Goal: Task Accomplishment & Management: Manage account settings

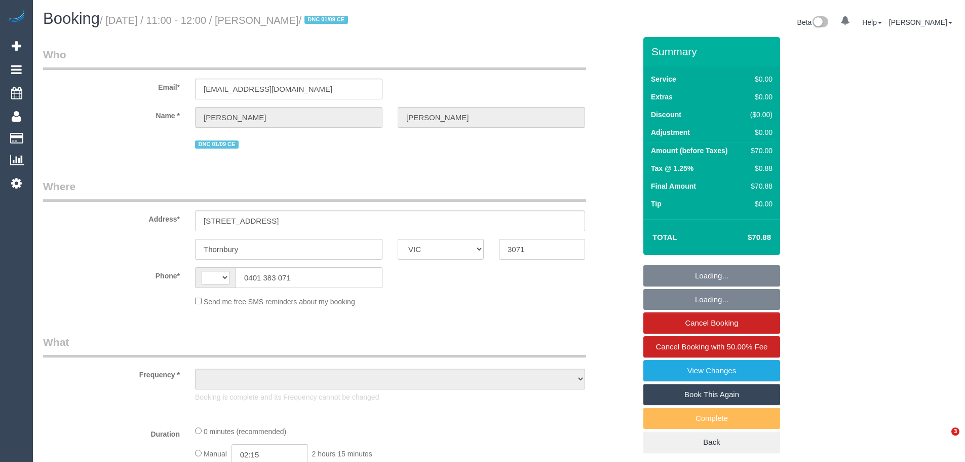
select select "VIC"
select select "string:AU"
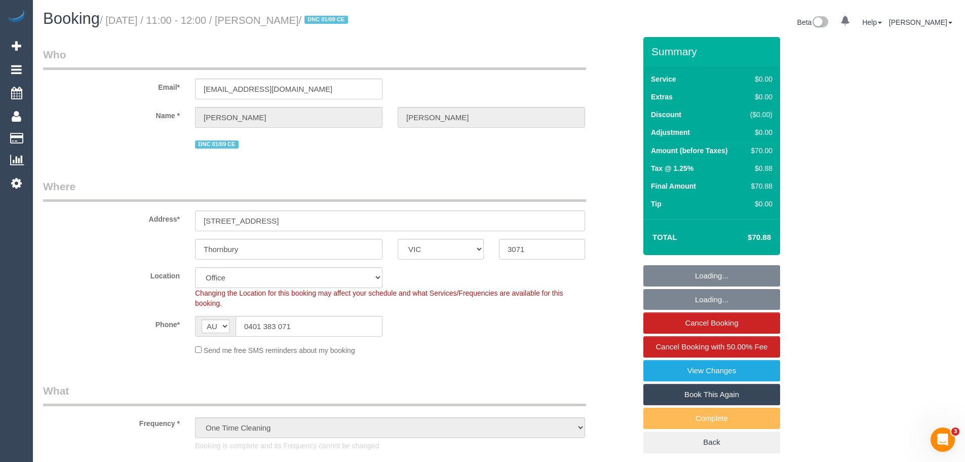
select select "object:655"
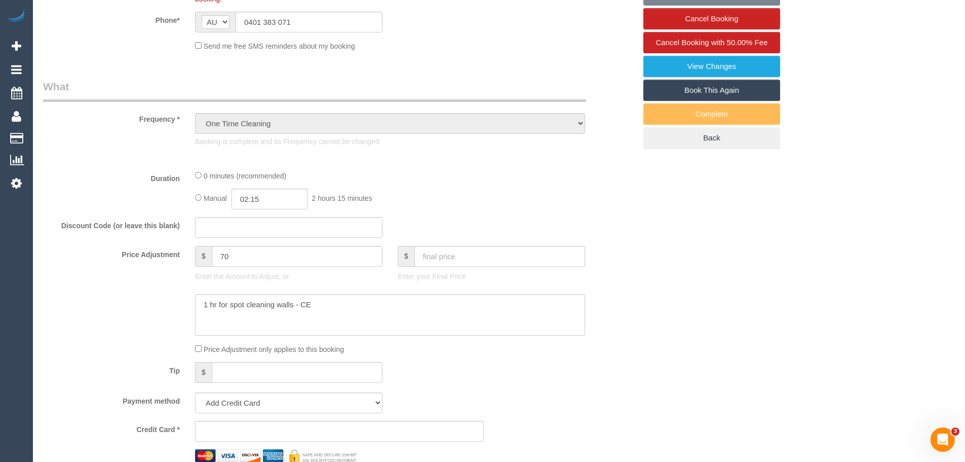
select select "number:28"
select select "number:17"
select select "number:19"
select select "number:25"
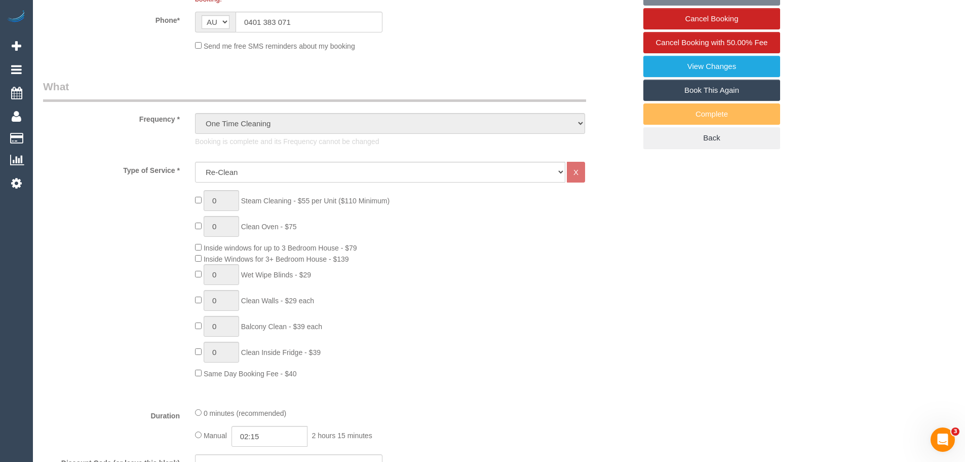
select select "string:stripe-pm_1RuOoC2GScqysDRVg7DLXJ7y"
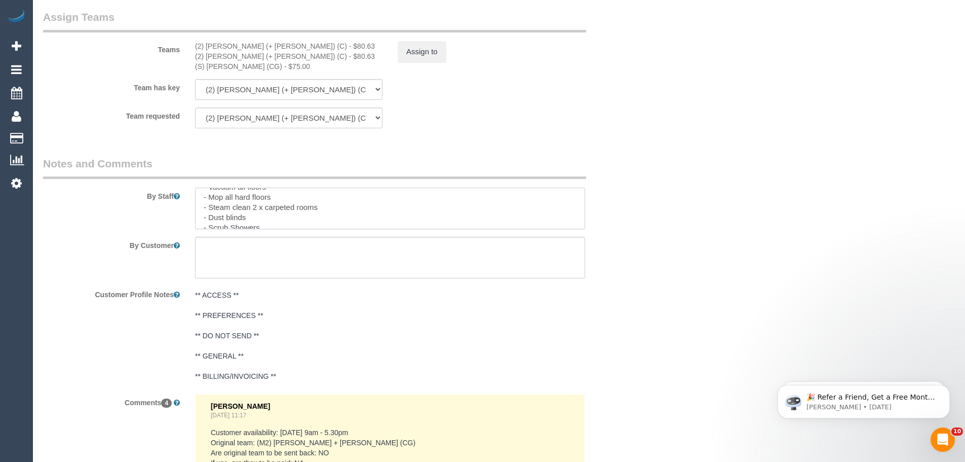
scroll to position [242, 0]
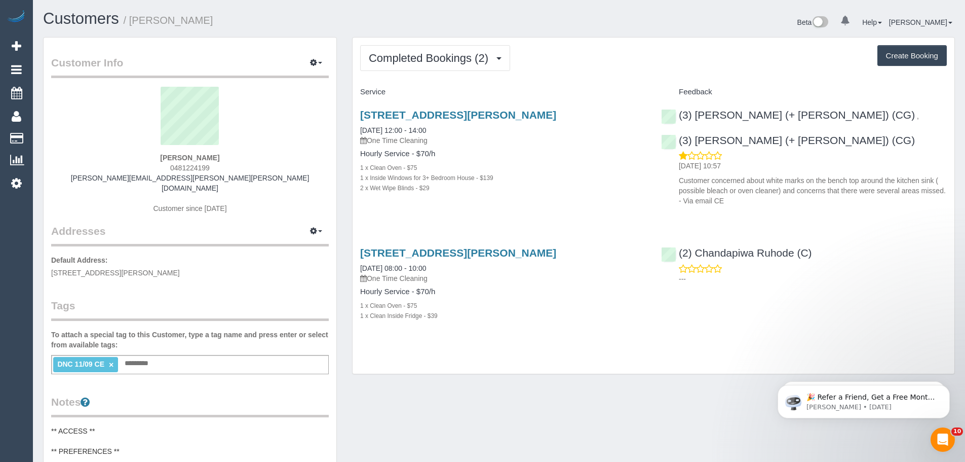
drag, startPoint x: 211, startPoint y: 167, endPoint x: 157, endPoint y: 166, distance: 54.2
click at [157, 166] on div "Letitia Gordon 0481224199 letitia.marie.gordon@gmail.com Customer since 2025" at bounding box center [190, 155] width 278 height 137
copy span "0481224199"
click at [414, 128] on link "11/09/2025 12:00 - 14:00" at bounding box center [393, 130] width 66 height 8
drag, startPoint x: 404, startPoint y: 81, endPoint x: 403, endPoint y: 66, distance: 14.2
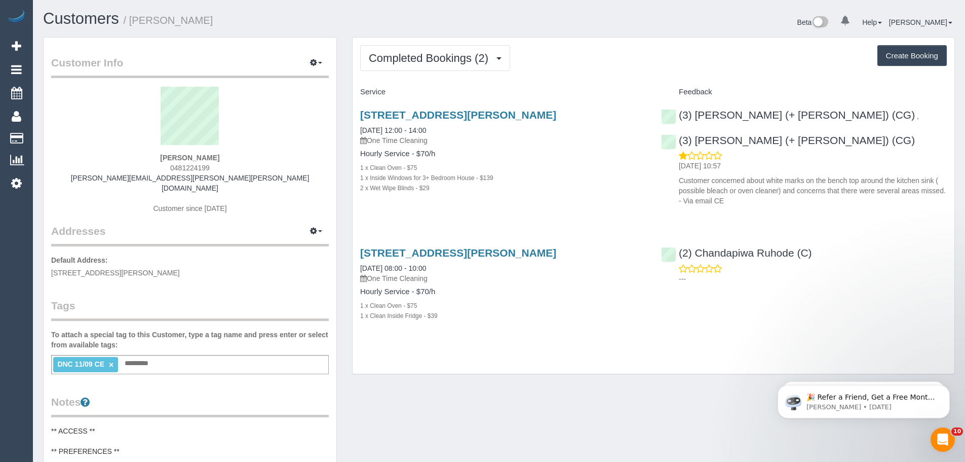
click at [404, 80] on div "Completed Bookings (2) Completed Bookings (2) Upcoming Bookings (0) Cancelled B…" at bounding box center [654, 205] width 602 height 336
click at [403, 66] on button "Completed Bookings (2)" at bounding box center [435, 58] width 150 height 26
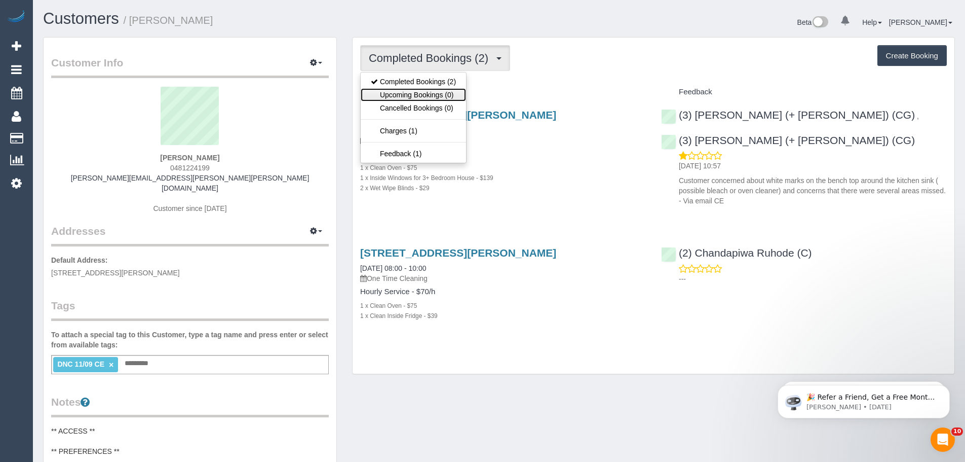
click at [410, 96] on link "Upcoming Bookings (0)" at bounding box center [413, 94] width 105 height 13
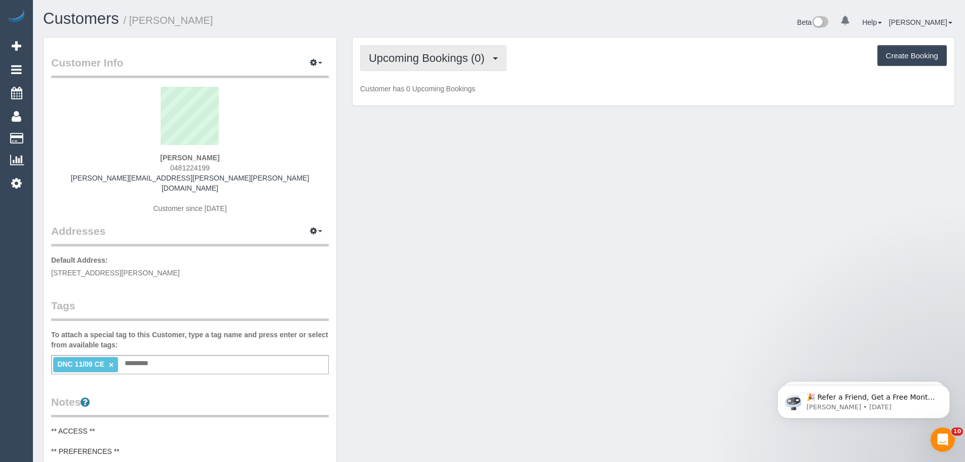
click at [379, 62] on span "Upcoming Bookings (0)" at bounding box center [429, 58] width 121 height 13
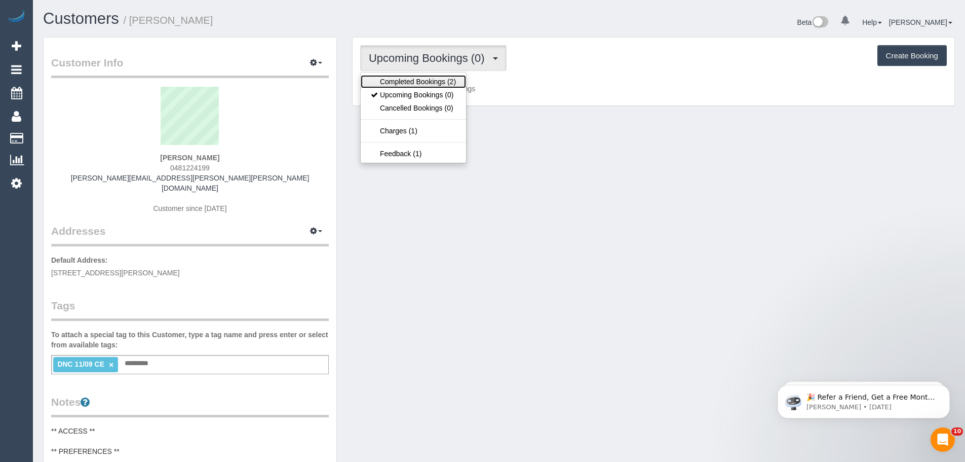
click at [387, 85] on link "Completed Bookings (2)" at bounding box center [413, 81] width 105 height 13
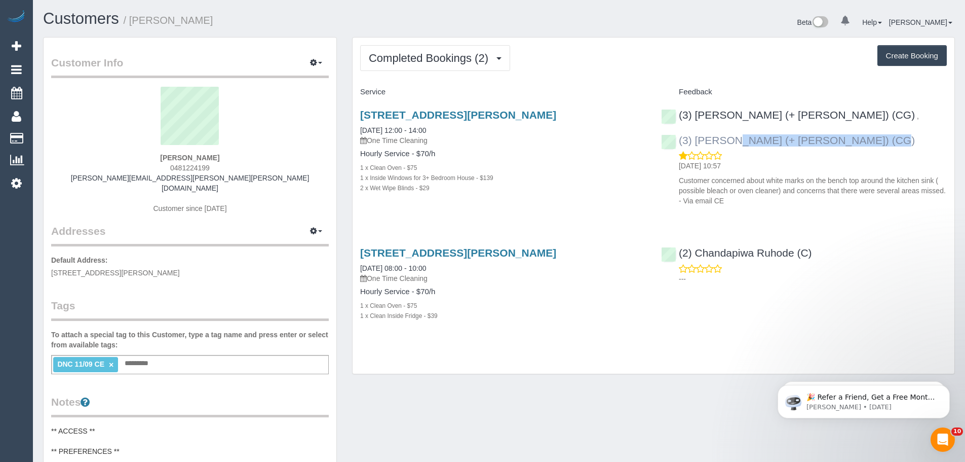
drag, startPoint x: 837, startPoint y: 134, endPoint x: 678, endPoint y: 141, distance: 158.8
click at [678, 141] on div "(3) Amninder (+ Sohail) (CG) , (3) Sohail (+ Amninder) (CG) 12/09/2025 10:57 Cu…" at bounding box center [804, 154] width 301 height 109
copy link "(3) [PERSON_NAME] (+ [PERSON_NAME]) (CG)"
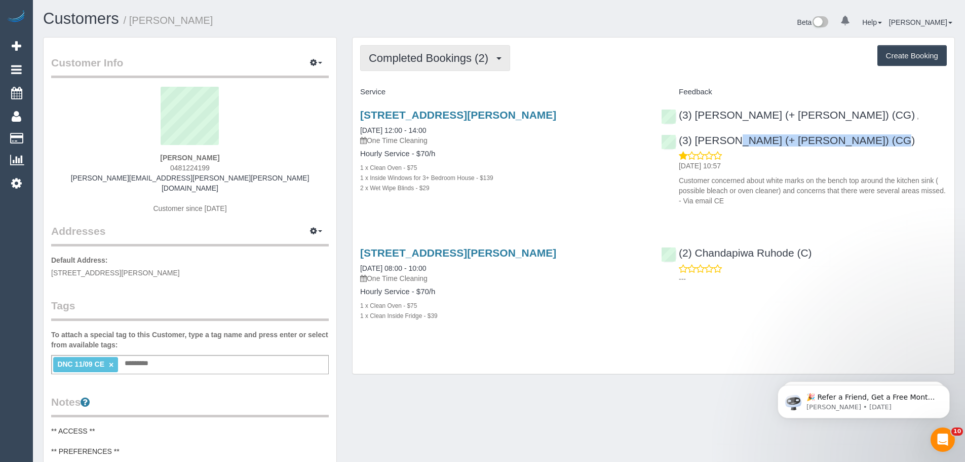
click at [427, 59] on span "Completed Bookings (2)" at bounding box center [431, 58] width 125 height 13
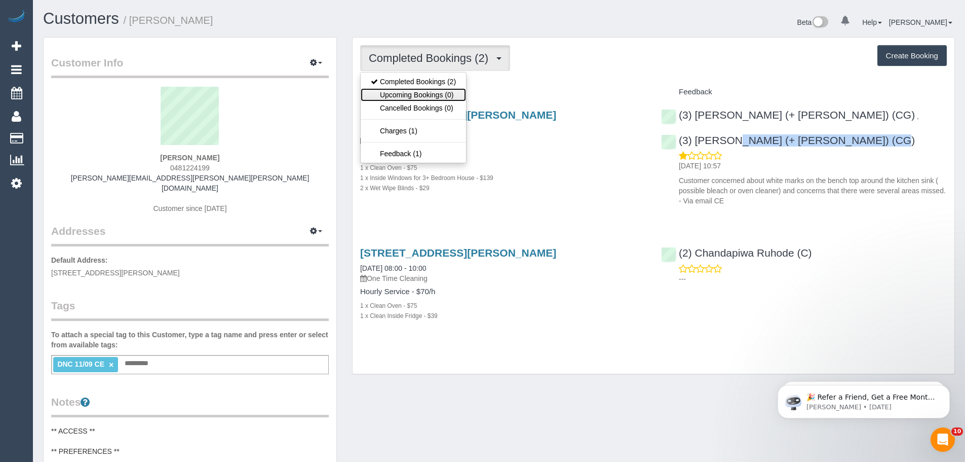
click at [439, 91] on link "Upcoming Bookings (0)" at bounding box center [413, 94] width 105 height 13
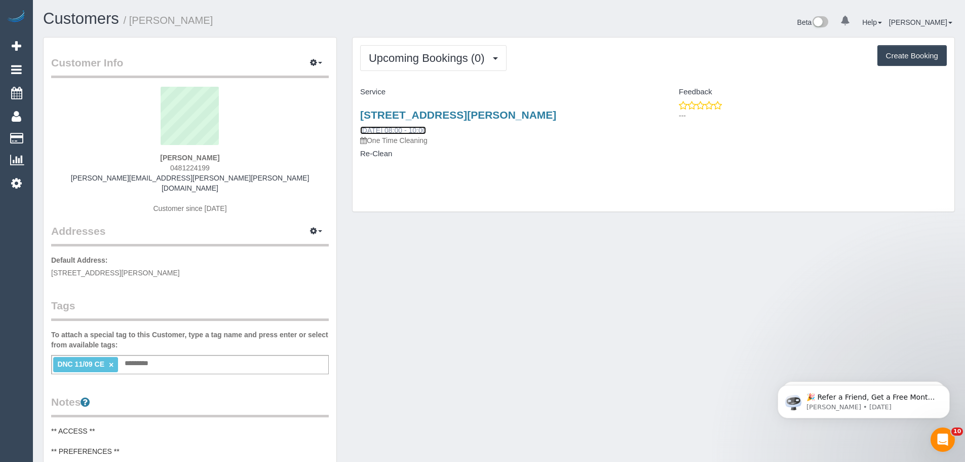
click at [418, 131] on link "18/09/2025 08:00 - 10:00" at bounding box center [393, 130] width 66 height 8
click at [421, 74] on div "Upcoming Bookings (0) Completed Bookings (2) Upcoming Bookings (0) Cancelled Bo…" at bounding box center [654, 124] width 602 height 174
click at [421, 69] on button "Upcoming Bookings (0)" at bounding box center [433, 58] width 146 height 26
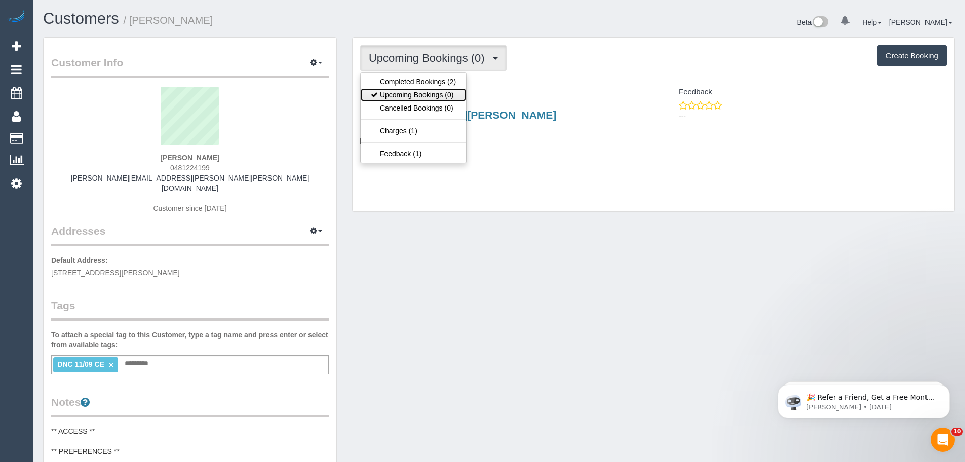
click at [427, 98] on link "Upcoming Bookings (0)" at bounding box center [413, 94] width 105 height 13
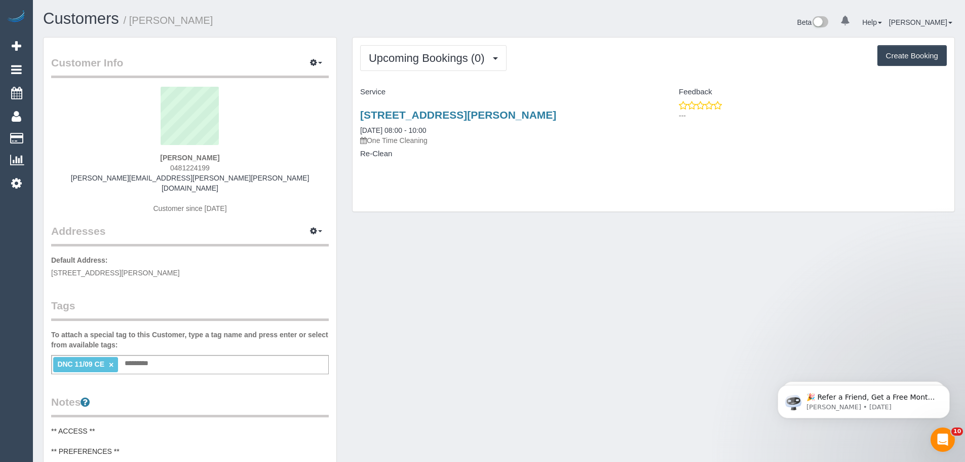
drag, startPoint x: 358, startPoint y: 128, endPoint x: 412, endPoint y: 166, distance: 66.6
click at [412, 166] on div "4 Emerson Crt, Roxburgh Park, Melbourne, VIC 3064 18/09/2025 08:00 - 10:00 One …" at bounding box center [503, 139] width 301 height 78
copy div "18/09/2025 08:00 - 10:00 One Time Cleaning Re-Clean"
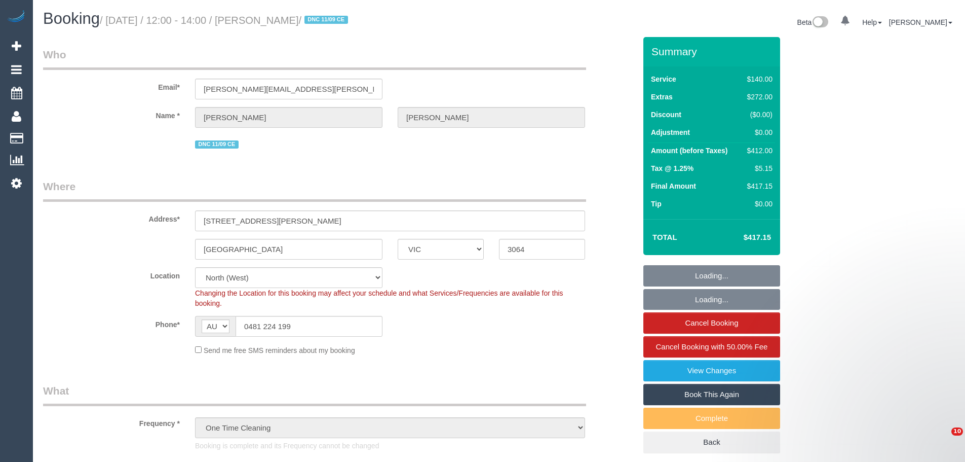
select select "VIC"
select select "string:stripe-pm_1S3jzj2GScqysDRVQrqXYaJb"
select select "number:30"
select select "number:15"
select select "number:19"
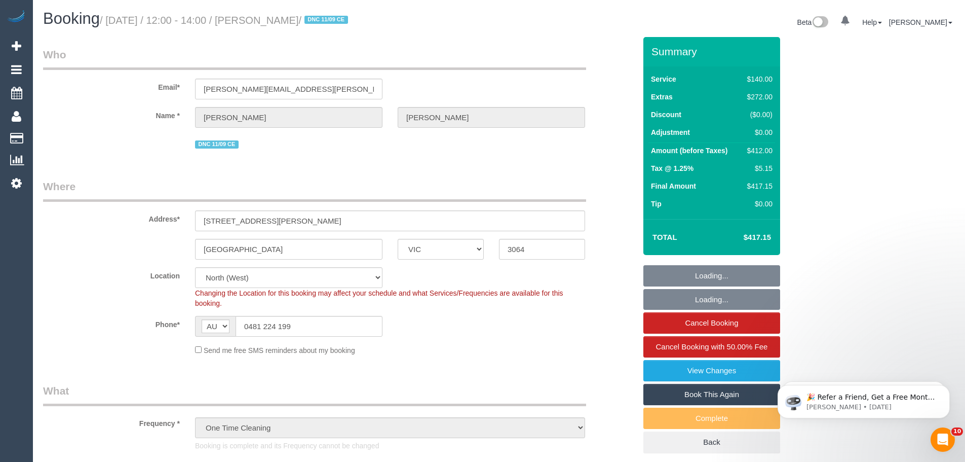
select select "number:24"
select select "number:33"
select select "number:26"
select select "object:1288"
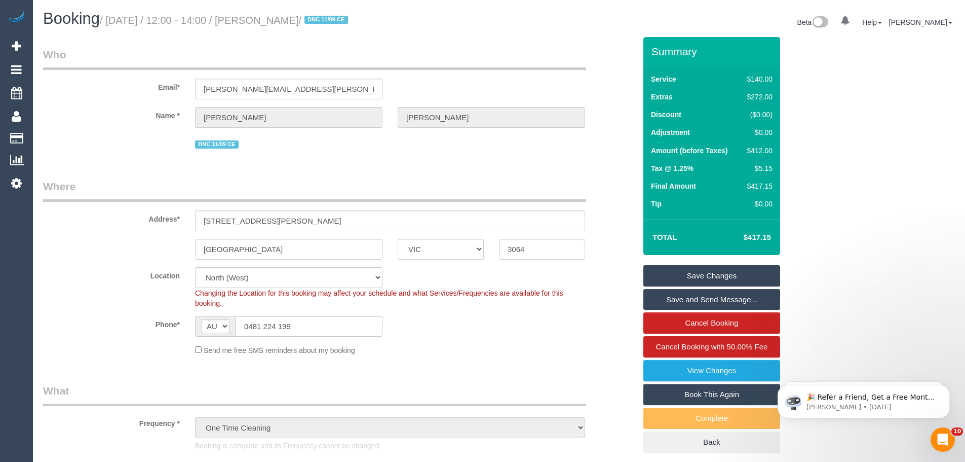
click at [705, 397] on link "Book This Again" at bounding box center [712, 394] width 137 height 21
select select "VIC"
select select "number:30"
select select "number:15"
select select "number:19"
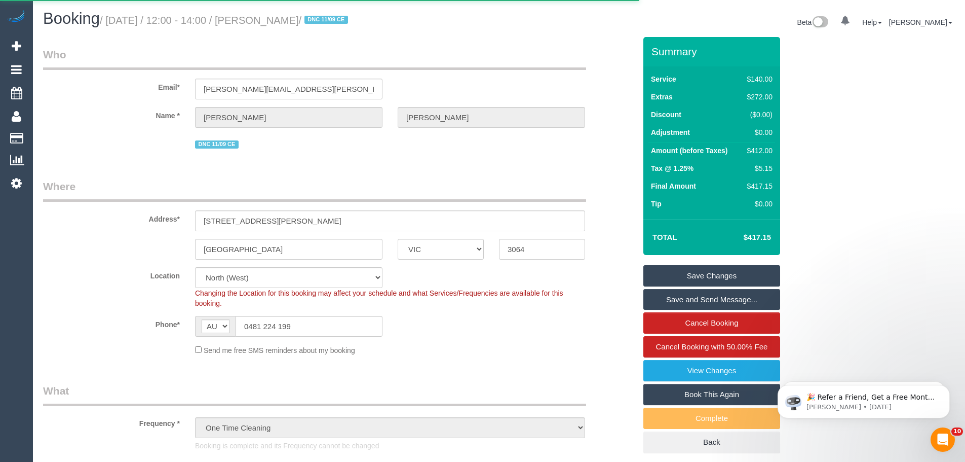
select select "number:24"
select select "number:33"
select select "number:26"
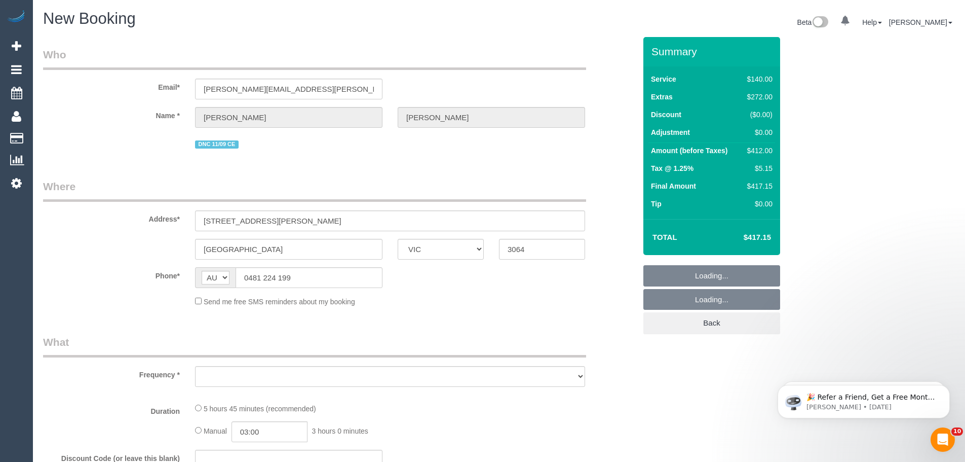
select select "object:2637"
select select "string:stripe-pm_1S3jzj2GScqysDRVQrqXYaJb"
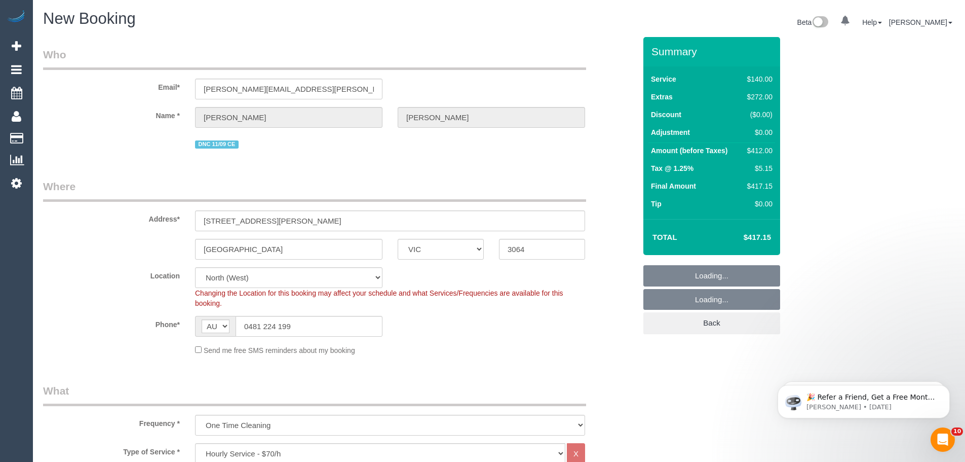
select select "object:3519"
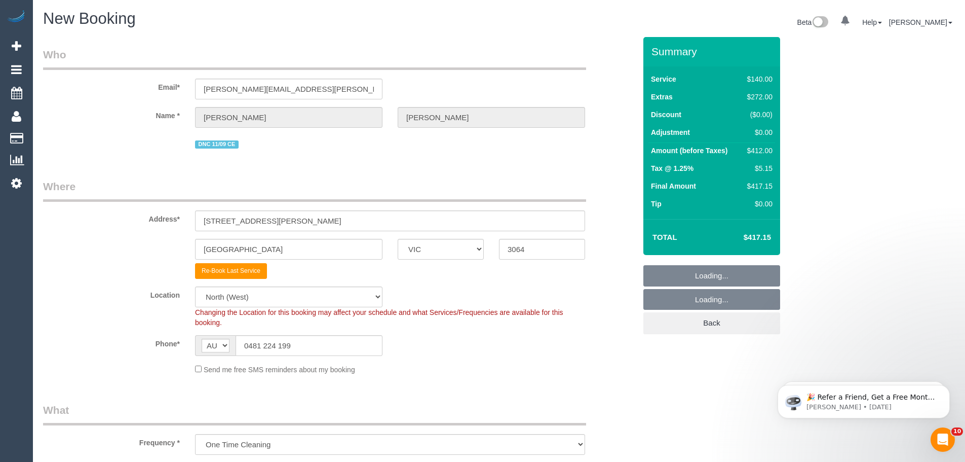
select select "63"
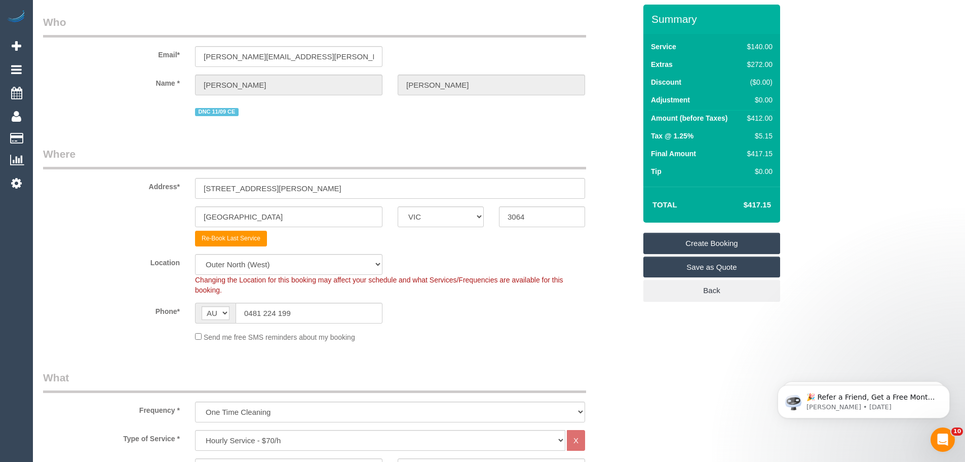
scroll to position [51, 0]
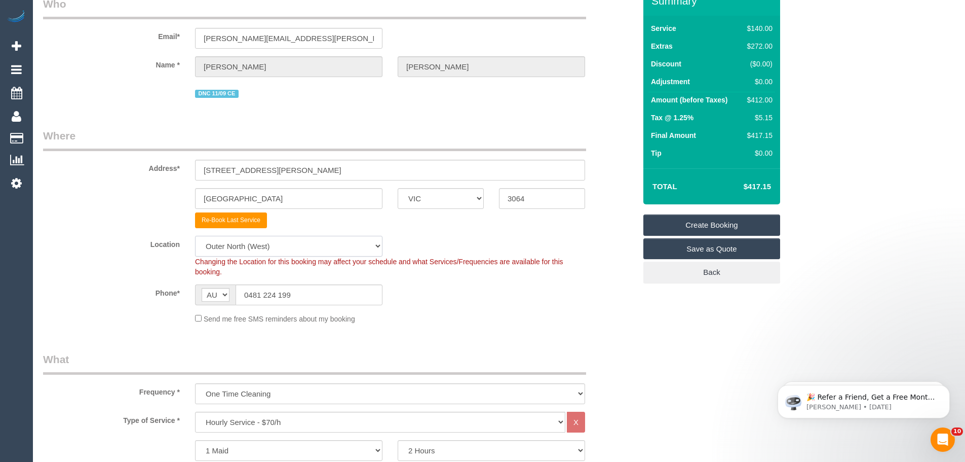
click at [284, 245] on select "Office City East (North) East (South) Inner East Inner North (East) Inner North…" at bounding box center [288, 246] width 187 height 21
select select "object:3529"
select select "50"
click at [195, 236] on select "Office City East (North) East (South) Inner East Inner North (East) Inner North…" at bounding box center [288, 246] width 187 height 21
select select "object:3916"
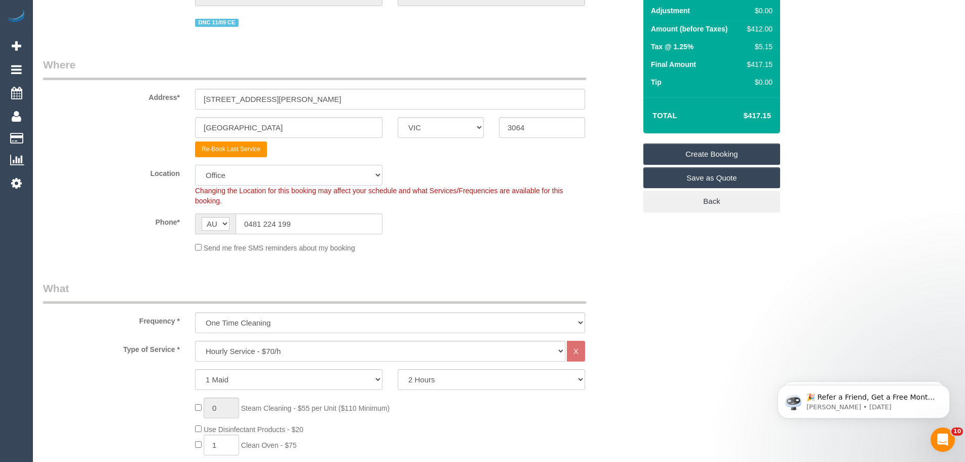
scroll to position [203, 0]
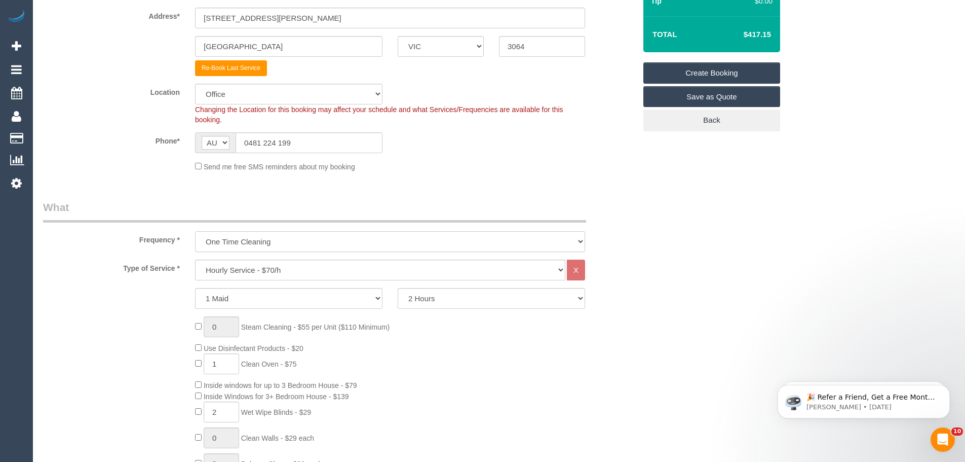
click at [247, 240] on select "One Time Cleaning Weekly - 10% Off - 10.00% (0% for the First Booking) Fortnigh…" at bounding box center [390, 241] width 390 height 21
click at [195, 231] on select "One Time Cleaning Weekly - 10% Off - 10.00% (0% for the First Booking) Fortnigh…" at bounding box center [390, 241] width 390 height 21
click at [240, 275] on select "Hourly Service - $70/h Hourly Service - $65/h Hourly Service - $60/h Hourly Ser…" at bounding box center [380, 269] width 370 height 21
select select "28"
click at [195, 259] on select "Hourly Service - $70/h Hourly Service - $65/h Hourly Service - $60/h Hourly Ser…" at bounding box center [380, 269] width 370 height 21
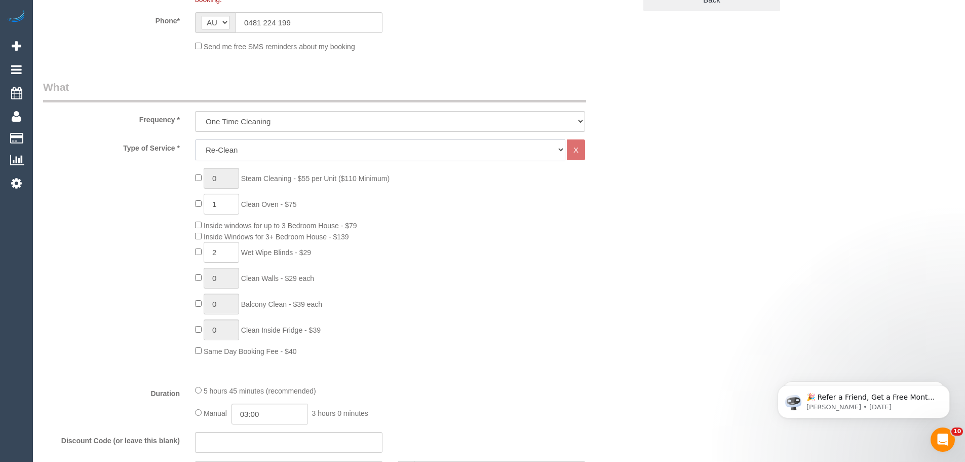
scroll to position [355, 0]
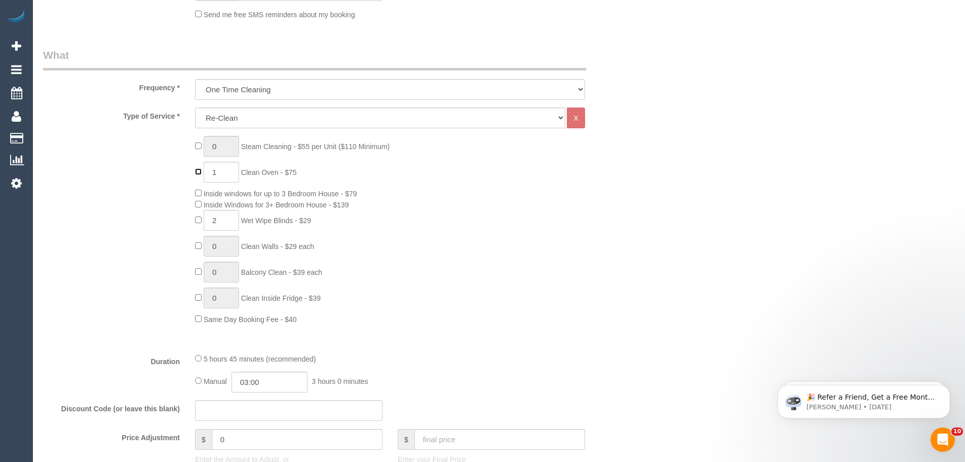
type input "0"
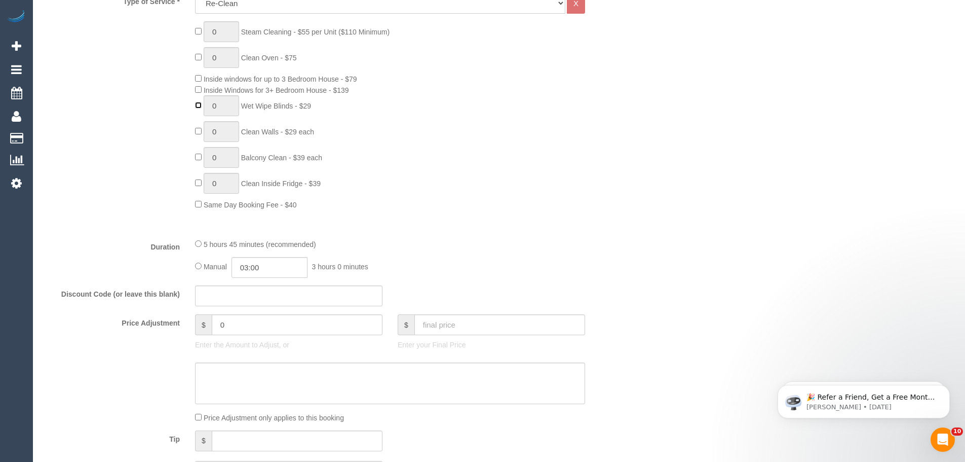
scroll to position [507, 0]
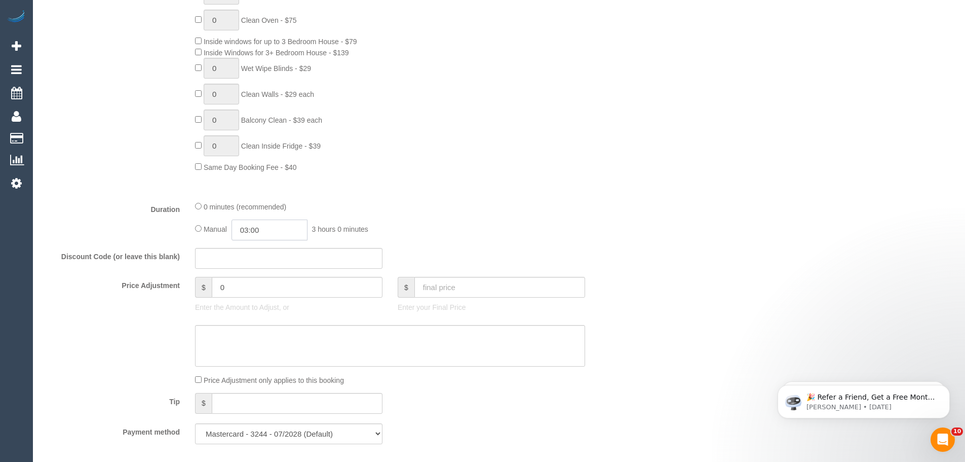
click at [251, 226] on input "03:00" at bounding box center [270, 229] width 76 height 21
type input "01:00"
click at [253, 262] on li "01:00" at bounding box center [258, 258] width 45 height 13
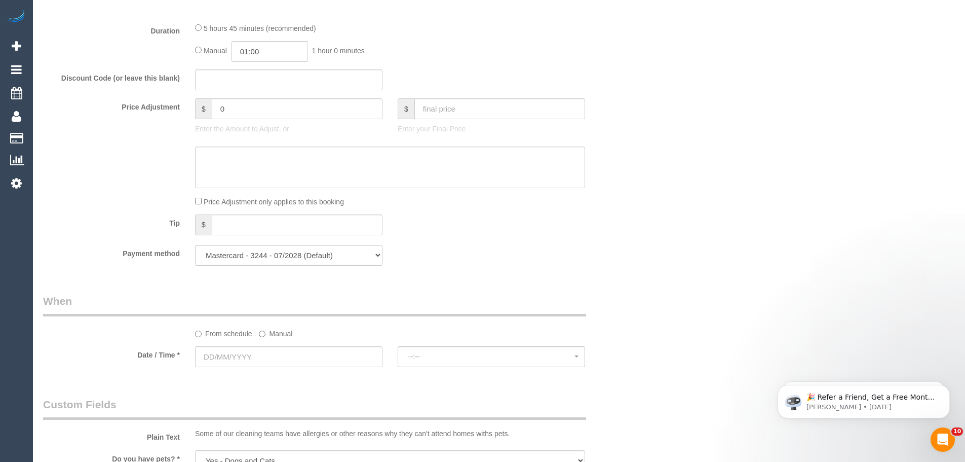
scroll to position [709, 0]
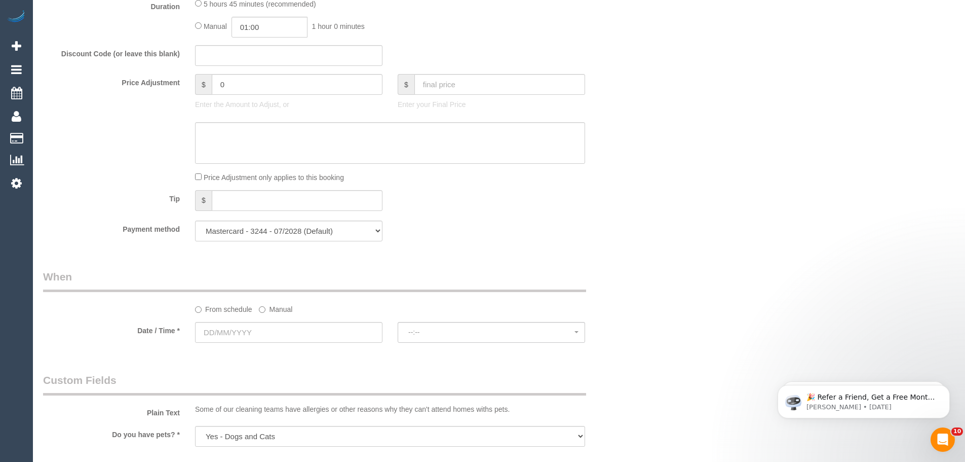
click at [267, 311] on label "Manual" at bounding box center [275, 307] width 33 height 14
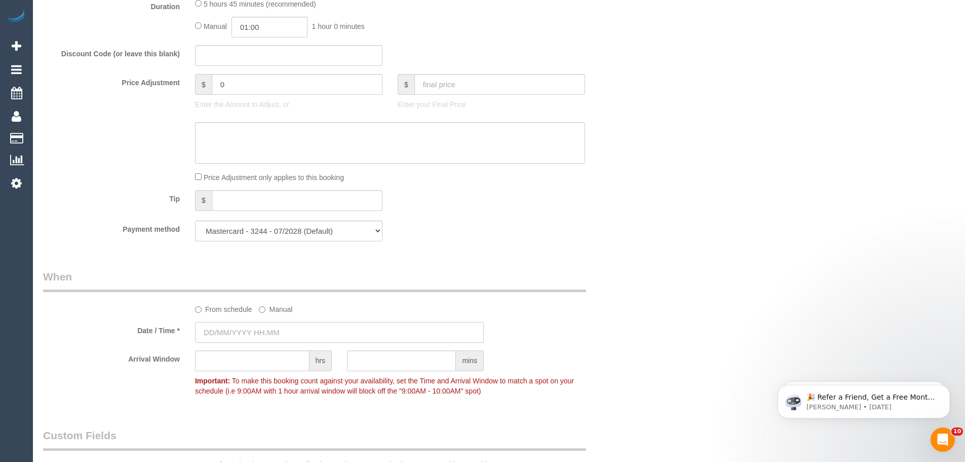
click at [268, 333] on input "text" at bounding box center [339, 332] width 289 height 21
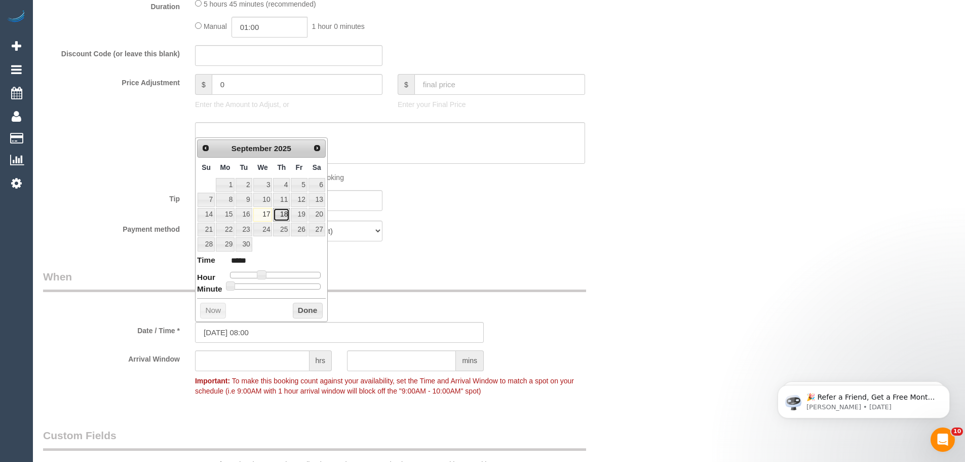
click at [282, 216] on link "18" at bounding box center [281, 215] width 17 height 14
type input "18/09/2025 07:00"
type input "*****"
click at [258, 273] on span at bounding box center [257, 274] width 9 height 9
click at [299, 311] on button "Done" at bounding box center [308, 311] width 30 height 16
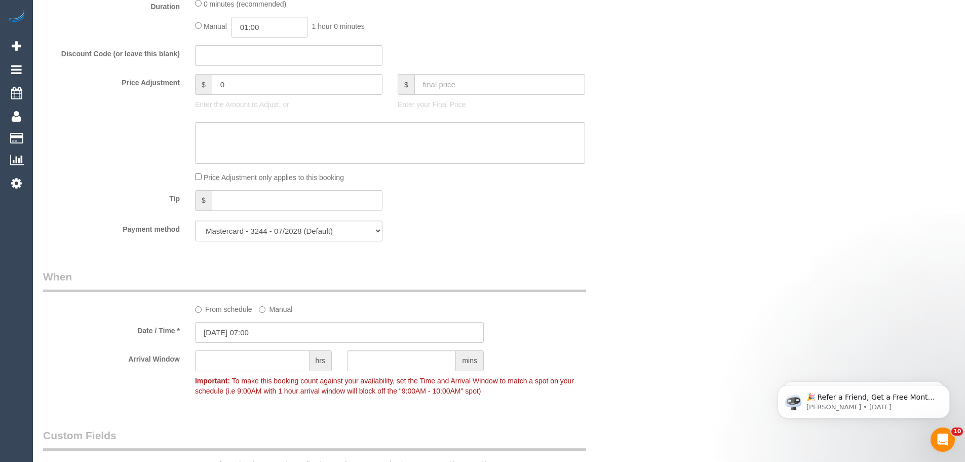
click at [260, 359] on input "text" at bounding box center [252, 360] width 115 height 21
click at [264, 333] on input "18/09/2025 07:00" at bounding box center [339, 332] width 289 height 21
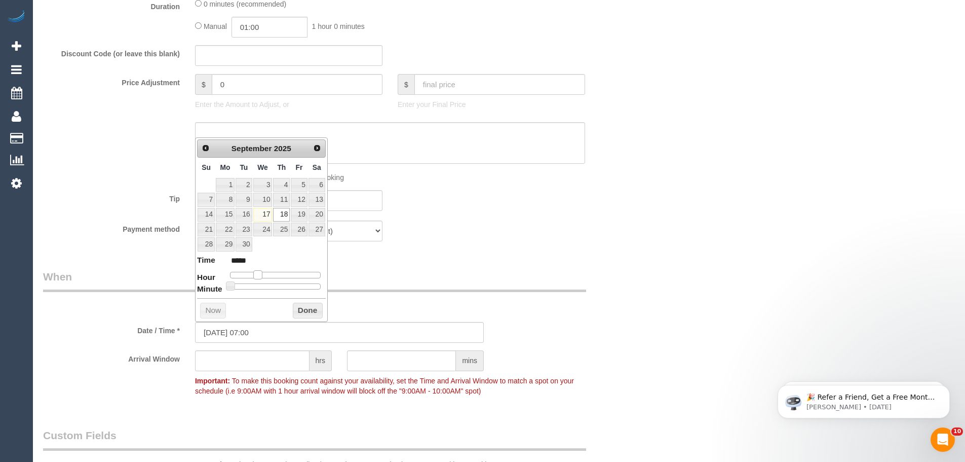
type input "18/09/2025 08:00"
type input "*****"
click at [260, 275] on span at bounding box center [261, 274] width 9 height 9
click at [246, 364] on input "text" at bounding box center [252, 360] width 115 height 21
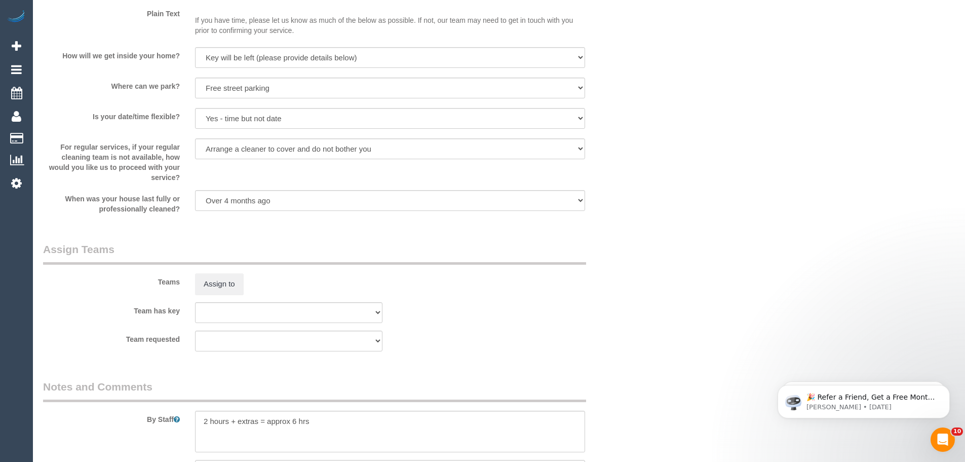
scroll to position [1259, 0]
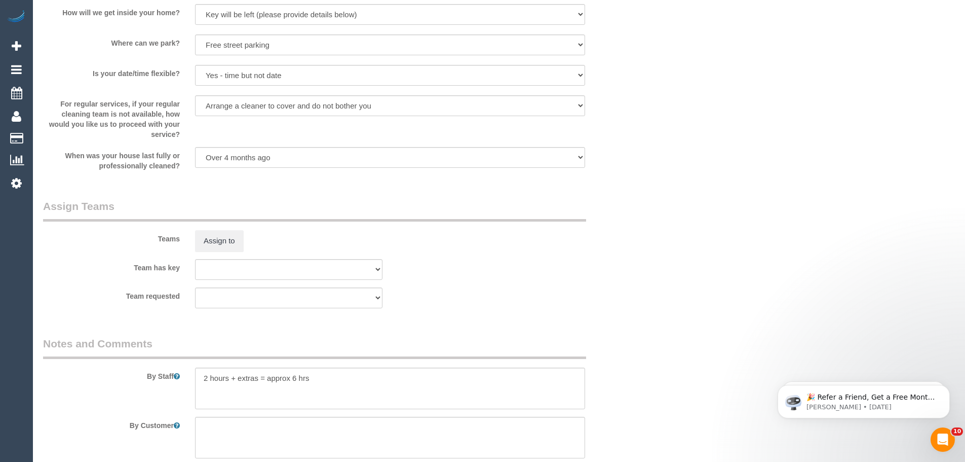
type input "2"
click at [185, 287] on div "Team requested (0) Account - Tech (0) Office (0) Raunak Test Account (1) Debbie…" at bounding box center [339, 297] width 608 height 21
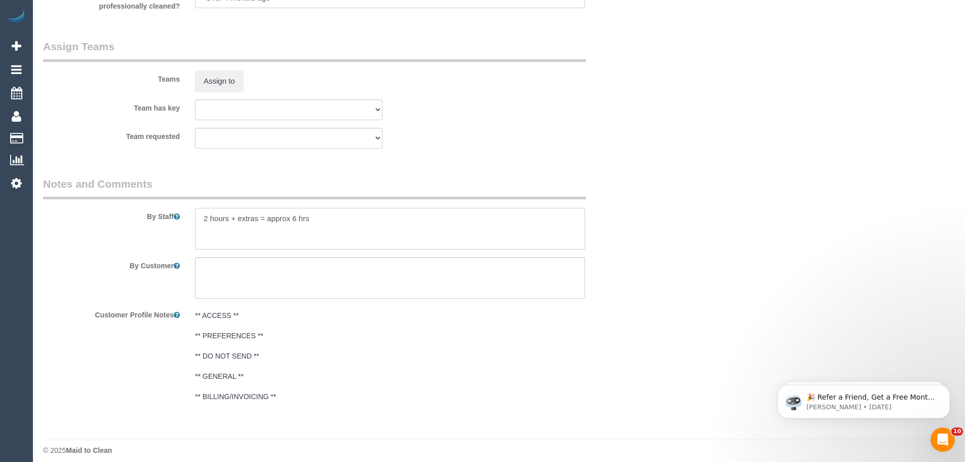
click at [473, 230] on textarea at bounding box center [390, 229] width 390 height 42
type textarea "/"
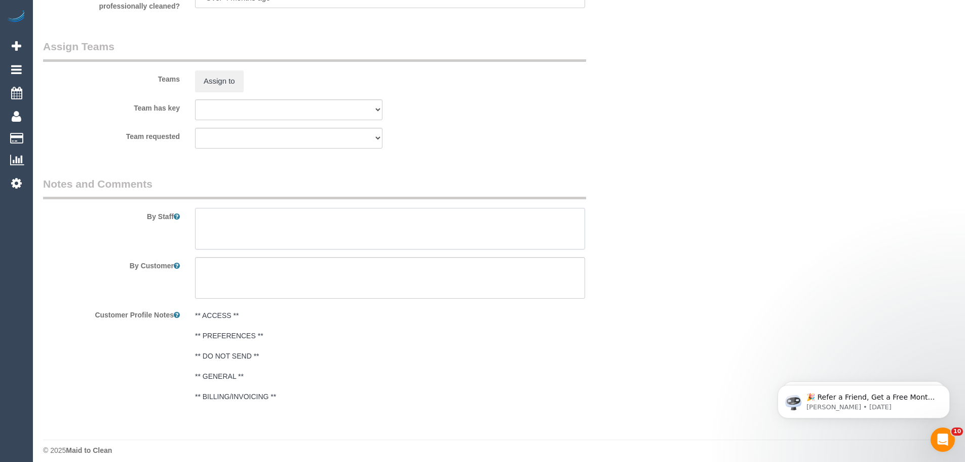
paste textarea "Re-clean tasks: Estimated time: Access information: Name of person managing com…"
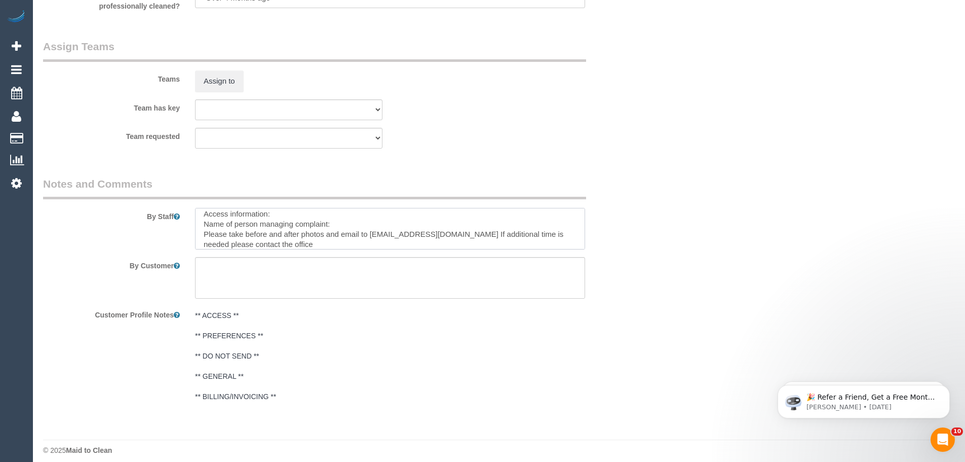
scroll to position [0, 0]
click at [267, 222] on textarea at bounding box center [390, 229] width 390 height 42
click at [271, 215] on textarea at bounding box center [390, 229] width 390 height 42
type textarea "Re-clean tasks: - Scrub shower that was missed - clean sink that was missed - a…"
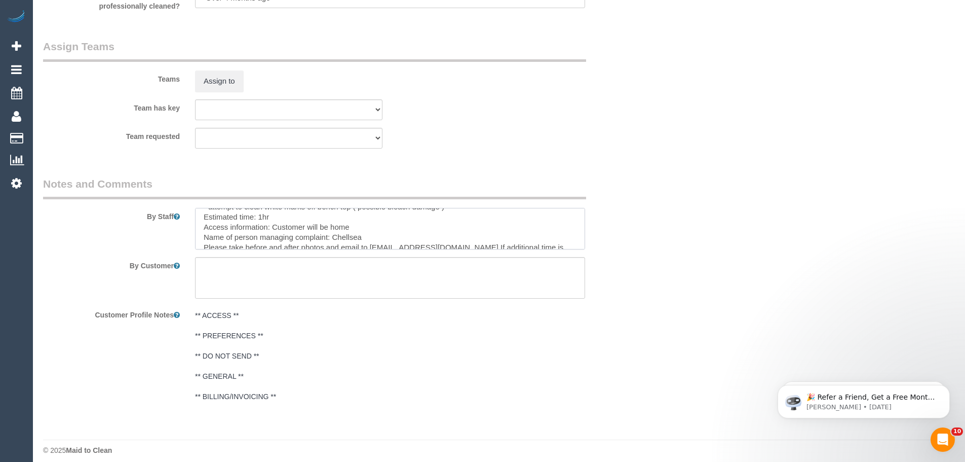
scroll to position [60, 0]
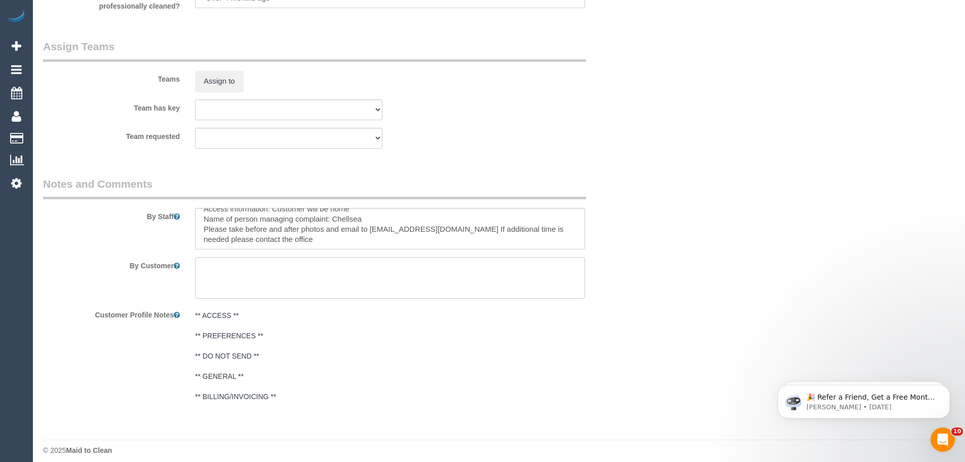
click at [278, 289] on textarea at bounding box center [390, 278] width 390 height 42
type textarea "/"
paste textarea "Customer availability: Original team: Are original team to be sent back: If yes…"
click at [292, 271] on textarea at bounding box center [390, 278] width 390 height 42
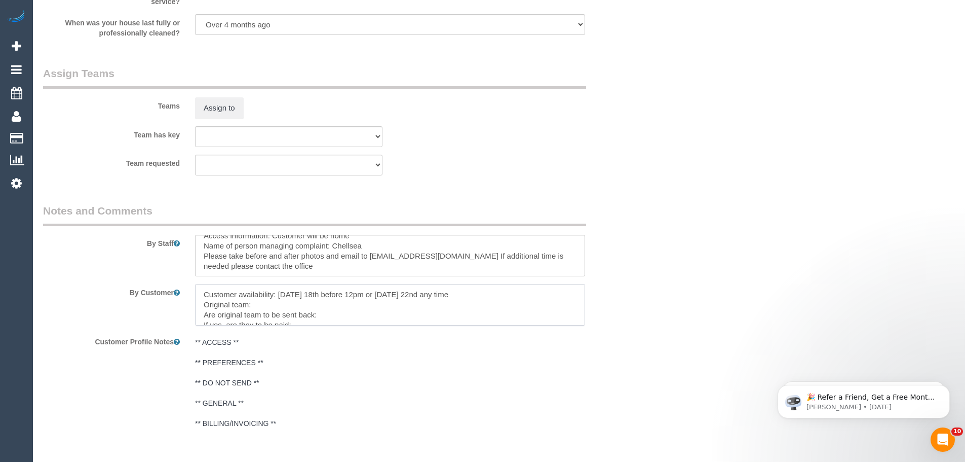
scroll to position [1368, 0]
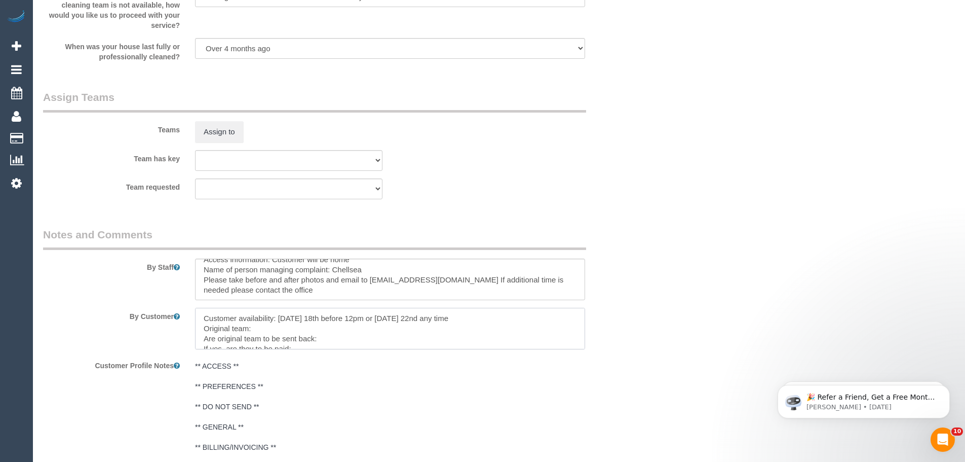
click at [270, 328] on textarea at bounding box center [390, 329] width 390 height 42
paste textarea "(3) [PERSON_NAME] (+ [PERSON_NAME]) (CG)"
click at [339, 336] on textarea at bounding box center [390, 329] width 390 height 42
click at [415, 344] on textarea at bounding box center [390, 329] width 390 height 42
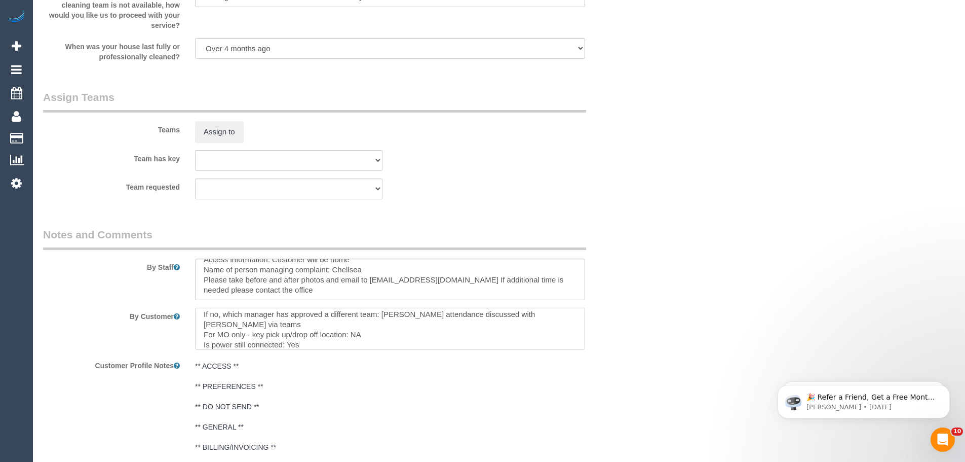
click at [430, 347] on textarea at bounding box center [390, 329] width 390 height 42
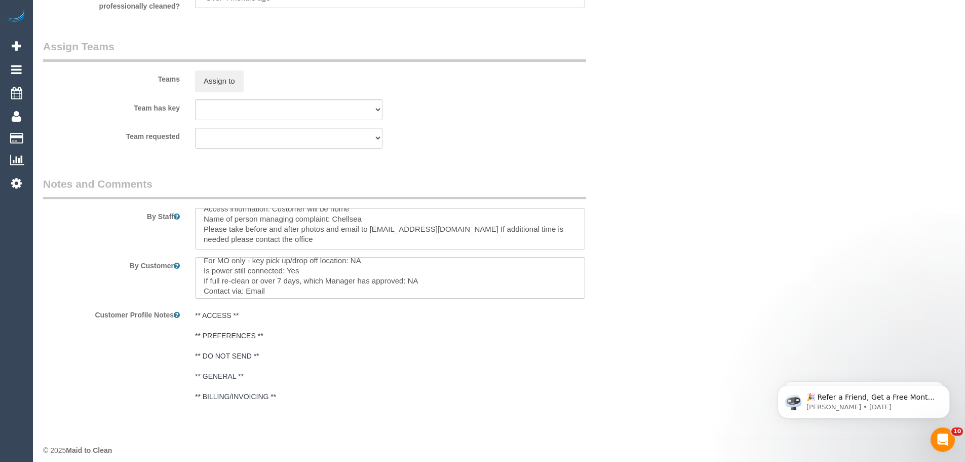
scroll to position [81, 0]
click at [268, 286] on textarea at bounding box center [390, 278] width 390 height 42
paste textarea "cnv_qdwqzdb"
type textarea "Customer availability: [DATE] 18th before 12pm or [DATE] 22nd any time Original…"
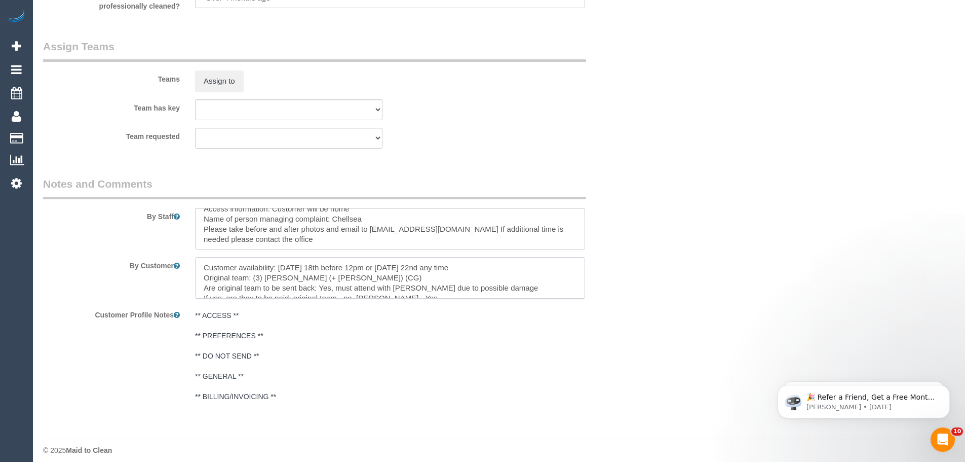
drag, startPoint x: 324, startPoint y: 287, endPoint x: 85, endPoint y: 195, distance: 256.3
click at [85, 195] on fieldset "Notes and Comments By Staff By Customer Customer Profile Notes ** ACCESS ** ** …" at bounding box center [339, 295] width 593 height 238
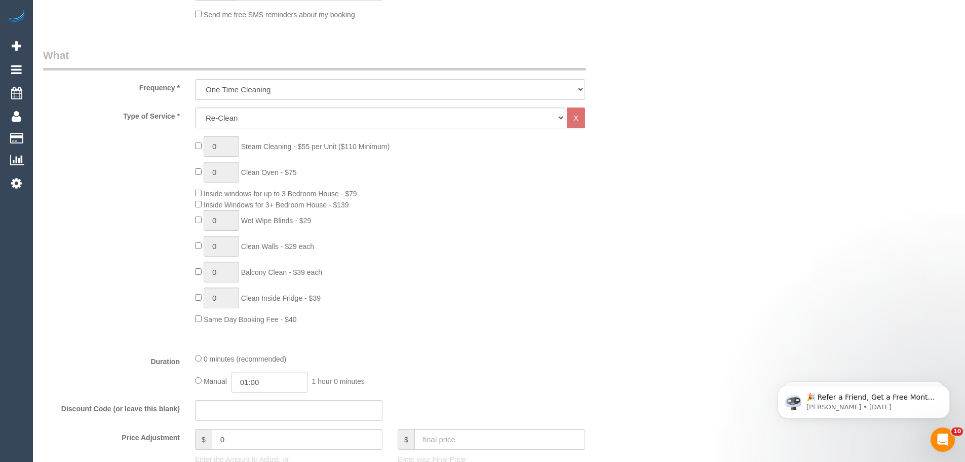
scroll to position [51, 0]
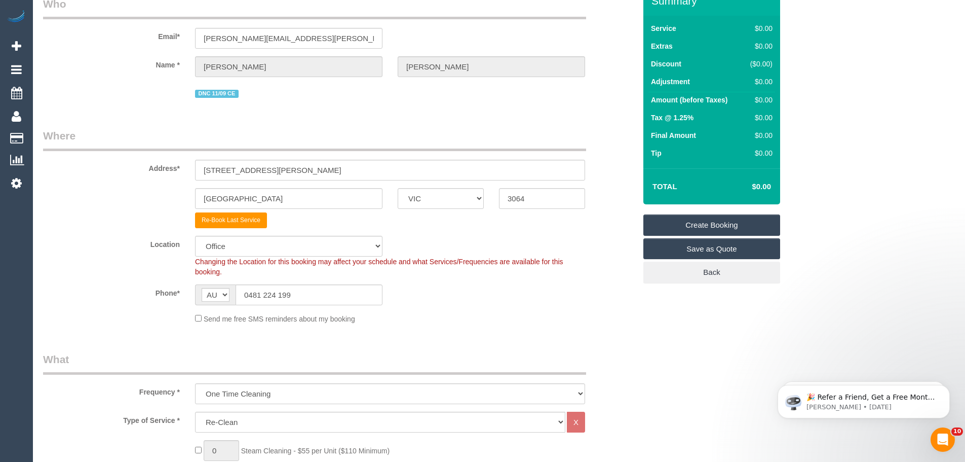
click at [717, 227] on link "Create Booking" at bounding box center [712, 224] width 137 height 21
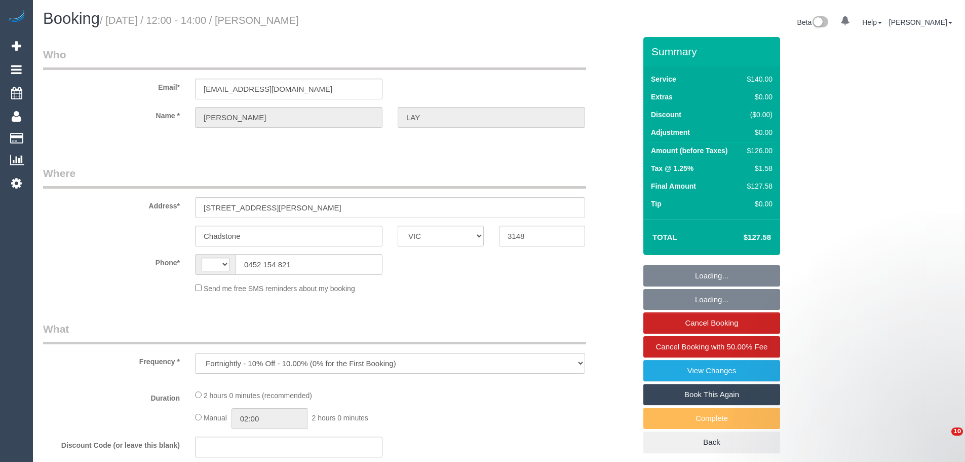
select select "VIC"
select select "string:AU"
select select "string:stripe-pm_1PzDyD2GScqysDRVT10NXvAZ"
select select "number:27"
select select "number:16"
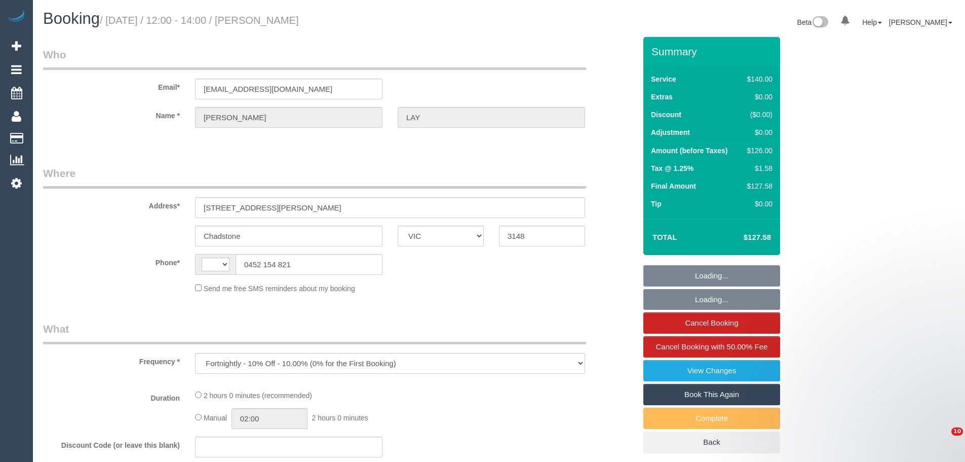
select select "number:19"
select select "number:23"
select select "number:34"
select select "number:11"
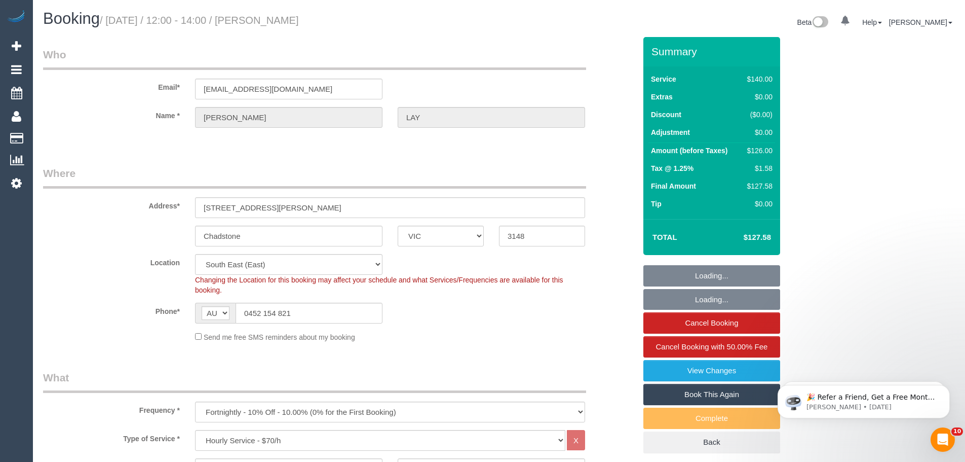
select select "object:1356"
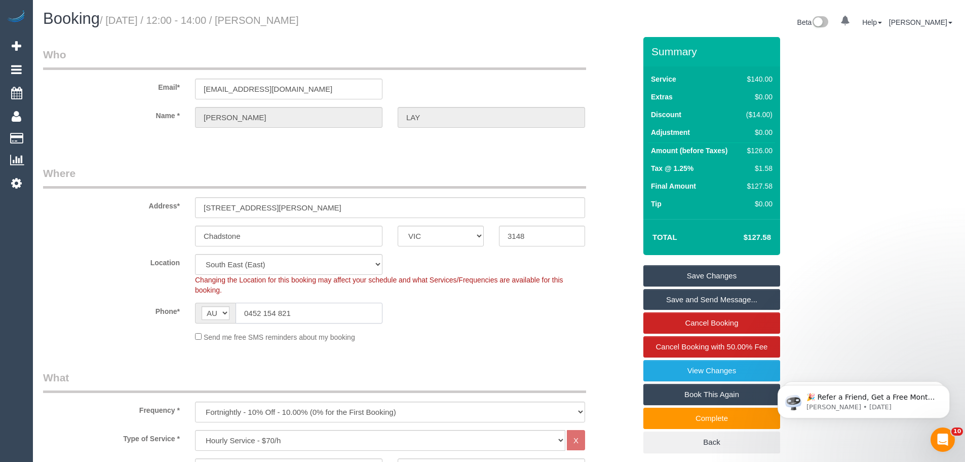
click at [291, 309] on input "0452 154 821" at bounding box center [309, 313] width 147 height 21
click at [292, 311] on input "0452 154 821" at bounding box center [309, 313] width 147 height 21
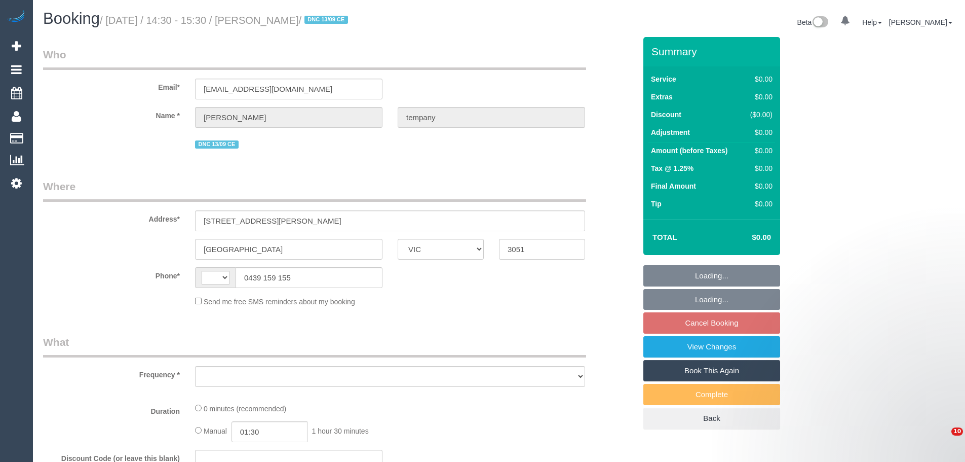
select select "VIC"
select select "string:AU"
select select "object:558"
select select "string:stripe-pm_1S64gY2GScqysDRV2PhwI451"
drag, startPoint x: 300, startPoint y: 285, endPoint x: 137, endPoint y: 282, distance: 163.2
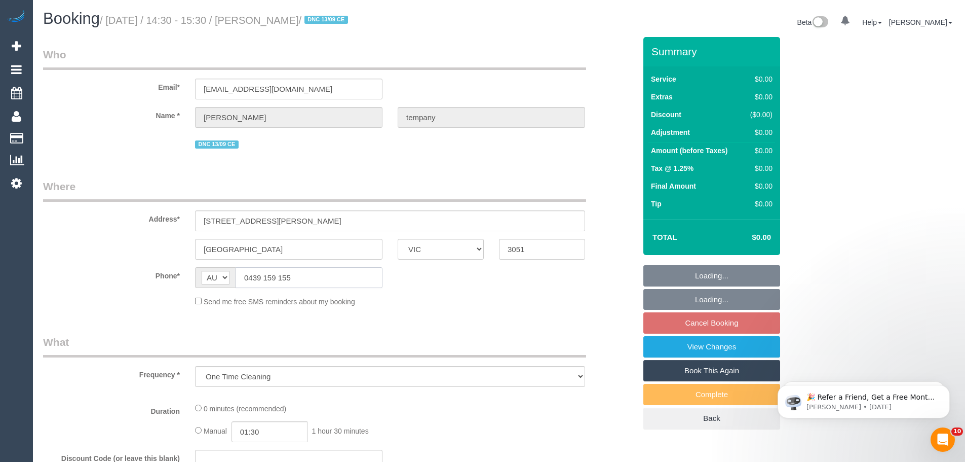
click at [138, 282] on div "Phone* AF AL DZ AD AO AI AQ AG AR AM AW AU AT AZ BS BH BD BB BY BE BZ BJ BM BT …" at bounding box center [339, 277] width 608 height 21
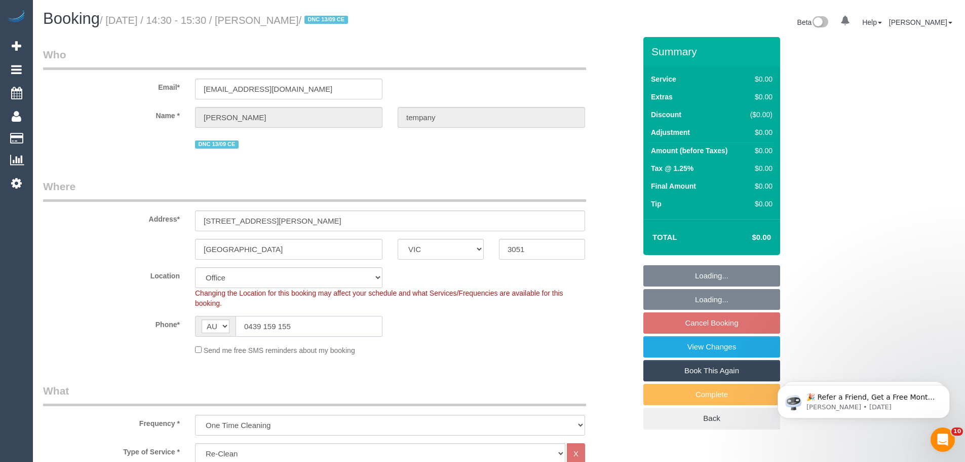
select select "number:28"
select select "number:14"
select select "number:19"
select select "number:24"
select select "number:26"
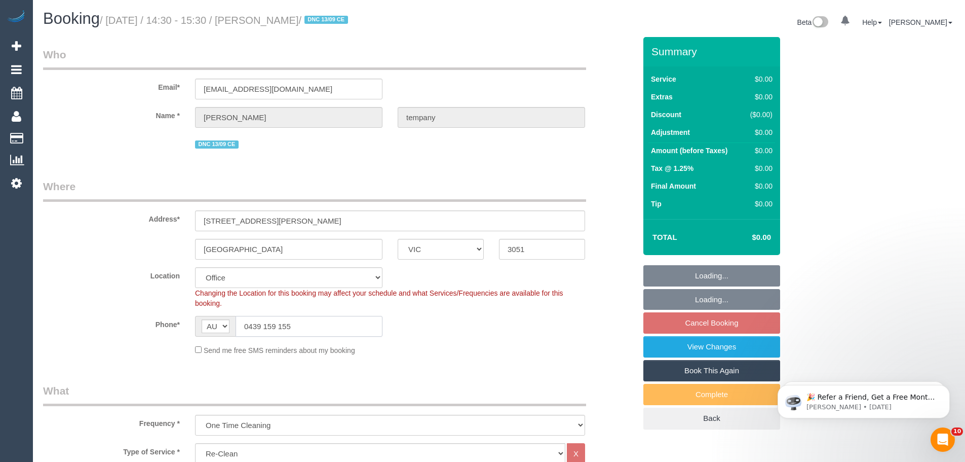
select select "object:2050"
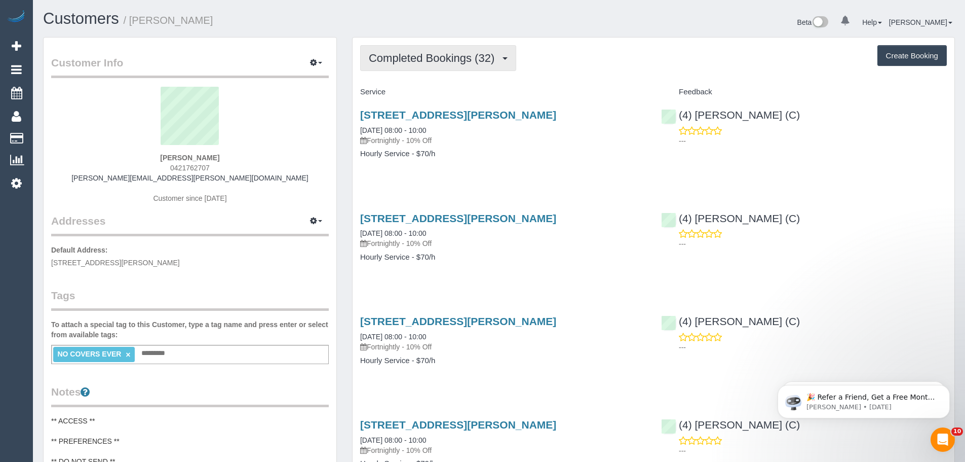
drag, startPoint x: 396, startPoint y: 46, endPoint x: 397, endPoint y: 56, distance: 10.2
click at [396, 46] on button "Completed Bookings (32)" at bounding box center [438, 58] width 156 height 26
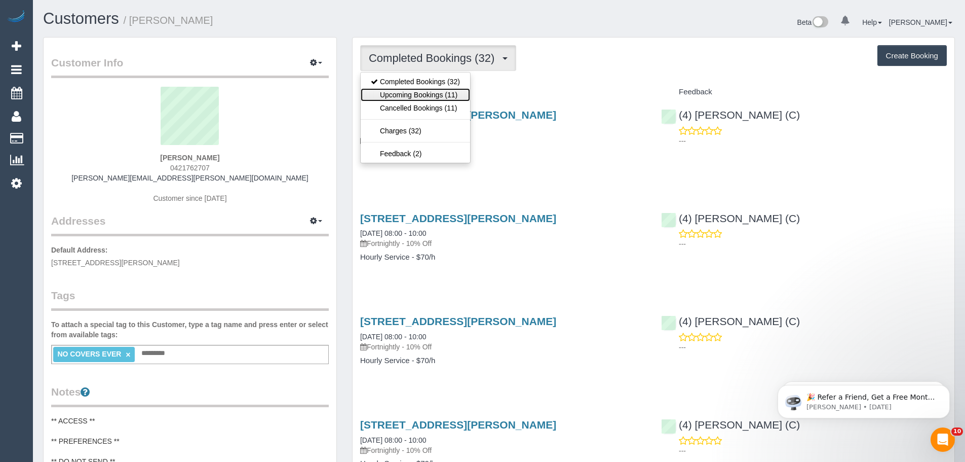
click at [408, 98] on link "Upcoming Bookings (11)" at bounding box center [415, 94] width 109 height 13
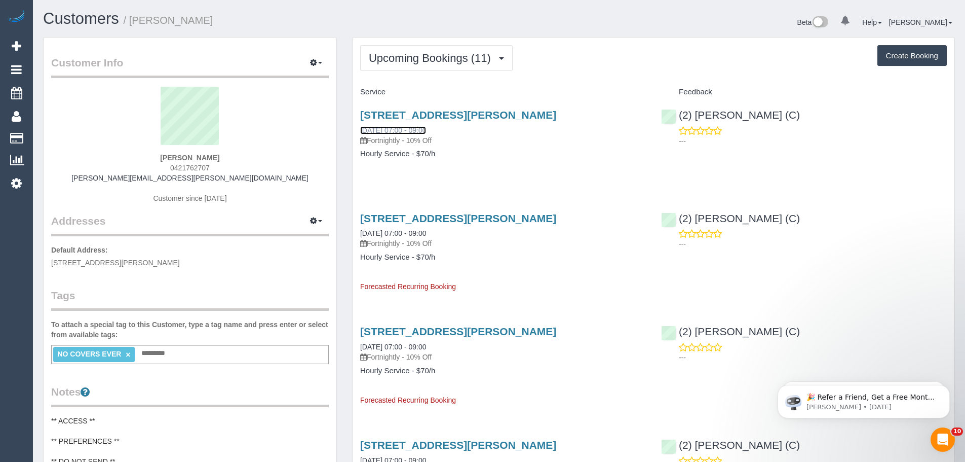
click at [399, 132] on link "01/10/2025 07:00 - 09:00" at bounding box center [393, 130] width 66 height 8
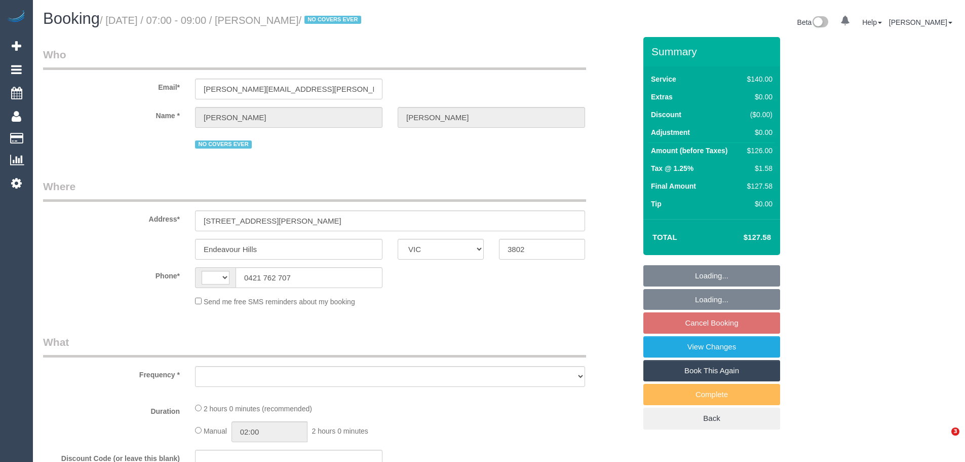
select select "VIC"
select select "string:AU"
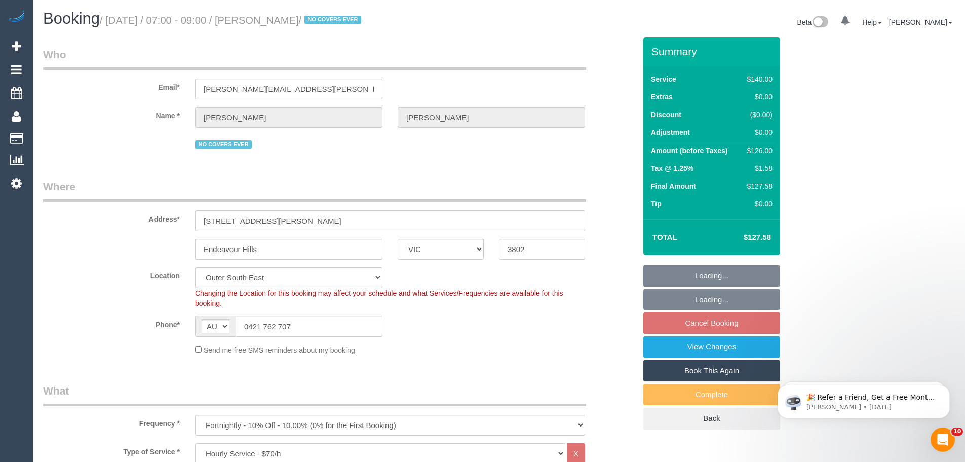
select select "object:1142"
select select "string:stripe-pm_1OZ8TD2GScqysDRVj76NFVLR"
select select "number:27"
select select "number:14"
select select "number:19"
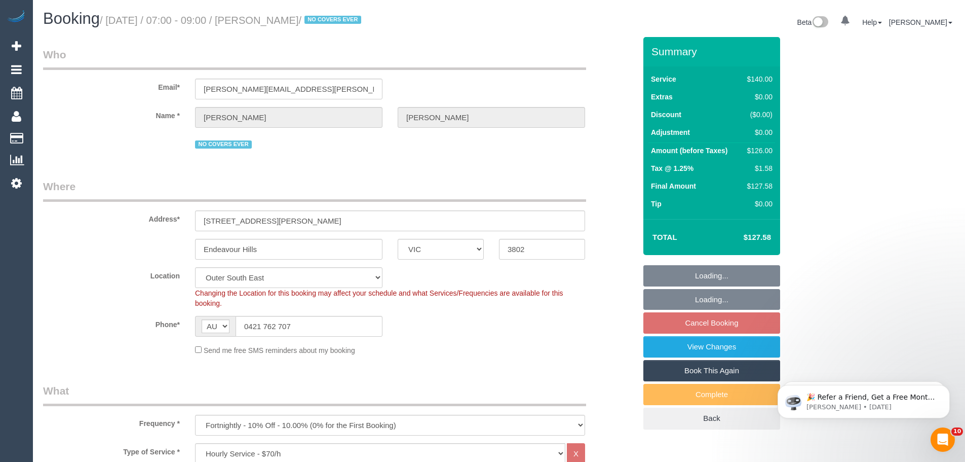
select select "number:36"
select select "number:35"
select select "number:11"
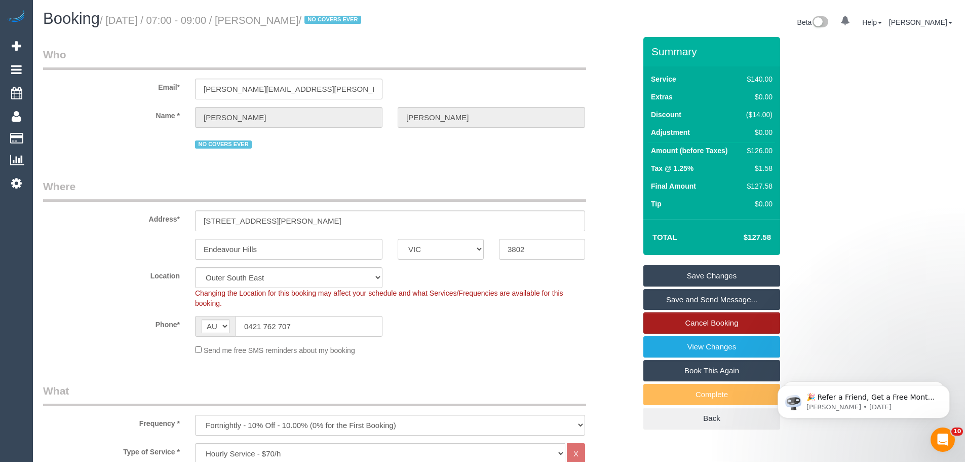
click at [704, 325] on link "Cancel Booking" at bounding box center [712, 322] width 137 height 21
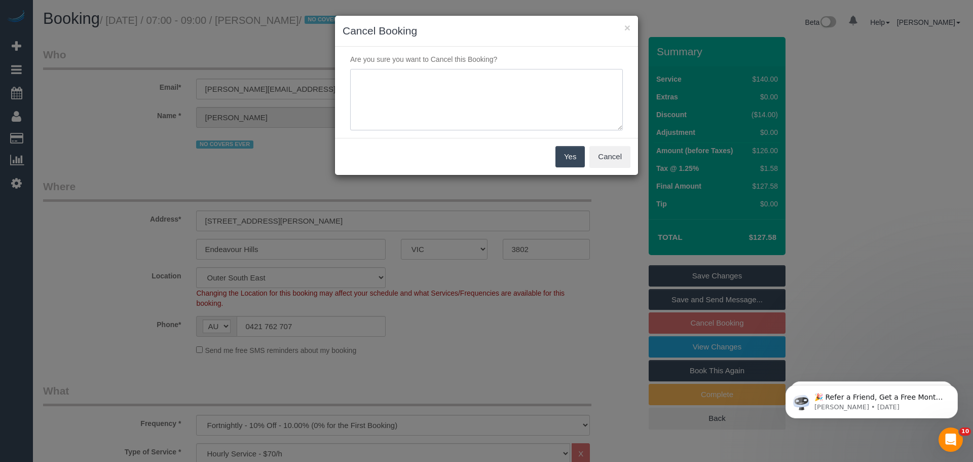
click at [416, 97] on textarea at bounding box center [486, 100] width 273 height 62
type textarea "Does not want any other cleaner but Rose who no longer works with MTC - CE"
click at [562, 158] on button "Yes" at bounding box center [569, 156] width 29 height 21
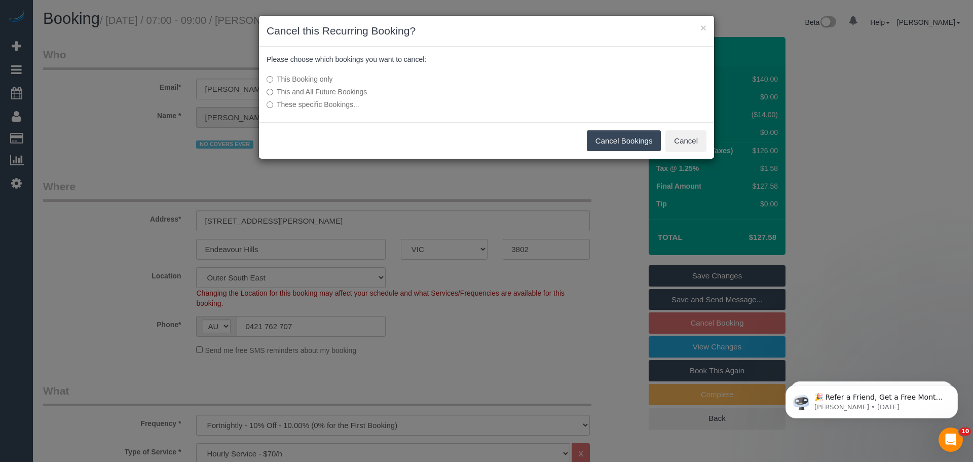
click at [322, 88] on label "This and All Future Bookings" at bounding box center [411, 92] width 288 height 10
click at [607, 139] on button "Cancel Bookings" at bounding box center [624, 140] width 74 height 21
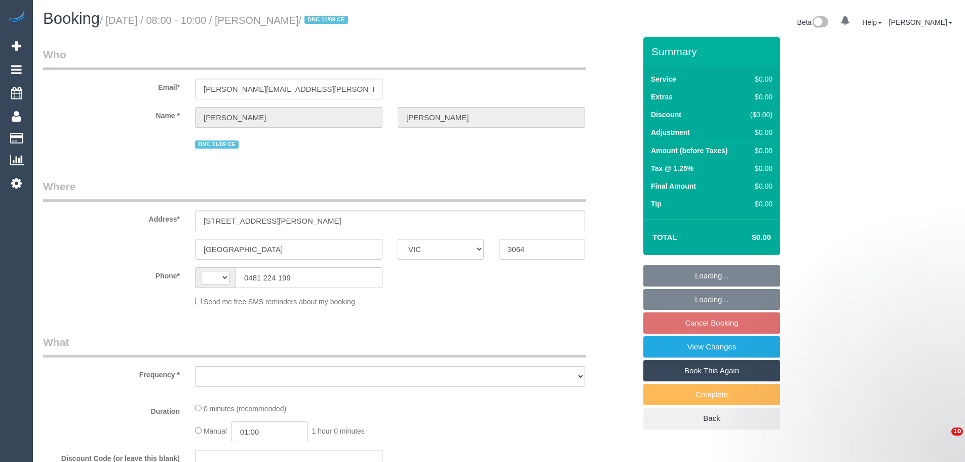
select select "VIC"
select select "string:AU"
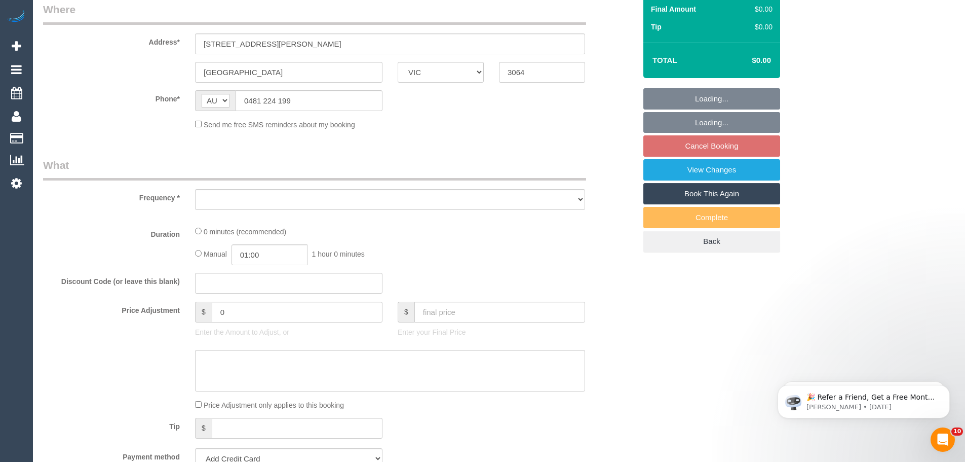
select select "object:531"
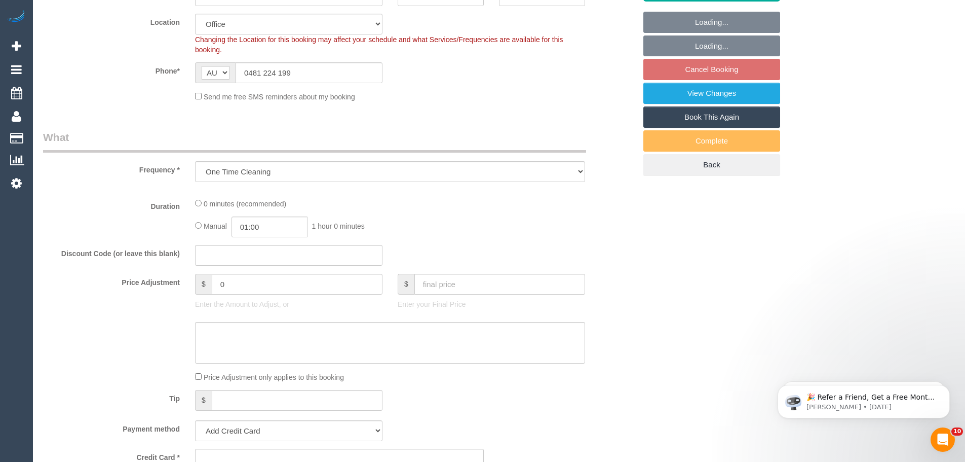
select select "string:stripe-pm_1S3jzj2GScqysDRVQrqXYaJb"
select select "number:30"
select select "number:15"
select select "number:19"
select select "number:24"
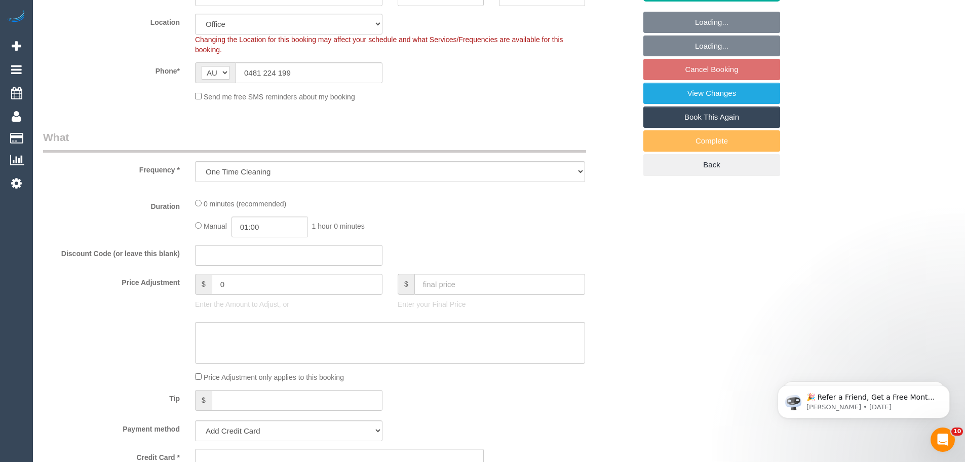
select select "number:33"
select select "number:26"
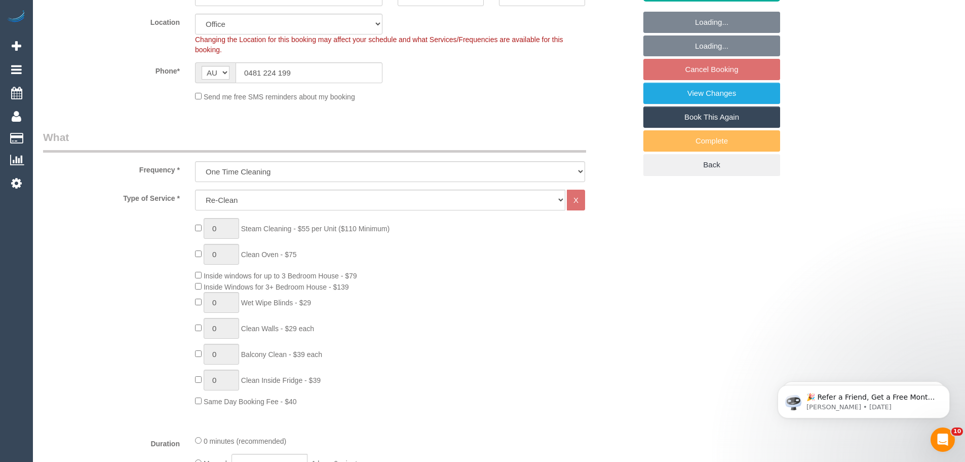
select select "object:741"
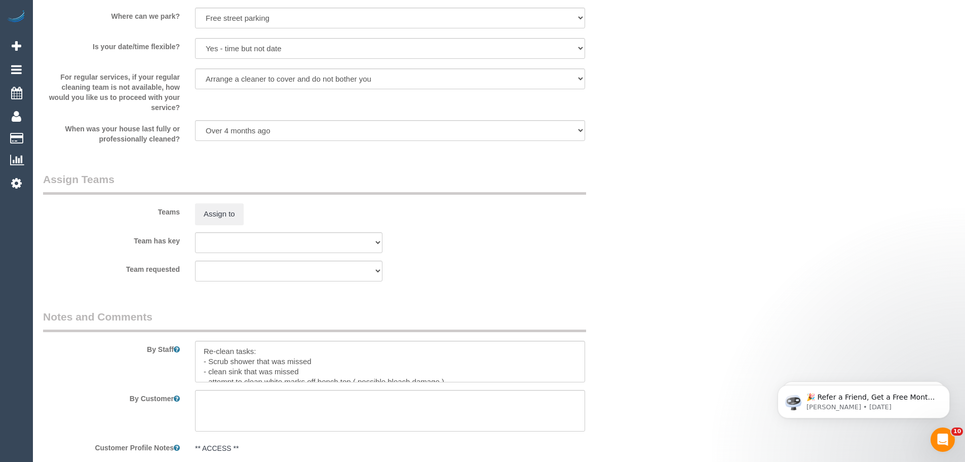
scroll to position [1332, 0]
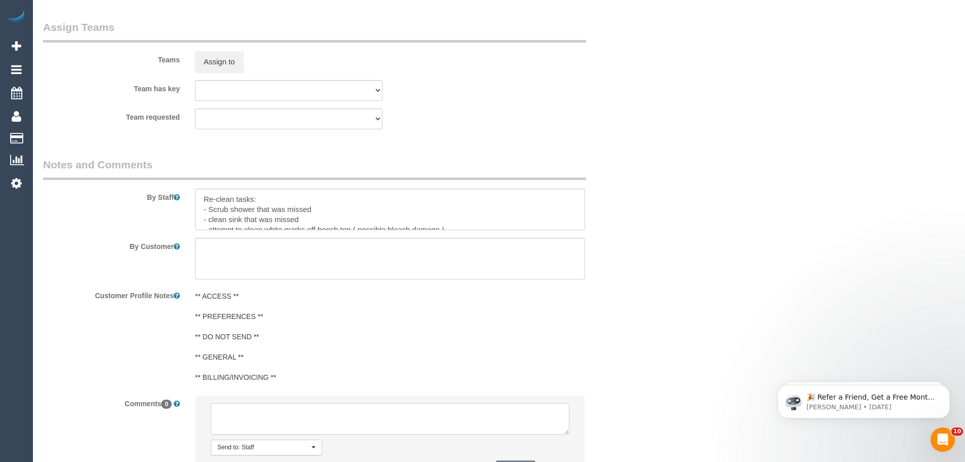
paste textarea "Customer availability: Thursday 18th before 12pm or Monday 22nd any time Origin…"
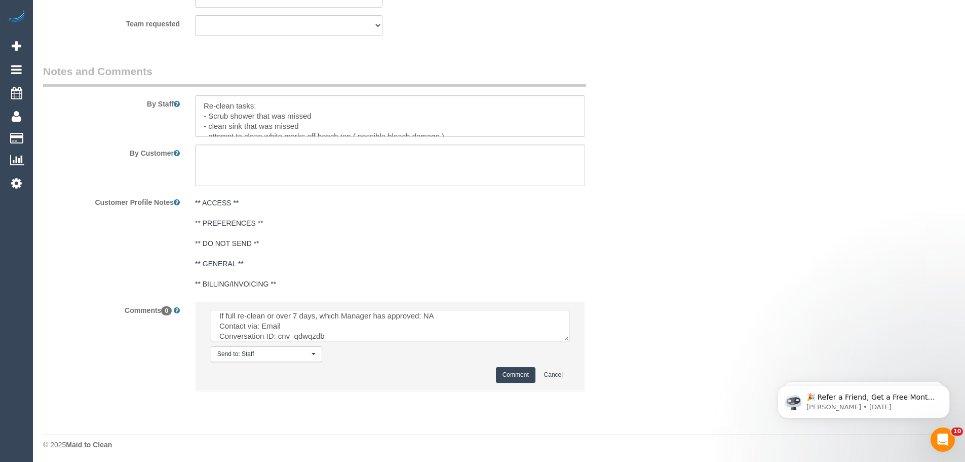
scroll to position [1515, 0]
type textarea "Customer availability: Thursday 18th before 12pm or Monday 22nd any time Origin…"
click at [505, 370] on button "Comment" at bounding box center [516, 372] width 40 height 16
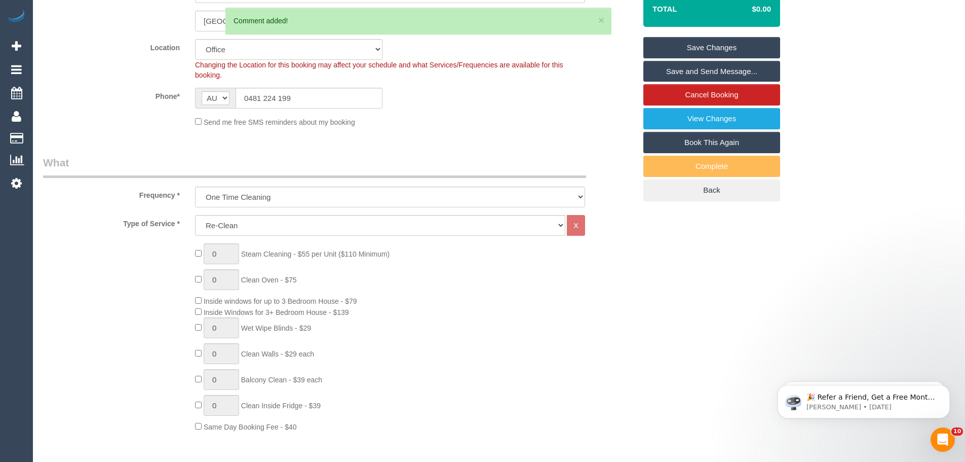
scroll to position [96, 0]
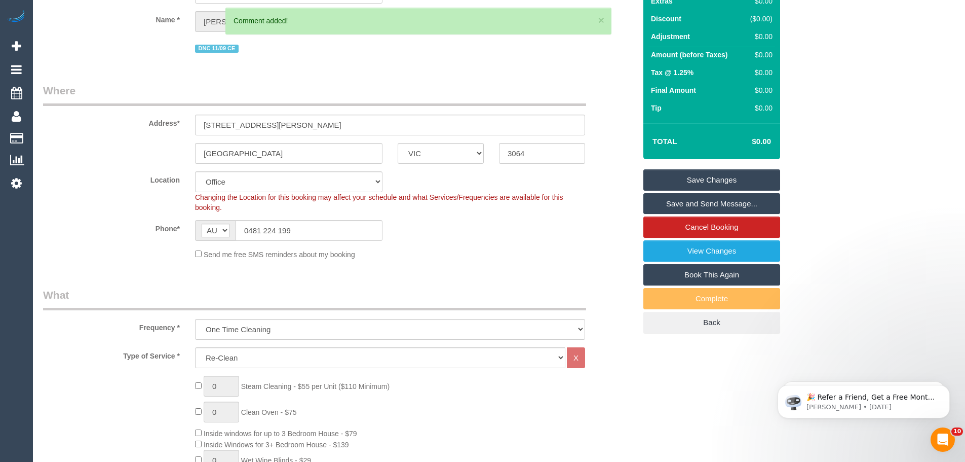
click at [728, 175] on link "Save Changes" at bounding box center [712, 179] width 137 height 21
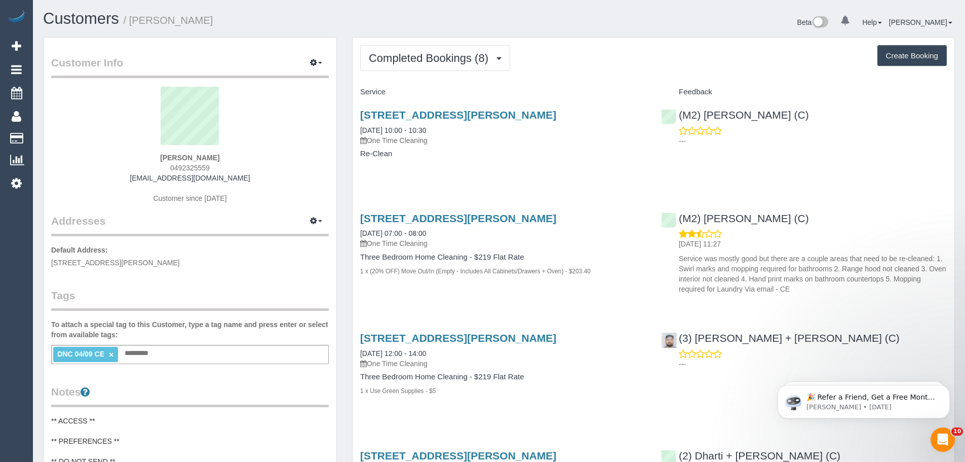
drag, startPoint x: 223, startPoint y: 155, endPoint x: 150, endPoint y: 154, distance: 73.0
click at [151, 154] on div "Rahul Joshi 0492325559 rahul89joshi@gmail.com Customer since 2024" at bounding box center [190, 150] width 278 height 127
copy strong "Rahul Joshi"
click at [109, 352] on link "×" at bounding box center [111, 354] width 5 height 9
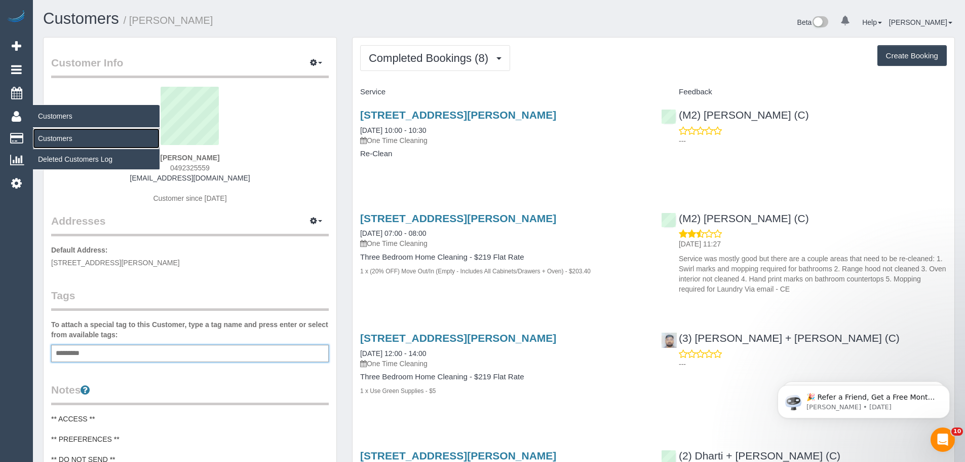
click at [49, 139] on link "Customers" at bounding box center [96, 138] width 127 height 20
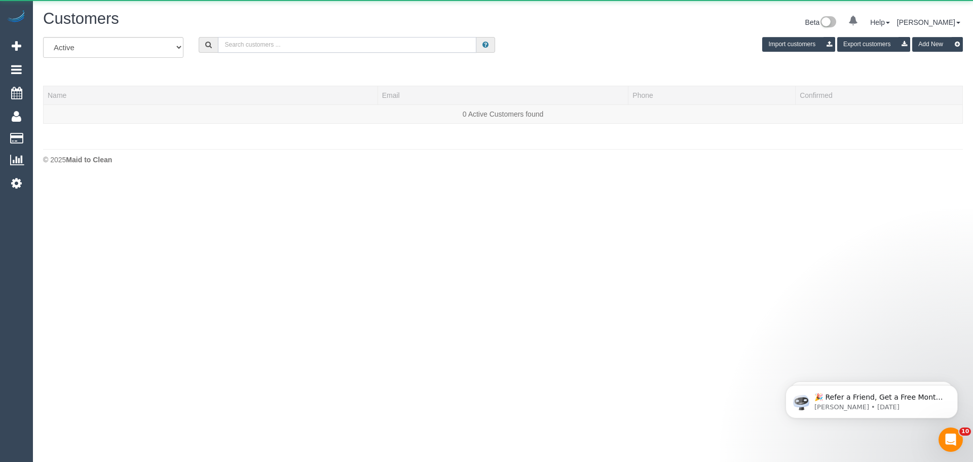
click at [283, 45] on input "text" at bounding box center [347, 45] width 258 height 16
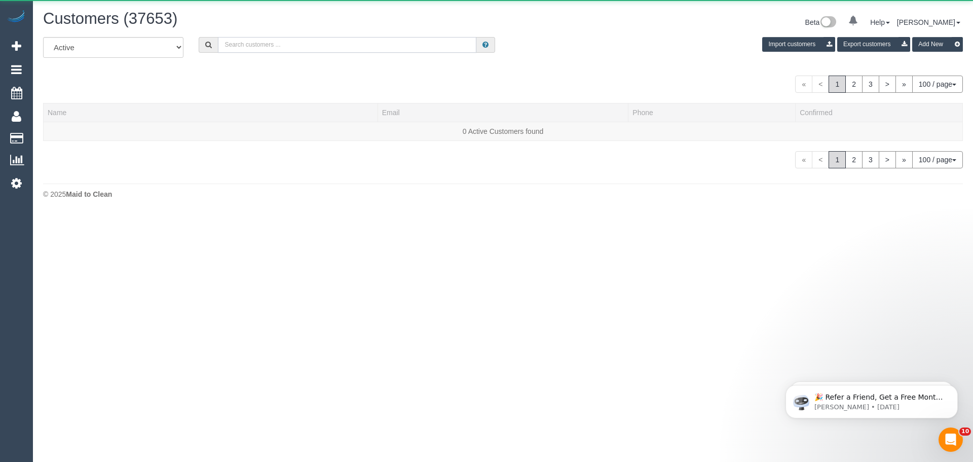
paste input "dparker@geelongcity.vic.gov.au"
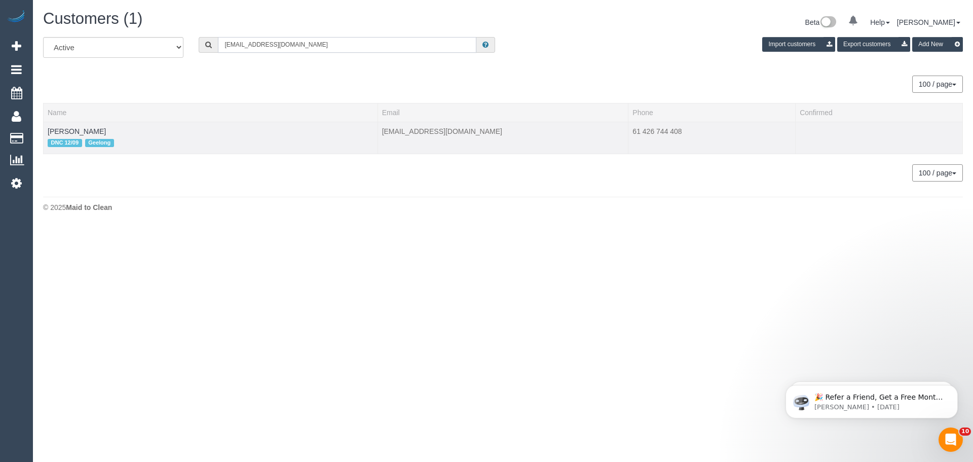
type input "dparker@geelongcity.vic.gov.au"
drag, startPoint x: 92, startPoint y: 131, endPoint x: 48, endPoint y: 129, distance: 44.6
click at [48, 129] on td "Dani Parker DNC 12/09 Geelong" at bounding box center [211, 138] width 334 height 32
copy link "Dani Parker"
click at [138, 135] on td "Dani Parker DNC 12/09 Geelong" at bounding box center [211, 138] width 334 height 32
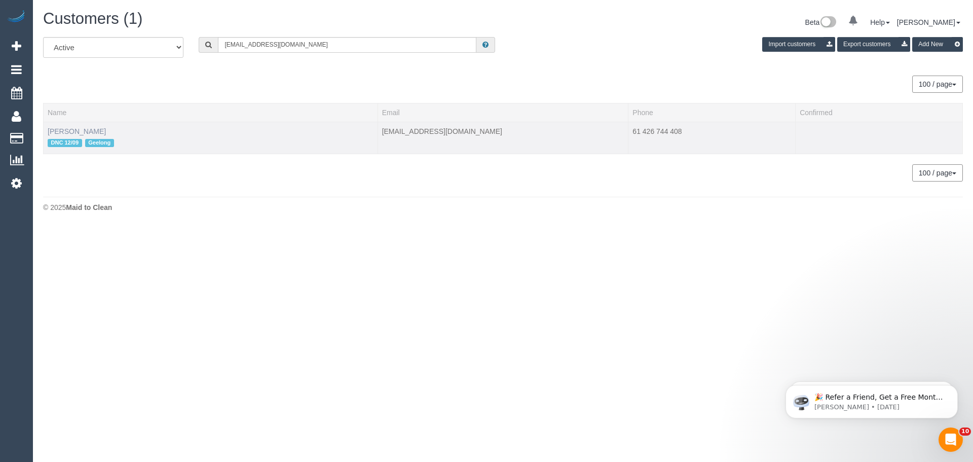
drag, startPoint x: 95, startPoint y: 129, endPoint x: 49, endPoint y: 131, distance: 46.2
click at [49, 131] on td "Dani Parker DNC 12/09 Geelong" at bounding box center [211, 138] width 334 height 32
copy link "Dani Parker"
click at [69, 129] on link "Dani Parker" at bounding box center [77, 131] width 58 height 8
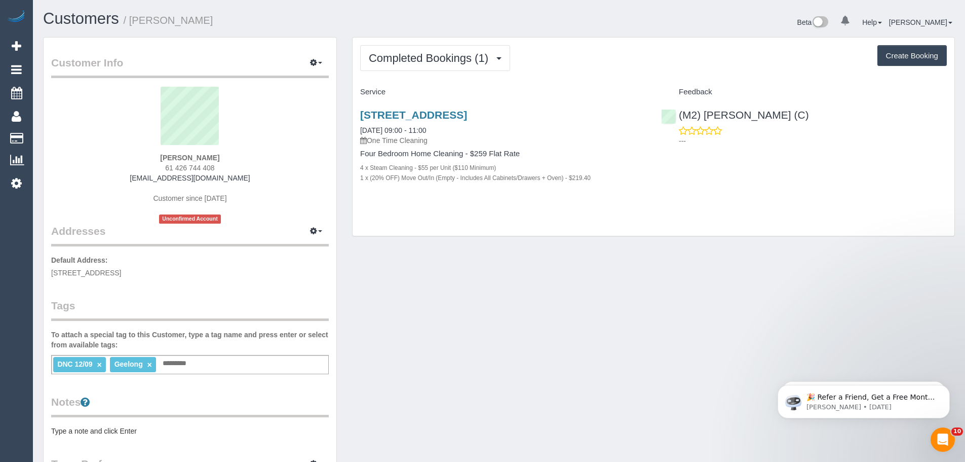
drag, startPoint x: 357, startPoint y: 126, endPoint x: 611, endPoint y: 182, distance: 260.5
click at [611, 182] on div "6 Runway Street, Mount Duneed, VIC 3217 12/09/2025 09:00 - 11:00 One Time Clean…" at bounding box center [503, 151] width 301 height 102
copy div "12/09/2025 09:00 - 11:00 One Time Cleaning Four Bedroom Home Cleaning - $259 Fl…"
click at [837, 167] on div "6 Runway Street, Mount Duneed, VIC 3217 12/09/2025 09:00 - 11:00 One Time Clean…" at bounding box center [654, 151] width 602 height 102
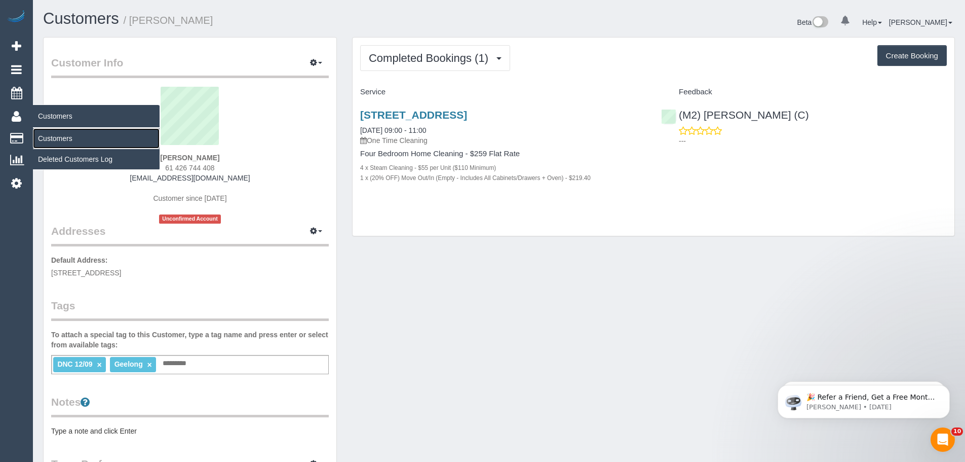
click at [46, 138] on link "Customers" at bounding box center [96, 138] width 127 height 20
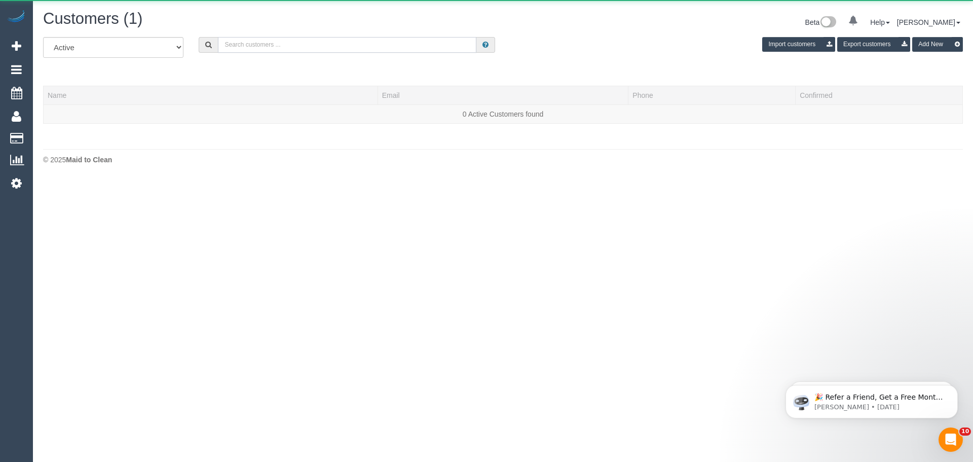
click at [282, 39] on input "text" at bounding box center [347, 45] width 258 height 16
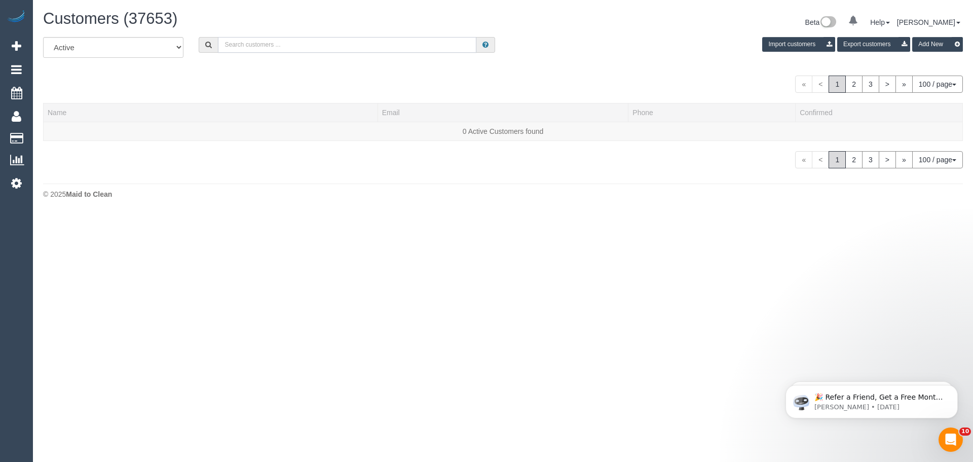
paste input "61433680109"
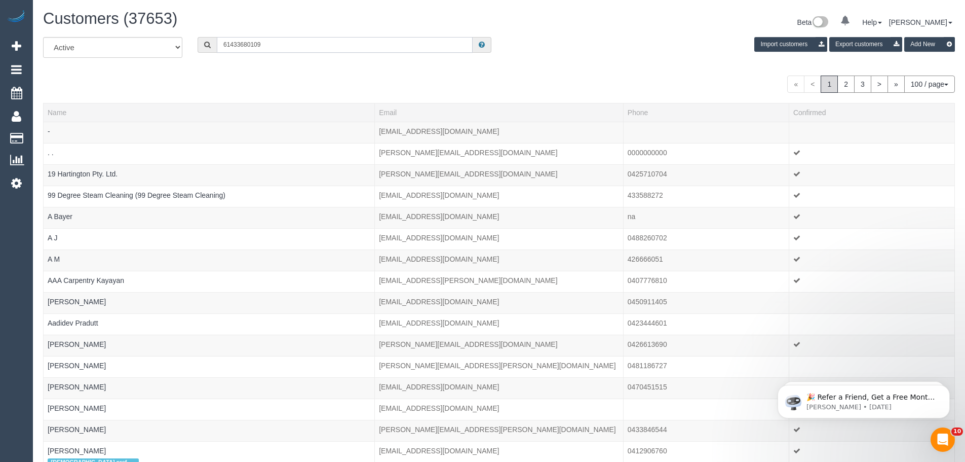
drag, startPoint x: 229, startPoint y: 41, endPoint x: 201, endPoint y: 41, distance: 27.4
click at [207, 41] on div "61433680109" at bounding box center [345, 45] width 294 height 16
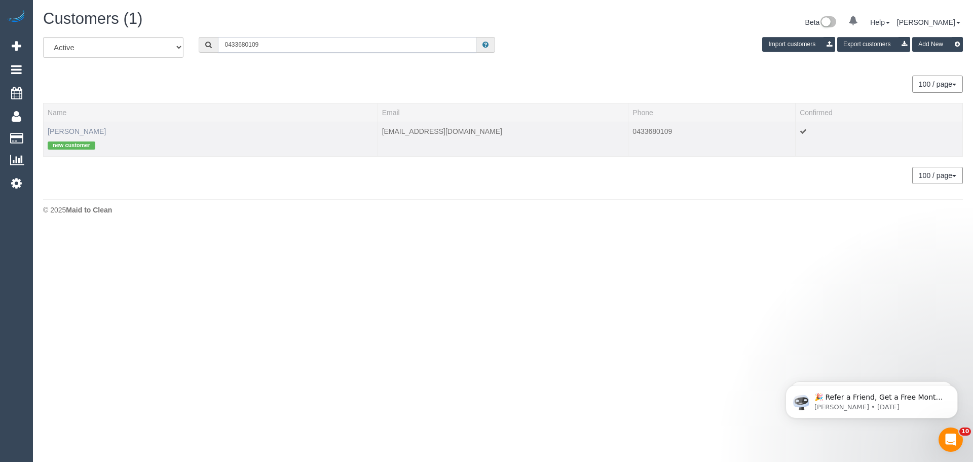
type input "0433680109"
click at [62, 131] on link "Amy Wu" at bounding box center [77, 131] width 58 height 8
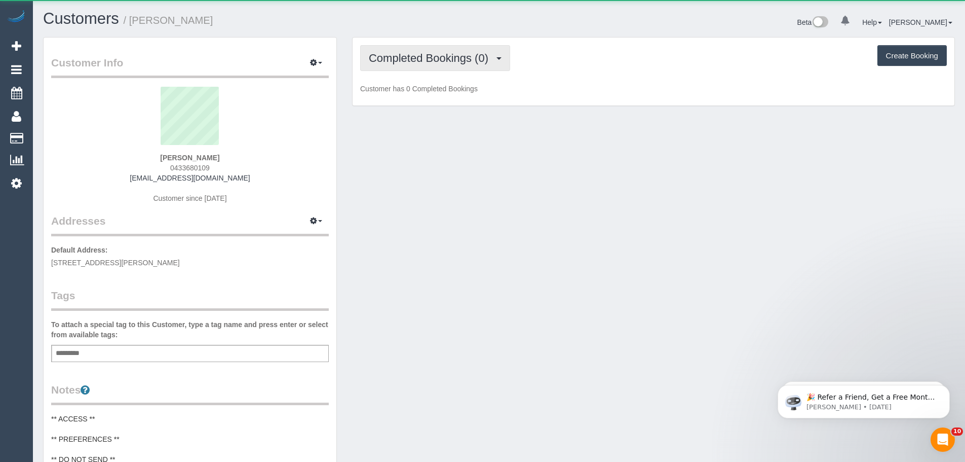
click at [433, 67] on button "Completed Bookings (0)" at bounding box center [435, 58] width 150 height 26
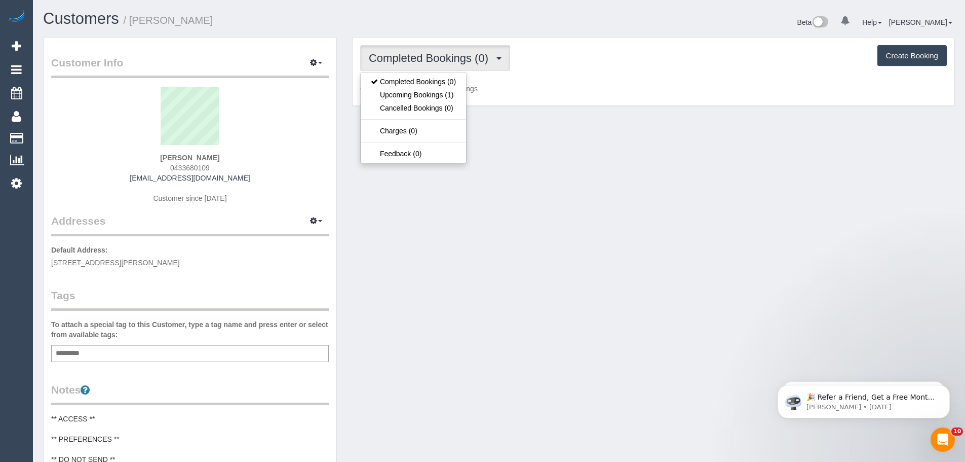
click at [212, 164] on div "Amy Wu 0433680109 amywuyx@gmail.com Customer since 2025" at bounding box center [190, 150] width 278 height 127
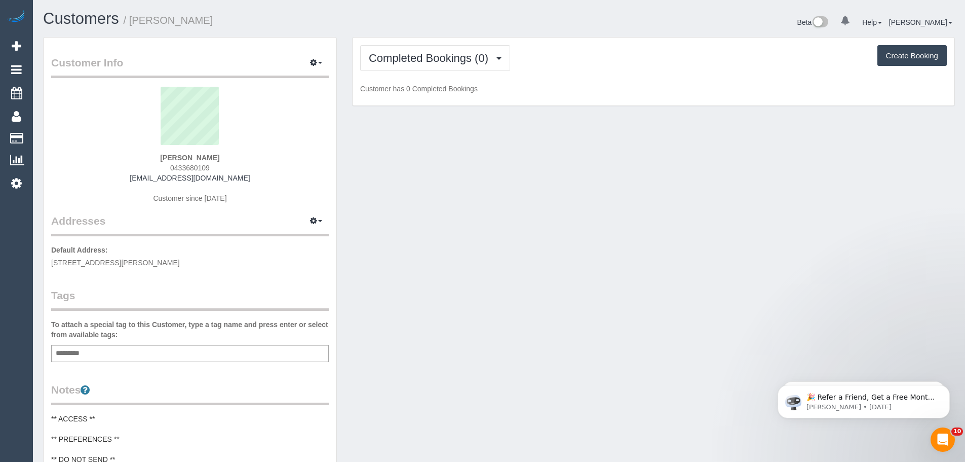
drag, startPoint x: 210, startPoint y: 166, endPoint x: 140, endPoint y: 169, distance: 69.5
click at [140, 169] on div "Amy Wu 0433680109 amywuyx@gmail.com Customer since 2025" at bounding box center [190, 150] width 278 height 127
copy span "0433680109"
click at [425, 68] on button "Completed Bookings (0)" at bounding box center [435, 58] width 150 height 26
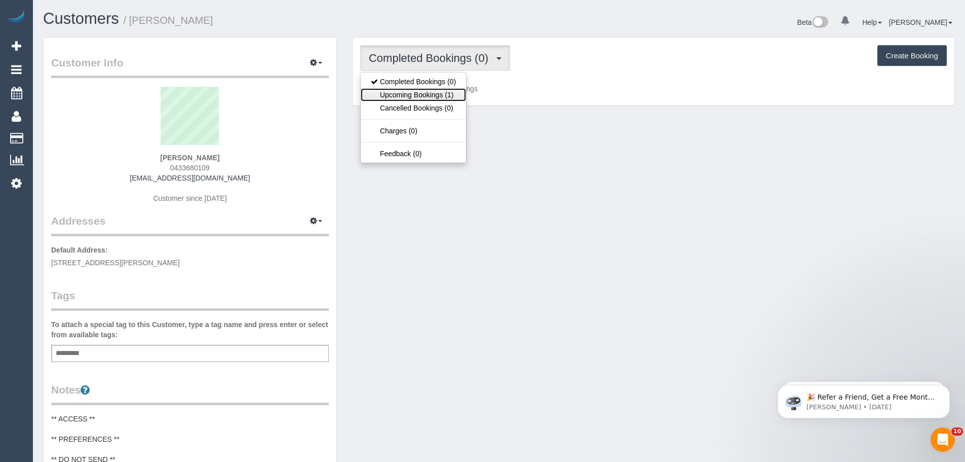
click at [413, 95] on link "Upcoming Bookings (1)" at bounding box center [413, 94] width 105 height 13
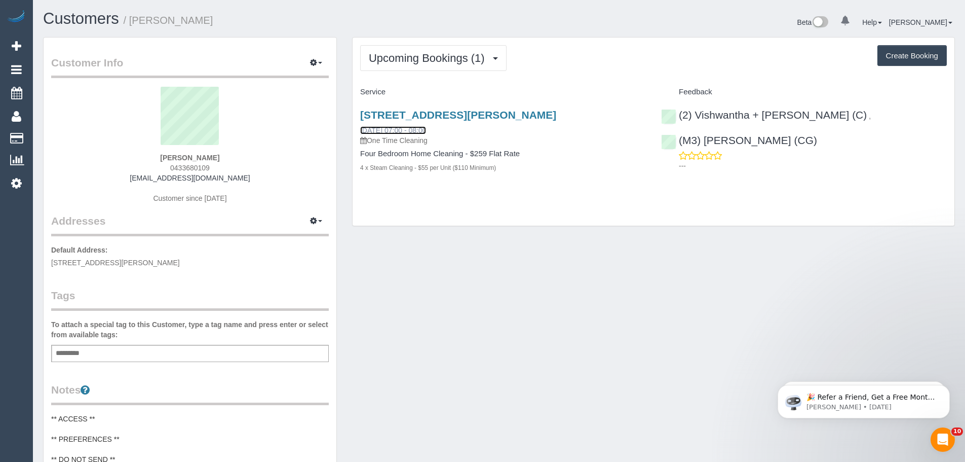
click at [401, 133] on link "18/09/2025 07:00 - 08:00" at bounding box center [393, 130] width 66 height 8
drag, startPoint x: 47, startPoint y: 138, endPoint x: 314, endPoint y: 8, distance: 297.6
click at [47, 138] on link "Customers" at bounding box center [96, 138] width 127 height 20
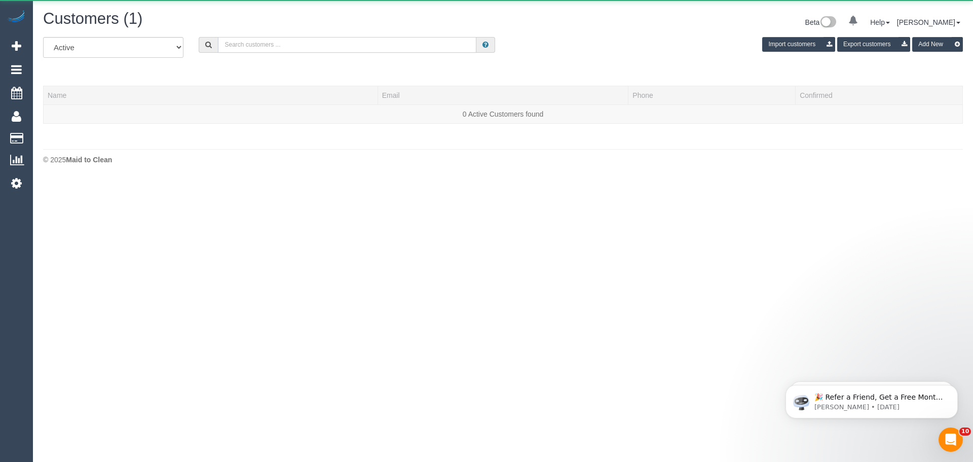
click at [372, 50] on input "text" at bounding box center [347, 45] width 258 height 16
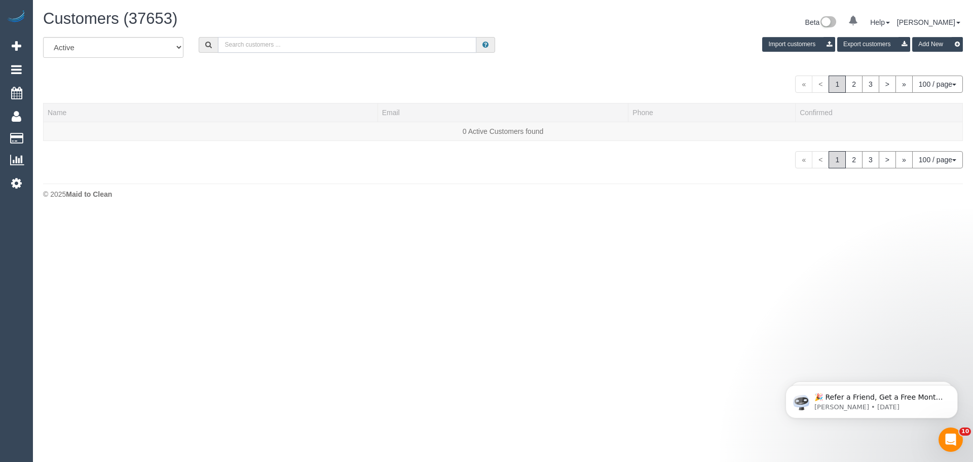
paste input "melanie.masri@hotmail.com"
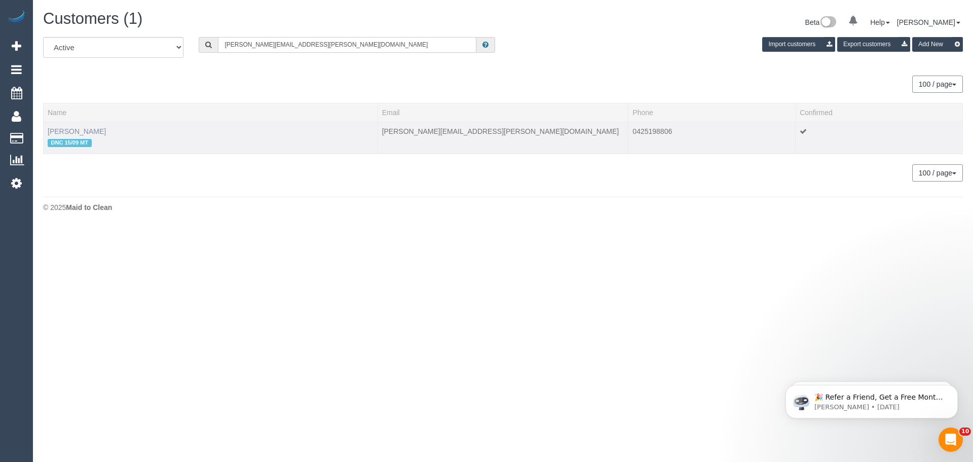
type input "melanie.masri@hotmail.com"
click at [88, 130] on link "Melanie Masri" at bounding box center [77, 131] width 58 height 8
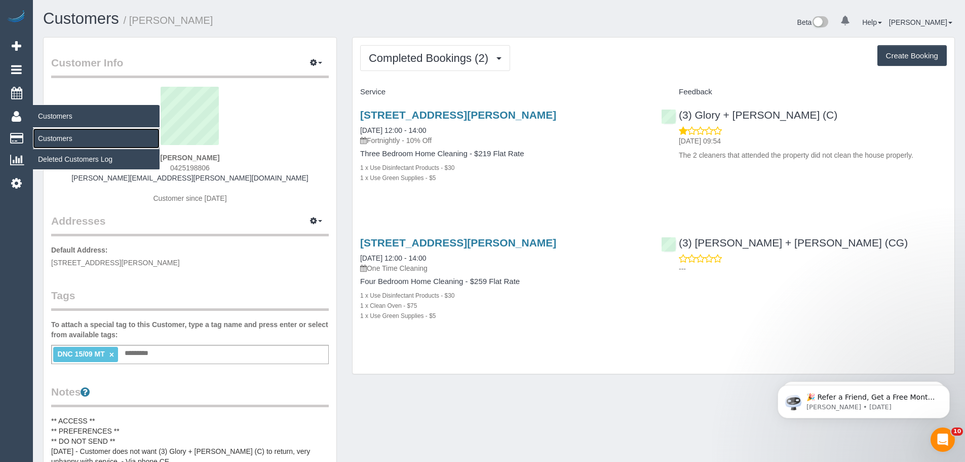
drag, startPoint x: 62, startPoint y: 139, endPoint x: 70, endPoint y: 134, distance: 9.6
click at [62, 139] on link "Customers" at bounding box center [96, 138] width 127 height 20
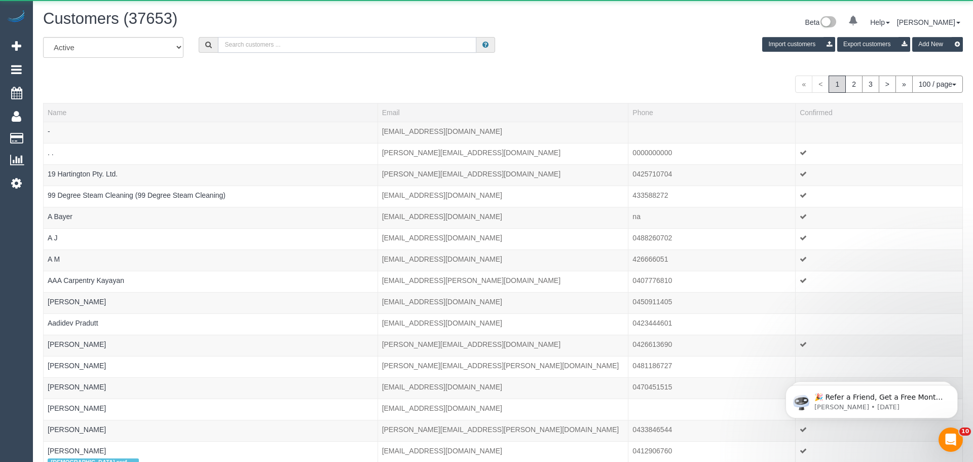
click at [367, 49] on input "text" at bounding box center [347, 45] width 258 height 16
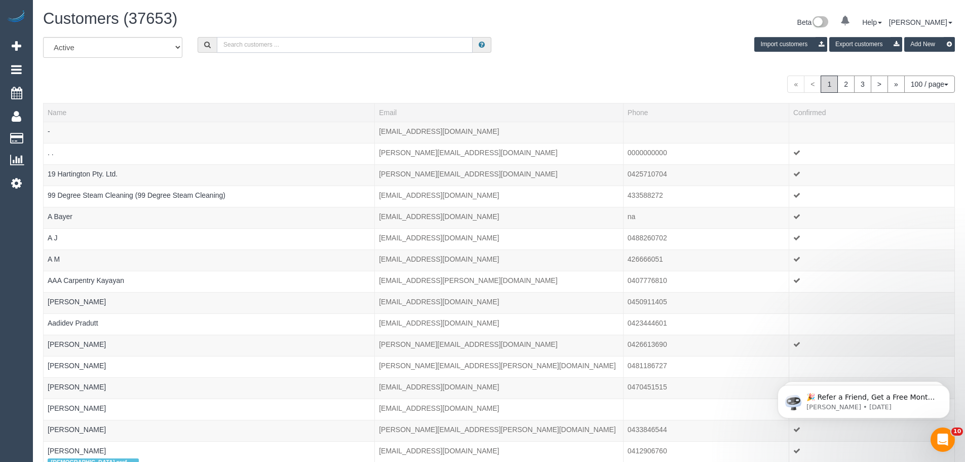
paste input "melanie.masri@hotmail.com"
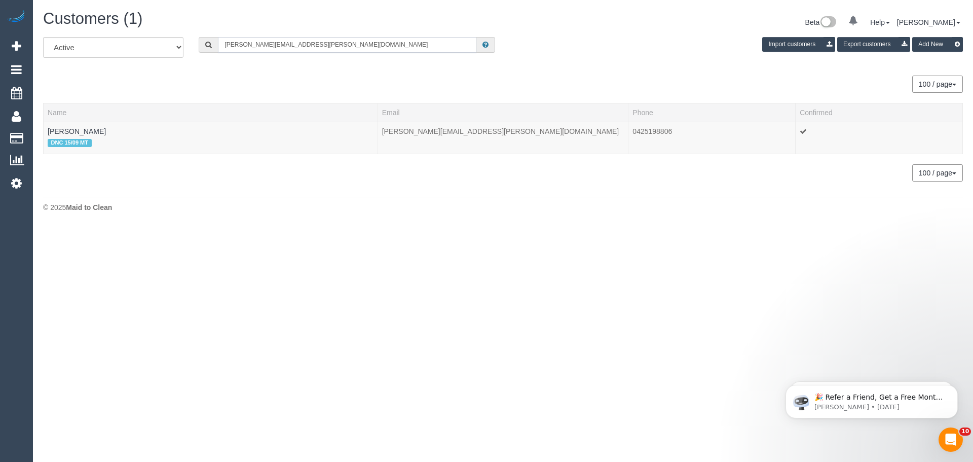
type input "melanie.masri@hotmail.com"
drag, startPoint x: 109, startPoint y: 128, endPoint x: 48, endPoint y: 130, distance: 60.8
click at [48, 130] on td "Melanie Masri DNC 15/09 MT" at bounding box center [211, 138] width 334 height 32
copy link "Melanie Masri"
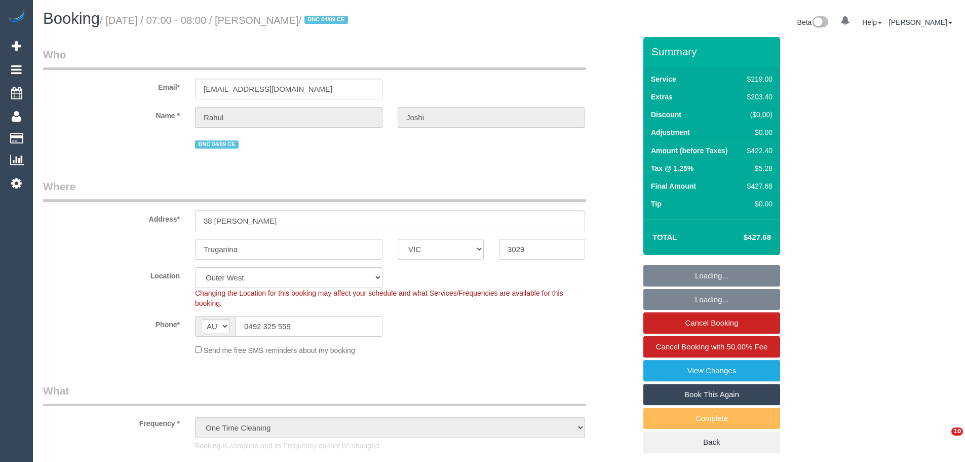
select select "VIC"
select select "string:stripe-pm_1QVPFX2GScqysDRVzpS26kht"
select select "spot1"
select select "number:28"
select select "number:14"
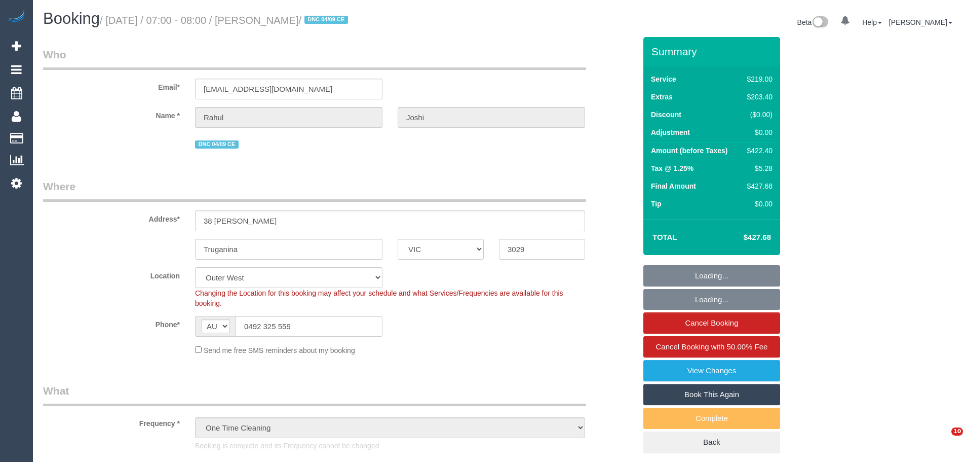
select select "number:19"
select select "number:25"
select select "spot6"
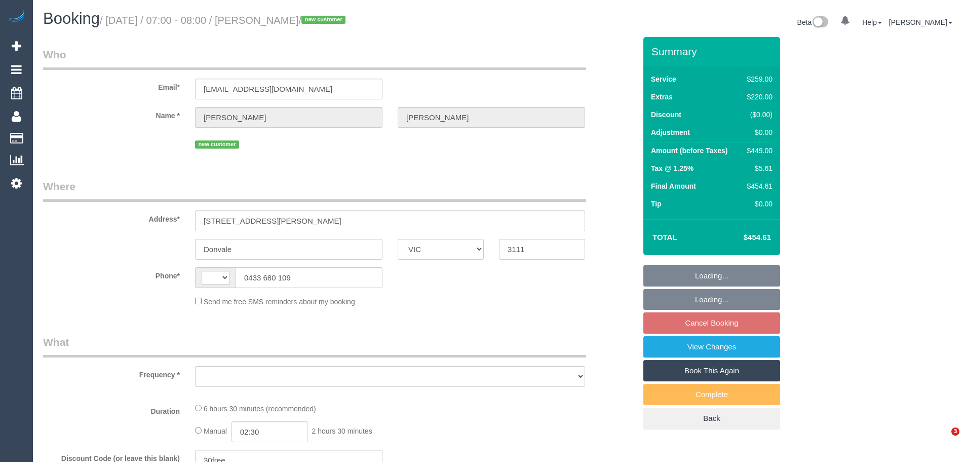
select select "VIC"
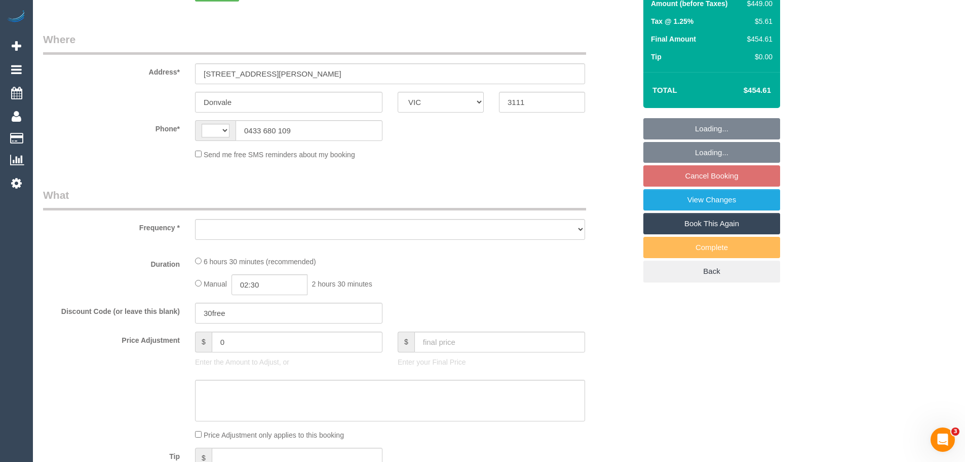
select select "object:296"
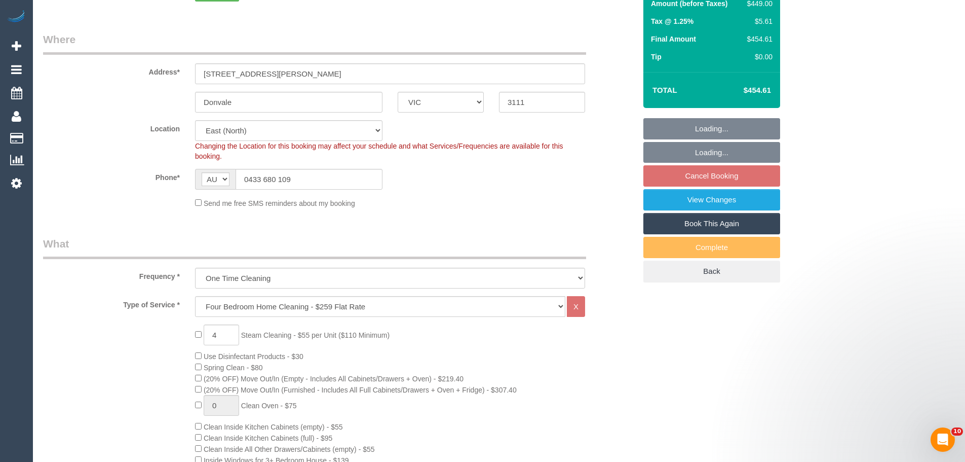
select select "string:AU"
select select "object:644"
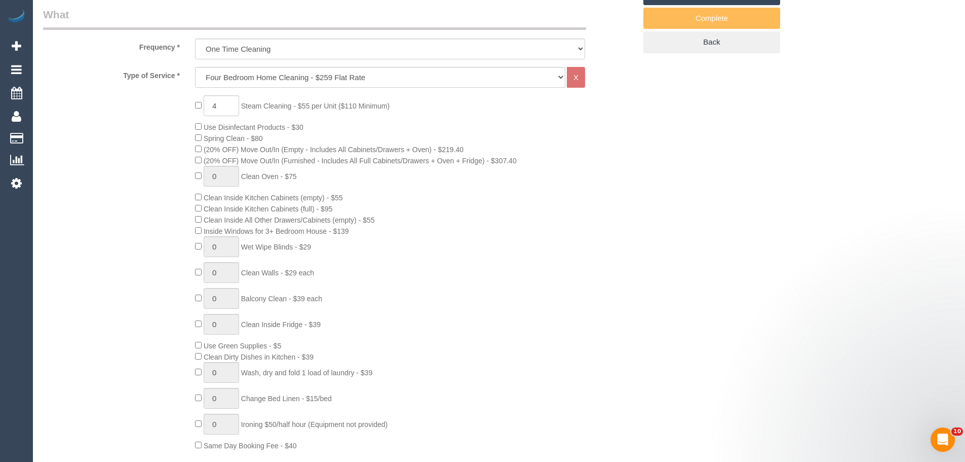
select select "number:28"
select select "number:16"
select select "number:18"
select select "number:25"
select select "string:stripe-pm_1S5fd92GScqysDRVRsEHxysh"
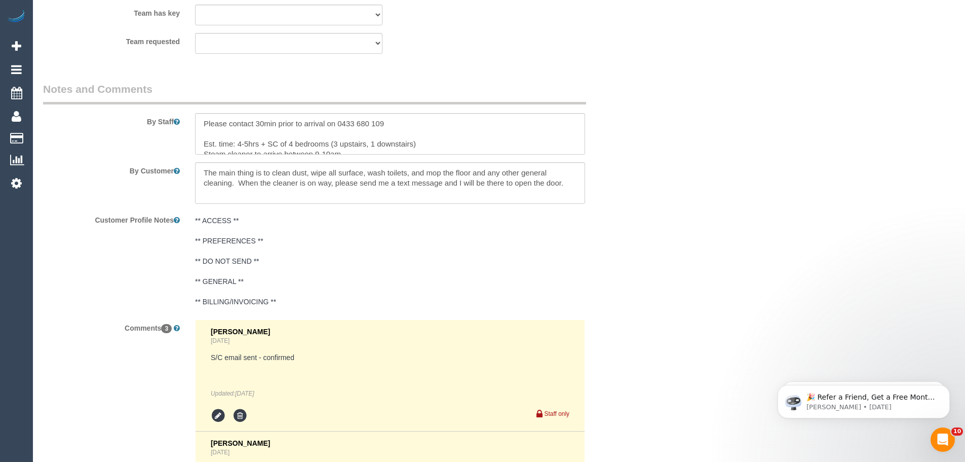
scroll to position [1672, 0]
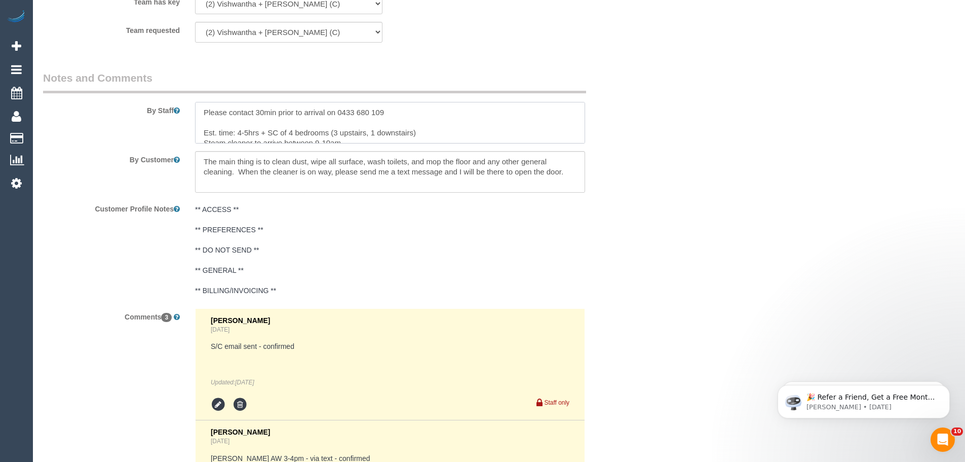
drag, startPoint x: 234, startPoint y: 112, endPoint x: 422, endPoint y: 110, distance: 188.0
click at [422, 110] on textarea at bounding box center [390, 123] width 390 height 42
click at [426, 116] on textarea at bounding box center [390, 123] width 390 height 42
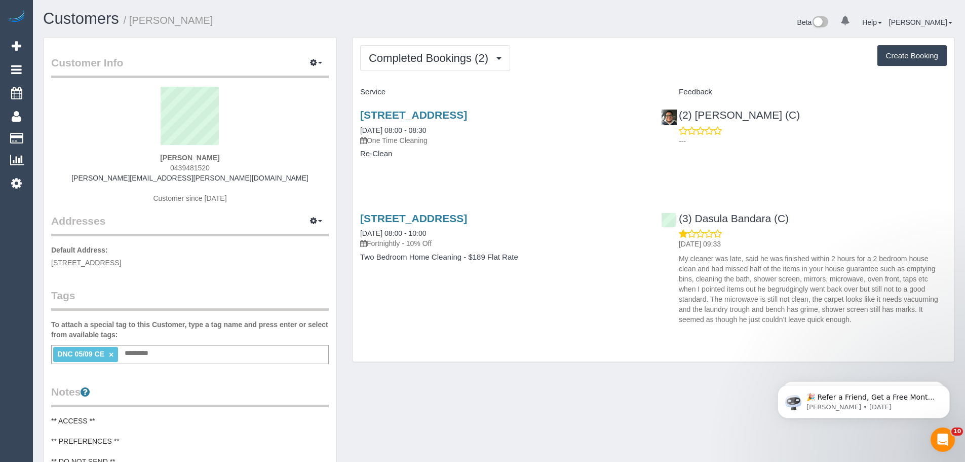
drag, startPoint x: 230, startPoint y: 157, endPoint x: 137, endPoint y: 157, distance: 92.7
click at [143, 157] on div "[PERSON_NAME] 0439481520 [PERSON_NAME][EMAIL_ADDRESS][PERSON_NAME][DOMAIN_NAME]…" at bounding box center [190, 150] width 278 height 127
copy strong "[PERSON_NAME]"
click at [110, 357] on link "×" at bounding box center [111, 354] width 5 height 9
click at [664, 215] on div "(3) Dasula Bandara (C) [DATE] 09:33 My cleaner was late, said he was finished w…" at bounding box center [804, 266] width 301 height 125
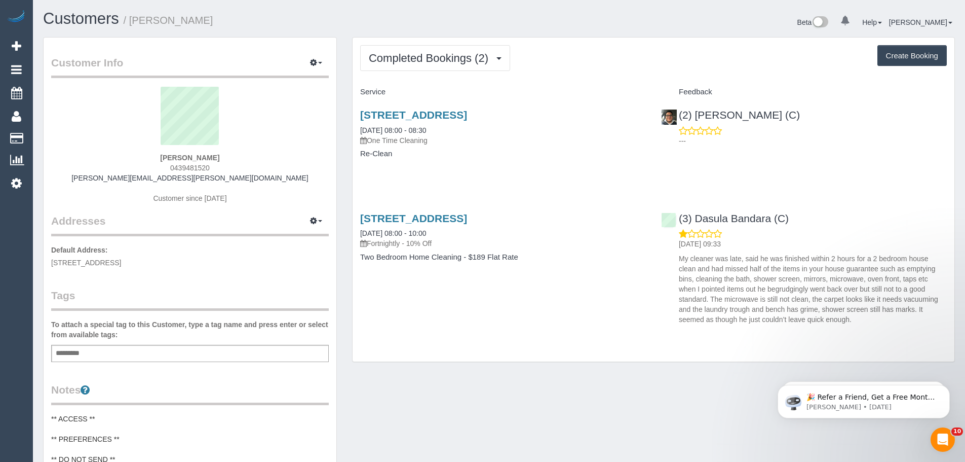
copy link "(3) Dasula Bandara (C)"
drag, startPoint x: 225, startPoint y: 156, endPoint x: 143, endPoint y: 145, distance: 82.8
click at [143, 145] on sui-profile-pic at bounding box center [190, 120] width 262 height 66
click at [255, 155] on div "[PERSON_NAME] 0439481520 [PERSON_NAME][EMAIL_ADDRESS][PERSON_NAME][DOMAIN_NAME]…" at bounding box center [190, 150] width 278 height 127
drag, startPoint x: 246, startPoint y: 154, endPoint x: 127, endPoint y: 143, distance: 119.0
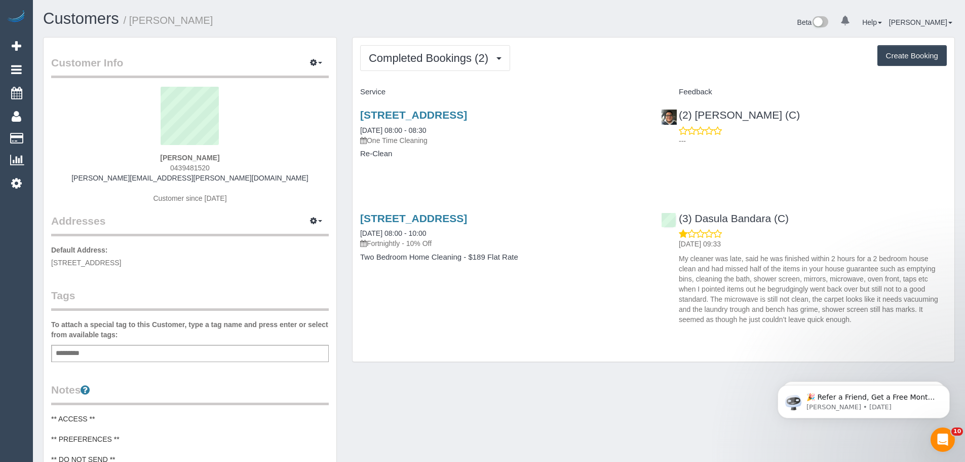
click at [130, 144] on div "[PERSON_NAME] 0439481520 [PERSON_NAME][EMAIL_ADDRESS][PERSON_NAME][DOMAIN_NAME]…" at bounding box center [190, 150] width 278 height 127
copy div "[PERSON_NAME]"
drag, startPoint x: 164, startPoint y: 266, endPoint x: 40, endPoint y: 263, distance: 123.7
click at [40, 263] on div "Customer Info Edit Contact Info Send Message Email Preferences Special Sales Ta…" at bounding box center [189, 435] width 309 height 796
copy span "[STREET_ADDRESS]"
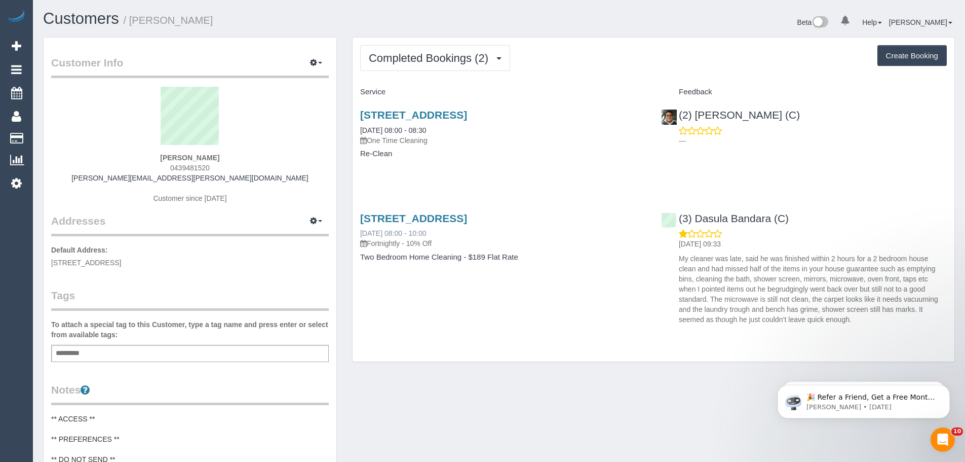
drag, startPoint x: 456, startPoint y: 238, endPoint x: 365, endPoint y: 229, distance: 91.7
click at [369, 229] on div "[STREET_ADDRESS] [DATE] 08:00 - 10:00 Fortnightly - 10% Off" at bounding box center [503, 230] width 286 height 36
click at [469, 231] on div "[STREET_ADDRESS] [DATE] 08:00 - 10:00 Fortnightly - 10% Off" at bounding box center [503, 230] width 286 height 36
drag, startPoint x: 440, startPoint y: 232, endPoint x: 313, endPoint y: 232, distance: 127.2
click at [314, 232] on div "Customer Info Edit Contact Info Send Message Email Preferences Special Sales Ta…" at bounding box center [498, 435] width 927 height 796
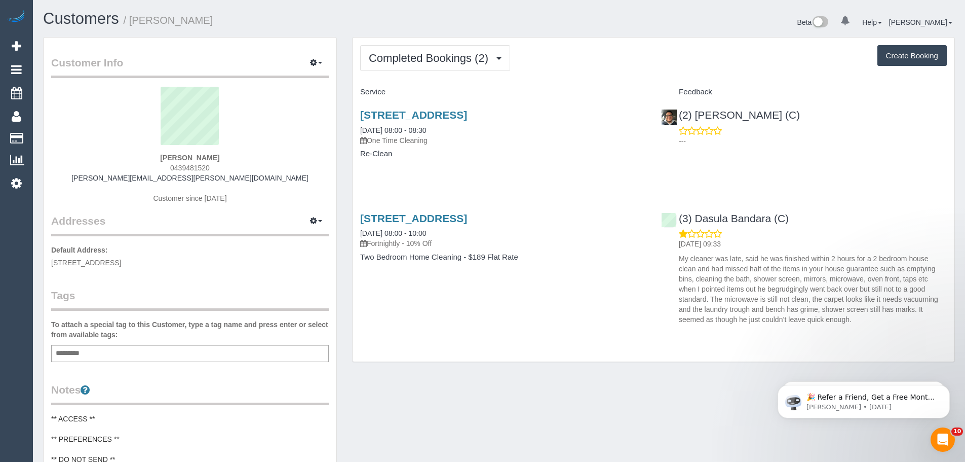
click at [454, 230] on div "[STREET_ADDRESS] [DATE] 08:00 - 10:00 Fortnightly - 10% Off" at bounding box center [503, 230] width 286 height 36
drag, startPoint x: 456, startPoint y: 234, endPoint x: 354, endPoint y: 231, distance: 102.4
click at [354, 231] on div "[STREET_ADDRESS] [DATE] 08:00 - 10:00 Fortnightly - 10% Off Two Bedroom Home Cl…" at bounding box center [503, 243] width 301 height 78
copy link "[DATE] 08:00 - 10:00"
click at [435, 178] on div "[STREET_ADDRESS] [DATE] 08:00 - 08:30 One Time Cleaning Re-Clean" at bounding box center [503, 139] width 301 height 78
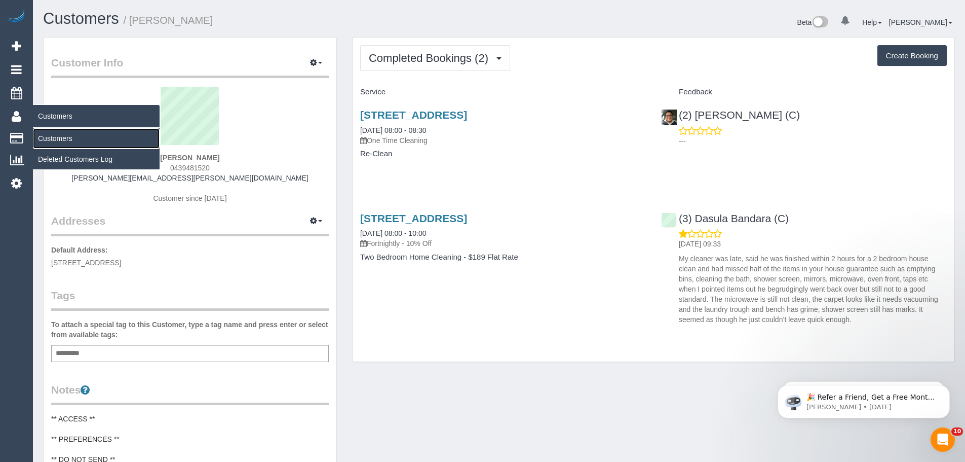
click at [47, 143] on link "Customers" at bounding box center [96, 138] width 127 height 20
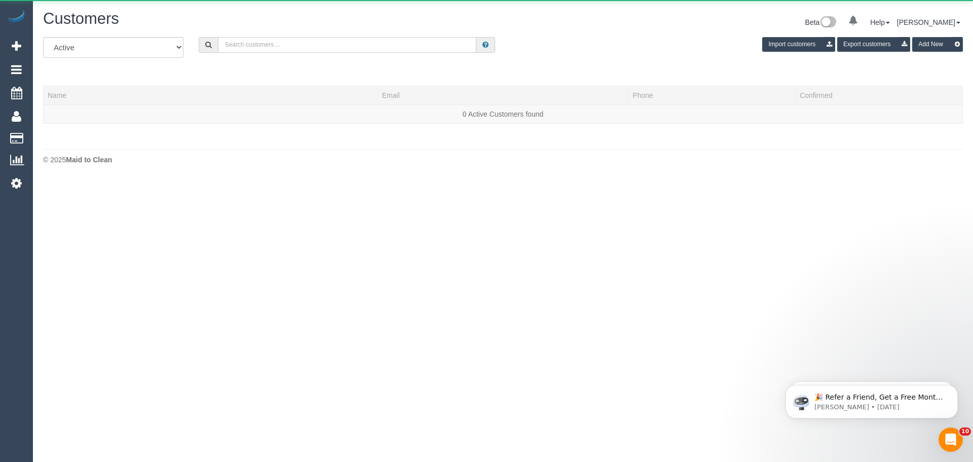
click at [306, 45] on input "text" at bounding box center [347, 45] width 258 height 16
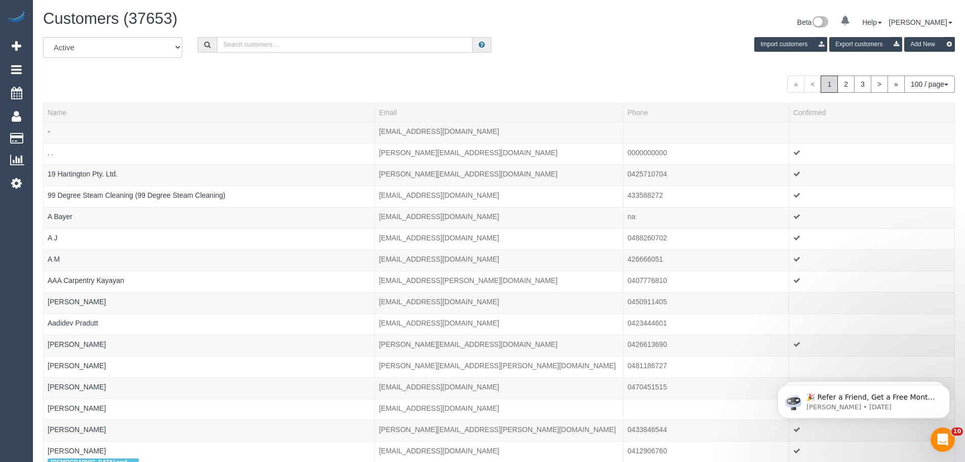
click at [306, 45] on input "text" at bounding box center [345, 45] width 256 height 16
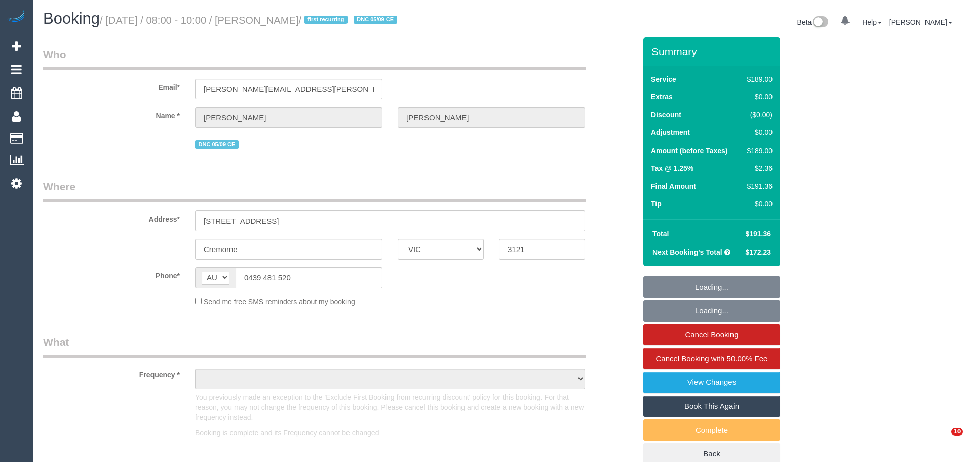
select select "VIC"
select select "object:1333"
select select "number:27"
select select "number:14"
select select "number:19"
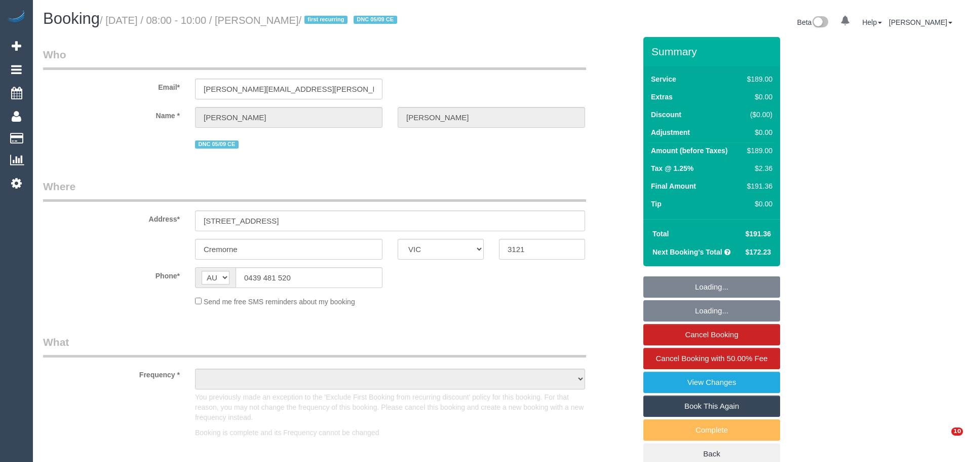
select select "number:24"
select select "number:35"
select select "number:11"
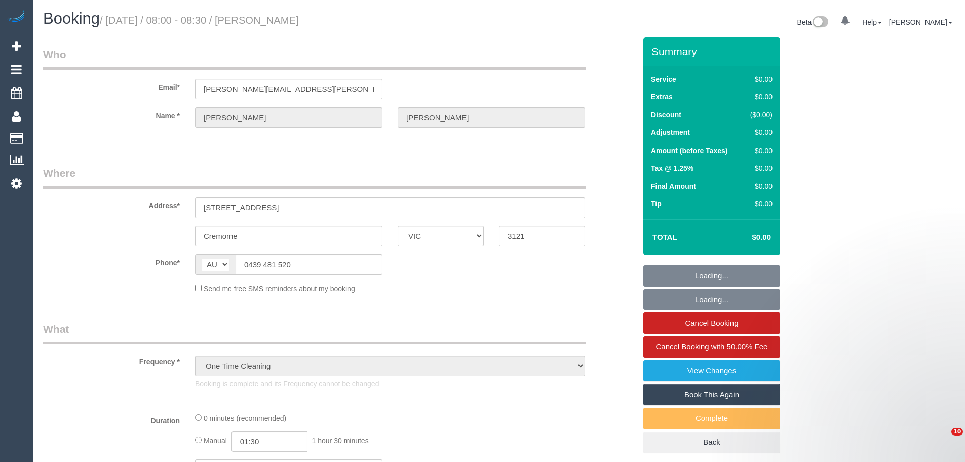
select select "VIC"
select select "number:27"
select select "number:14"
select select "number:19"
select select "number:24"
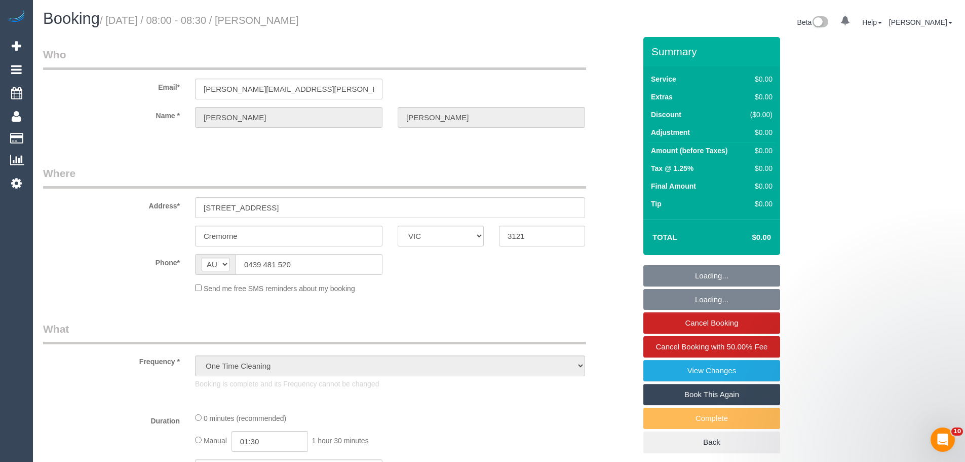
select select "number:35"
select select "number:11"
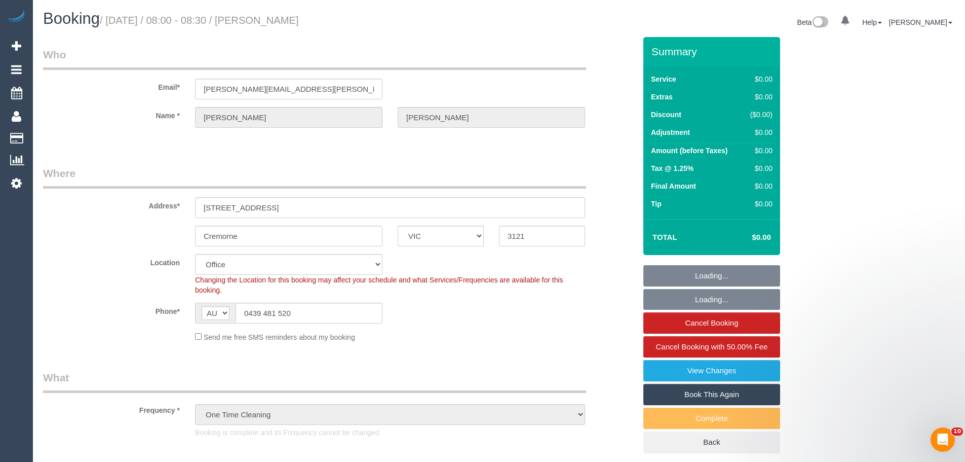
select select "object:729"
select select "string:stripe-pm_1RzyQT2GScqysDRVcII58yyR"
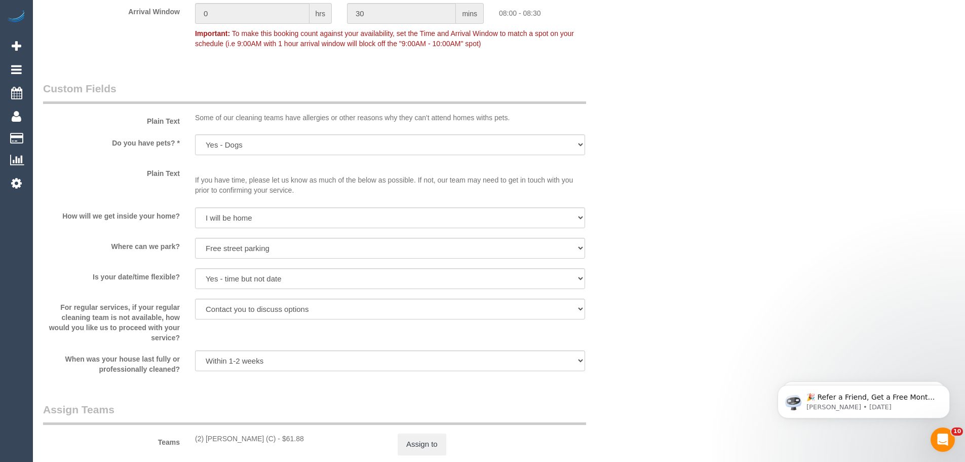
scroll to position [1419, 0]
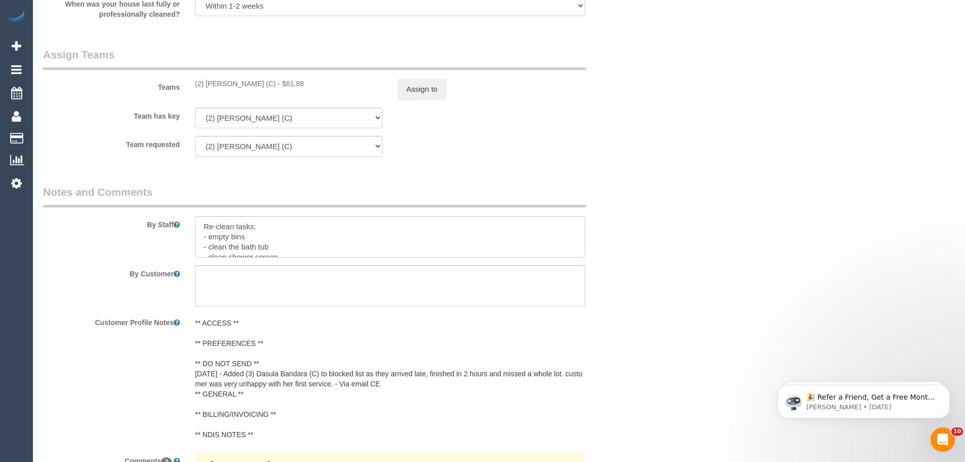
drag, startPoint x: 281, startPoint y: 84, endPoint x: 307, endPoint y: 83, distance: 25.8
click at [307, 83] on div "(2) [PERSON_NAME] (C) - $61.88" at bounding box center [288, 84] width 187 height 10
click at [279, 81] on div "(2) [PERSON_NAME] (C) - $61.88" at bounding box center [288, 84] width 187 height 10
drag, startPoint x: 277, startPoint y: 82, endPoint x: 299, endPoint y: 84, distance: 21.9
click at [299, 84] on div "(2) [PERSON_NAME] (C) - $61.88" at bounding box center [288, 84] width 187 height 10
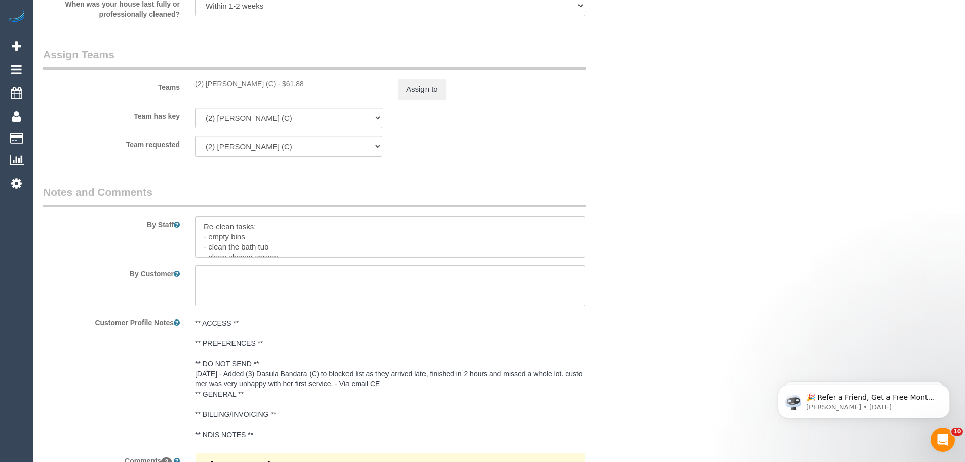
copy div "$61.88"
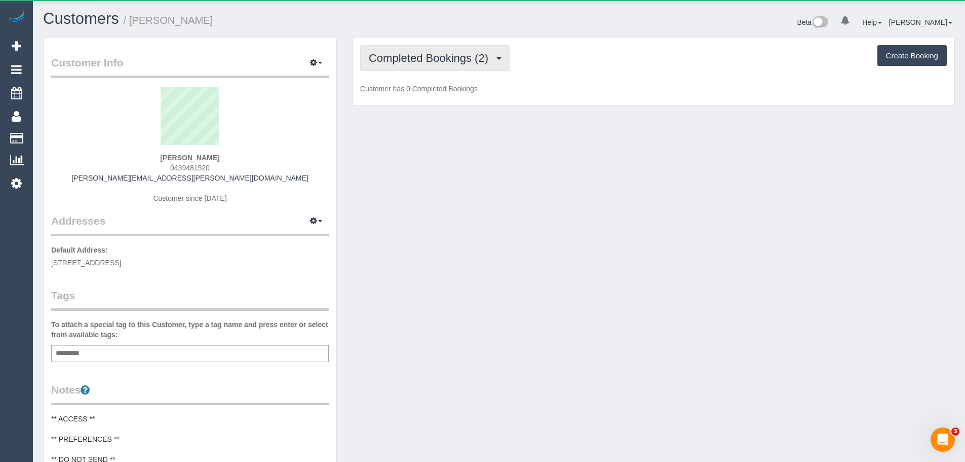
click at [433, 58] on span "Completed Bookings (2)" at bounding box center [431, 58] width 125 height 13
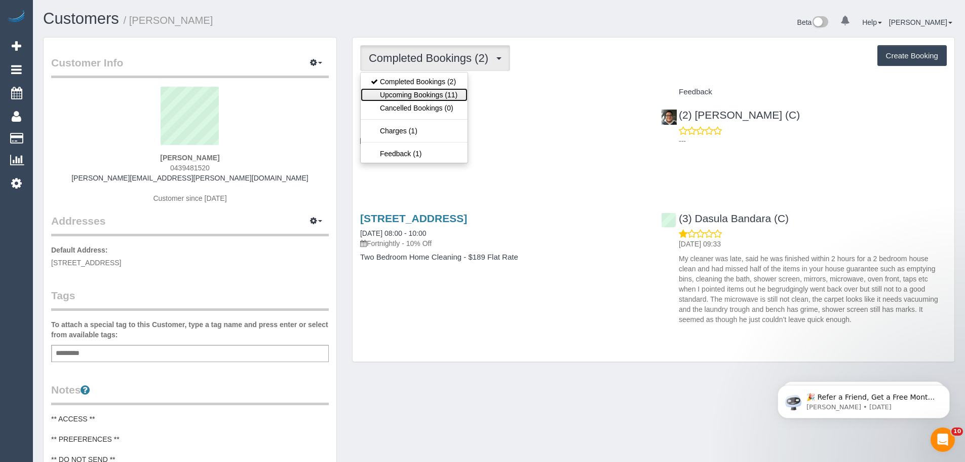
click at [431, 93] on link "Upcoming Bookings (11)" at bounding box center [414, 94] width 107 height 13
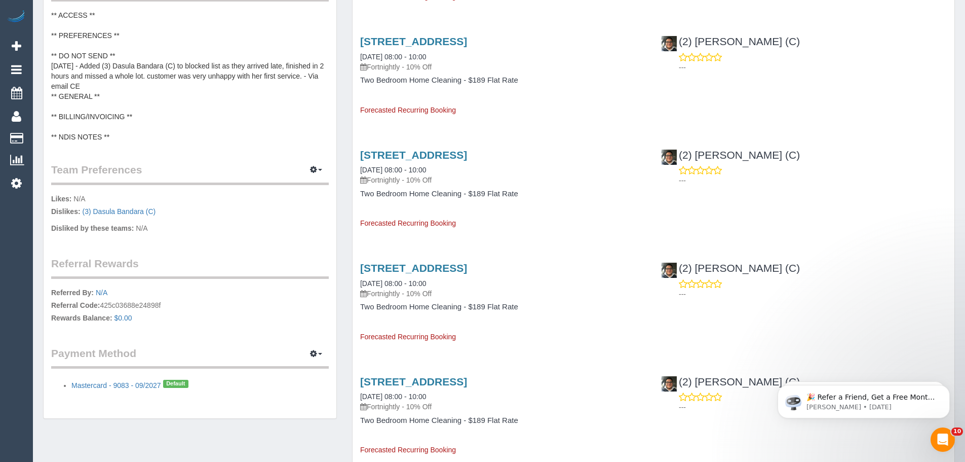
scroll to position [405, 0]
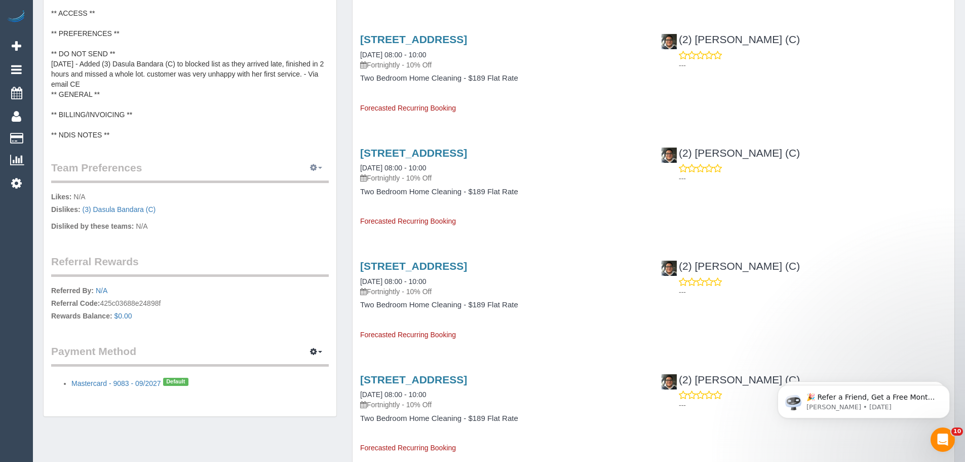
click at [317, 166] on button "button" at bounding box center [316, 168] width 25 height 16
click at [289, 196] on ul "Manage Preferences" at bounding box center [285, 186] width 87 height 19
click at [314, 165] on icon "button" at bounding box center [313, 167] width 7 height 6
click at [294, 185] on link "Manage Preferences" at bounding box center [285, 186] width 86 height 13
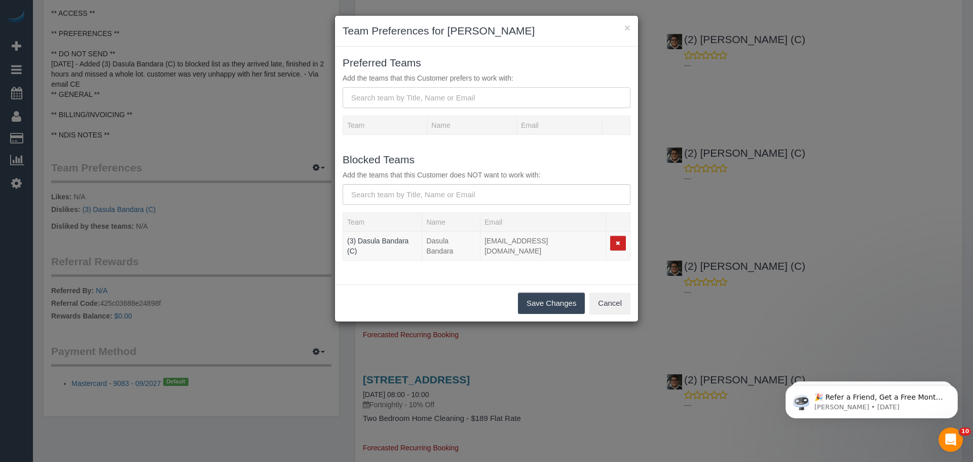
click at [426, 99] on input "text" at bounding box center [487, 97] width 288 height 21
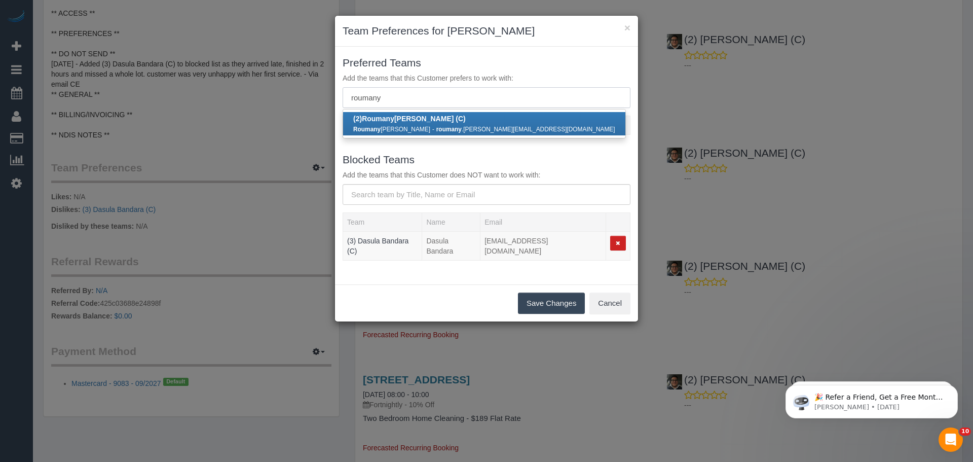
type input "roumany"
click at [425, 120] on b "(2) [PERSON_NAME] (C)" at bounding box center [409, 119] width 112 height 8
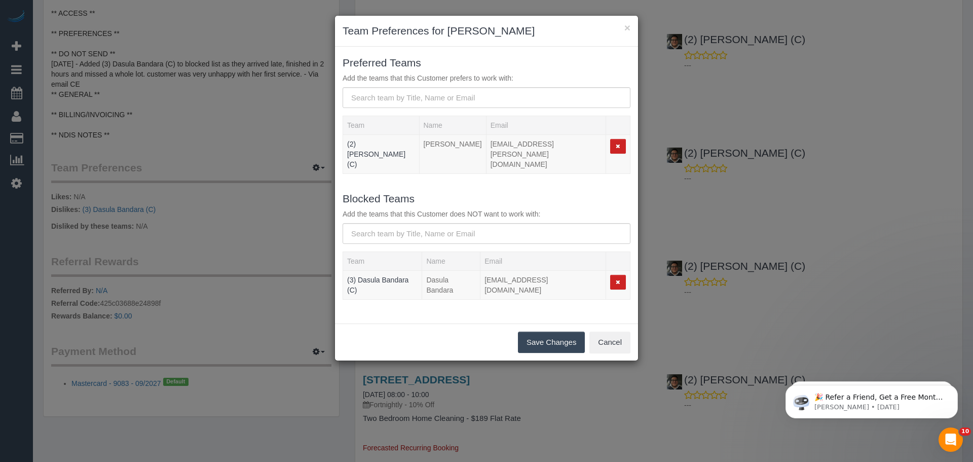
click at [537, 331] on button "Save Changes" at bounding box center [551, 341] width 67 height 21
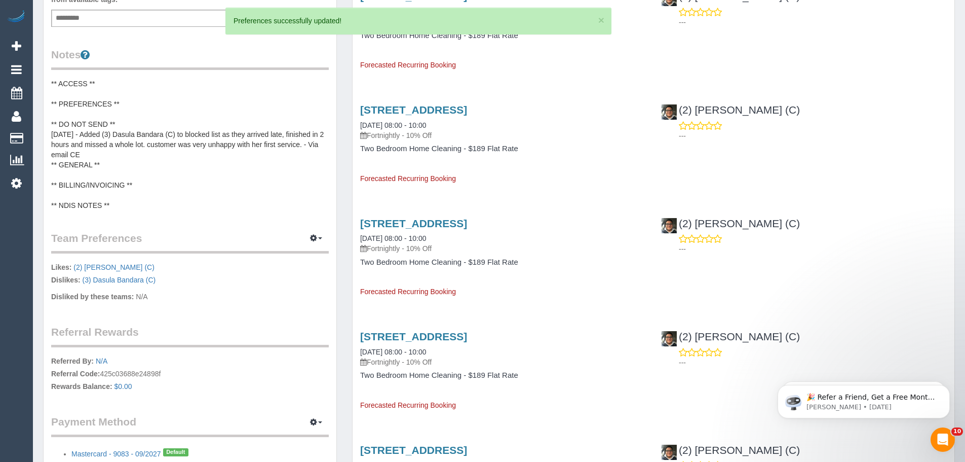
scroll to position [304, 0]
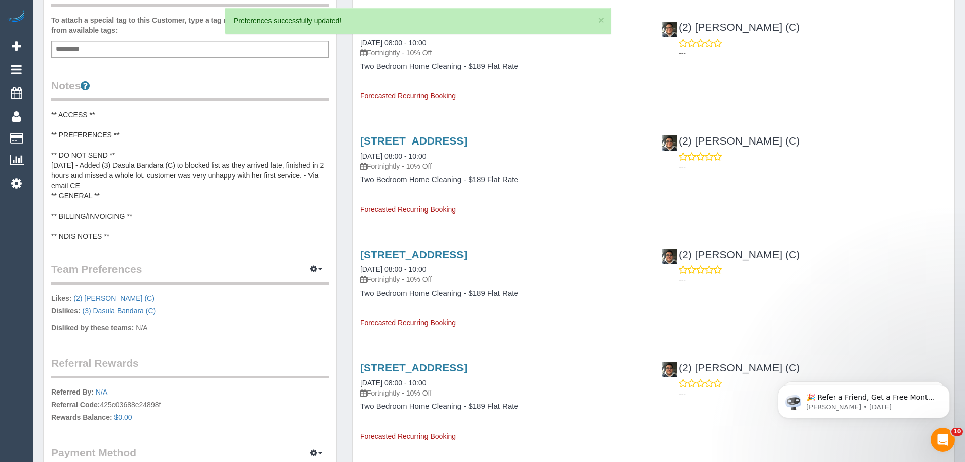
click at [91, 150] on pre "** ACCESS ** ** PREFERENCES ** ** DO NOT SEND ** [DATE] - Added (3) Dasula Band…" at bounding box center [190, 175] width 278 height 132
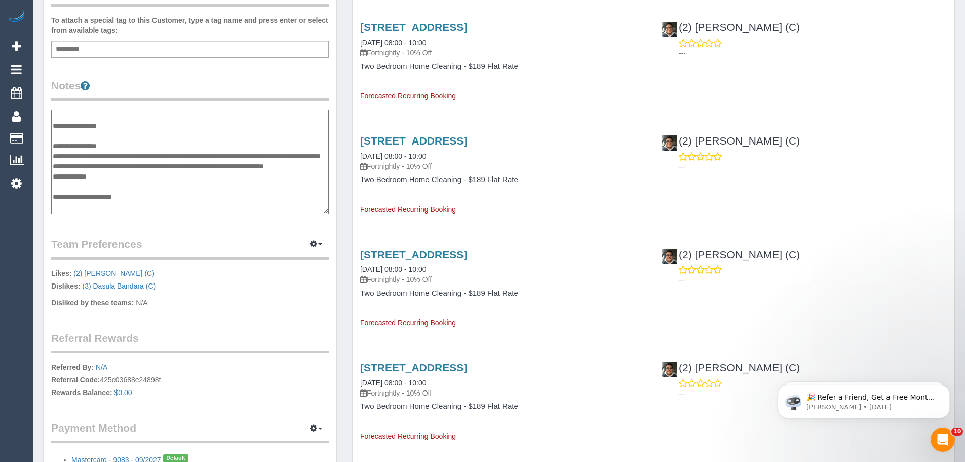
scroll to position [0, 0]
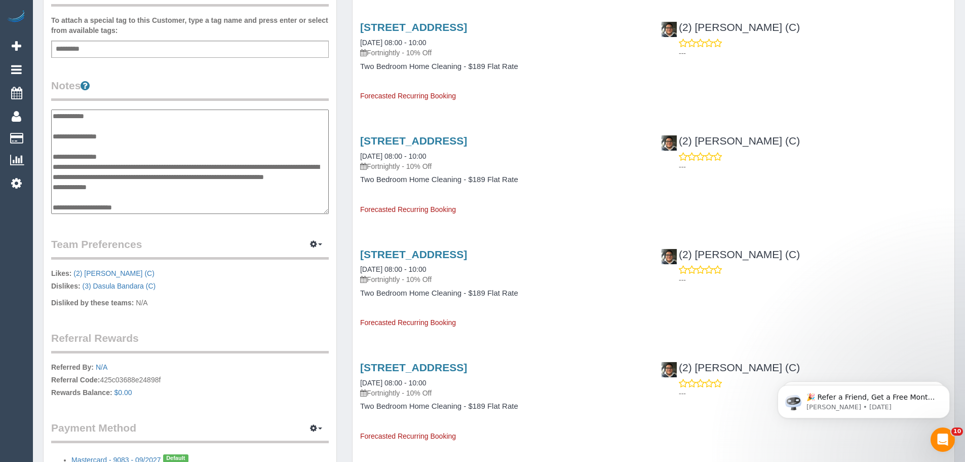
click at [84, 142] on textarea "**********" at bounding box center [190, 161] width 278 height 104
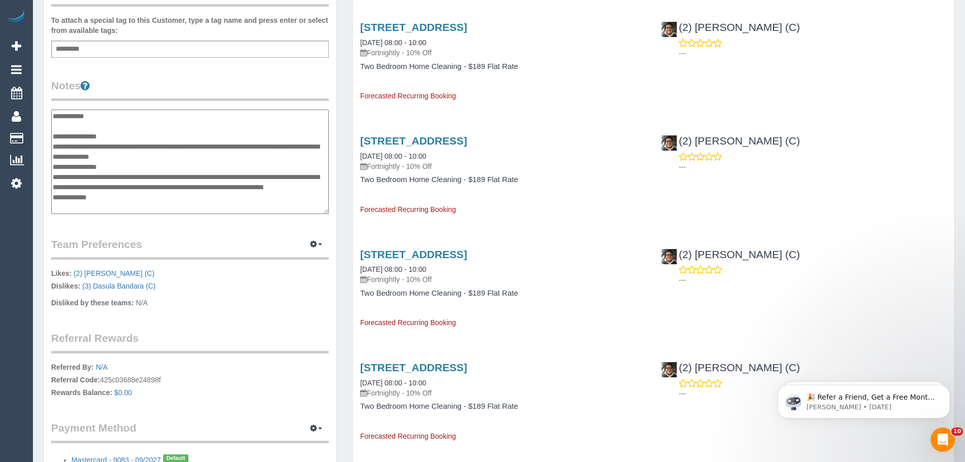
type textarea "**********"
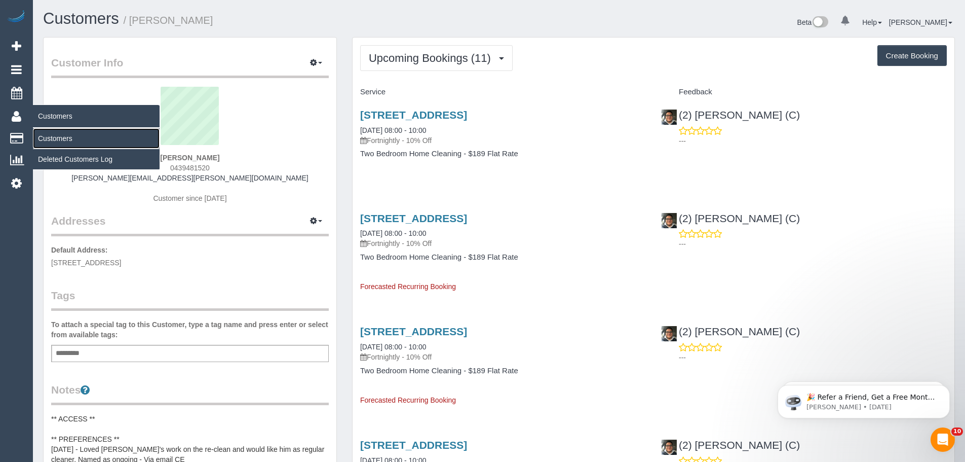
drag, startPoint x: 55, startPoint y: 133, endPoint x: 74, endPoint y: 132, distance: 19.3
click at [55, 133] on link "Customers" at bounding box center [96, 138] width 127 height 20
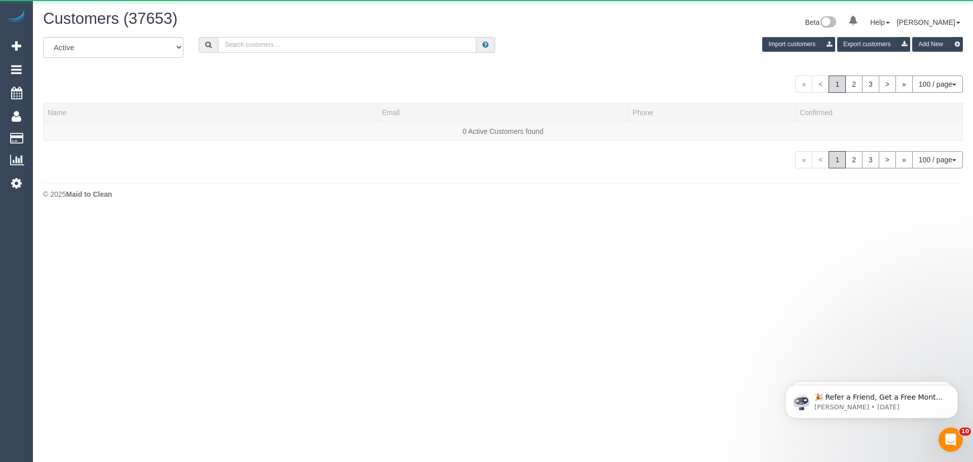
click at [328, 52] on input "text" at bounding box center [347, 45] width 258 height 16
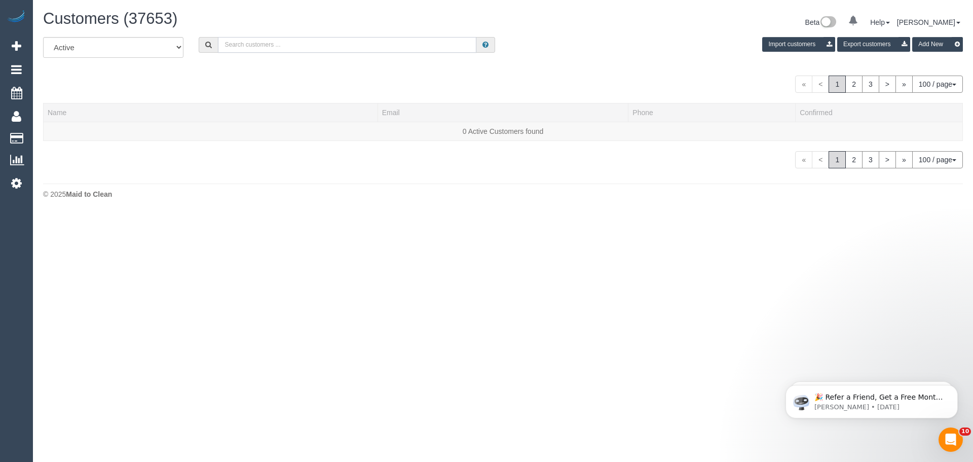
paste input "jacinta.a.atkins@gmail.com"
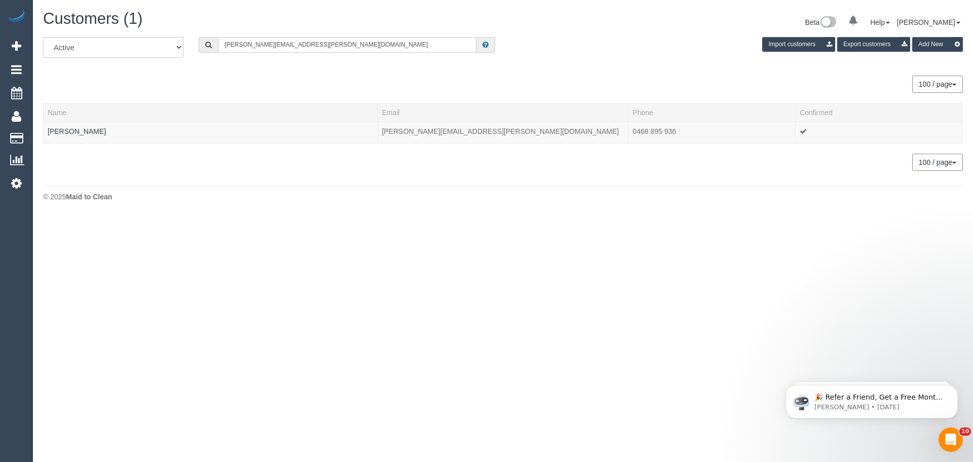
type input "jacinta.a.atkins@gmail.com"
drag, startPoint x: 104, startPoint y: 131, endPoint x: 50, endPoint y: 132, distance: 54.2
click at [50, 132] on td "Jacinta Atkins" at bounding box center [211, 132] width 334 height 21
click at [110, 130] on td "Jacinta Atkins" at bounding box center [211, 132] width 334 height 21
drag, startPoint x: 113, startPoint y: 130, endPoint x: 48, endPoint y: 131, distance: 65.4
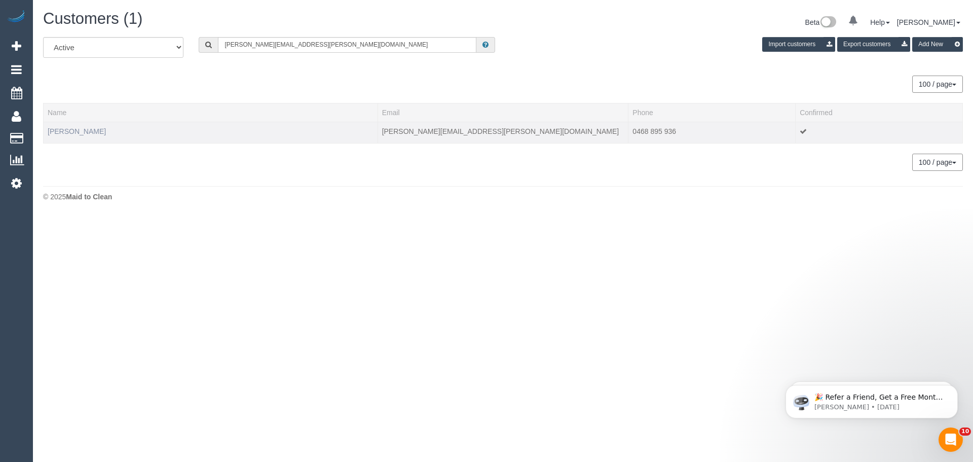
click at [48, 131] on td "Jacinta Atkins" at bounding box center [211, 132] width 334 height 21
copy link "Jacinta Atkins"
click at [72, 132] on link "Jacinta Atkins" at bounding box center [77, 131] width 58 height 8
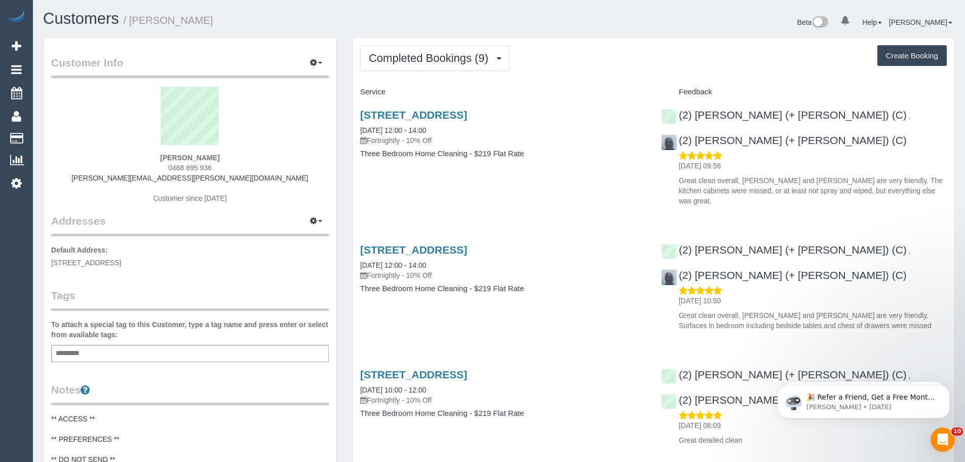
click at [424, 63] on span "Completed Bookings (9)" at bounding box center [431, 58] width 125 height 13
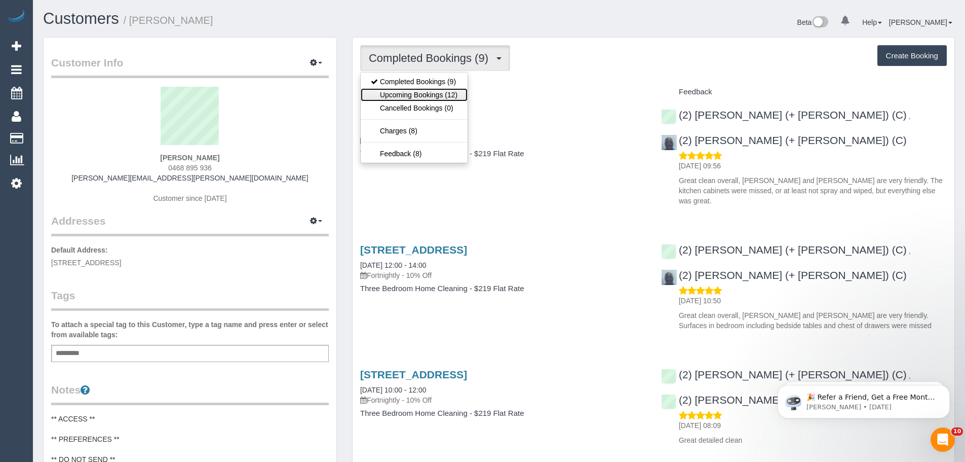
click at [424, 94] on link "Upcoming Bookings (12)" at bounding box center [414, 94] width 107 height 13
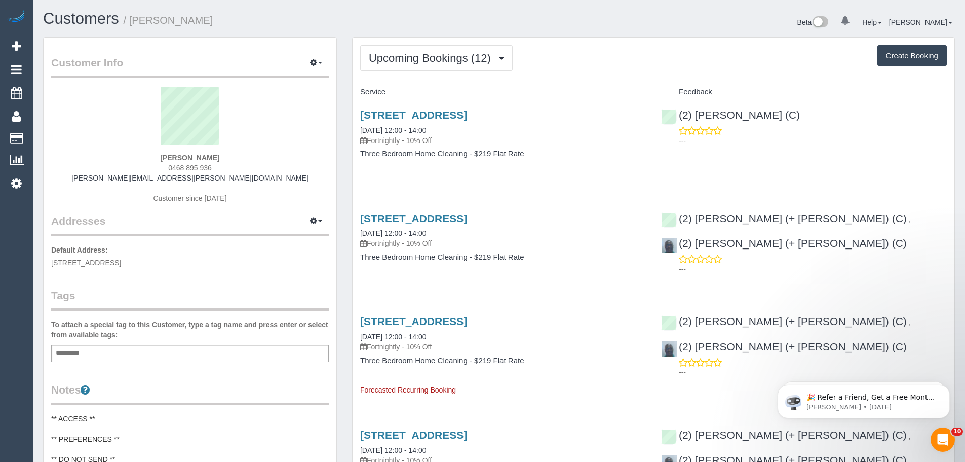
click at [713, 52] on div "Upcoming Bookings (12) Completed Bookings (9) Upcoming Bookings (12) Cancelled …" at bounding box center [653, 58] width 587 height 26
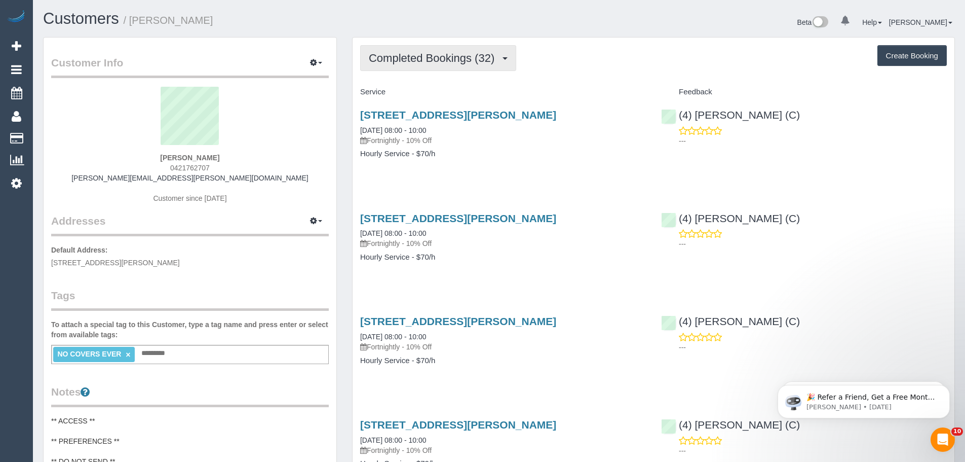
click at [468, 61] on span "Completed Bookings (32)" at bounding box center [434, 58] width 131 height 13
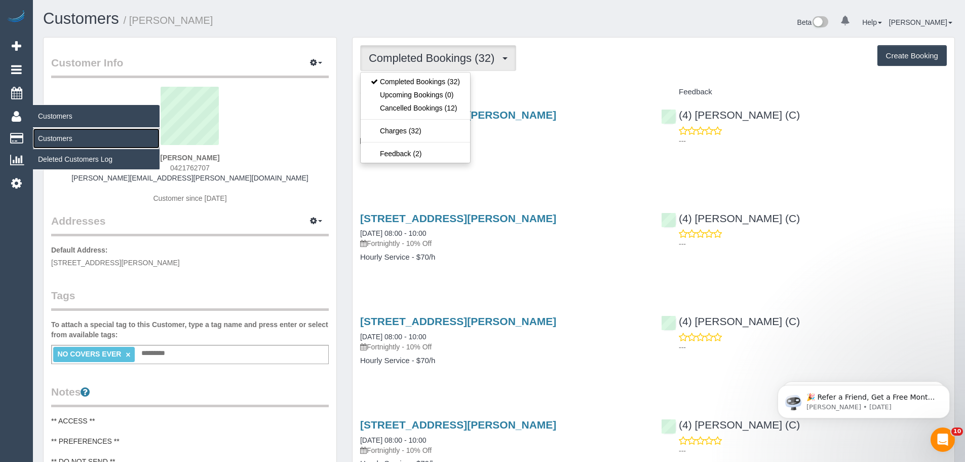
click at [56, 139] on link "Customers" at bounding box center [96, 138] width 127 height 20
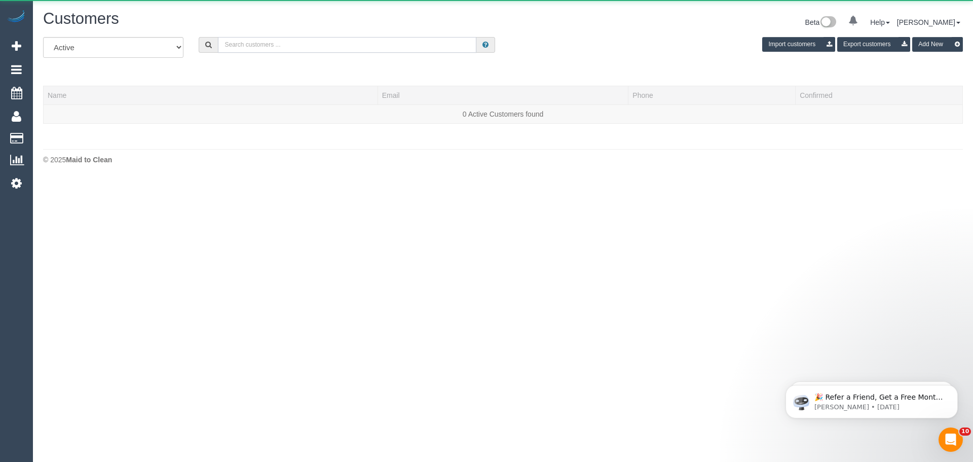
click at [382, 39] on input "text" at bounding box center [347, 45] width 258 height 16
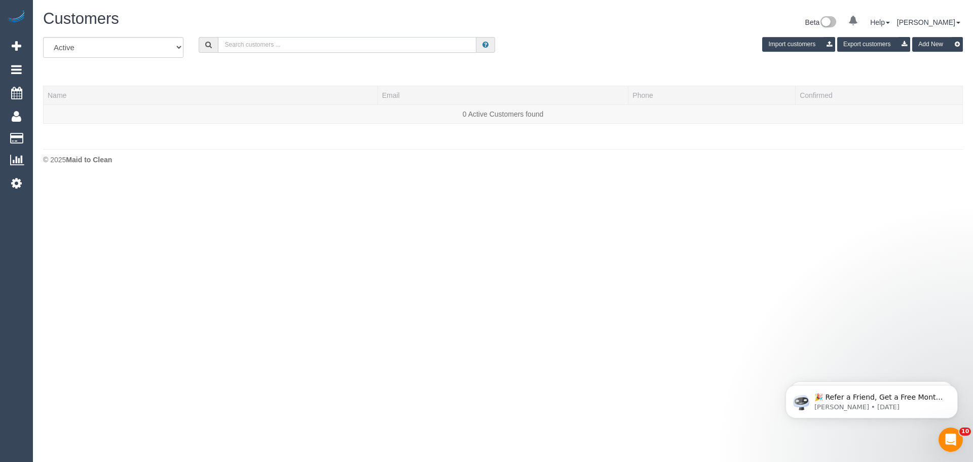
paste input "[EMAIL_ADDRESS][DOMAIN_NAME]"
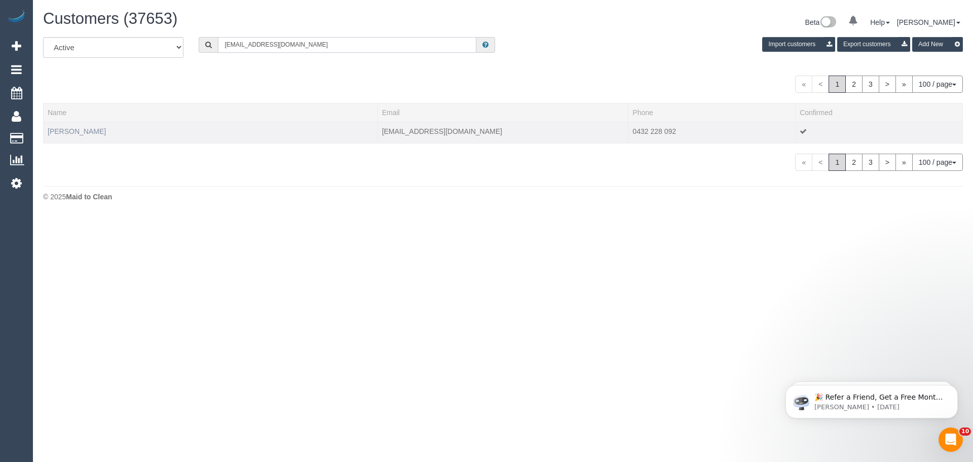
type input "[EMAIL_ADDRESS][DOMAIN_NAME]"
click at [79, 127] on link "[PERSON_NAME]" at bounding box center [77, 131] width 58 height 8
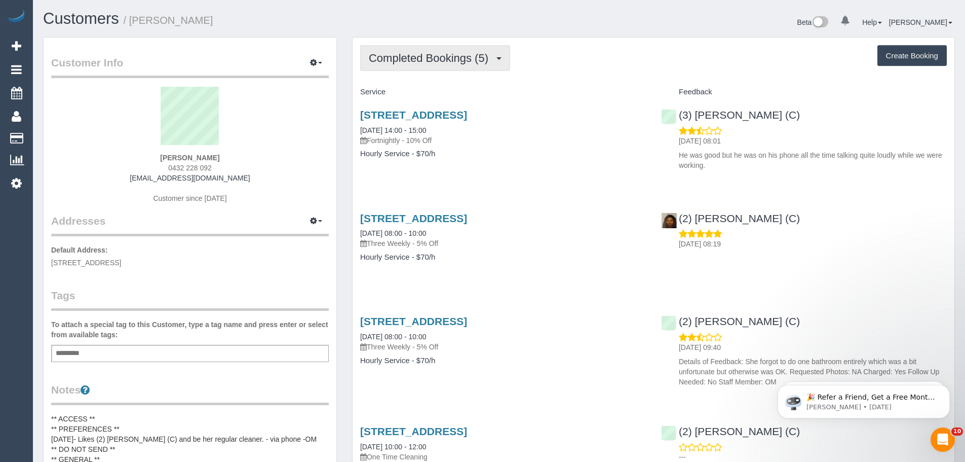
click at [468, 52] on span "Completed Bookings (5)" at bounding box center [431, 58] width 125 height 13
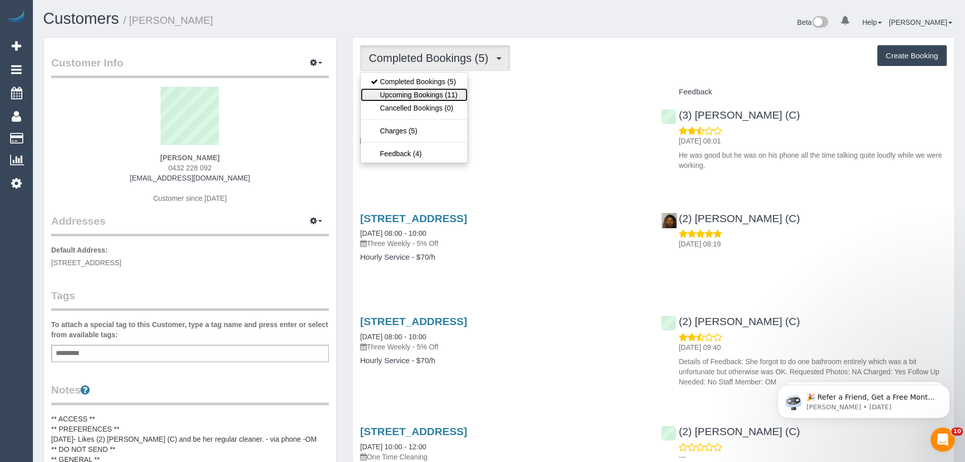
click at [437, 96] on link "Upcoming Bookings (11)" at bounding box center [414, 94] width 107 height 13
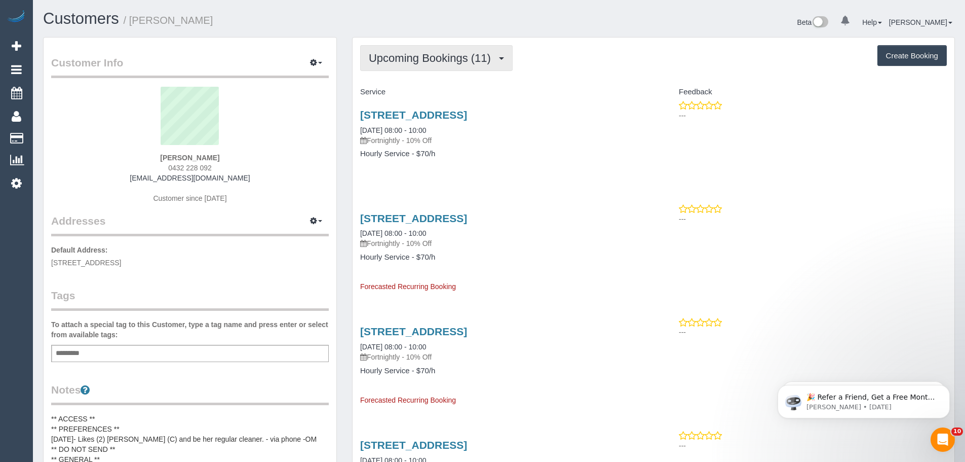
click at [421, 70] on button "Upcoming Bookings (11)" at bounding box center [436, 58] width 153 height 26
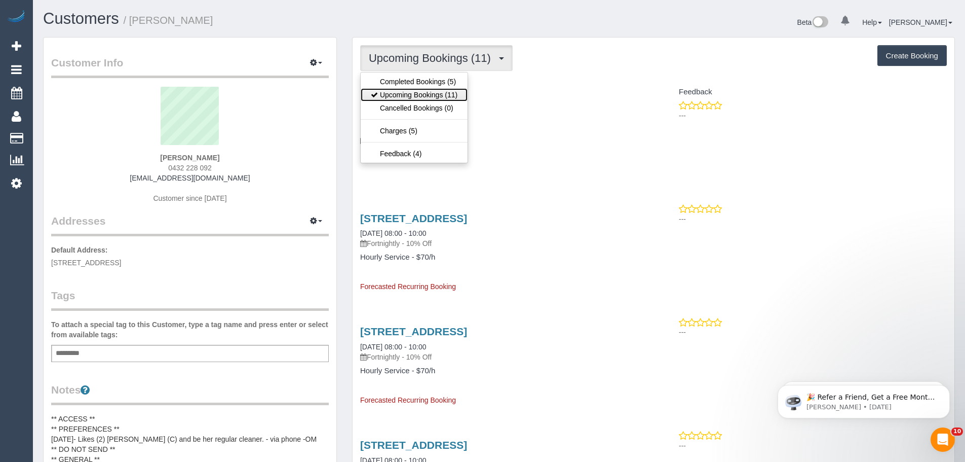
click at [416, 95] on link "Upcoming Bookings (11)" at bounding box center [414, 94] width 107 height 13
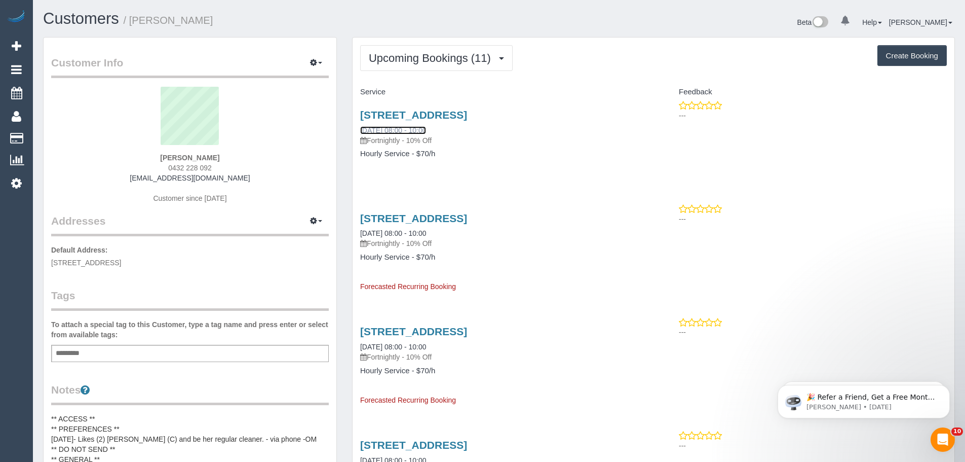
click at [393, 132] on link "25/09/2025 08:00 - 10:00" at bounding box center [393, 130] width 66 height 8
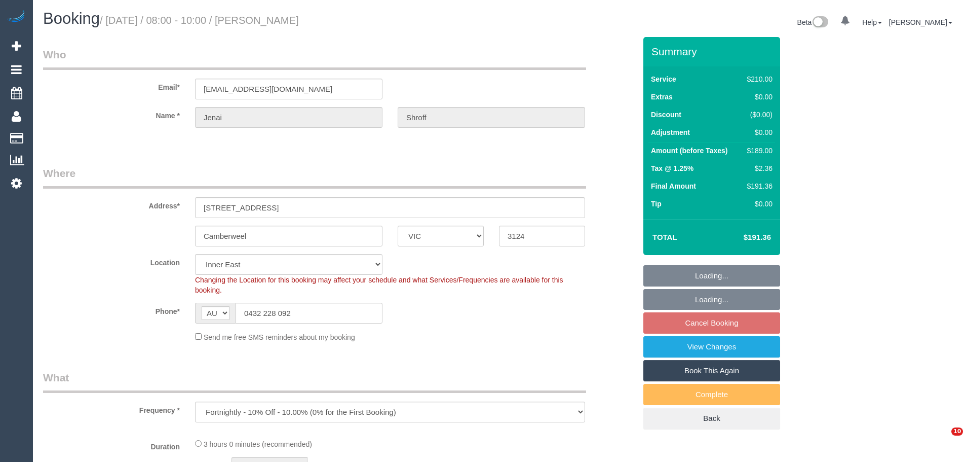
select select "VIC"
select select "object:735"
select select "string:stripe-pm_1RkaMh2GScqysDRVzL0AtIri"
select select "180"
select select "number:28"
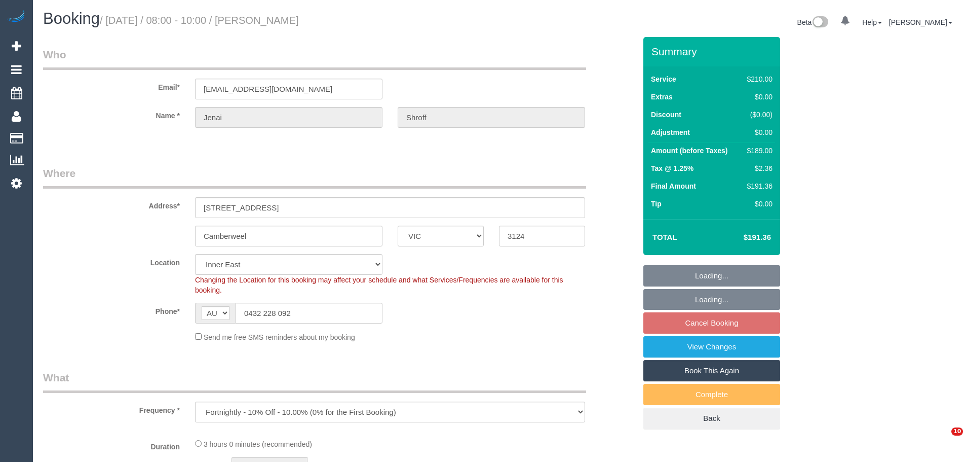
select select "number:14"
select select "number:19"
select select "number:25"
select select "number:35"
select select "number:12"
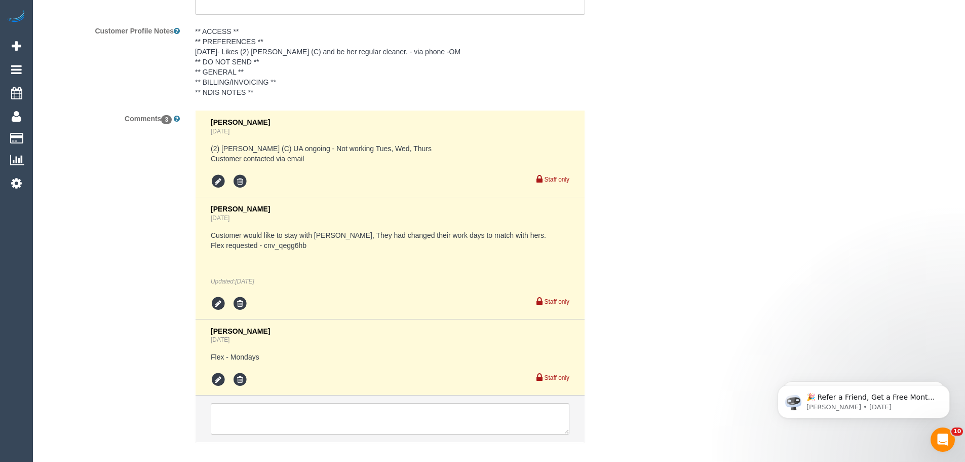
scroll to position [1863, 0]
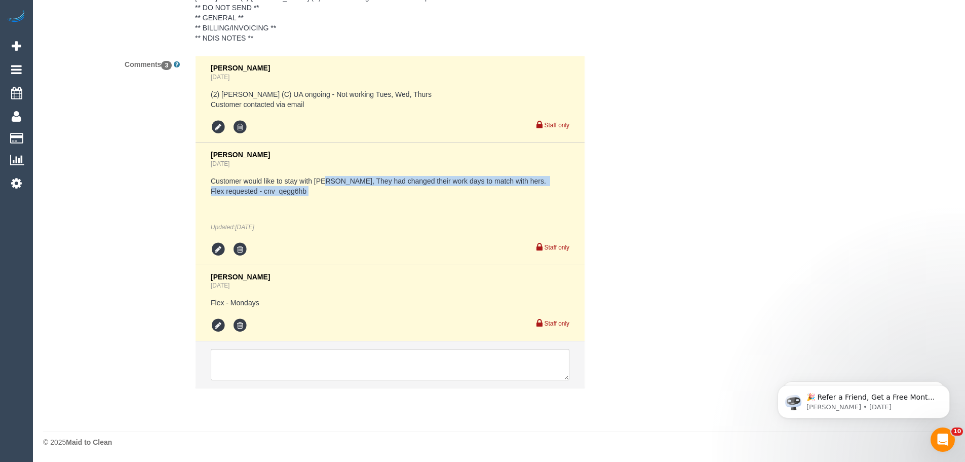
drag, startPoint x: 327, startPoint y: 181, endPoint x: 412, endPoint y: 210, distance: 89.7
click at [412, 210] on div "Customer would like to stay with [PERSON_NAME], They had changed their work day…" at bounding box center [390, 204] width 359 height 56
click at [410, 216] on div "Customer would like to stay with [PERSON_NAME], They had changed their work day…" at bounding box center [390, 204] width 359 height 56
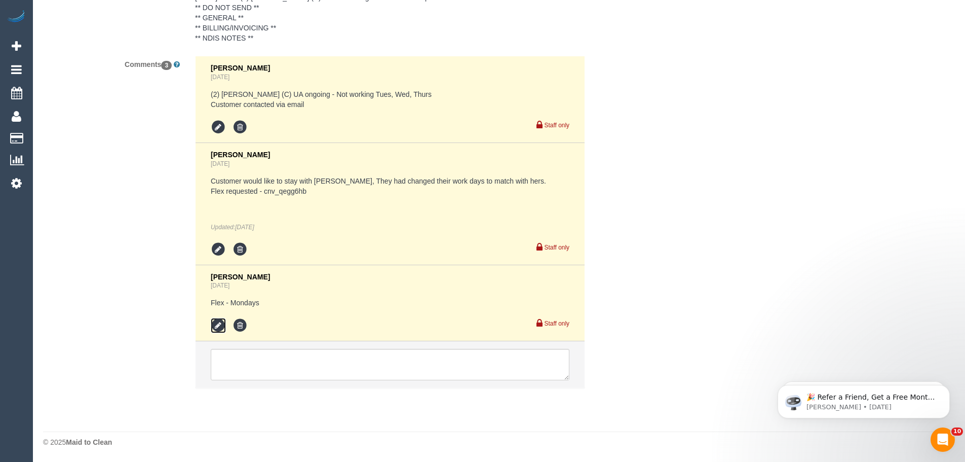
click at [217, 324] on icon at bounding box center [218, 325] width 15 height 15
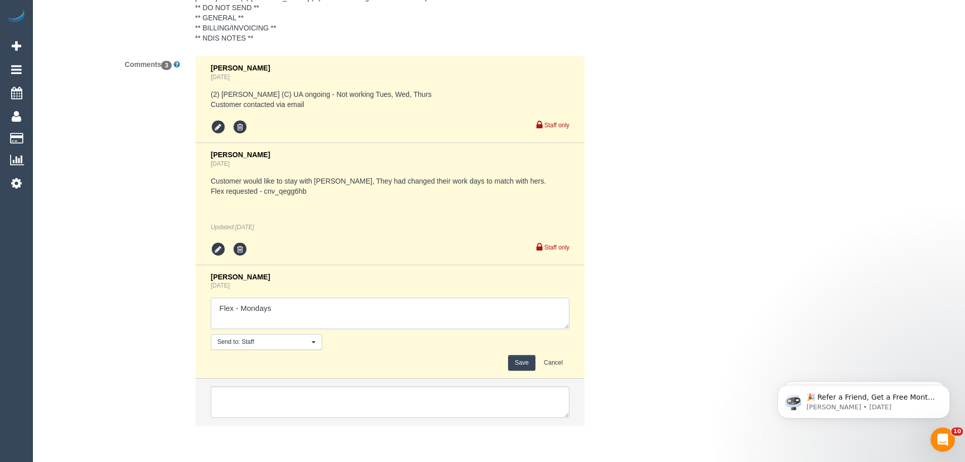
click at [303, 309] on textarea at bounding box center [390, 312] width 359 height 31
type textarea "Flex - Mondays any time"
click at [516, 363] on button "Save" at bounding box center [521, 363] width 27 height 16
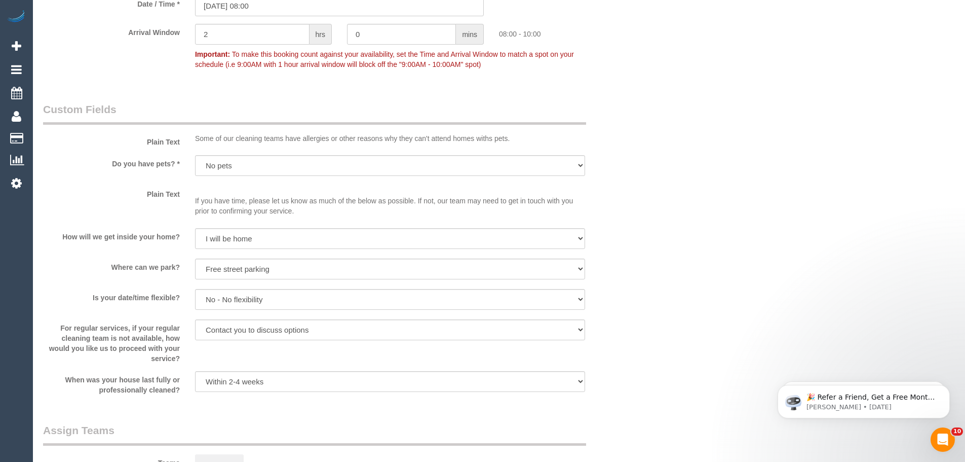
scroll to position [1037, 0]
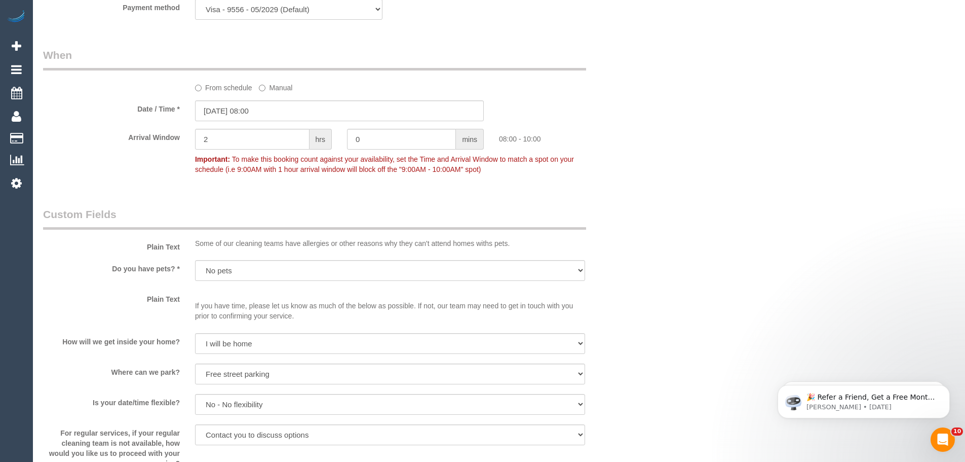
click at [211, 87] on label "From schedule" at bounding box center [223, 86] width 57 height 14
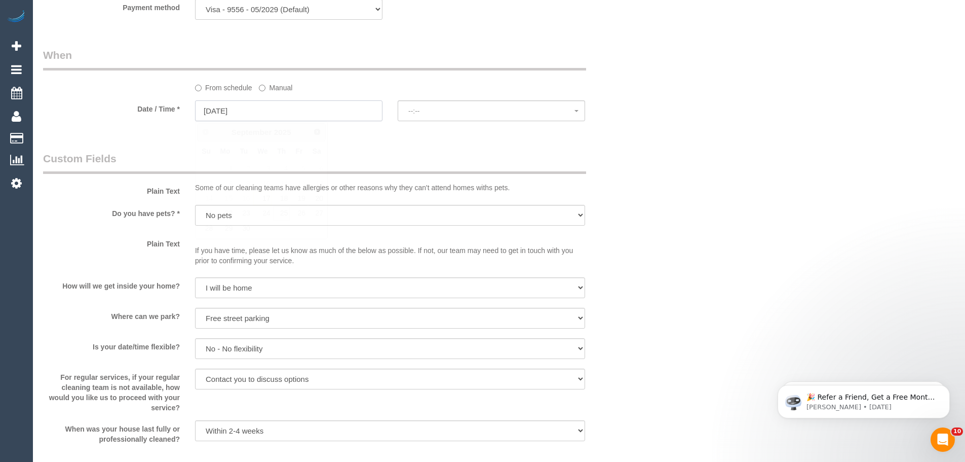
click at [214, 115] on input "[DATE]" at bounding box center [288, 110] width 187 height 21
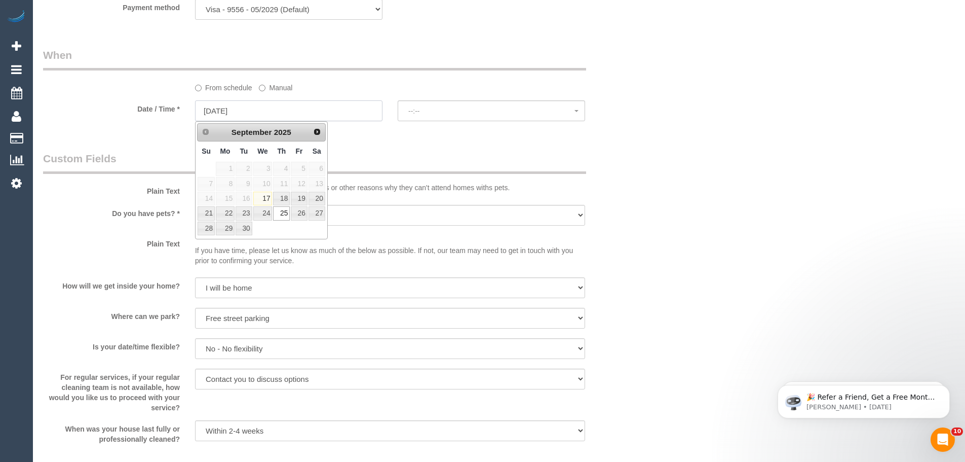
select select "spot10"
click at [225, 214] on link "22" at bounding box center [225, 213] width 19 height 14
type input "[DATE]"
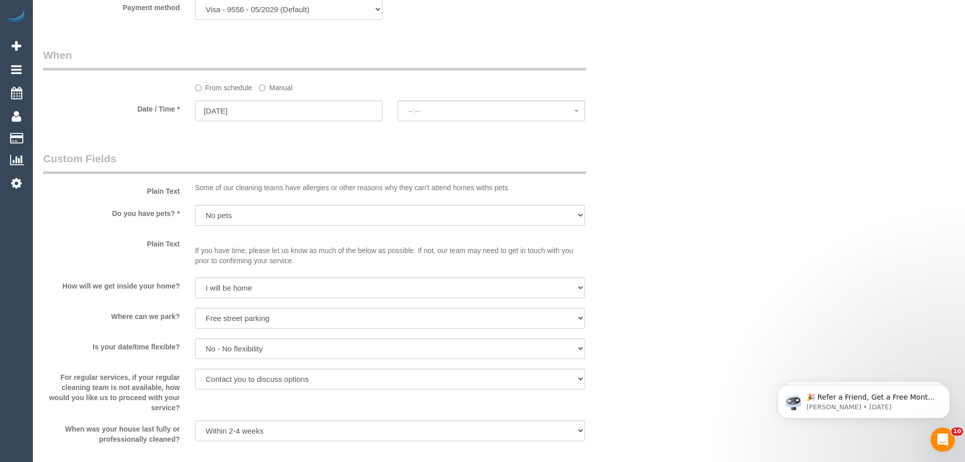
select select "spot19"
click at [473, 113] on span "No spots available" at bounding box center [491, 111] width 166 height 8
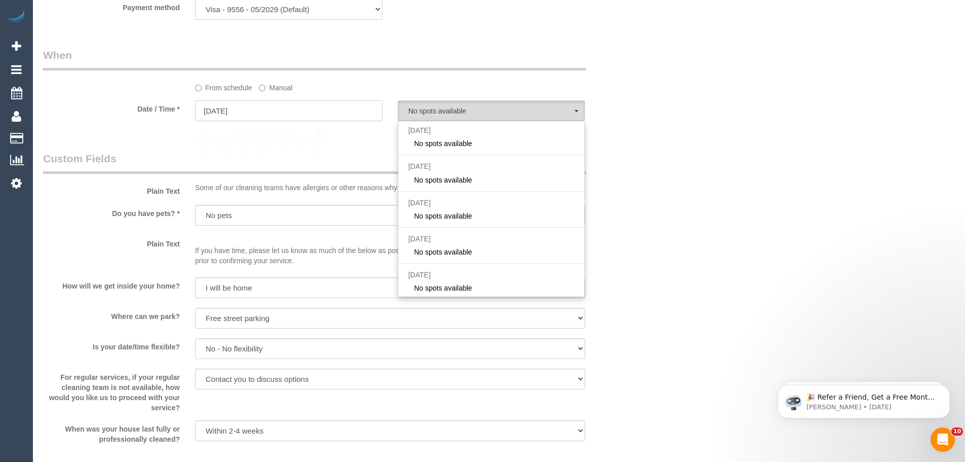
click at [225, 107] on input "[DATE]" at bounding box center [288, 110] width 187 height 21
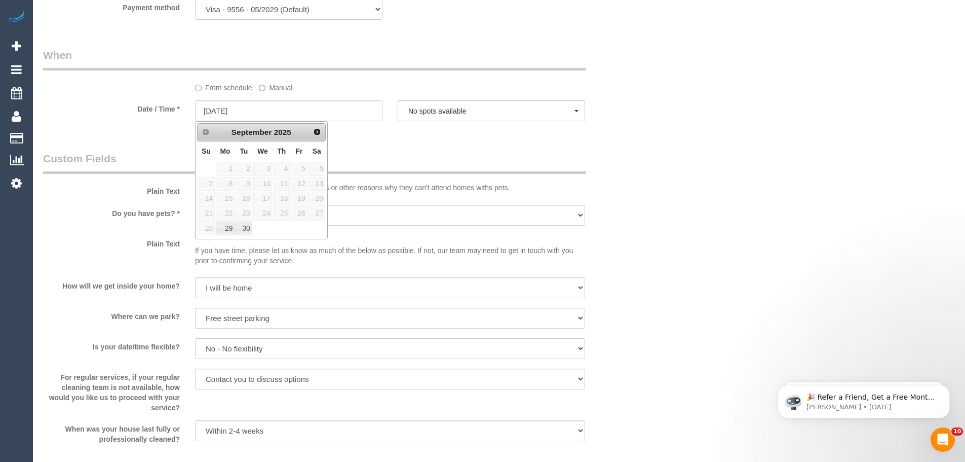
click at [380, 147] on div "Who Email* [EMAIL_ADDRESS][DOMAIN_NAME] Name * [GEOGRAPHIC_DATA][PERSON_NAME] W…" at bounding box center [339, 116] width 608 height 2233
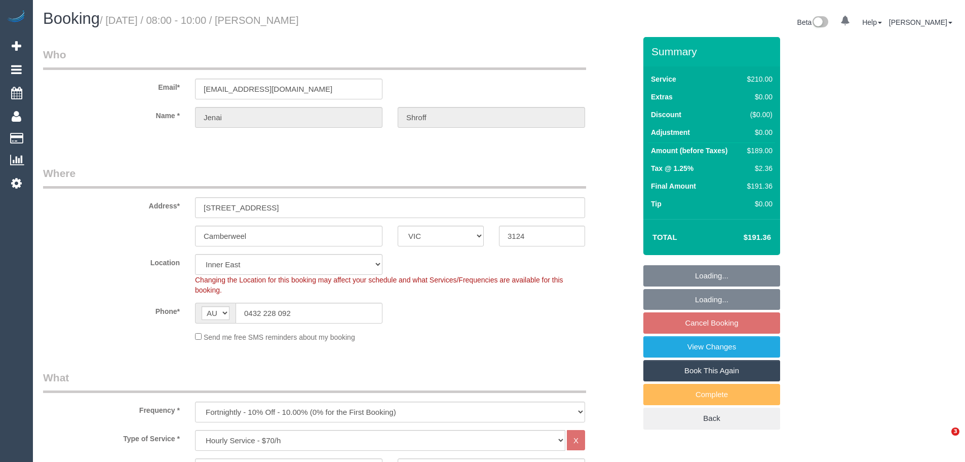
select select "VIC"
select select "180"
select select "string:stripe-pm_1RkaMh2GScqysDRVzL0AtIri"
select select "object:693"
select select "number:28"
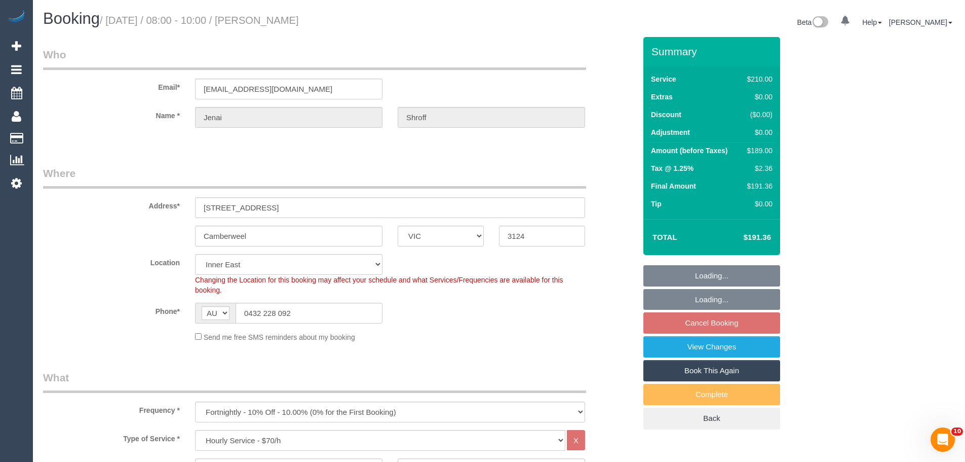
select select "number:14"
select select "number:19"
select select "number:25"
select select "number:35"
select select "number:12"
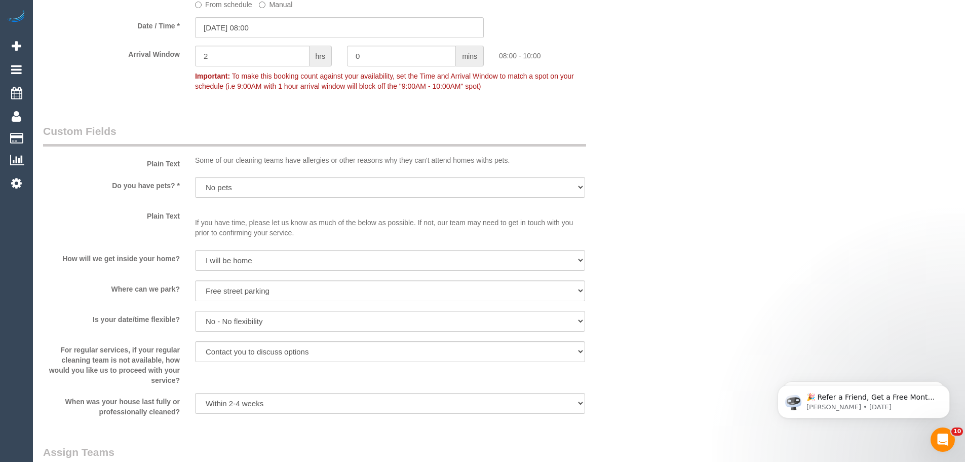
scroll to position [963, 0]
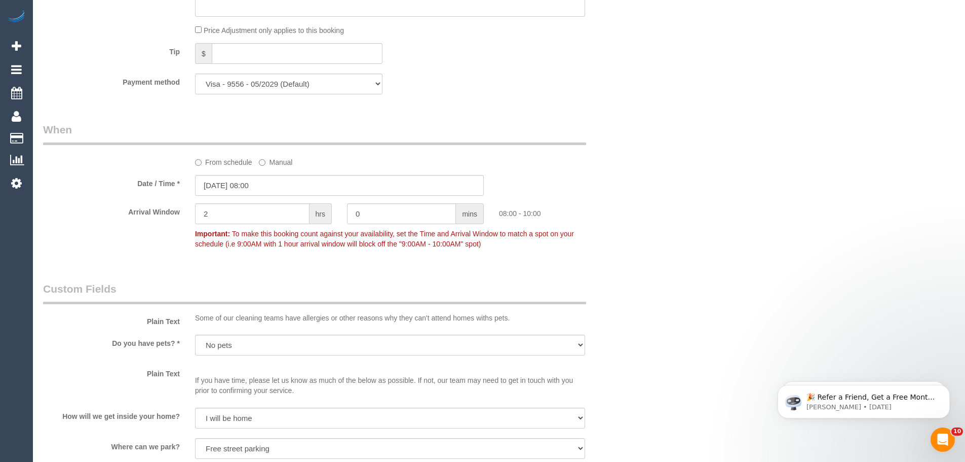
click at [229, 163] on label "From schedule" at bounding box center [223, 161] width 57 height 14
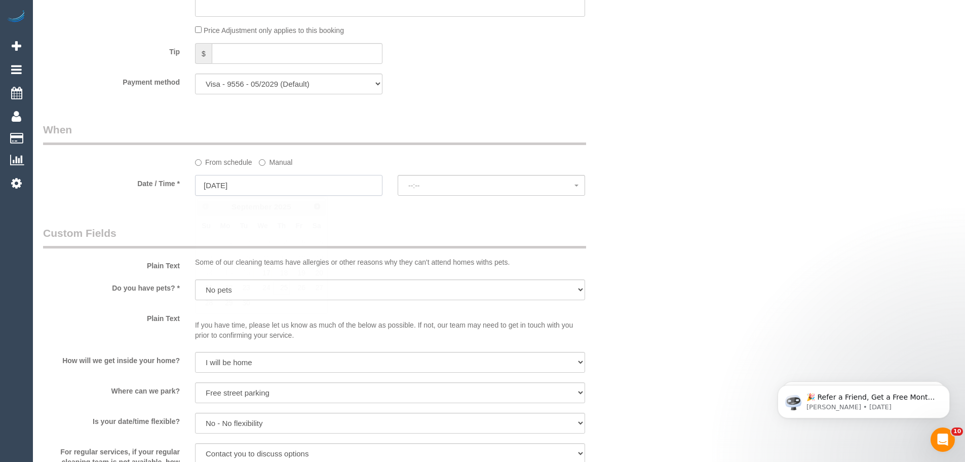
click at [224, 182] on input "25/09/2025" at bounding box center [288, 185] width 187 height 21
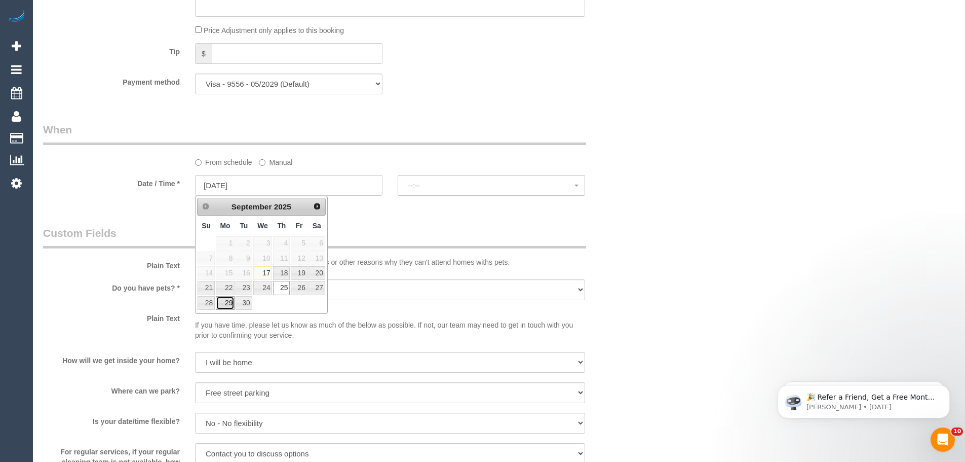
click at [227, 302] on link "29" at bounding box center [225, 303] width 19 height 14
type input "29/09/2025"
select select "spot5"
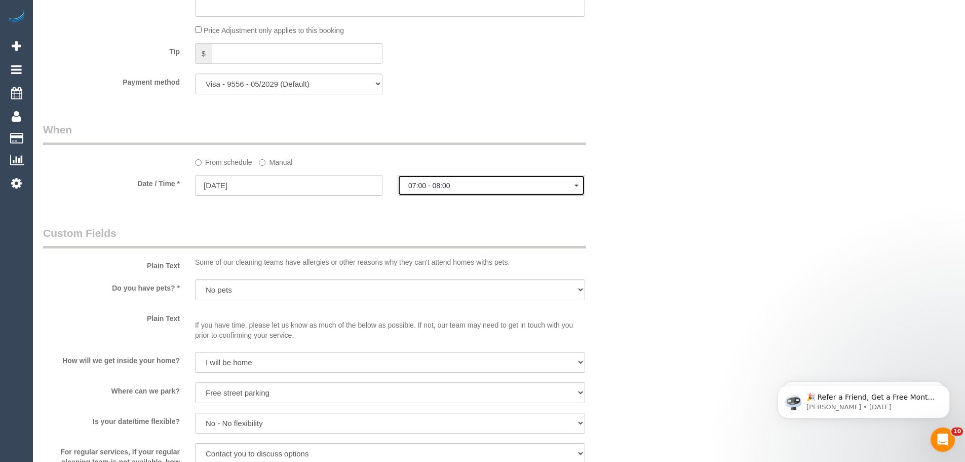
click at [478, 188] on span "07:00 - 08:00" at bounding box center [491, 185] width 166 height 8
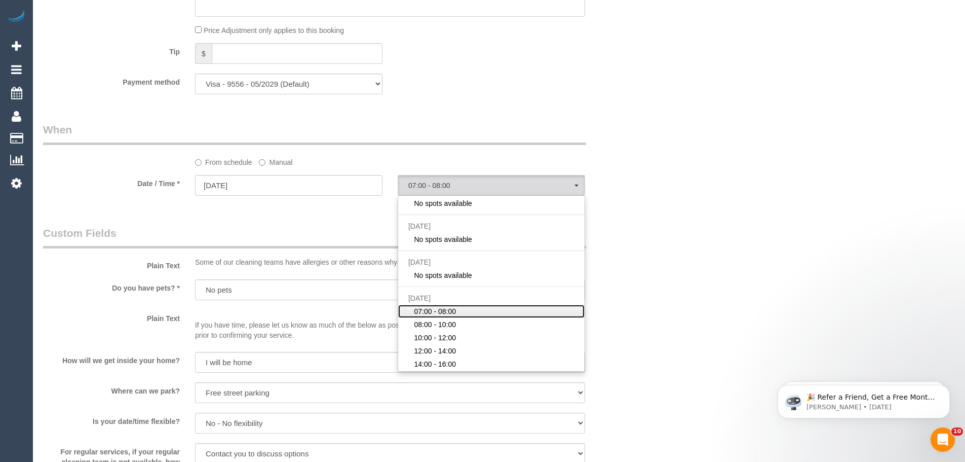
scroll to position [53, 0]
click at [435, 323] on span "08:00 - 10:00" at bounding box center [435, 322] width 42 height 10
select select "spot15"
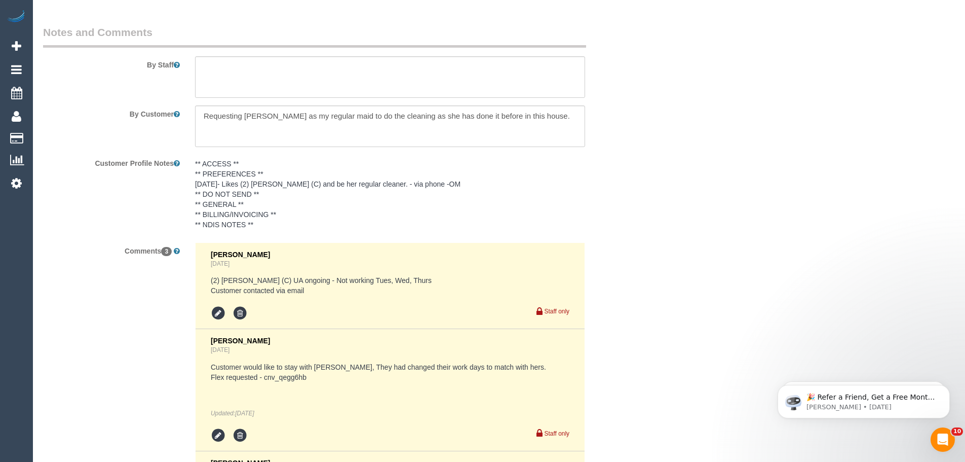
scroll to position [1843, 0]
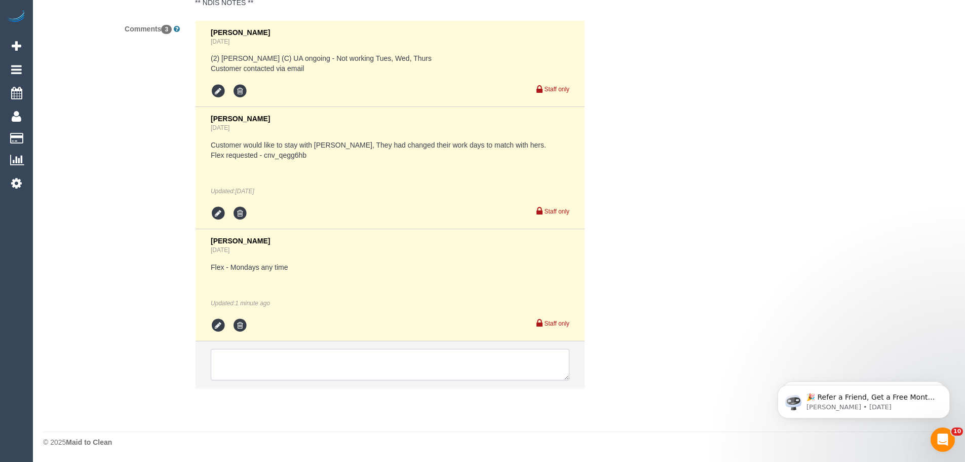
click at [257, 364] on textarea at bounding box center [390, 364] width 359 height 31
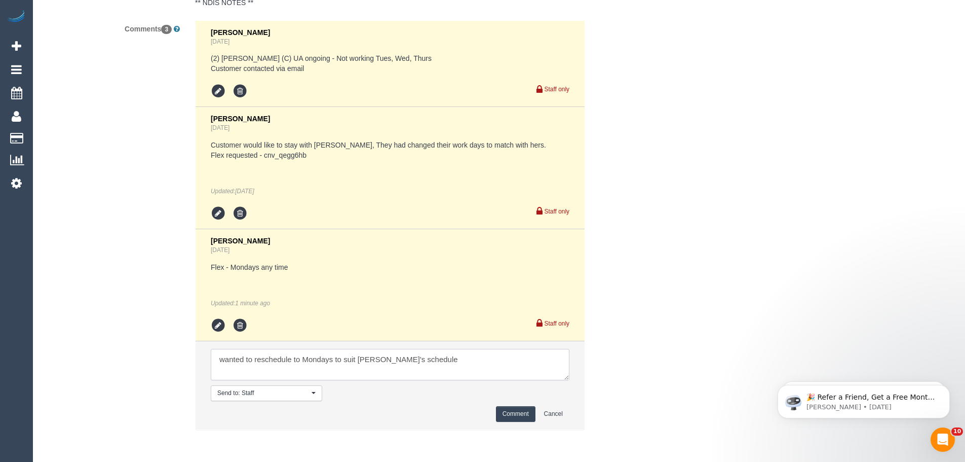
type textarea "wanted to reschedule to Mondays to suit Nyasha's schedule"
click at [517, 418] on button "Comment" at bounding box center [516, 414] width 40 height 16
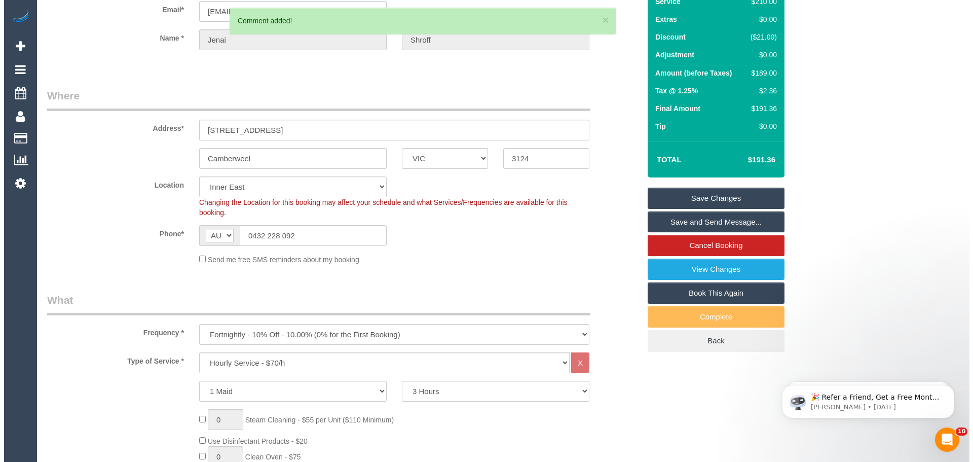
scroll to position [0, 0]
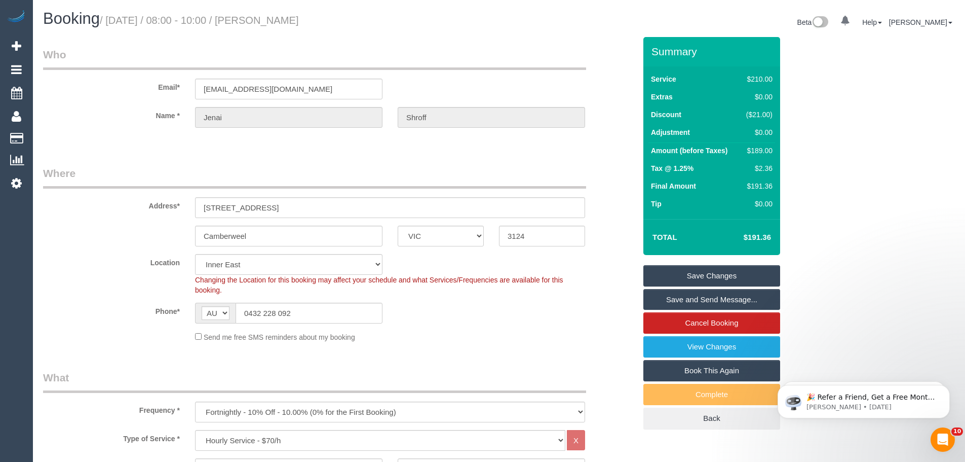
click at [710, 274] on link "Save Changes" at bounding box center [712, 275] width 137 height 21
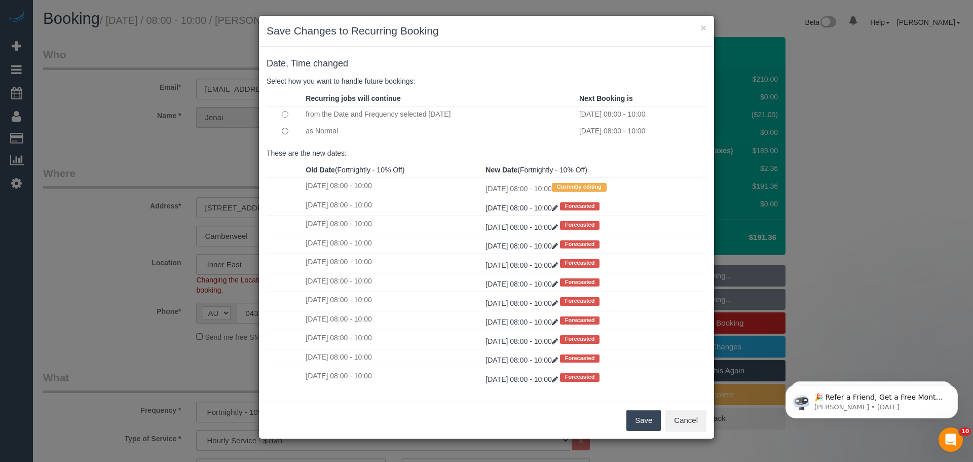
click at [638, 416] on button "Save" at bounding box center [643, 419] width 34 height 21
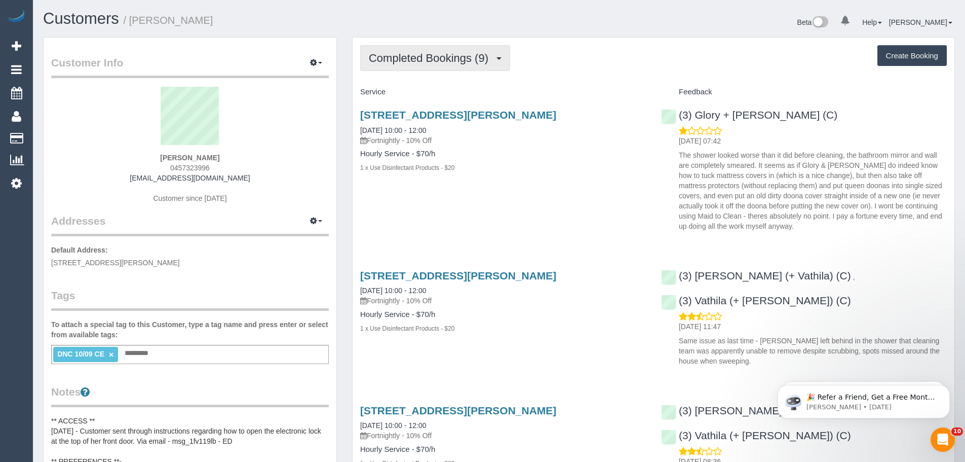
click at [473, 55] on span "Completed Bookings (9)" at bounding box center [431, 58] width 125 height 13
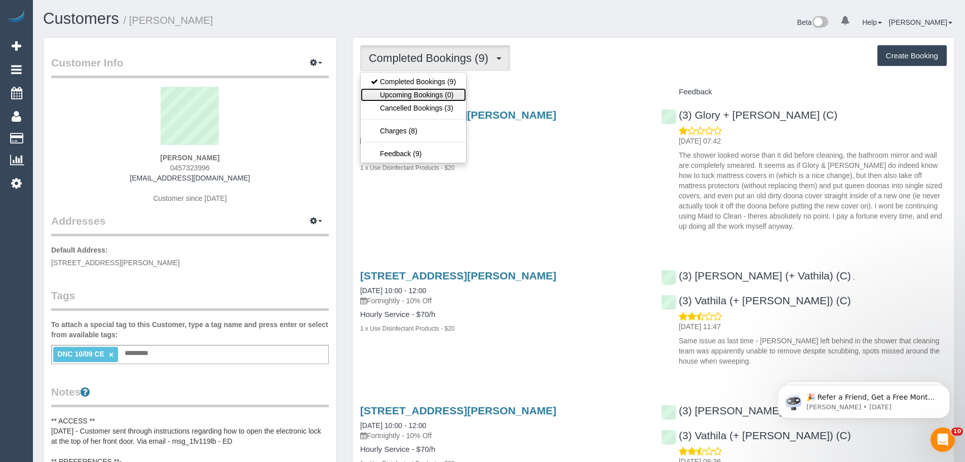
click at [437, 93] on link "Upcoming Bookings (0)" at bounding box center [413, 94] width 105 height 13
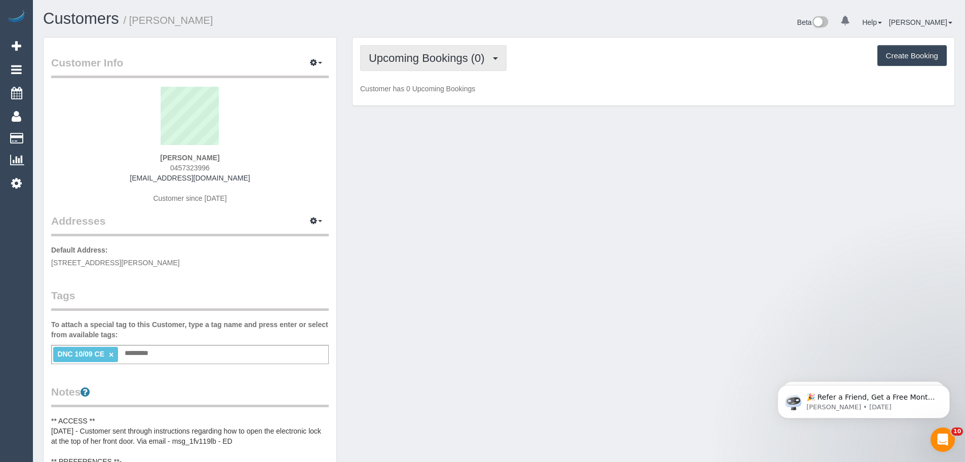
click at [439, 58] on span "Upcoming Bookings (0)" at bounding box center [429, 58] width 121 height 13
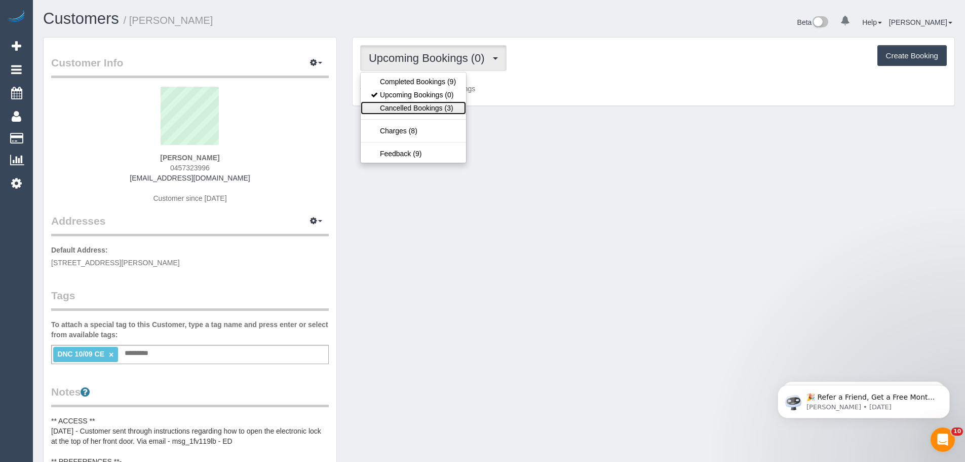
click at [425, 110] on link "Cancelled Bookings (3)" at bounding box center [413, 107] width 105 height 13
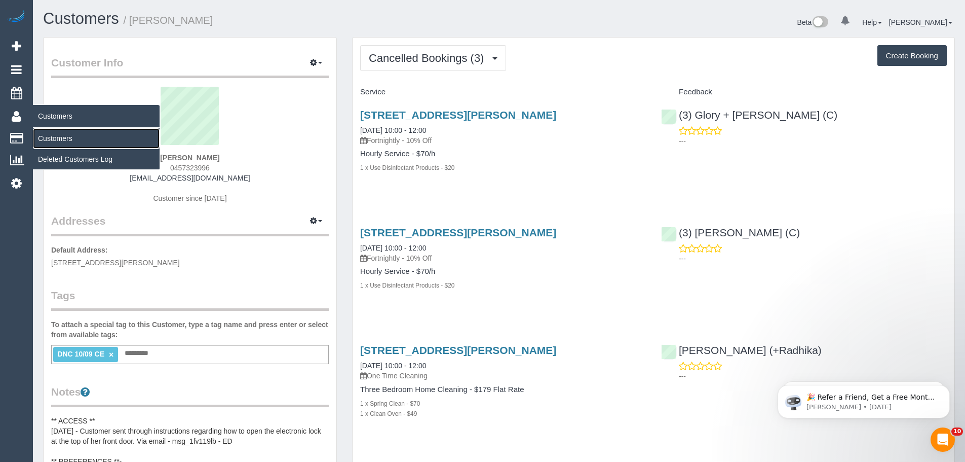
click at [54, 138] on link "Customers" at bounding box center [96, 138] width 127 height 20
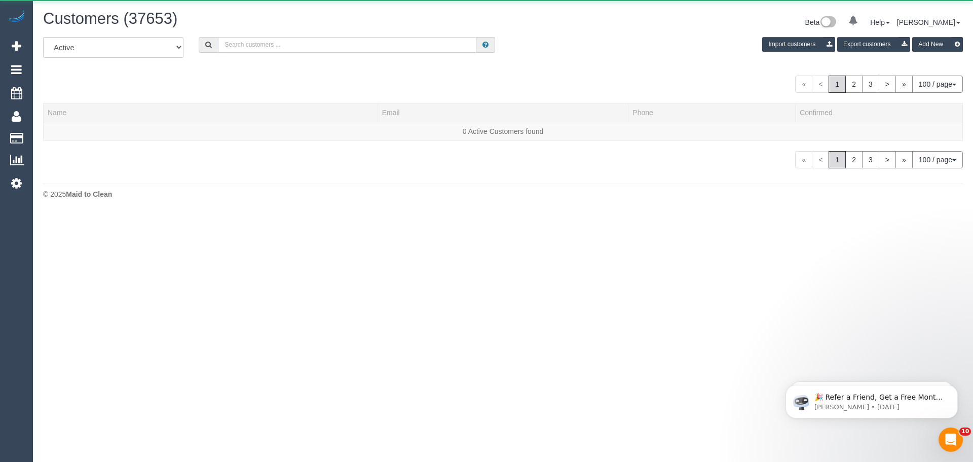
click at [279, 47] on input "text" at bounding box center [347, 45] width 258 height 16
paste input "badgehog@hotmail.com"
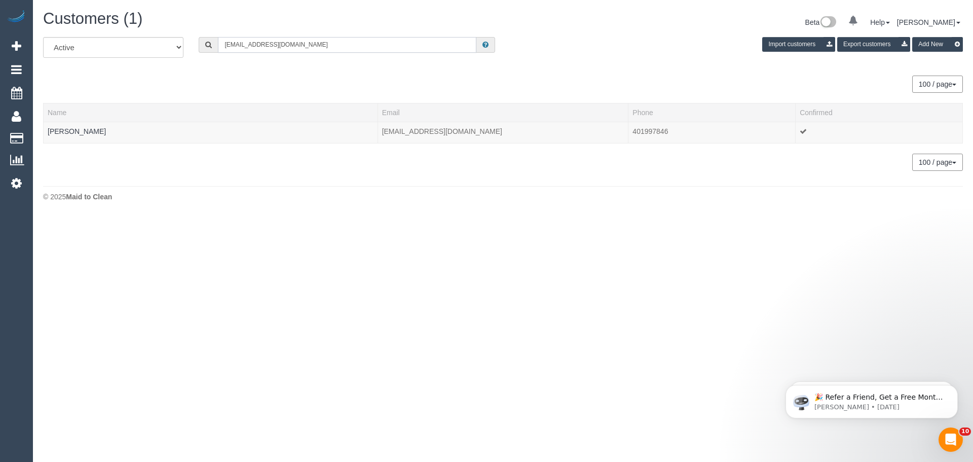
click at [313, 41] on input "badgehog@hotmail.com" at bounding box center [347, 45] width 258 height 16
paste input "[PERSON_NAME][EMAIL_ADDRESS][PERSON_NAME][DOMAIN_NAME]"
type input "[PERSON_NAME][EMAIL_ADDRESS][PERSON_NAME][DOMAIN_NAME]"
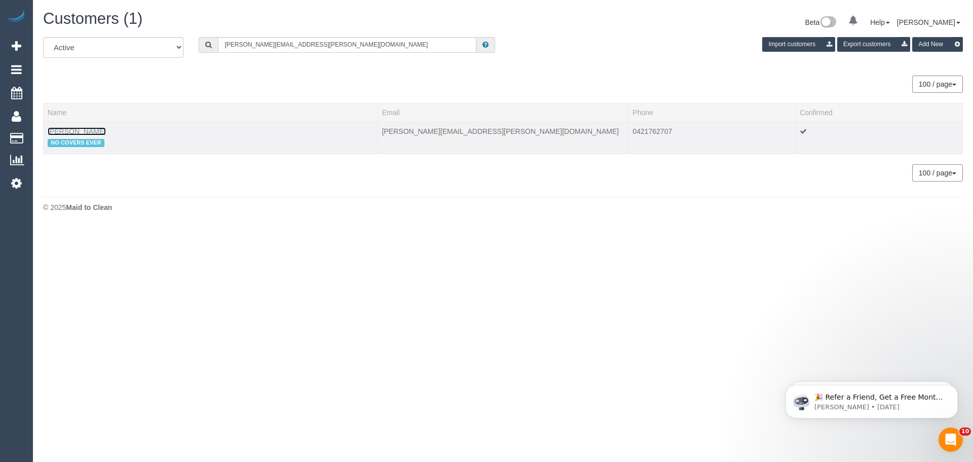
click at [71, 134] on link "[PERSON_NAME]" at bounding box center [77, 131] width 58 height 8
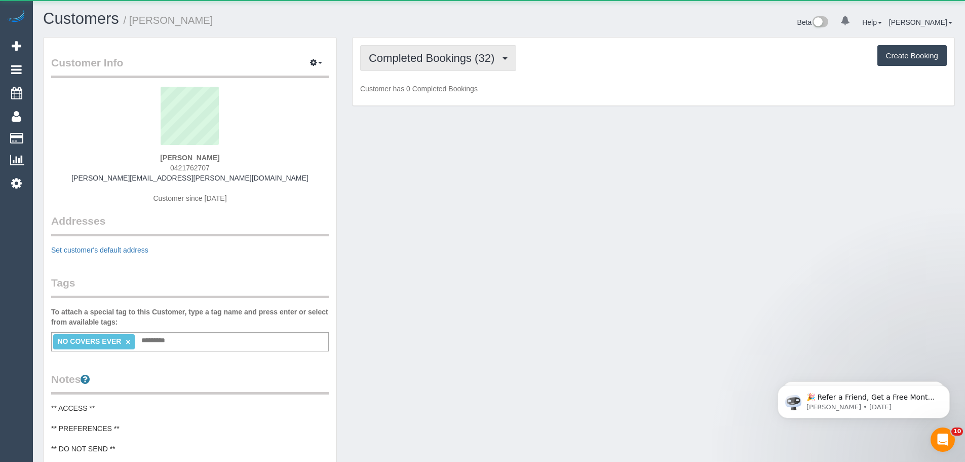
click at [394, 65] on button "Completed Bookings (32)" at bounding box center [438, 58] width 156 height 26
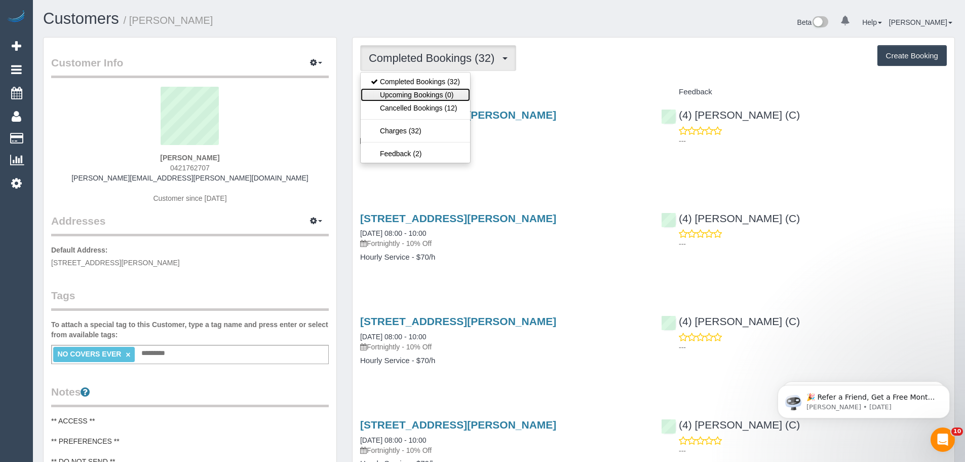
click at [435, 99] on link "Upcoming Bookings (0)" at bounding box center [415, 94] width 109 height 13
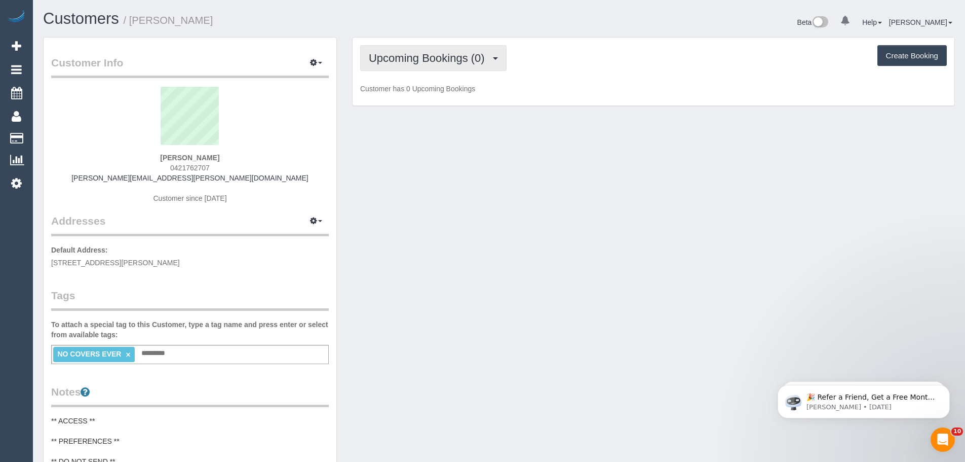
click at [391, 62] on span "Upcoming Bookings (0)" at bounding box center [429, 58] width 121 height 13
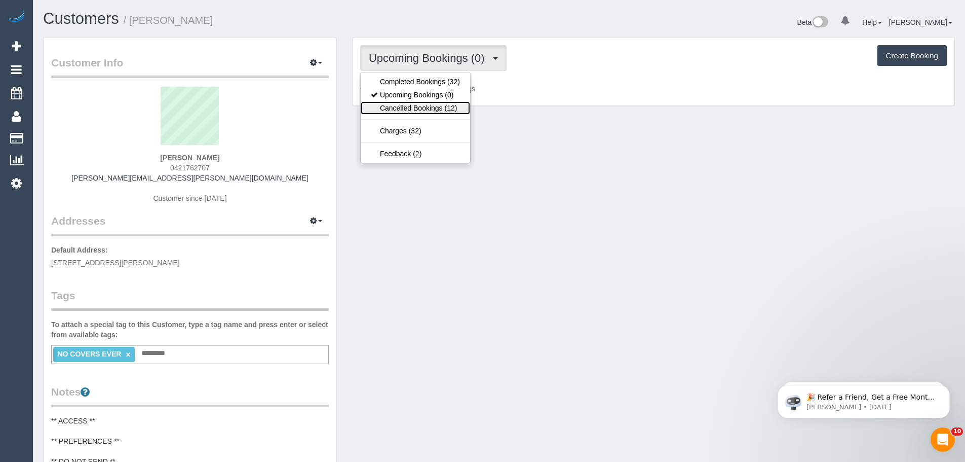
click at [403, 104] on link "Cancelled Bookings (12)" at bounding box center [415, 107] width 109 height 13
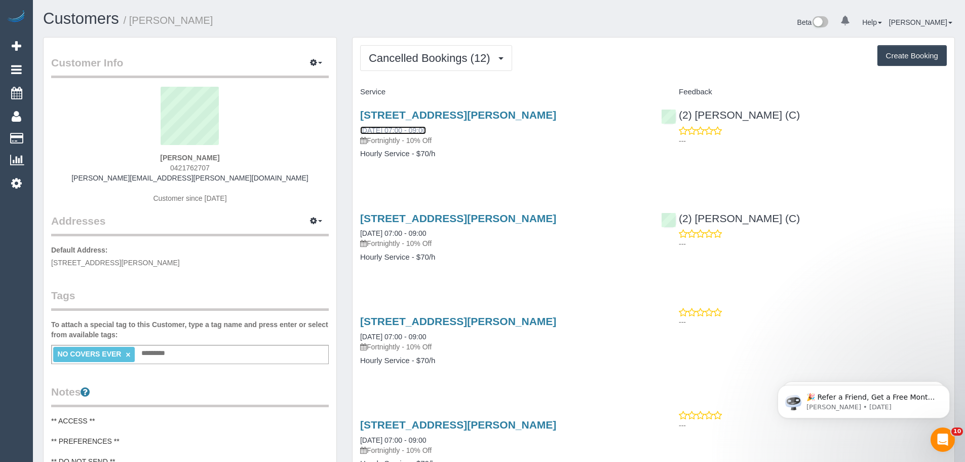
click at [387, 131] on link "[DATE] 07:00 - 09:00" at bounding box center [393, 130] width 66 height 8
click at [480, 55] on span "Cancelled Bookings (12)" at bounding box center [432, 58] width 127 height 13
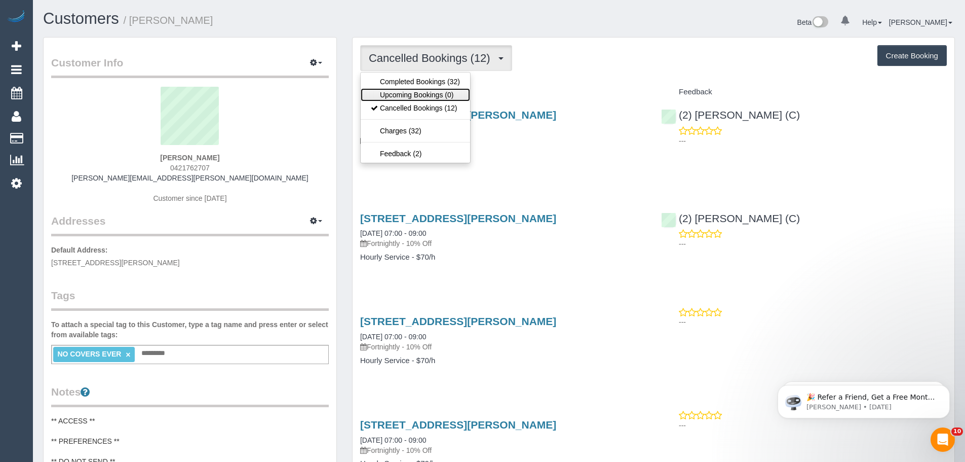
click at [412, 100] on link "Upcoming Bookings (0)" at bounding box center [415, 94] width 109 height 13
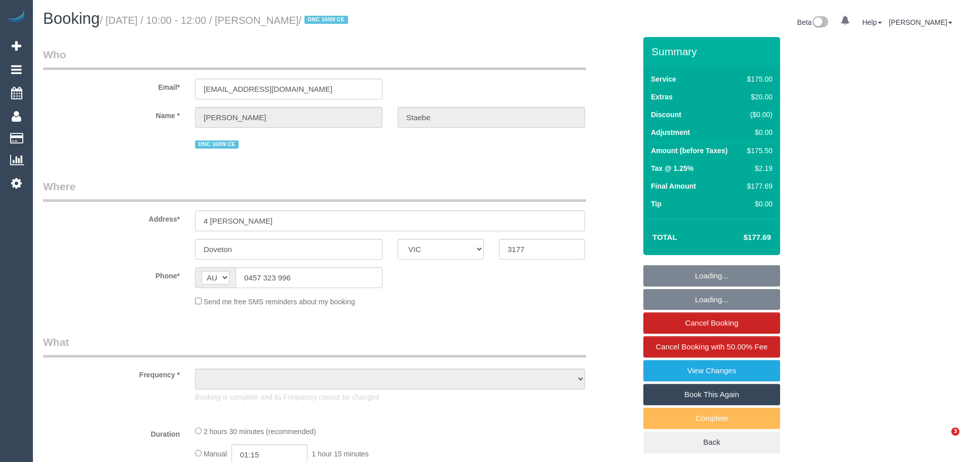
select select "VIC"
select select "object:627"
select select "150"
select select "number:29"
select select "number:15"
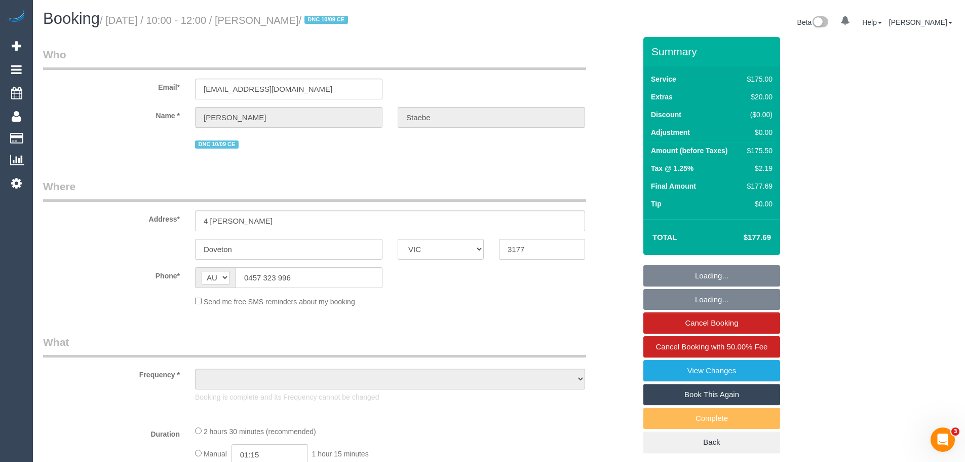
select select "number:19"
select select "number:24"
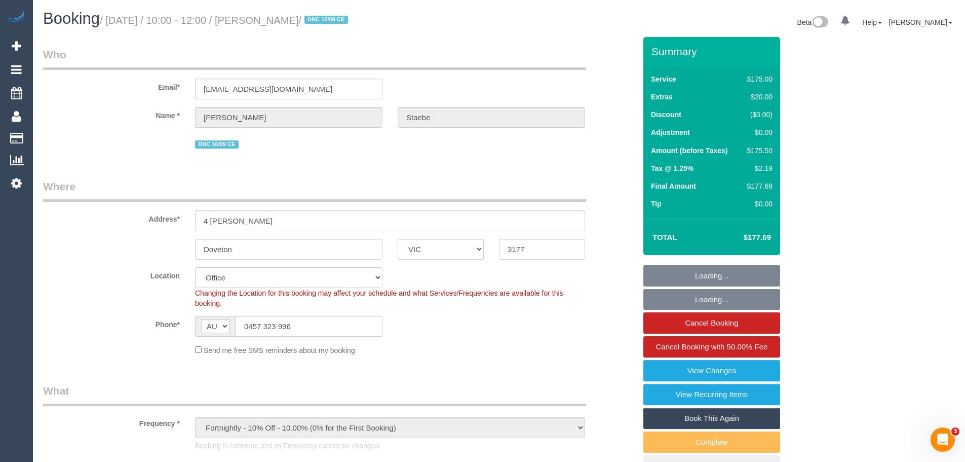
select select "object:2230"
select select "string:stripe-pm_1MViEM2GScqysDRVLbGoT9es"
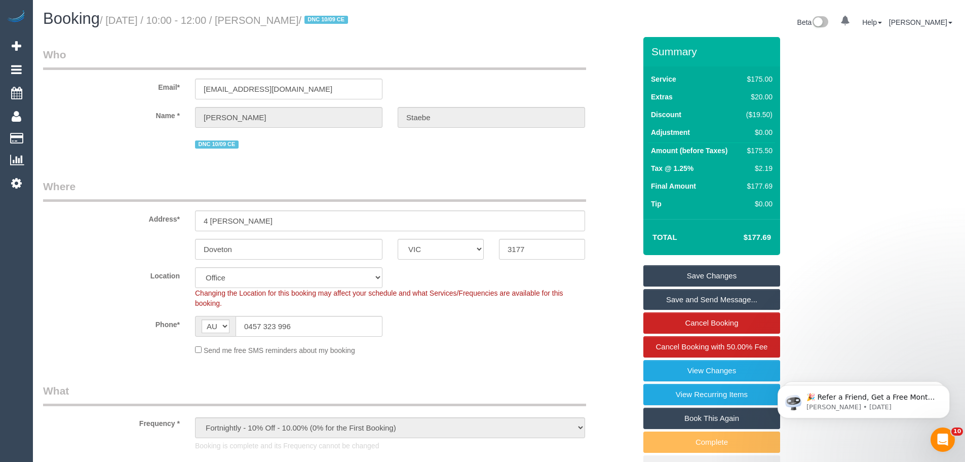
click at [765, 144] on td "$175.50" at bounding box center [757, 152] width 35 height 18
click at [765, 148] on div "$175.50" at bounding box center [757, 150] width 30 height 10
copy div "175.50"
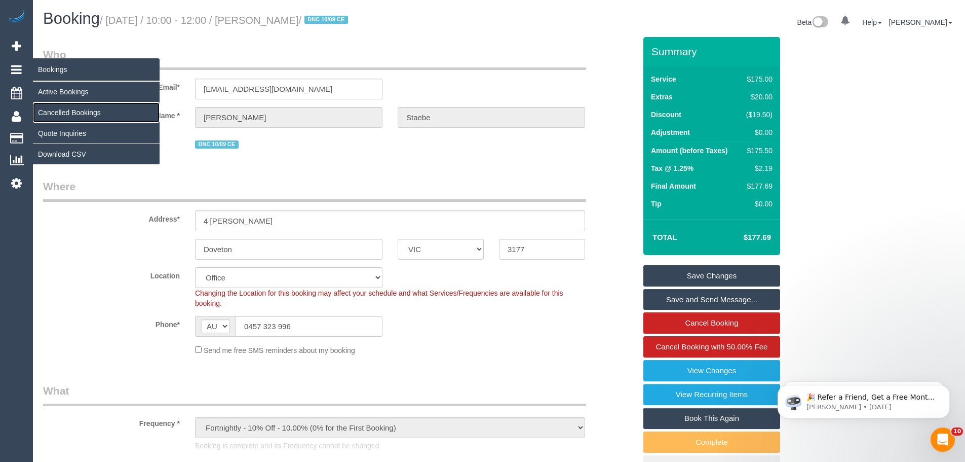
click at [61, 113] on link "Cancelled Bookings" at bounding box center [96, 112] width 127 height 20
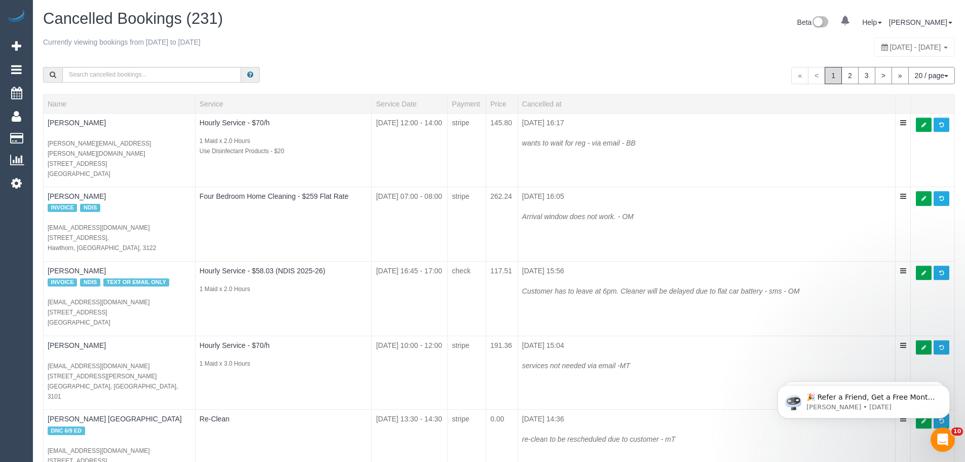
click at [890, 48] on span "[DATE] - [DATE]" at bounding box center [915, 47] width 51 height 8
type input "**********"
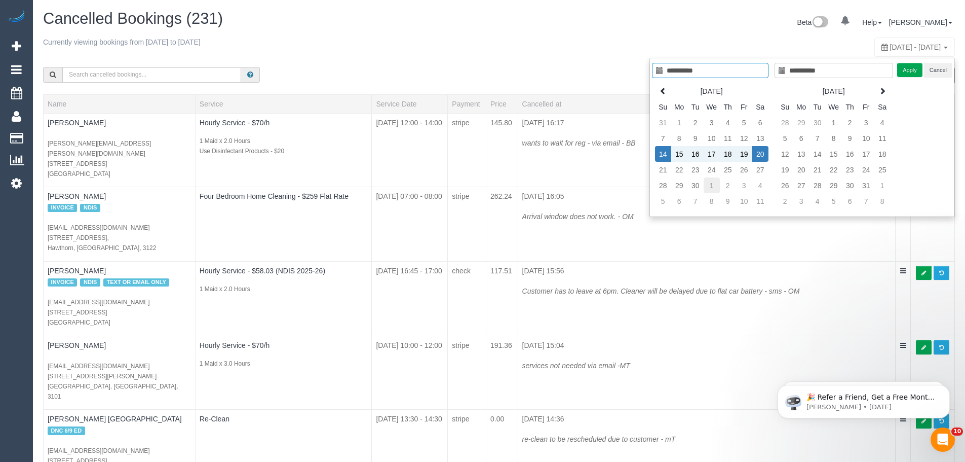
type input "**********"
click at [707, 191] on td "1" at bounding box center [712, 185] width 16 height 16
type input "**********"
click at [707, 191] on td "1" at bounding box center [712, 185] width 16 height 16
type input "**********"
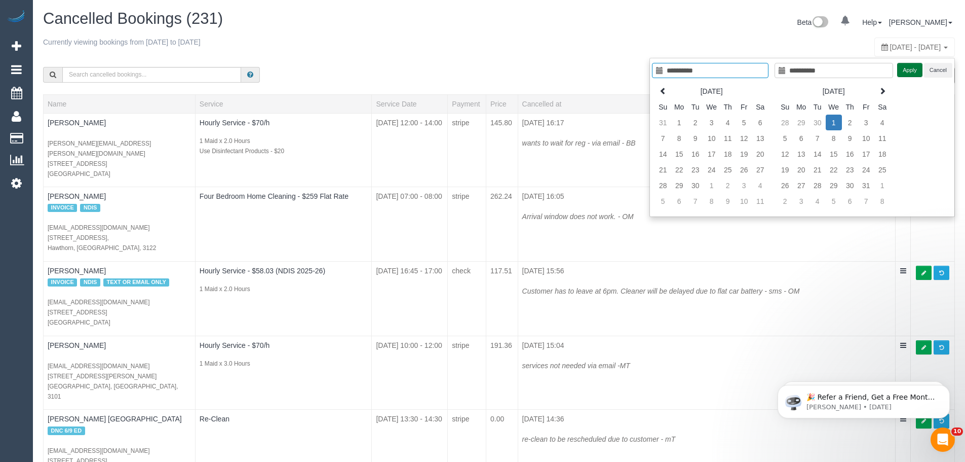
click at [903, 76] on button "Apply" at bounding box center [909, 70] width 25 height 15
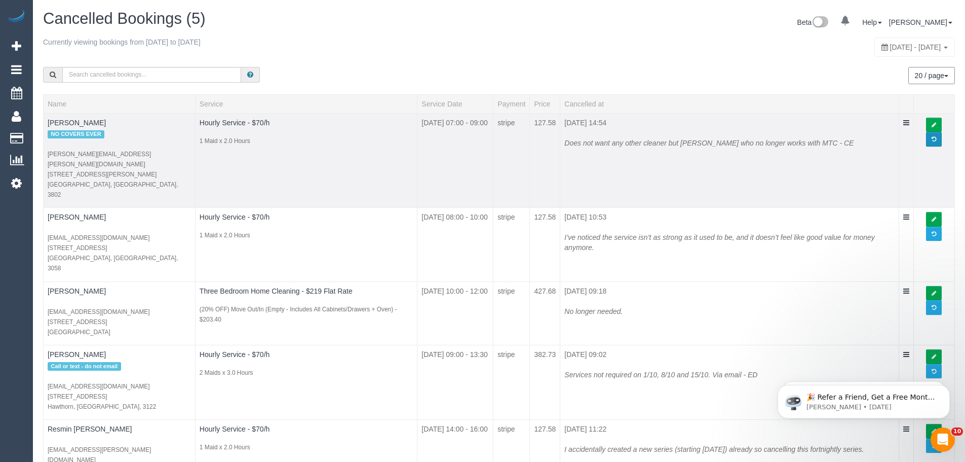
click at [937, 140] on link at bounding box center [934, 139] width 16 height 15
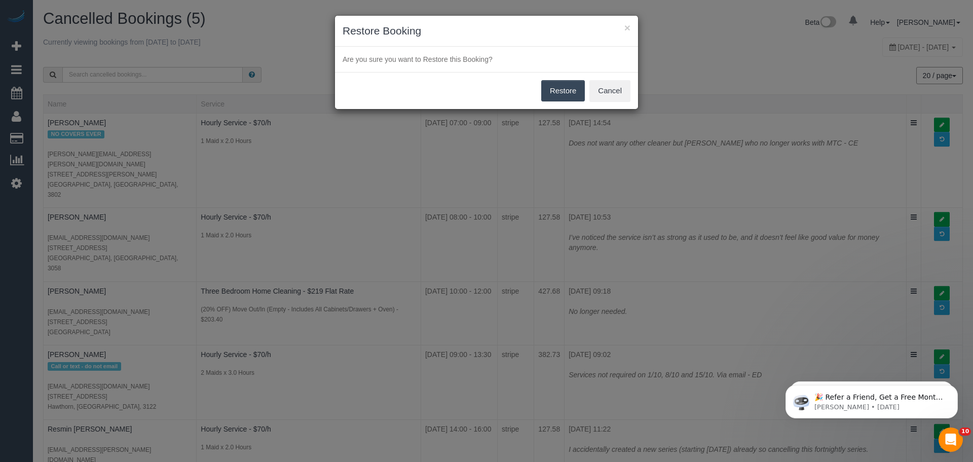
click at [552, 93] on button "Restore" at bounding box center [563, 90] width 44 height 21
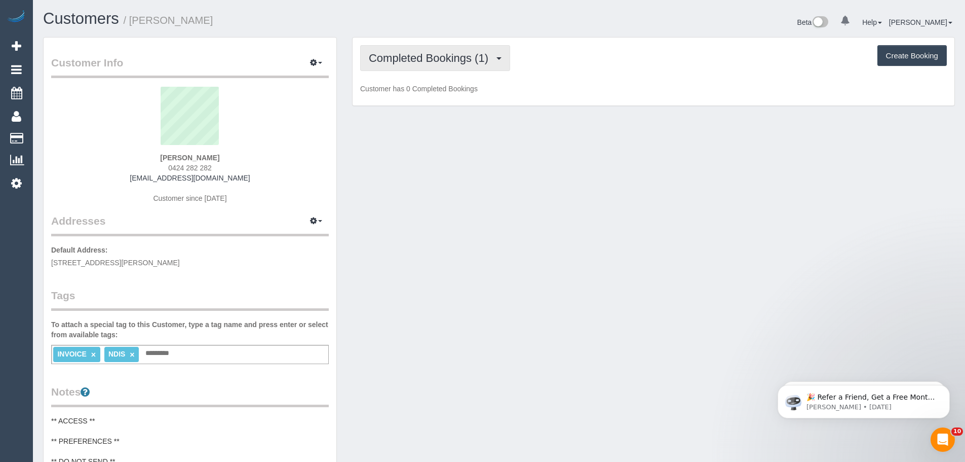
click at [433, 64] on span "Completed Bookings (1)" at bounding box center [431, 58] width 125 height 13
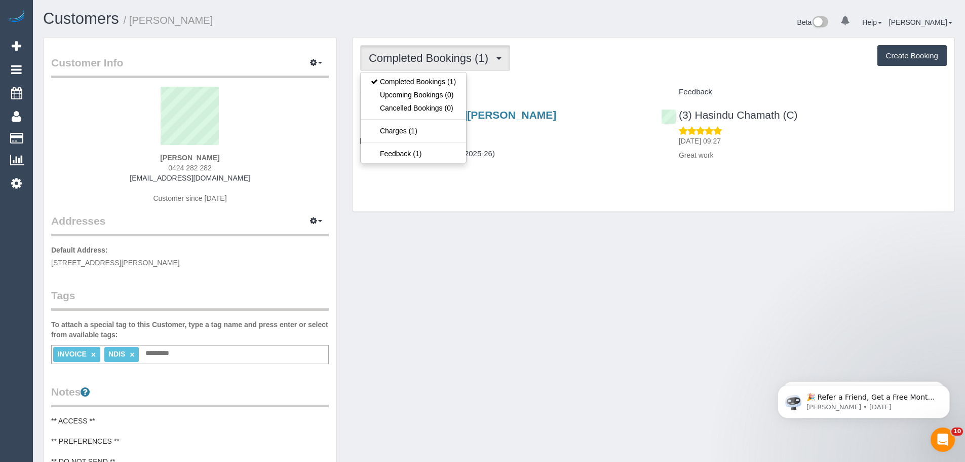
click at [573, 69] on div "Completed Bookings (1) Completed Bookings (1) Upcoming Bookings (0) Cancelled B…" at bounding box center [653, 58] width 587 height 26
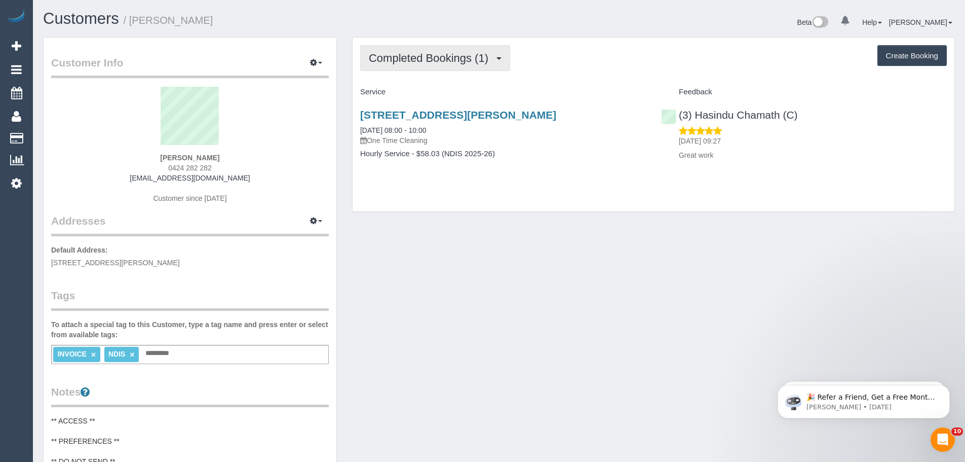
click at [410, 60] on span "Completed Bookings (1)" at bounding box center [431, 58] width 125 height 13
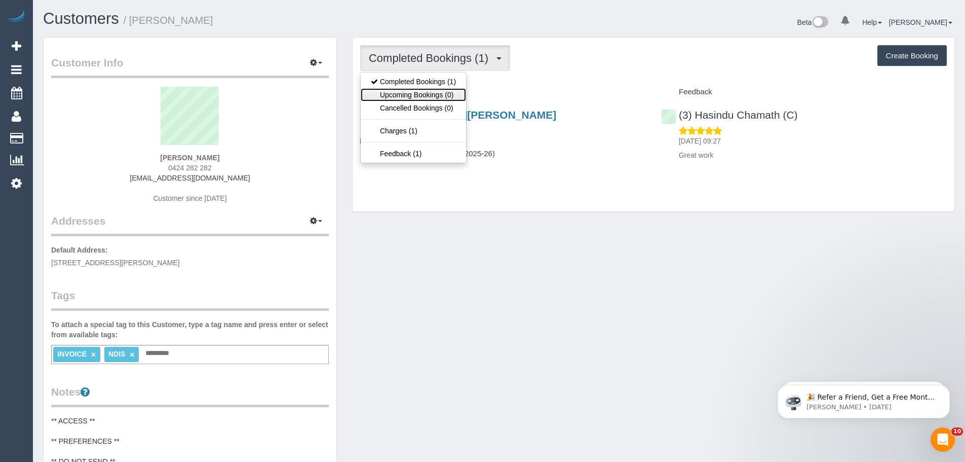
click at [405, 93] on link "Upcoming Bookings (0)" at bounding box center [413, 94] width 105 height 13
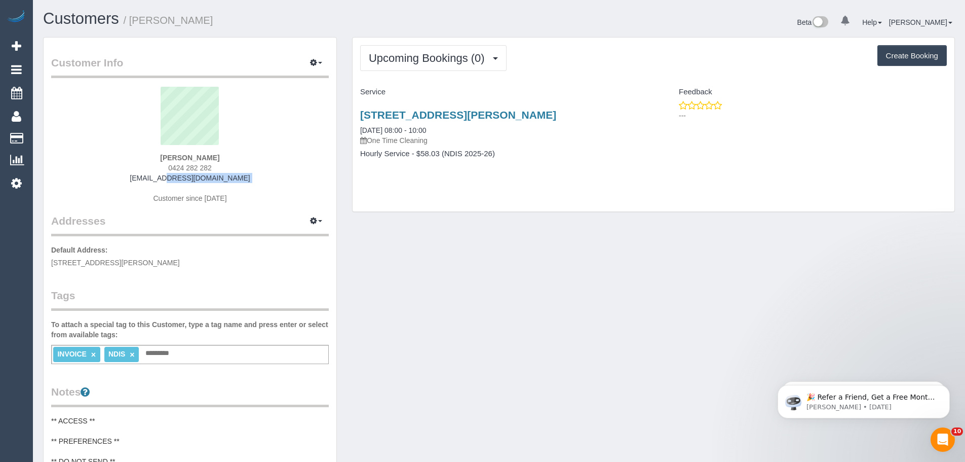
drag, startPoint x: 254, startPoint y: 183, endPoint x: 112, endPoint y: 177, distance: 142.5
click at [112, 177] on div "Tristan Sinclair 0424 282 282 tristancsinclair@gmail.com Customer since 2025" at bounding box center [190, 150] width 278 height 127
copy div "tristancsinclair@gmail.com"
drag, startPoint x: 220, startPoint y: 156, endPoint x: 130, endPoint y: 154, distance: 90.2
click at [131, 154] on div "Tristan Sinclair 0424 282 282 tristancsinclair@gmail.com Customer since 2025" at bounding box center [190, 150] width 278 height 127
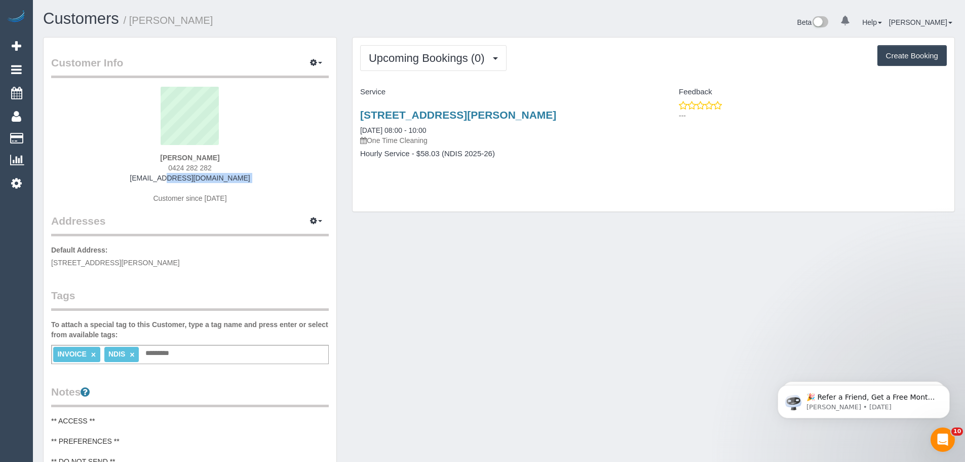
copy strong "Tristan Sinclair"
drag, startPoint x: 145, startPoint y: 261, endPoint x: 104, endPoint y: 260, distance: 40.5
click at [104, 260] on span "1 Peterson Ave, Coburg North, VIC 3058" at bounding box center [115, 262] width 129 height 8
copy span "Coburg North"
click at [417, 134] on link "20/09/2025 08:00 - 10:00" at bounding box center [393, 130] width 66 height 8
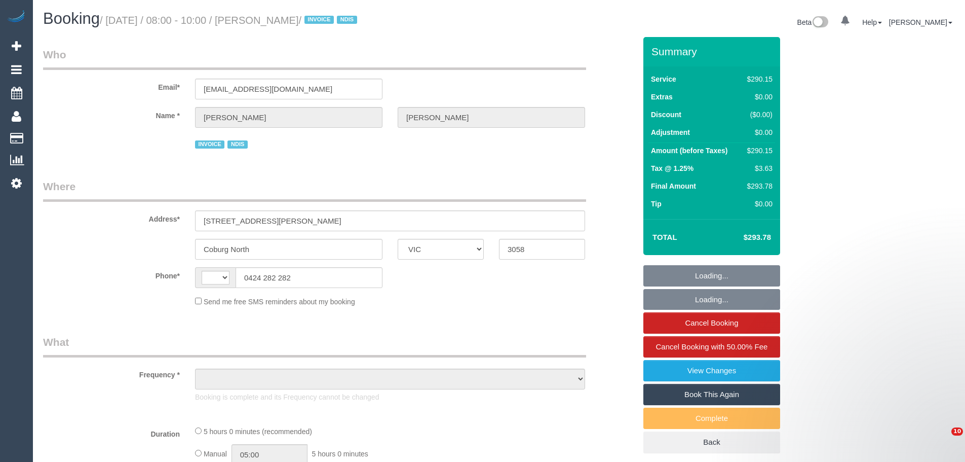
select select "VIC"
select select "string:AU"
select select "object:1505"
select select "300"
select select "number:28"
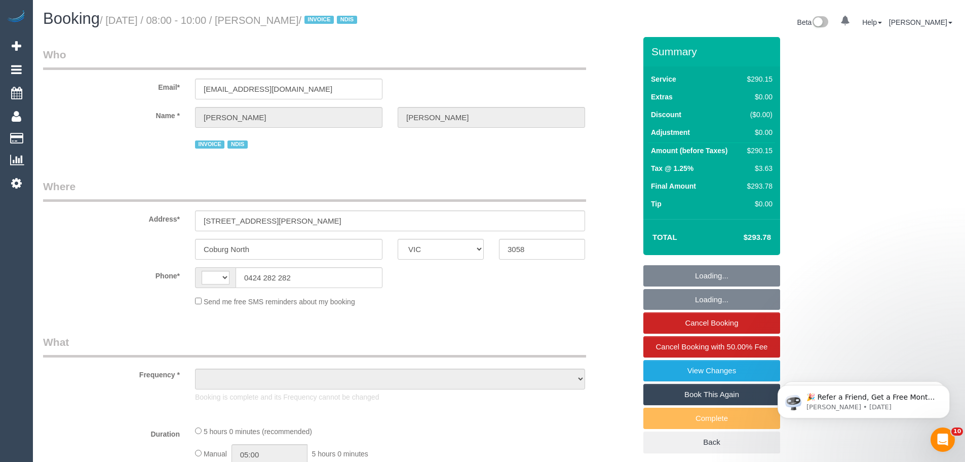
select select "number:14"
select select "number:19"
select select "number:36"
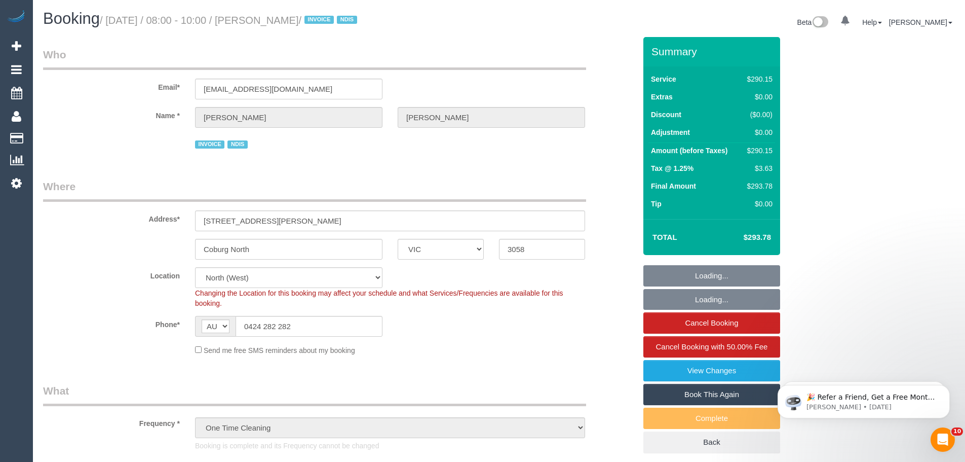
select select "spot1"
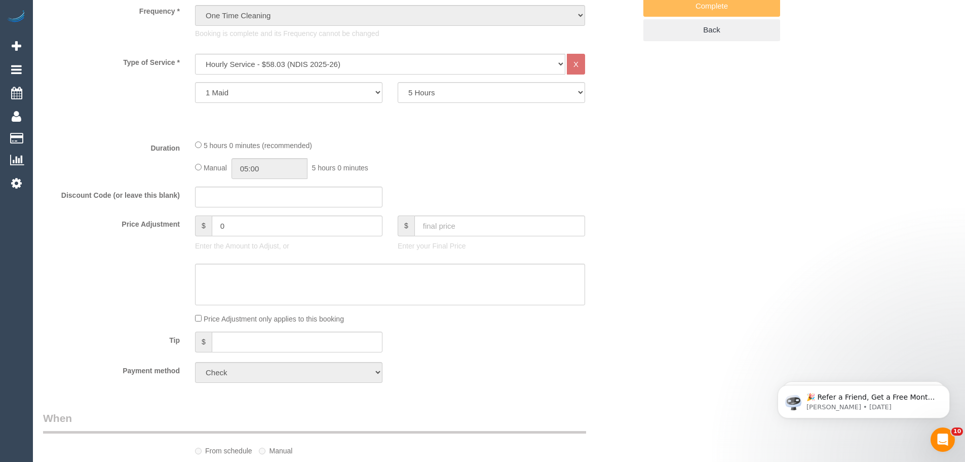
scroll to position [355, 0]
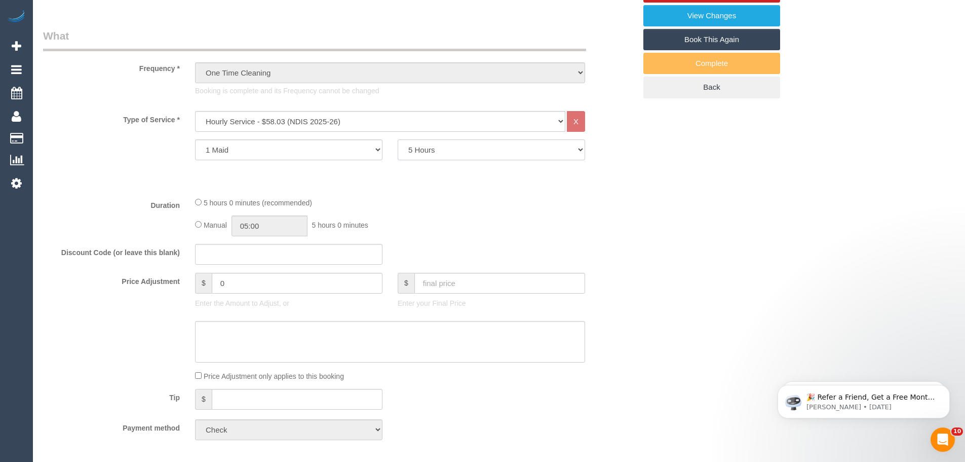
click at [472, 149] on select "2 Hours 2.5 Hours 3 Hours 3.5 Hours 4 Hours 4.5 Hours 5 Hours 5.5 Hours 6 Hours…" at bounding box center [491, 149] width 187 height 21
select select "180"
click at [398, 139] on select "2 Hours 2.5 Hours 3 Hours 3.5 Hours 4 Hours 4.5 Hours 5 Hours 5.5 Hours 6 Hours…" at bounding box center [491, 149] width 187 height 21
select select "spot6"
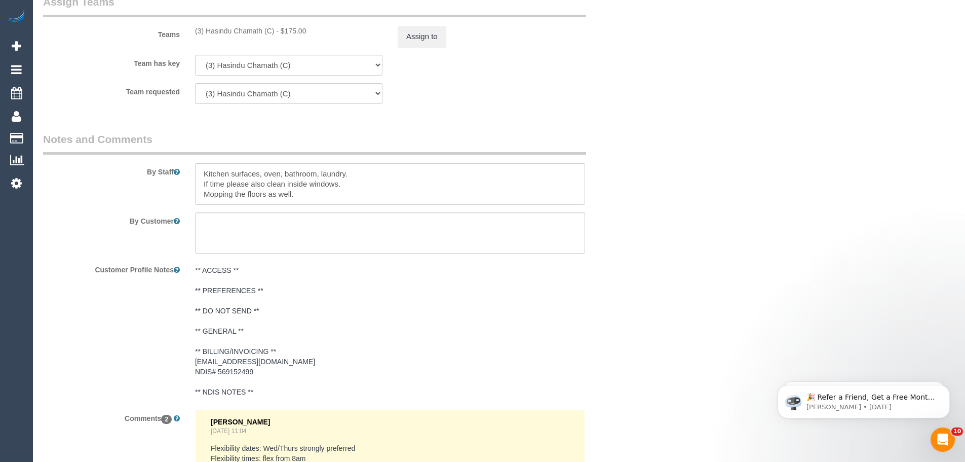
scroll to position [1216, 0]
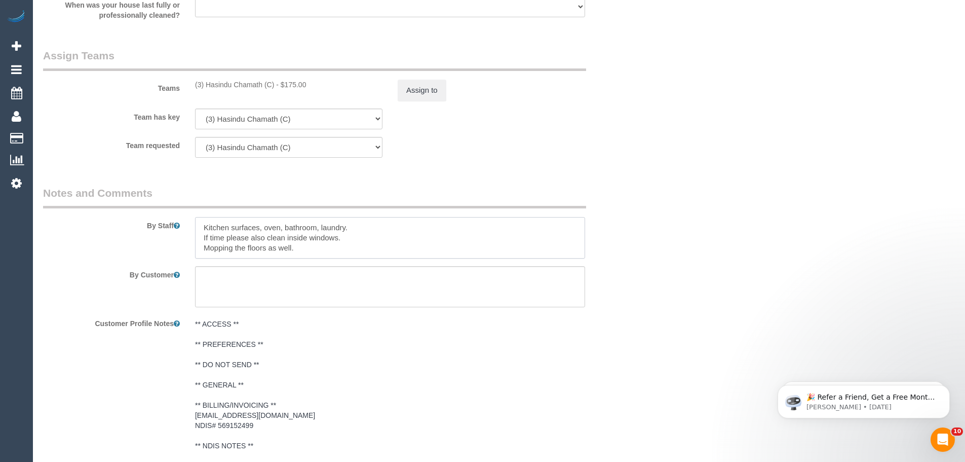
click at [326, 245] on textarea at bounding box center [390, 238] width 390 height 42
drag, startPoint x: 317, startPoint y: 252, endPoint x: 175, endPoint y: 205, distance: 149.5
click at [175, 205] on fieldset "Notes and Comments By Staff By Customer Customer Profile Notes ** ACCESS ** ** …" at bounding box center [339, 453] width 593 height 537
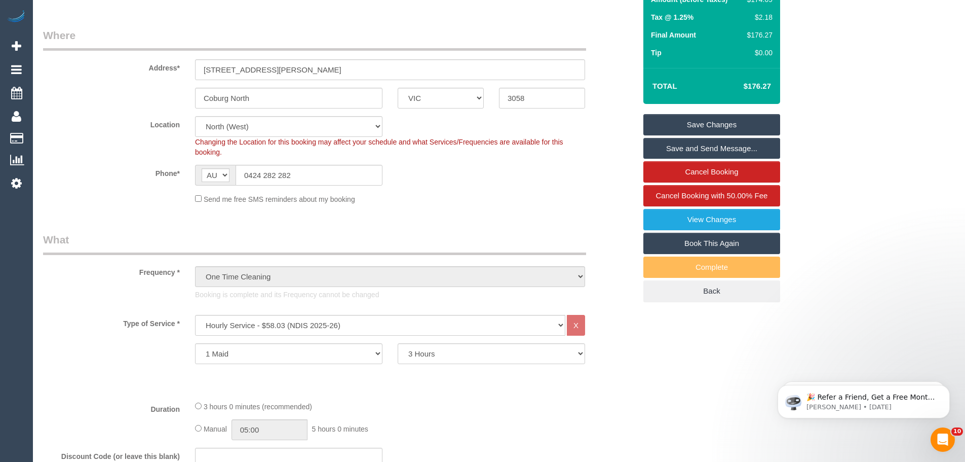
scroll to position [101, 0]
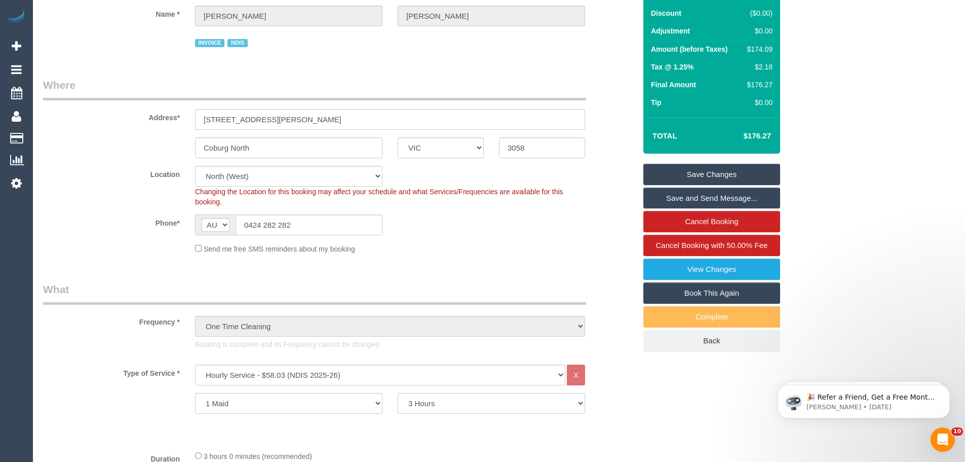
type textarea "Cleaning of walls only"
click at [692, 291] on link "Book This Again" at bounding box center [712, 292] width 137 height 21
select select "VIC"
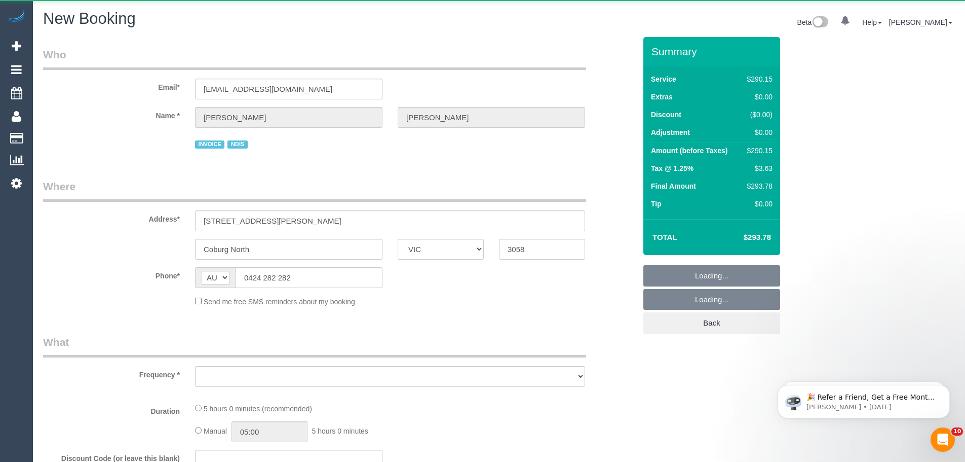
select select "string:stripe"
select select "number:28"
select select "number:14"
select select "number:19"
select select "number:36"
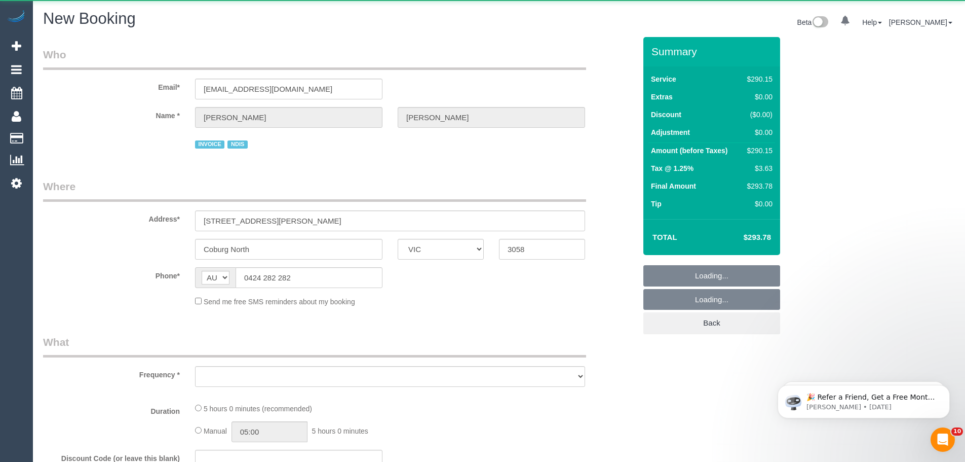
select select "object:3241"
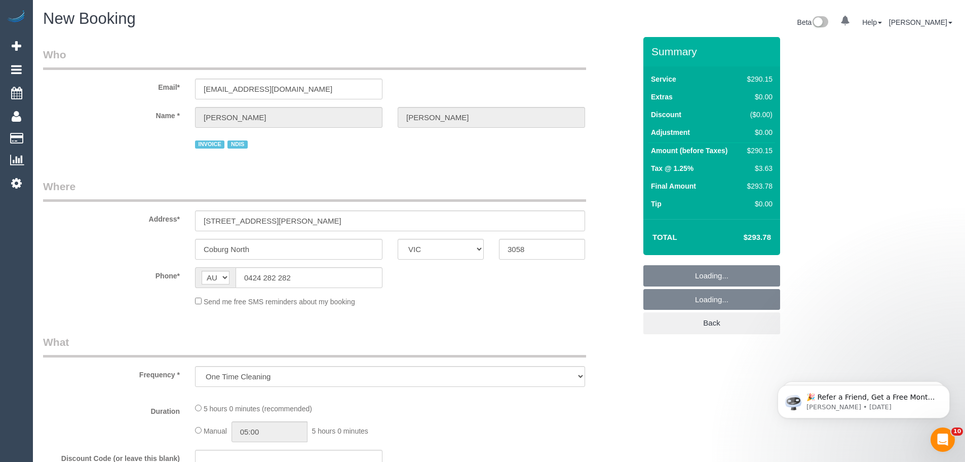
select select "300"
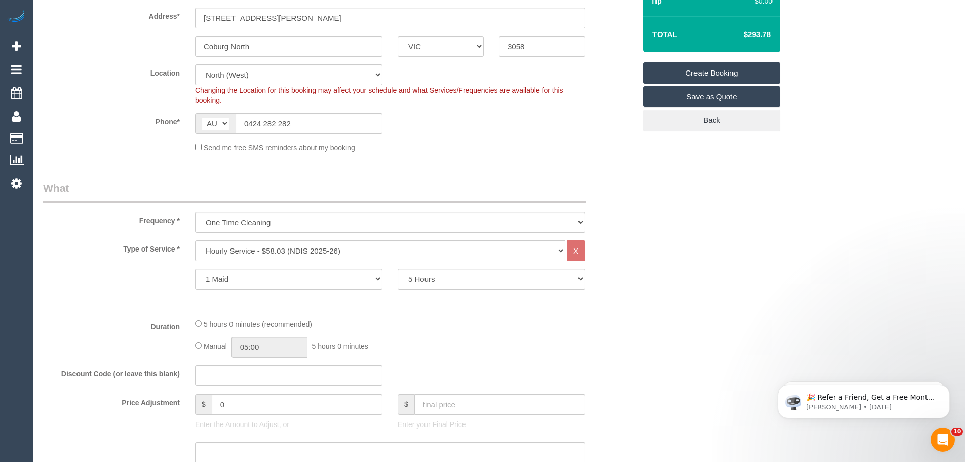
select select "object:4023"
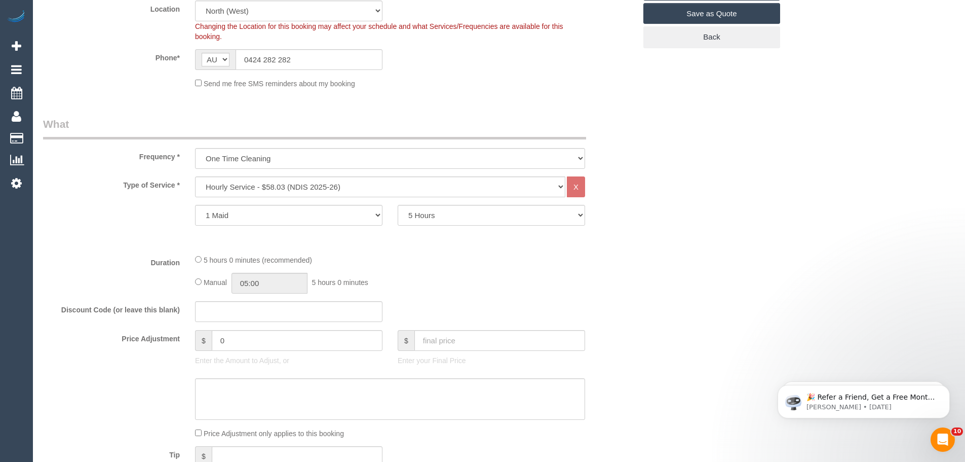
scroll to position [304, 0]
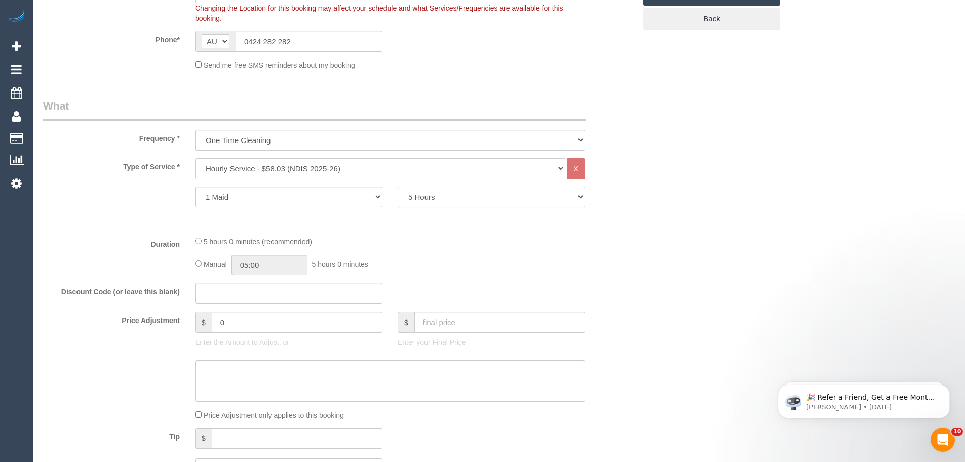
click at [430, 197] on select "2 Hours 2.5 Hours 3 Hours 3.5 Hours 4 Hours 4.5 Hours 5 Hours 5.5 Hours 6 Hours…" at bounding box center [491, 196] width 187 height 21
select select "180"
click at [398, 186] on select "2 Hours 2.5 Hours 3 Hours 3.5 Hours 4 Hours 4.5 Hours 5 Hours 5.5 Hours 6 Hours…" at bounding box center [491, 196] width 187 height 21
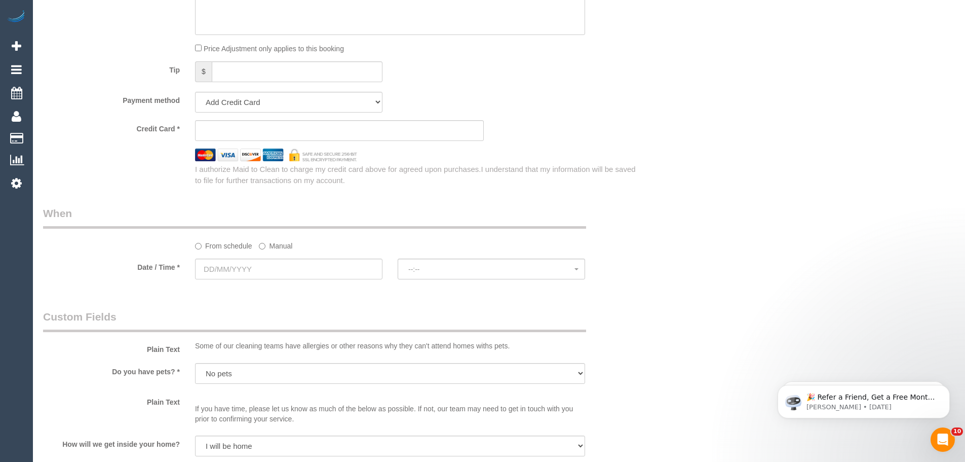
scroll to position [608, 0]
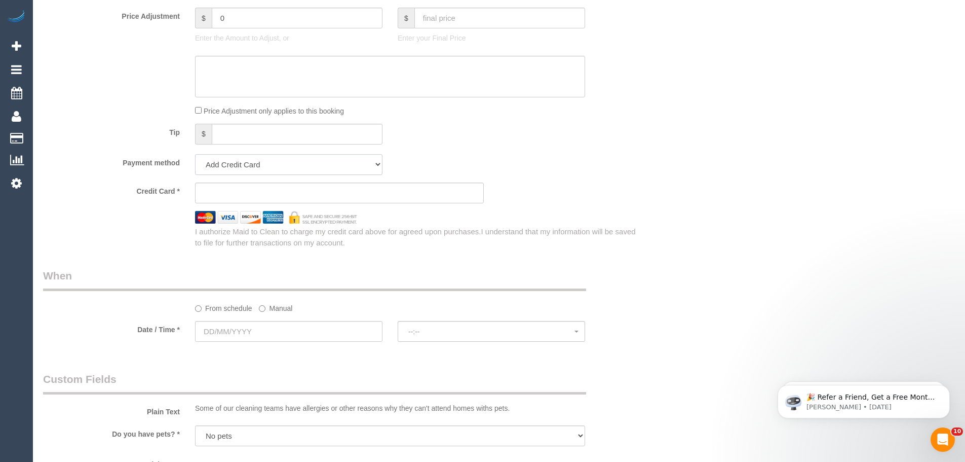
click at [250, 161] on select "Add Credit Card Cash Check Paypal" at bounding box center [288, 164] width 187 height 21
select select "string:check"
click at [195, 154] on select "Add Credit Card Cash Check Paypal" at bounding box center [288, 164] width 187 height 21
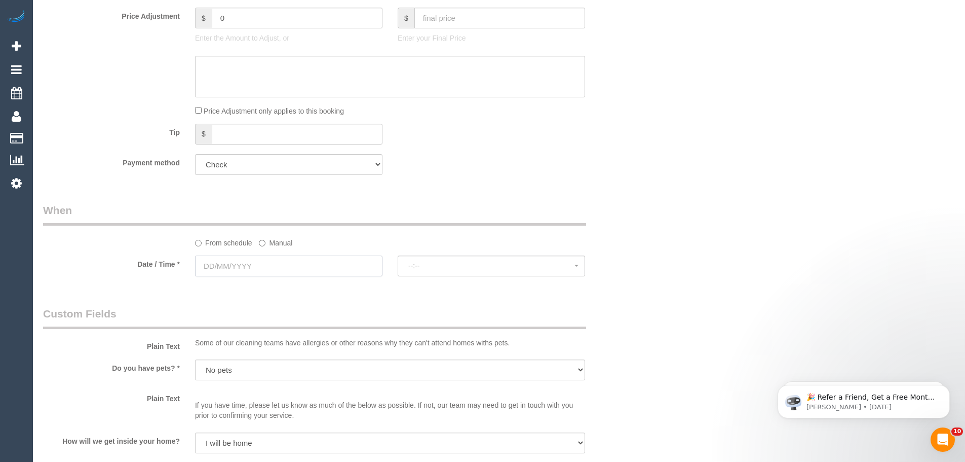
click at [253, 262] on input "text" at bounding box center [288, 265] width 187 height 21
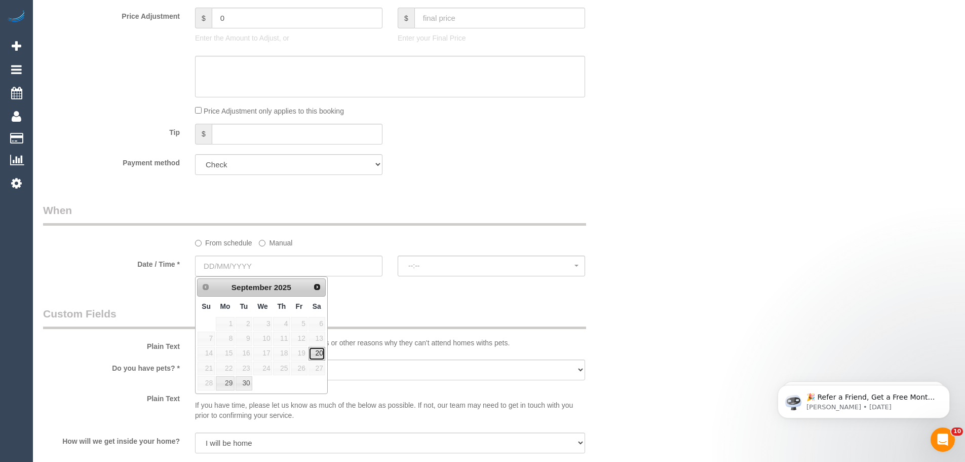
click at [316, 356] on link "20" at bounding box center [317, 354] width 17 height 14
type input "[DATE]"
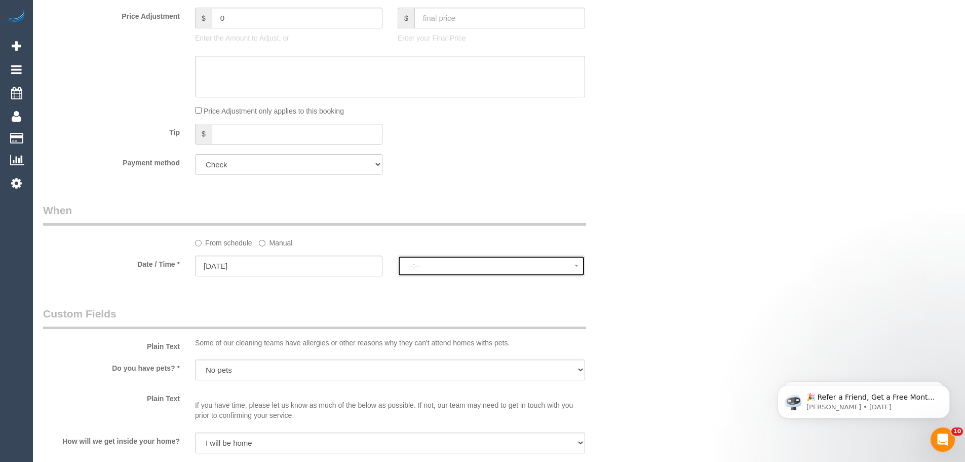
click at [419, 268] on span "--:--" at bounding box center [491, 265] width 166 height 8
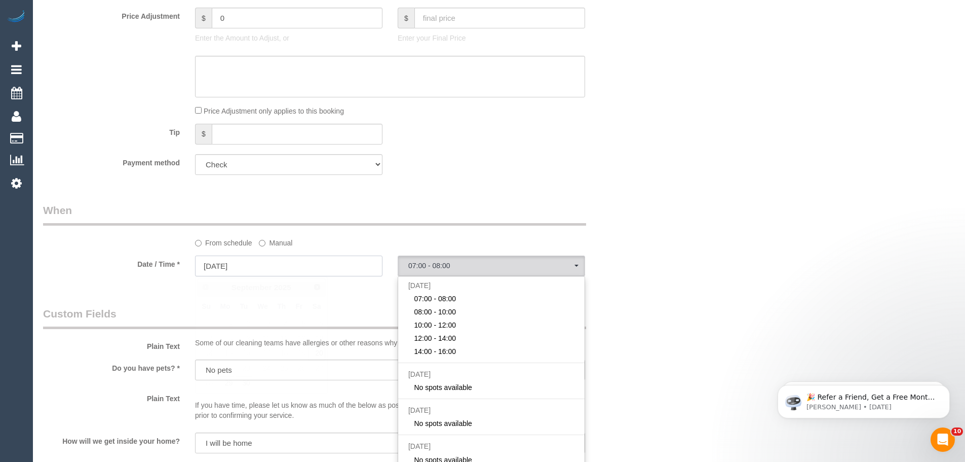
click at [236, 262] on input "[DATE]" at bounding box center [288, 265] width 187 height 21
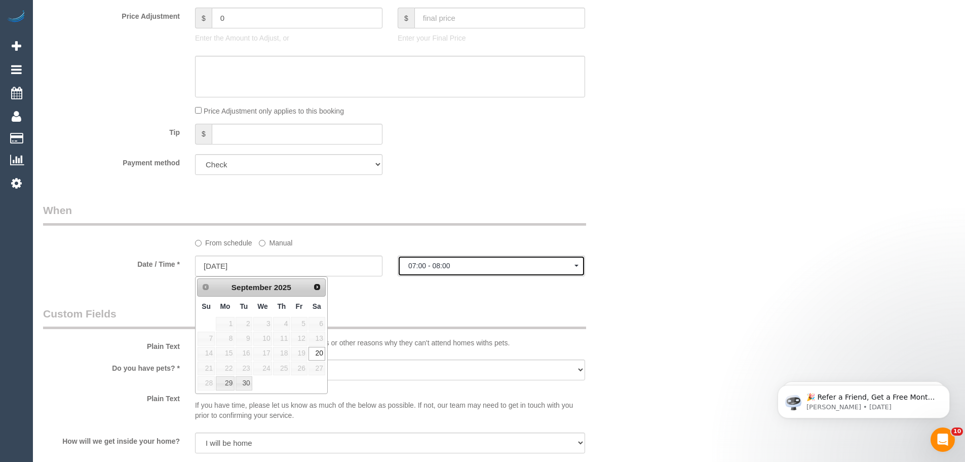
click at [431, 265] on span "07:00 - 08:00" at bounding box center [491, 265] width 166 height 8
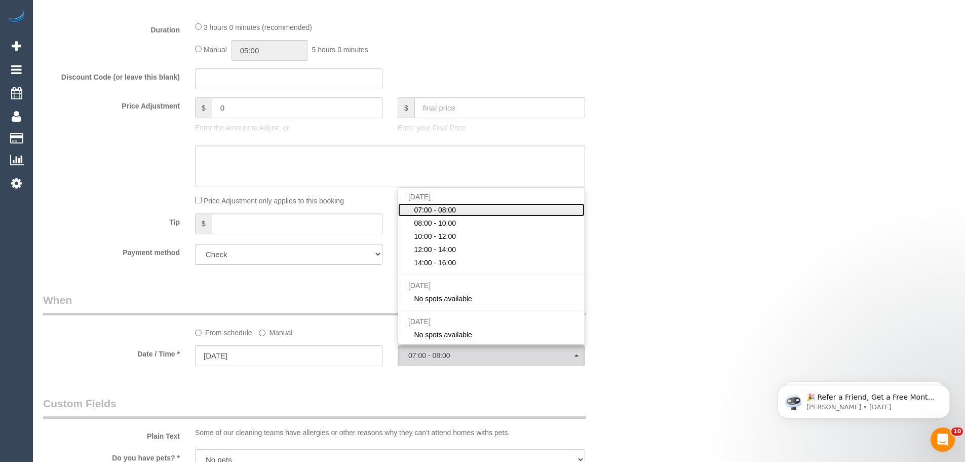
scroll to position [507, 0]
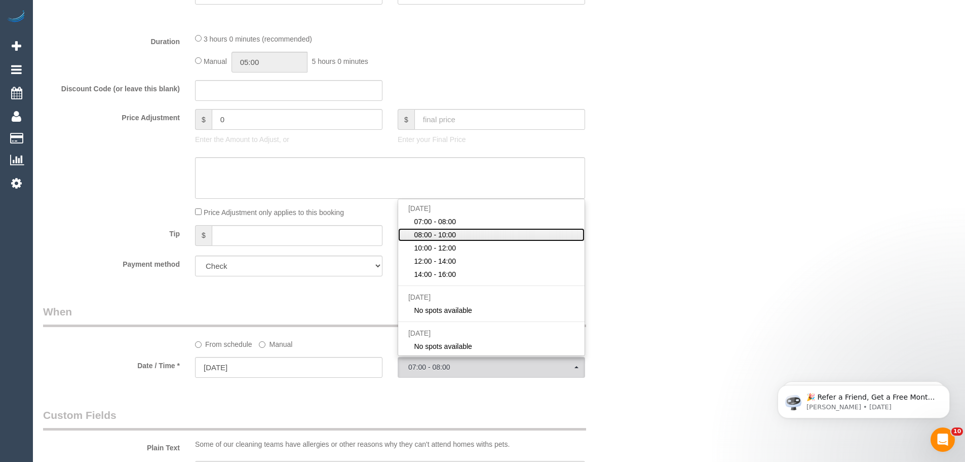
click at [441, 232] on span "08:00 - 10:00" at bounding box center [435, 235] width 42 height 10
select select "spot17"
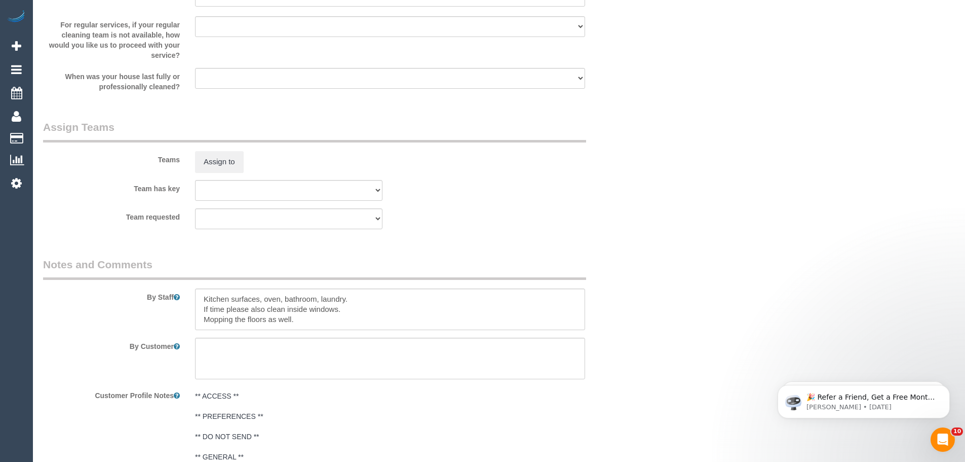
scroll to position [1244, 0]
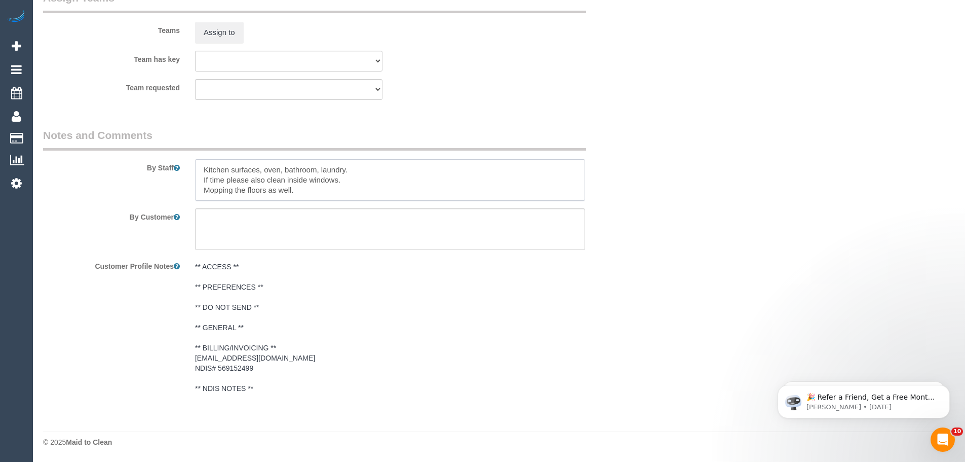
drag, startPoint x: 317, startPoint y: 193, endPoint x: 138, endPoint y: 160, distance: 181.8
click at [138, 160] on div "By Staff" at bounding box center [339, 164] width 608 height 73
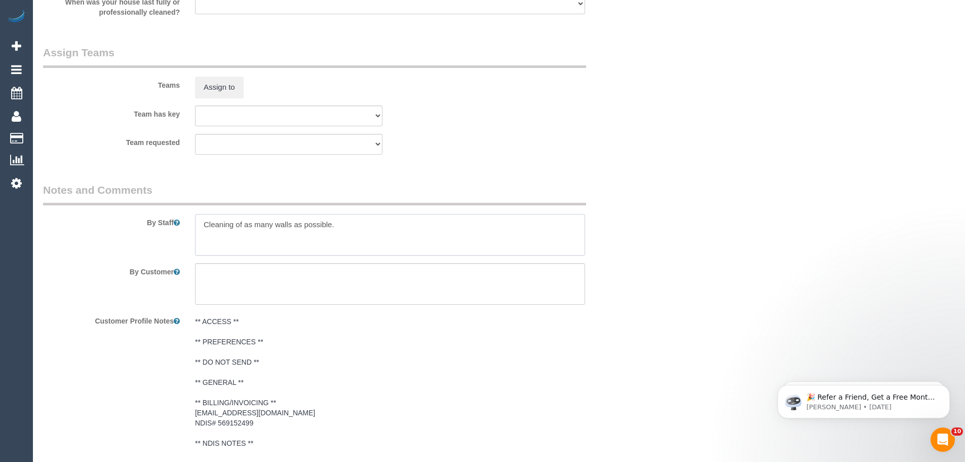
scroll to position [1194, 0]
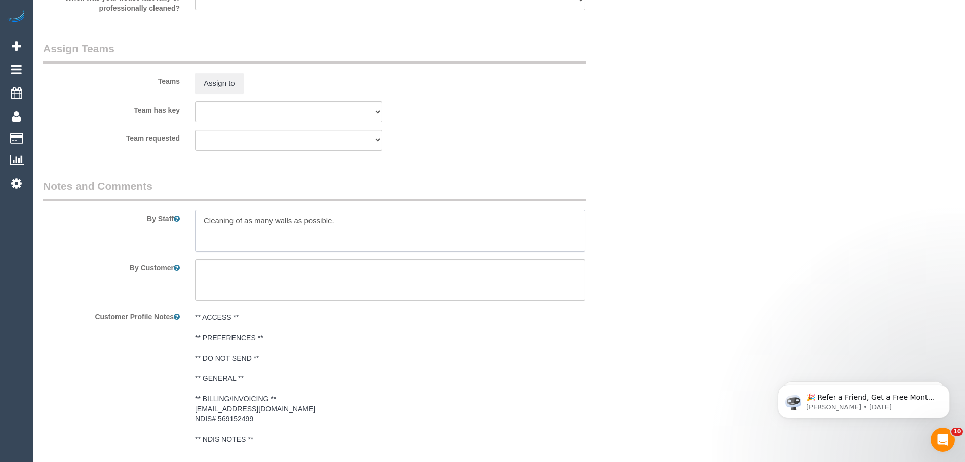
drag, startPoint x: 354, startPoint y: 220, endPoint x: 90, endPoint y: 221, distance: 263.5
click at [90, 221] on div "By Staff" at bounding box center [339, 214] width 608 height 73
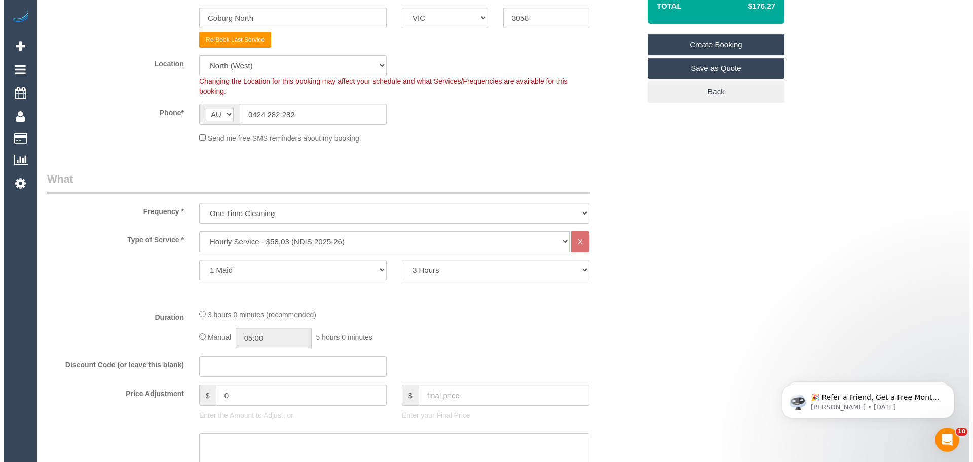
scroll to position [0, 0]
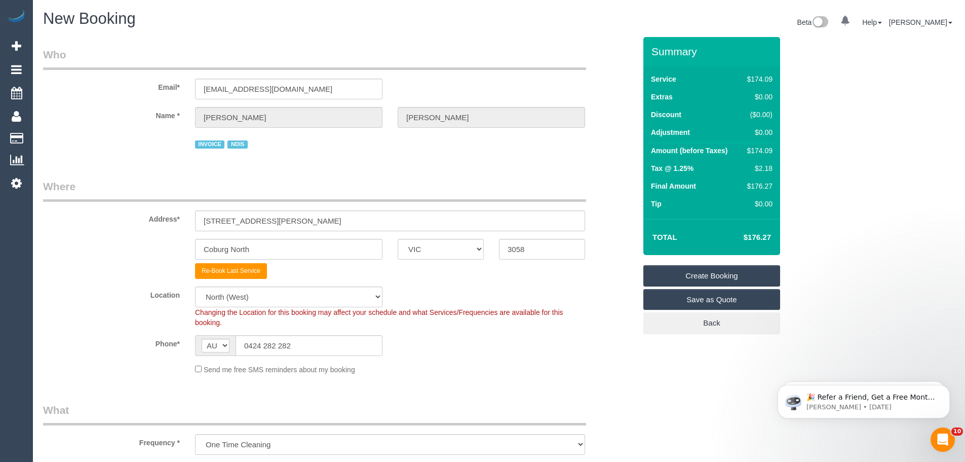
type textarea "Wall cleaning only"
click at [301, 349] on input "0424 282 282" at bounding box center [309, 345] width 147 height 21
click at [749, 271] on link "Create Booking" at bounding box center [712, 275] width 137 height 21
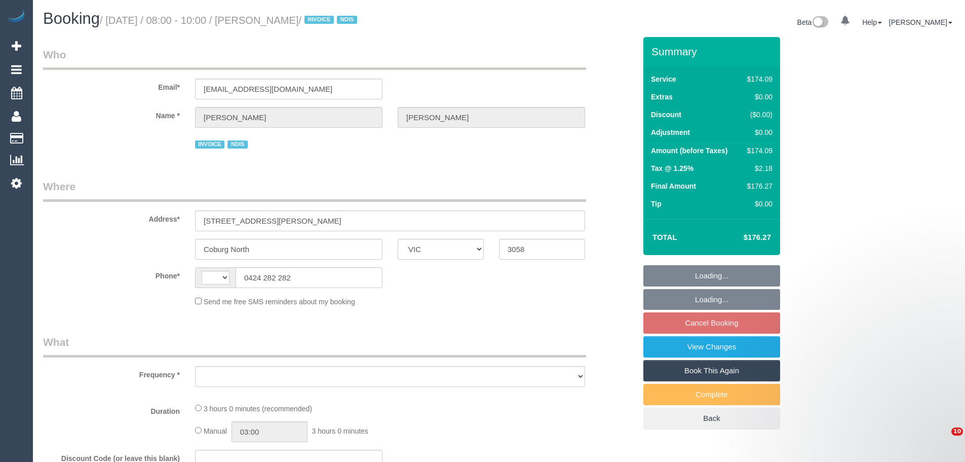
select select "VIC"
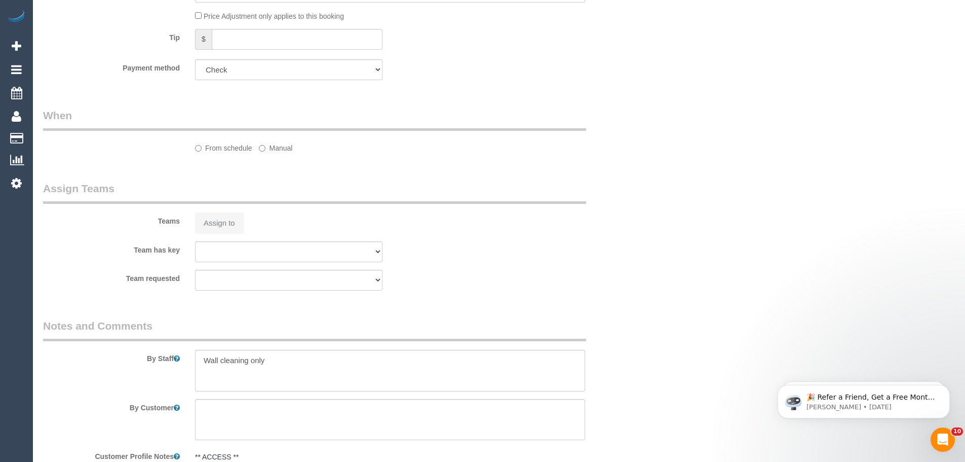
select select "string:AU"
select select "object:519"
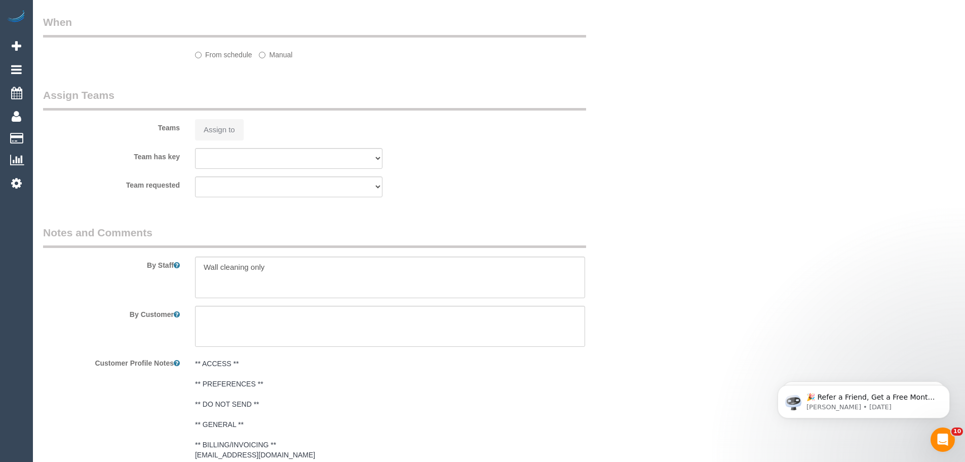
select select "number:28"
select select "number:14"
select select "number:19"
select select "number:36"
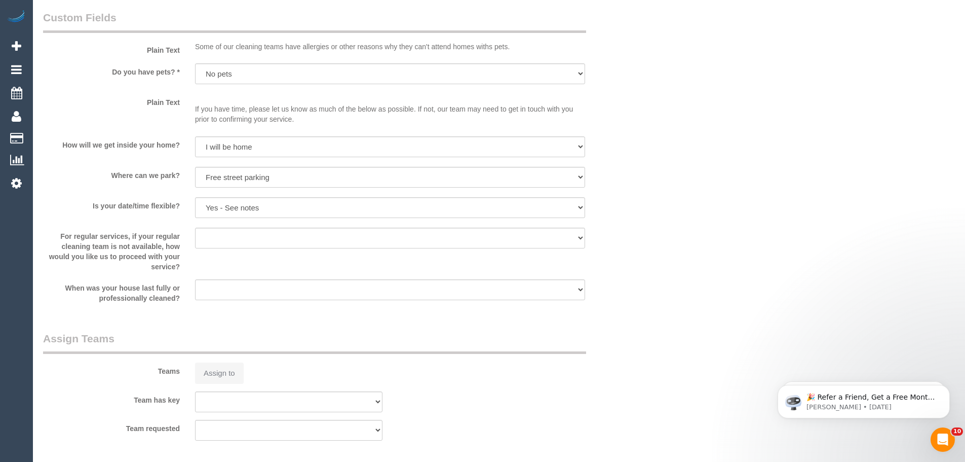
select select "180"
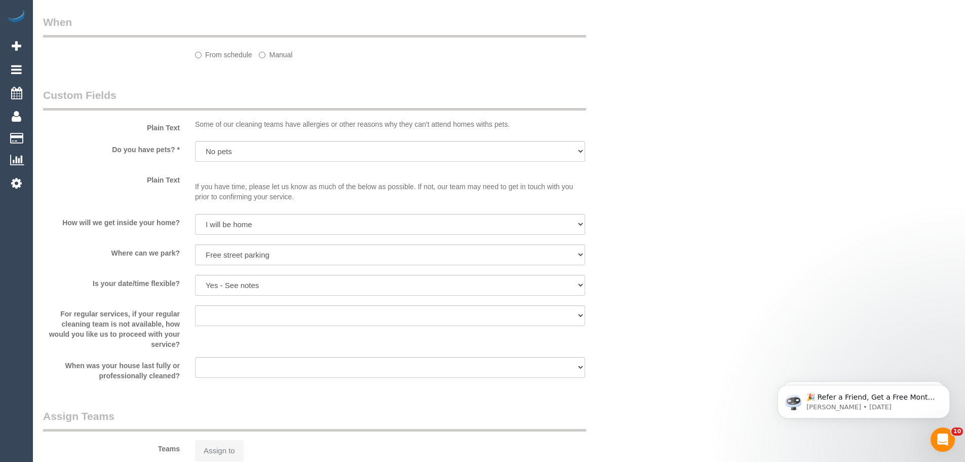
select select "object:1442"
select select "spot1"
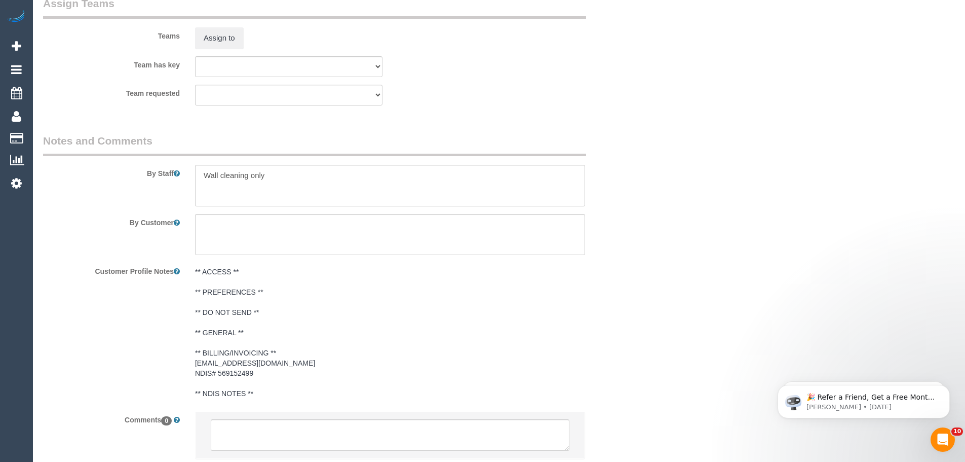
scroll to position [1298, 0]
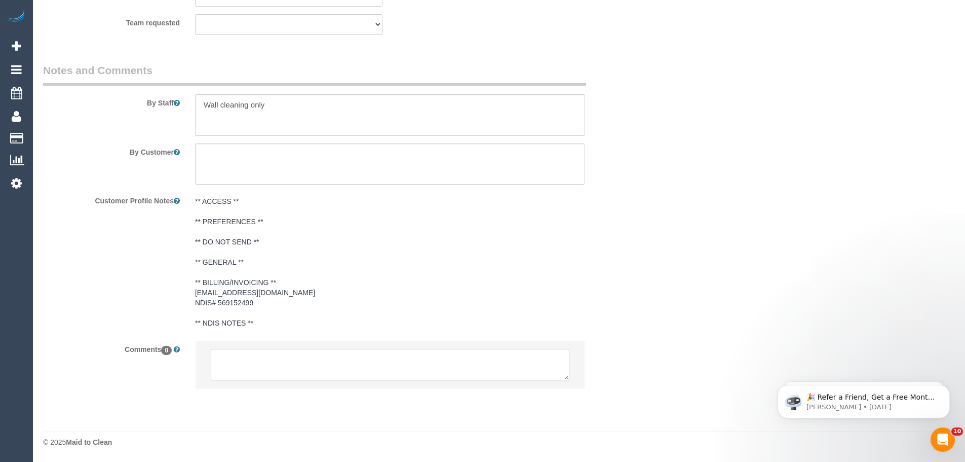
click at [243, 351] on textarea at bounding box center [390, 364] width 359 height 31
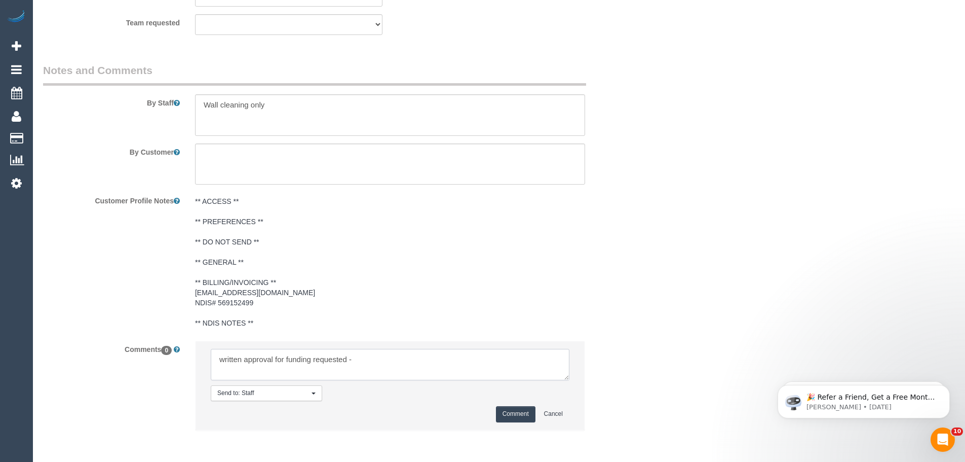
paste textarea "cnv_qfdc74f"
type textarea "written approval for funding requested - cnv_qfdc74f"
click at [508, 411] on button "Comment" at bounding box center [516, 414] width 40 height 16
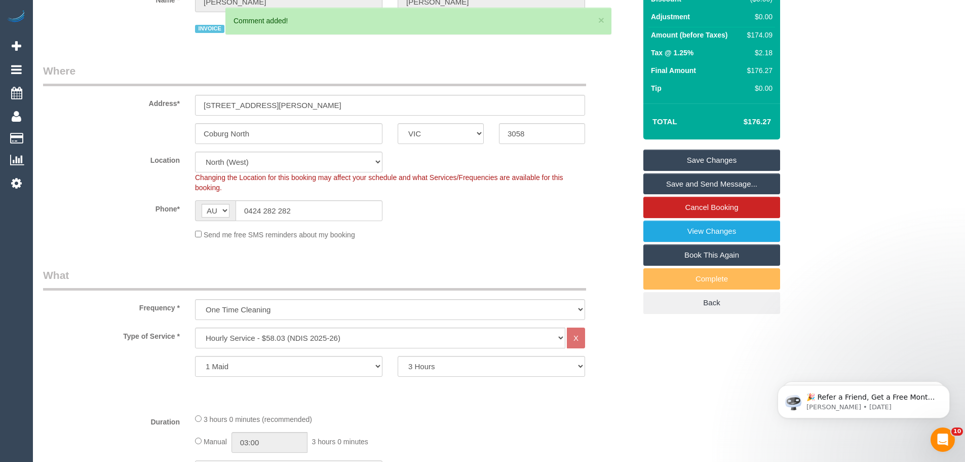
scroll to position [31, 0]
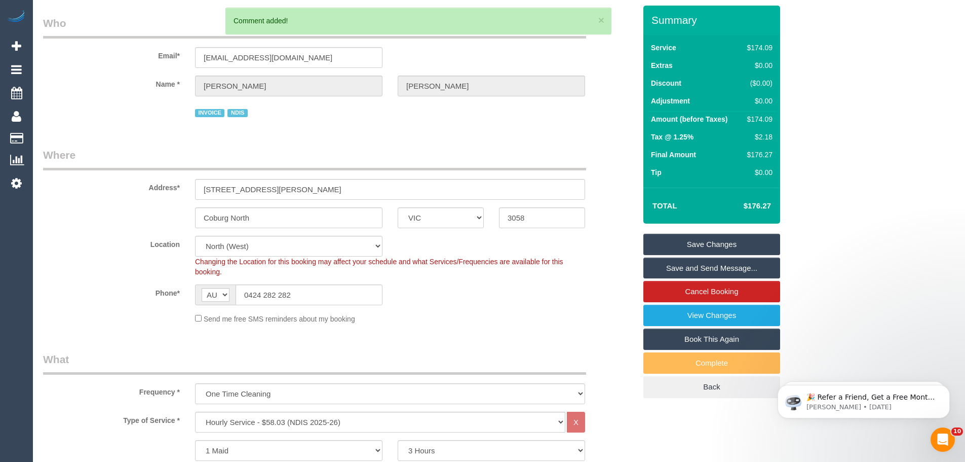
click at [707, 245] on link "Save Changes" at bounding box center [712, 244] width 137 height 21
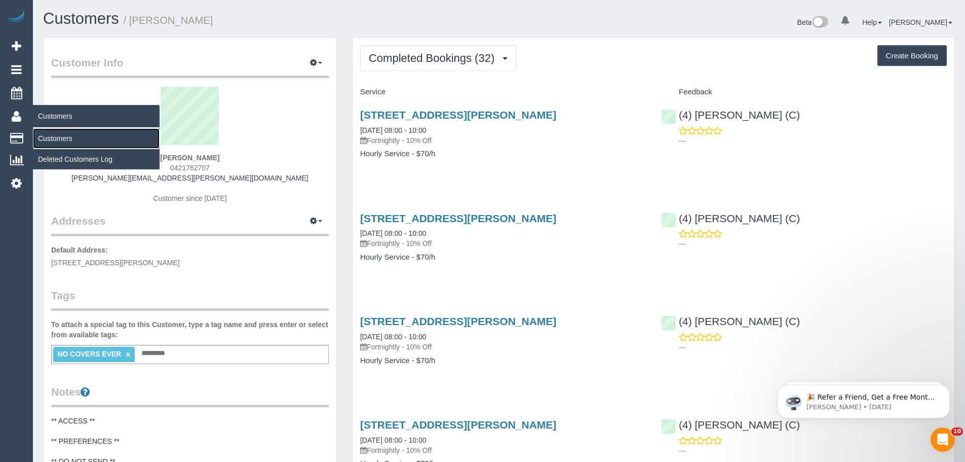
click at [47, 139] on link "Customers" at bounding box center [96, 138] width 127 height 20
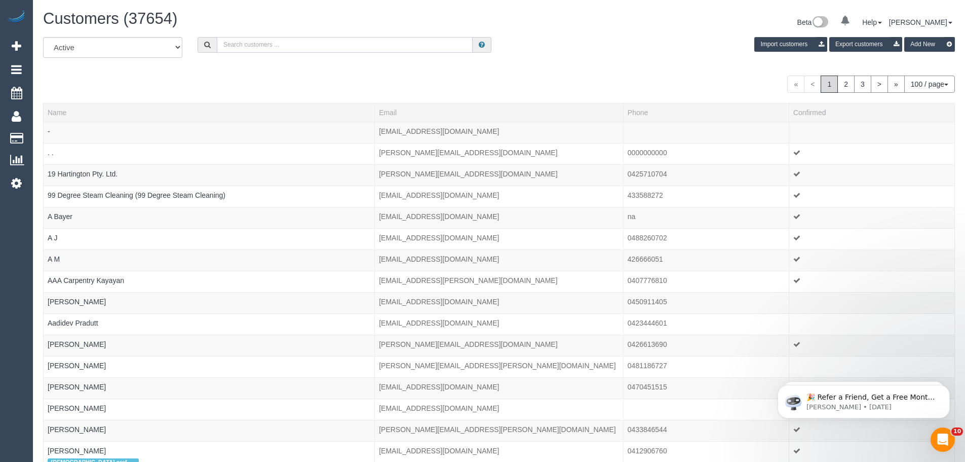
click at [363, 46] on input "text" at bounding box center [345, 45] width 256 height 16
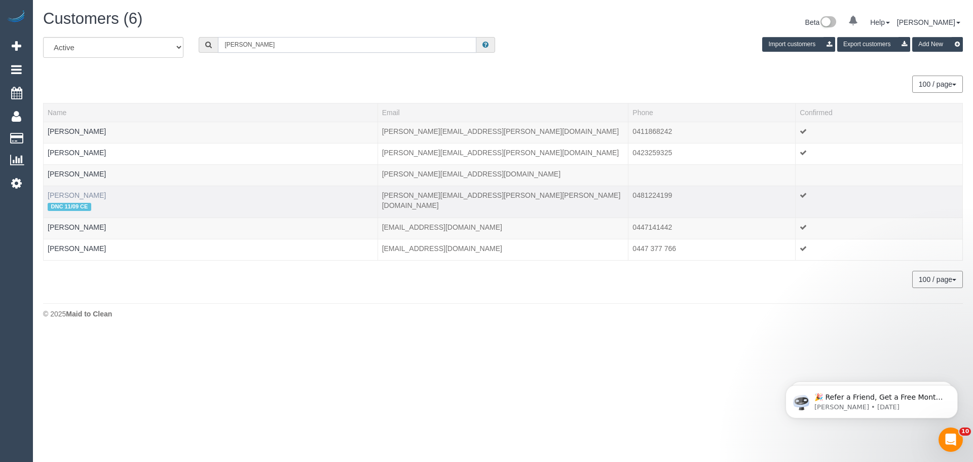
type input "letitia"
click at [77, 196] on link "Letitia Gordon" at bounding box center [77, 195] width 58 height 8
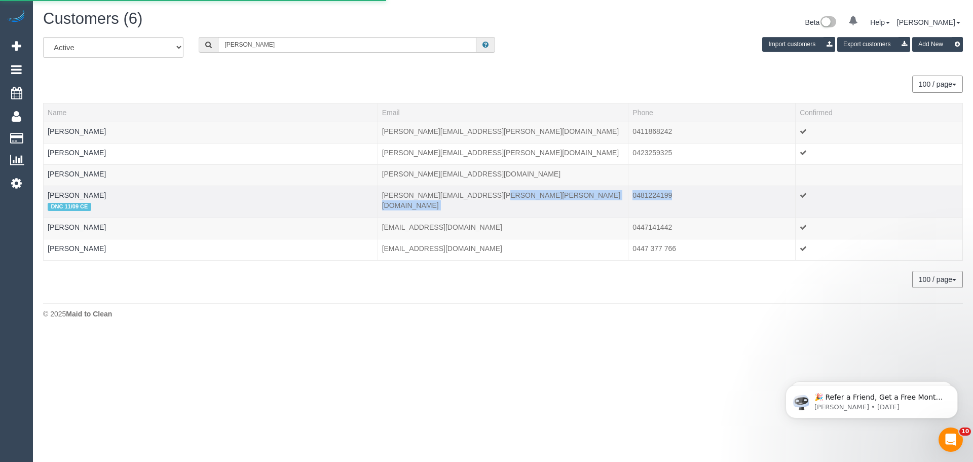
drag, startPoint x: 726, startPoint y: 198, endPoint x: 593, endPoint y: 197, distance: 132.8
click at [593, 197] on tr "Letitia Gordon DNC 11/09 CE letitia.marie.gordon@gmail.com 0481224199" at bounding box center [503, 201] width 919 height 32
copy tr "0481224199"
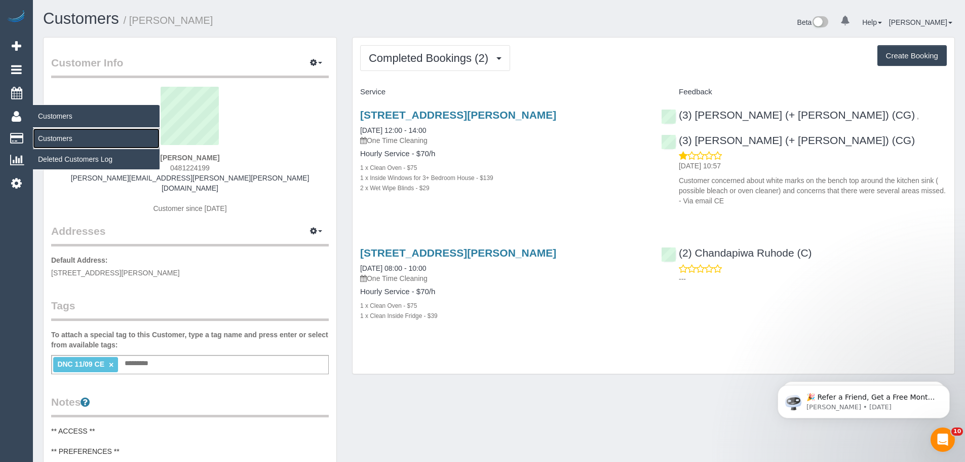
click at [50, 137] on link "Customers" at bounding box center [96, 138] width 127 height 20
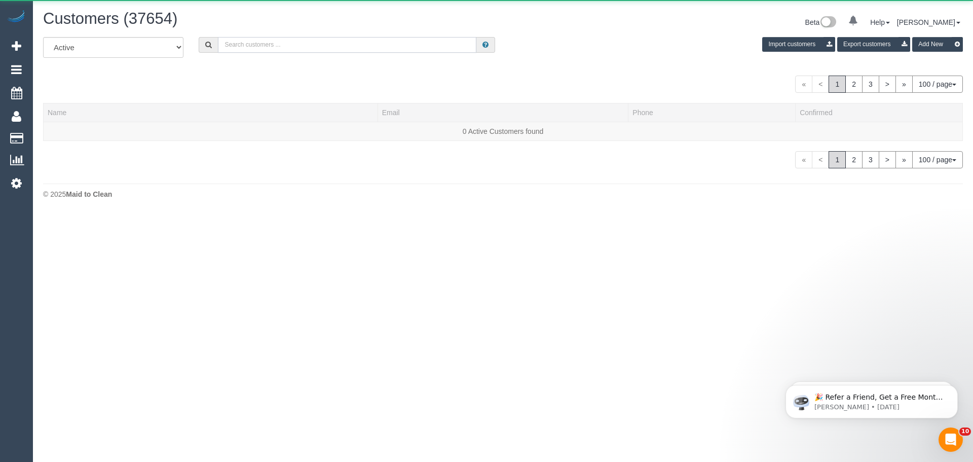
click at [294, 43] on input "text" at bounding box center [347, 45] width 258 height 16
paste input "badgehog@hotmail.com"
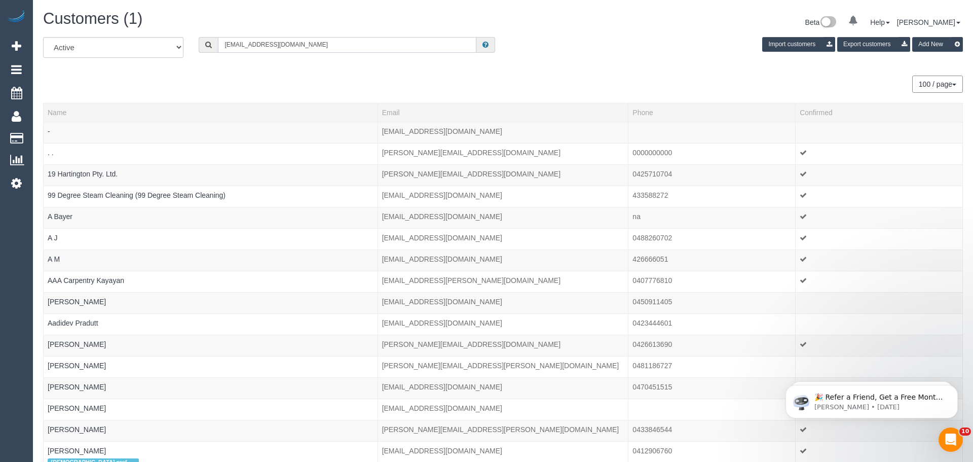
type input "badgehog@hotmail.com"
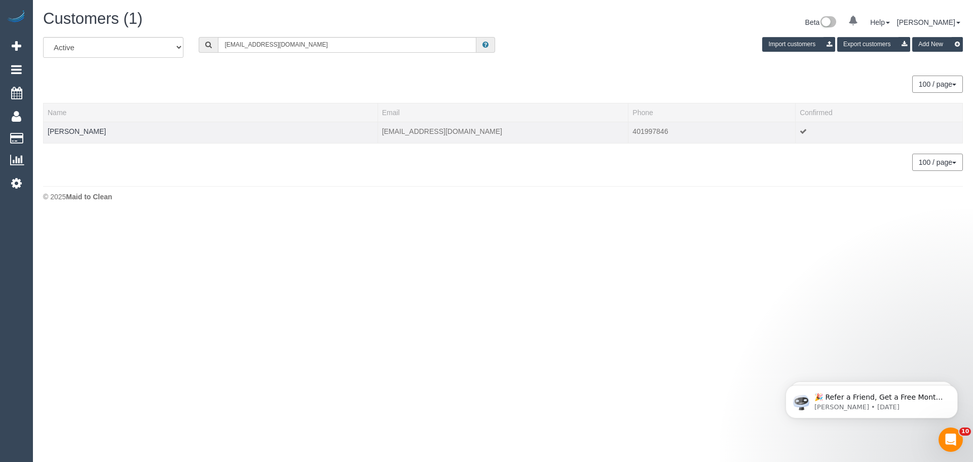
drag, startPoint x: 111, startPoint y: 135, endPoint x: 46, endPoint y: 132, distance: 65.5
click at [46, 132] on td "Kathleen Shaw" at bounding box center [211, 132] width 334 height 21
copy link "Kathleen Shaw"
click at [80, 127] on link "Kathleen Shaw" at bounding box center [77, 131] width 58 height 8
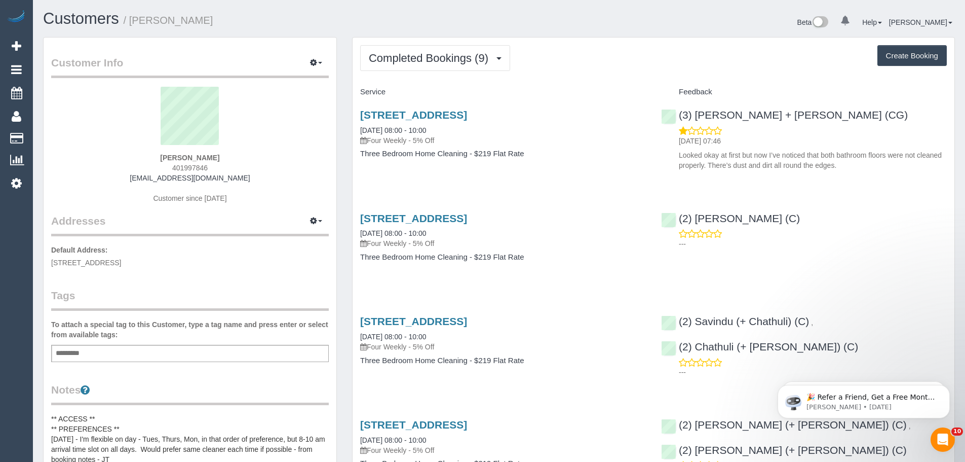
click at [125, 356] on div "Add a tag" at bounding box center [190, 353] width 278 height 17
type input "**********"
click at [112, 354] on link "×" at bounding box center [111, 354] width 5 height 9
click at [116, 355] on div "Add a tag" at bounding box center [190, 353] width 278 height 17
type input "**********"
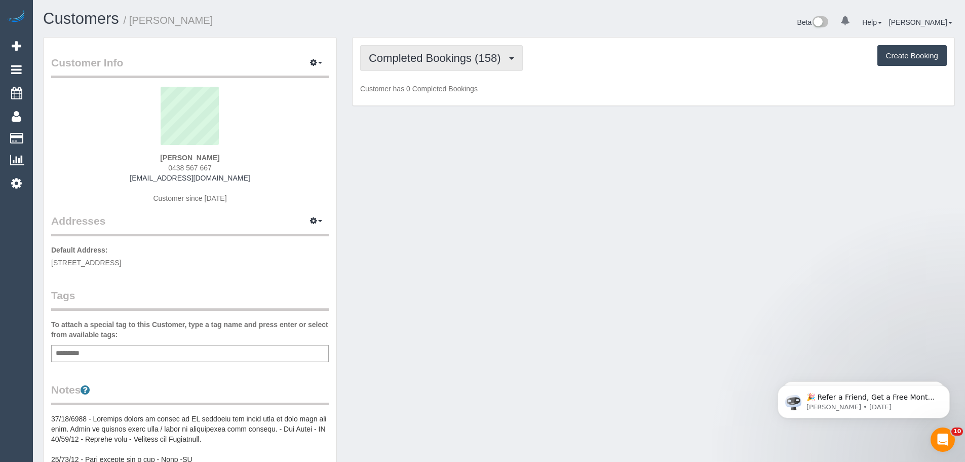
click at [469, 66] on button "Completed Bookings (158)" at bounding box center [441, 58] width 163 height 26
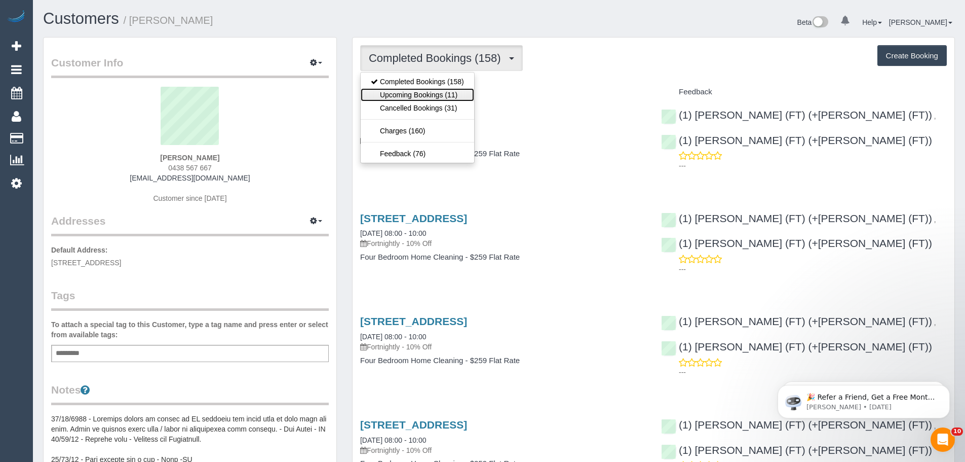
click at [447, 94] on link "Upcoming Bookings (11)" at bounding box center [418, 94] width 114 height 13
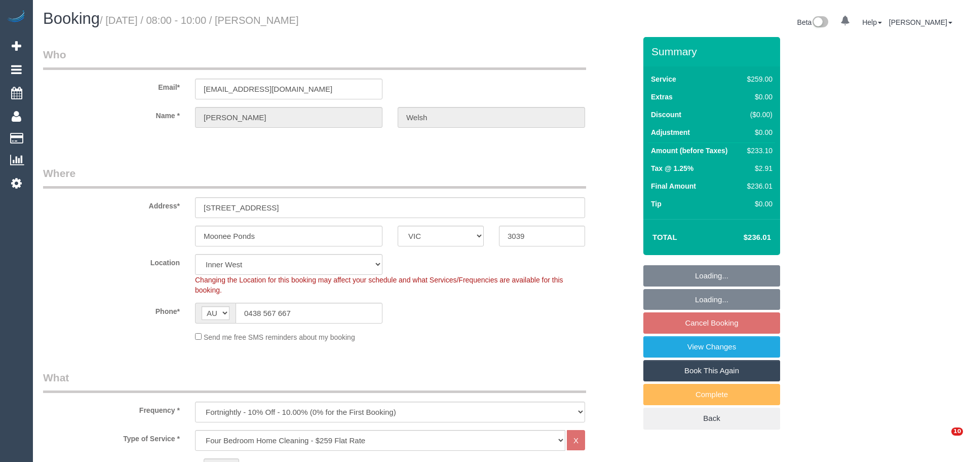
select select "VIC"
select select "object:1310"
select select "spot1"
select select "23081"
select select "number:27"
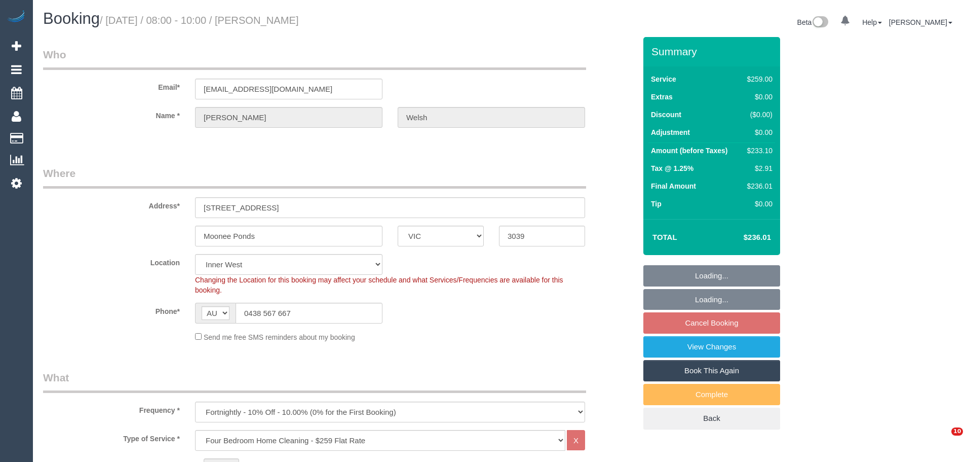
select select "number:14"
select select "number:19"
select select "number:24"
select select "number:35"
select select "number:11"
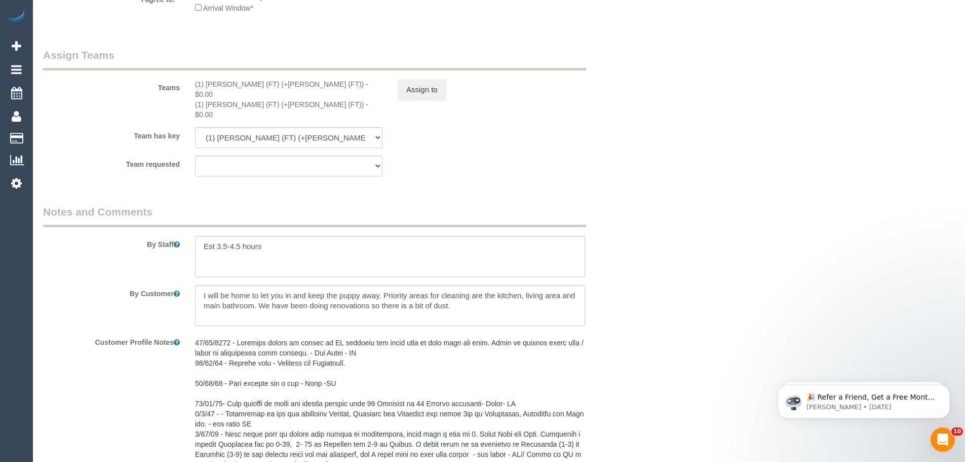
scroll to position [1571, 0]
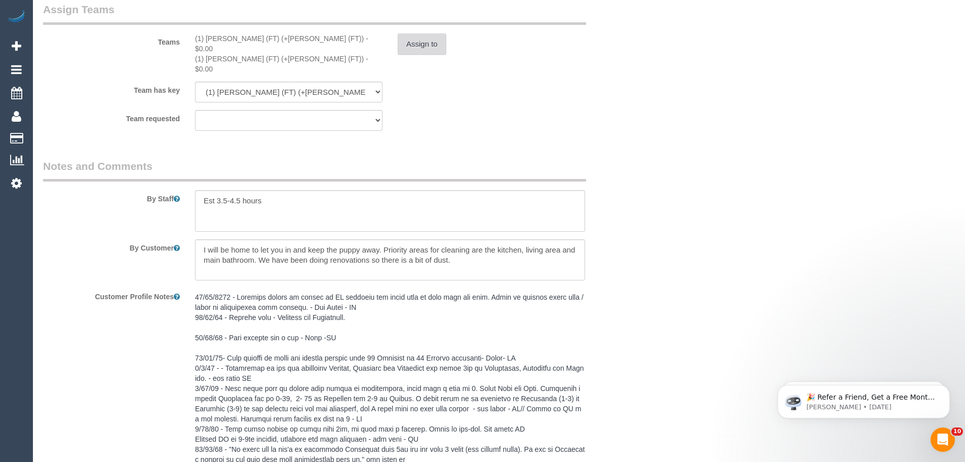
click at [409, 43] on button "Assign to" at bounding box center [422, 43] width 49 height 21
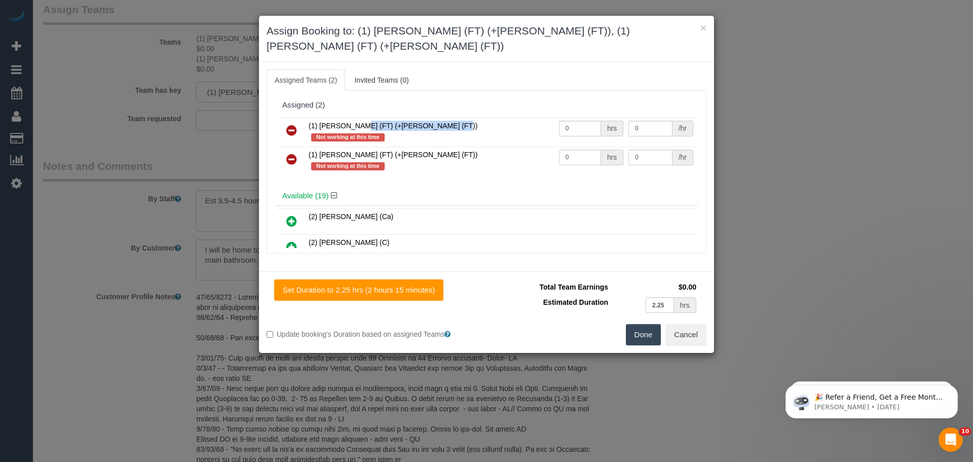
drag, startPoint x: 391, startPoint y: 114, endPoint x: 301, endPoint y: 112, distance: 89.2
click at [301, 118] on tr "(1) [PERSON_NAME] (FT) (+[PERSON_NAME] (FT)) Not working at this time 0 hrs 0 /…" at bounding box center [486, 132] width 419 height 29
drag, startPoint x: 391, startPoint y: 139, endPoint x: 306, endPoint y: 137, distance: 85.2
click at [306, 146] on td "(1) [PERSON_NAME] (FT) (+[PERSON_NAME] (FT)) Not working at this time" at bounding box center [431, 160] width 250 height 29
copy span "(1) [PERSON_NAME] (FT) (+[PERSON_NAME] (FT))"
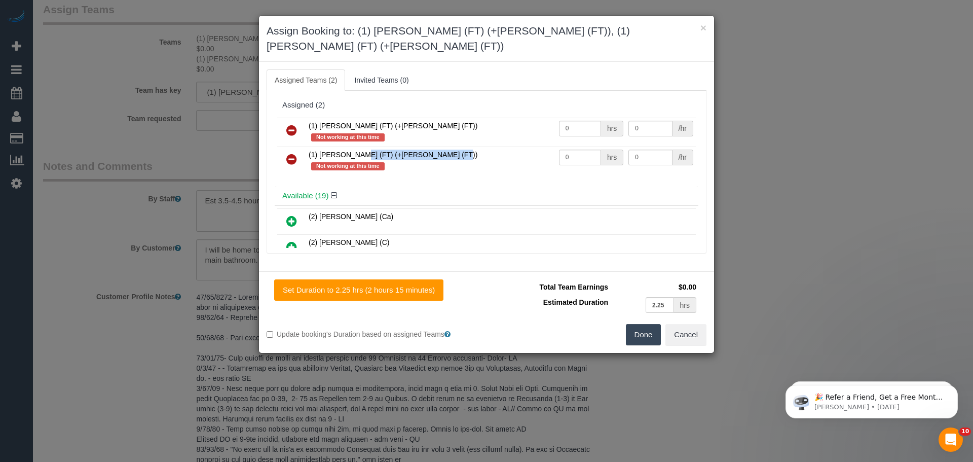
click at [291, 124] on icon at bounding box center [291, 130] width 11 height 12
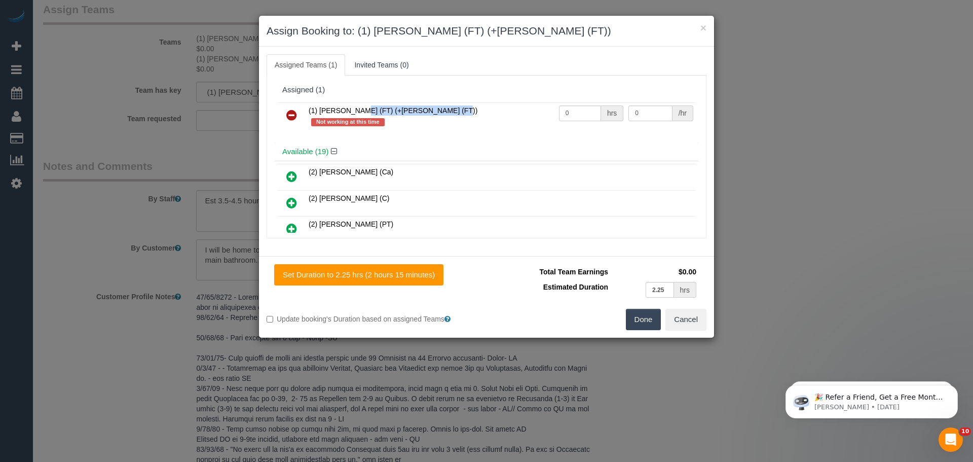
click at [291, 119] on icon at bounding box center [291, 115] width 11 height 12
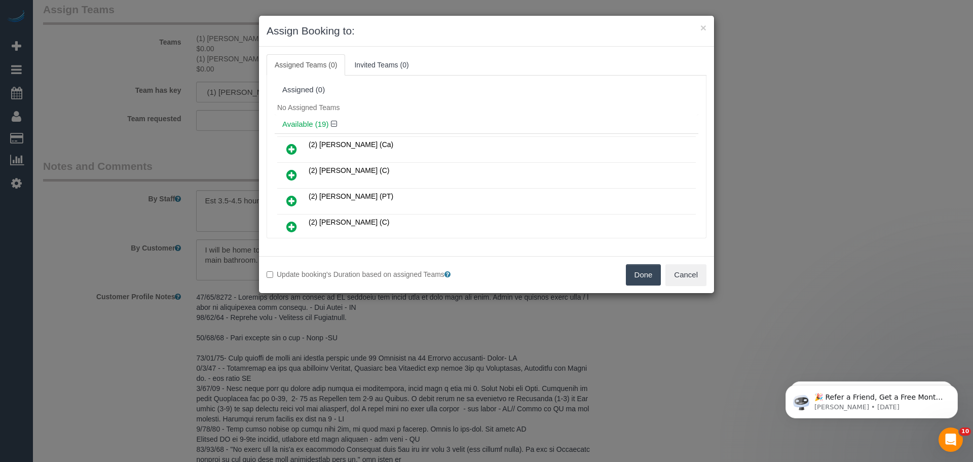
click at [643, 274] on button "Done" at bounding box center [643, 274] width 35 height 21
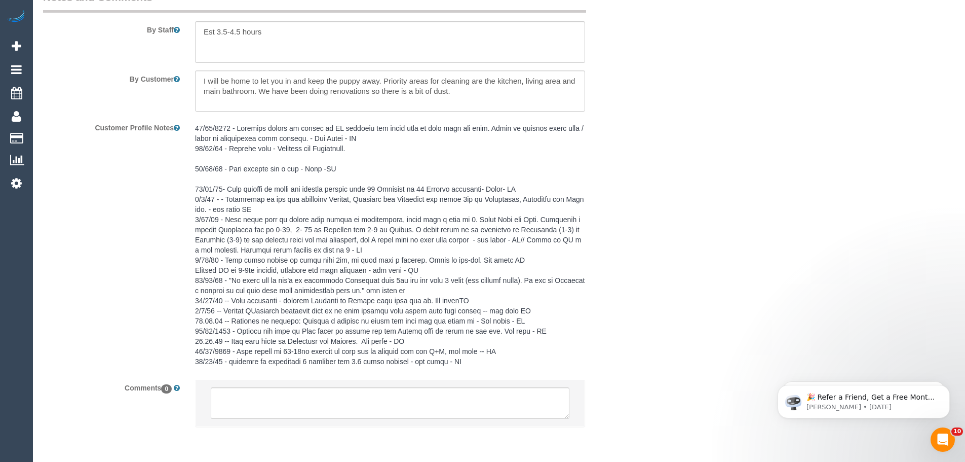
scroll to position [1759, 0]
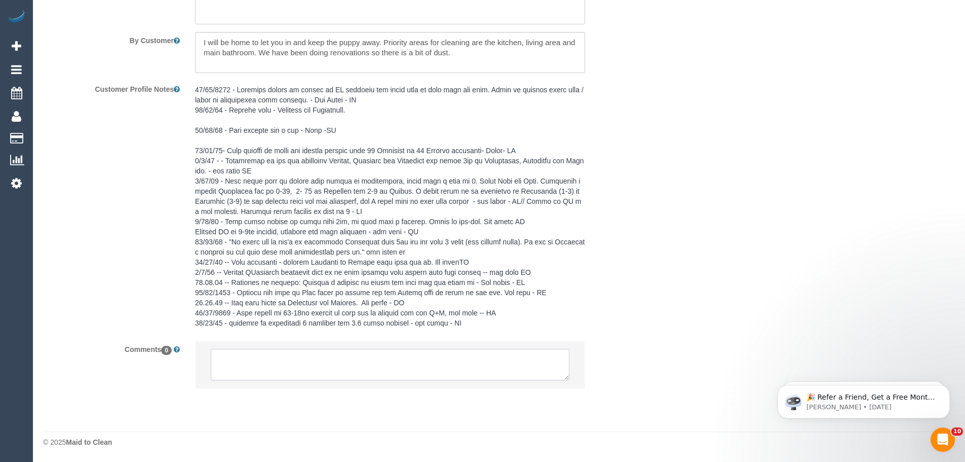
click at [314, 366] on textarea at bounding box center [390, 364] width 359 height 31
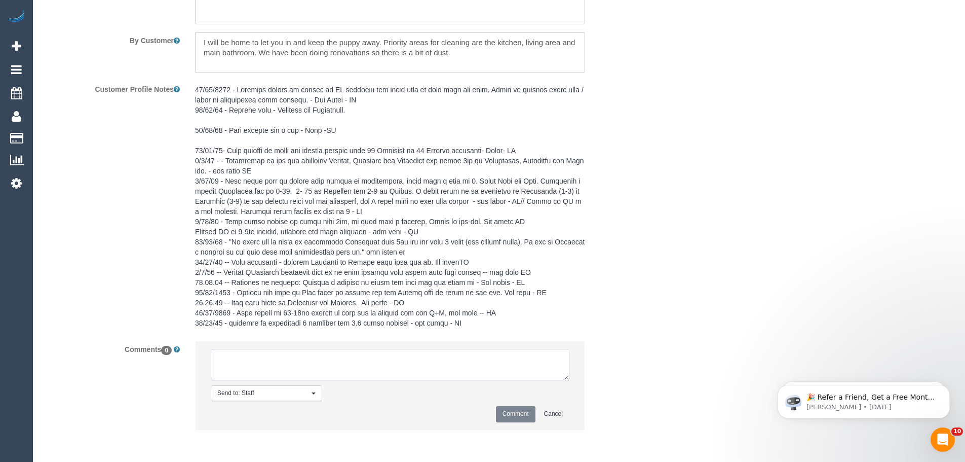
paste textarea "(1) [PERSON_NAME] (FT) (+[PERSON_NAME] (FT))"
type textarea "("
type textarea "/"
paste textarea "Cleaner(s) Unassigned: Reason Unassigned: Contact via: Which message sent: Addi…"
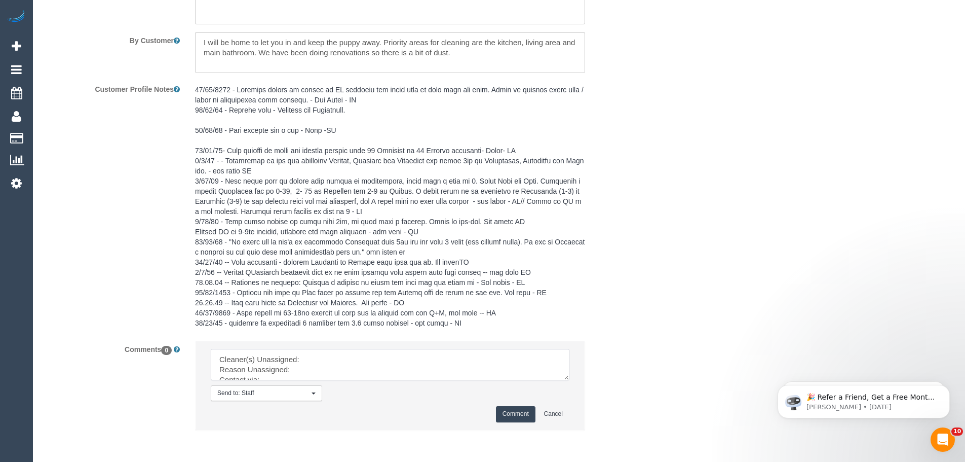
drag, startPoint x: 564, startPoint y: 375, endPoint x: 666, endPoint y: 460, distance: 132.7
click at [570, 380] on textarea at bounding box center [390, 364] width 359 height 31
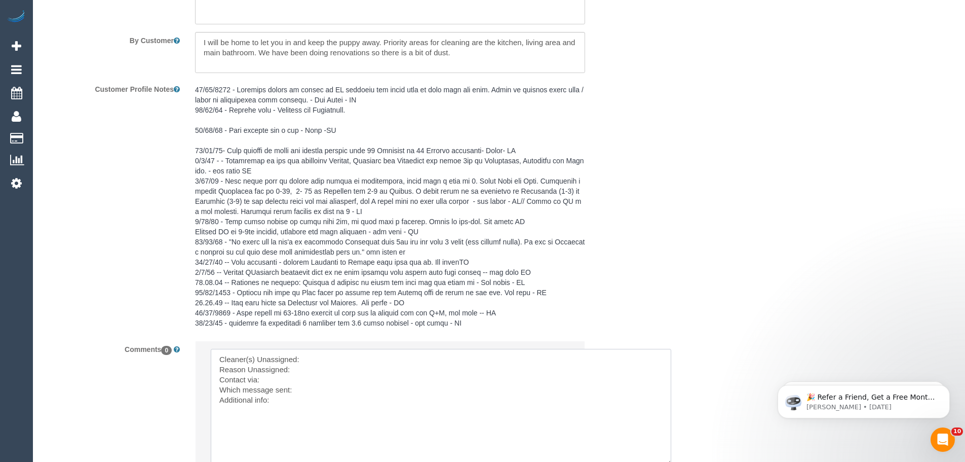
click at [315, 353] on textarea at bounding box center [441, 407] width 461 height 117
paste textarea "(1) [PERSON_NAME] (FT) (+[PERSON_NAME] (FT))"
click at [303, 371] on textarea at bounding box center [441, 407] width 461 height 117
drag, startPoint x: 297, startPoint y: 405, endPoint x: 130, endPoint y: 286, distance: 205.3
click at [130, 285] on sui-booking-comments "By Staff By Customer Customer Profile Notes Comments 0 Send to: Staff Nothing s…" at bounding box center [339, 238] width 593 height 574
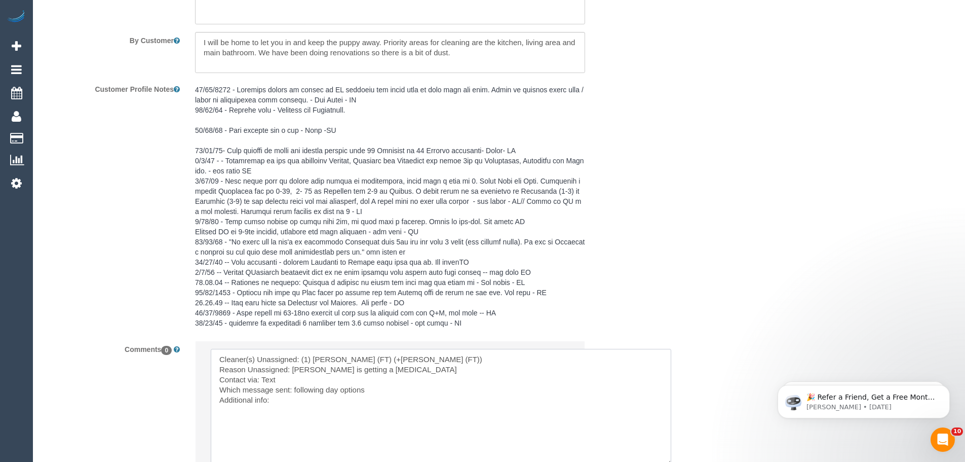
type textarea "Cleaner(s) Unassigned: (1) Tony (FT) (+Tina (FT)) Reason Unassigned: Tony is ge…"
click at [564, 394] on textarea at bounding box center [441, 407] width 461 height 117
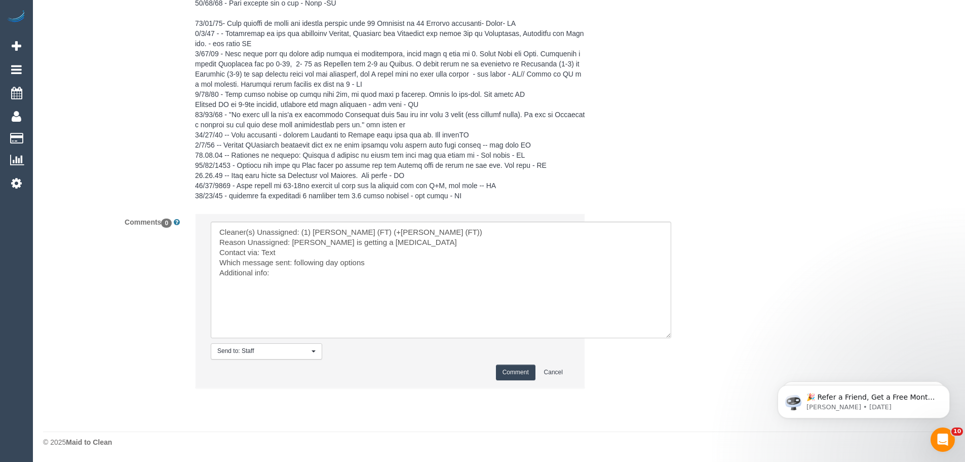
click at [523, 369] on button "Comment" at bounding box center [516, 372] width 40 height 16
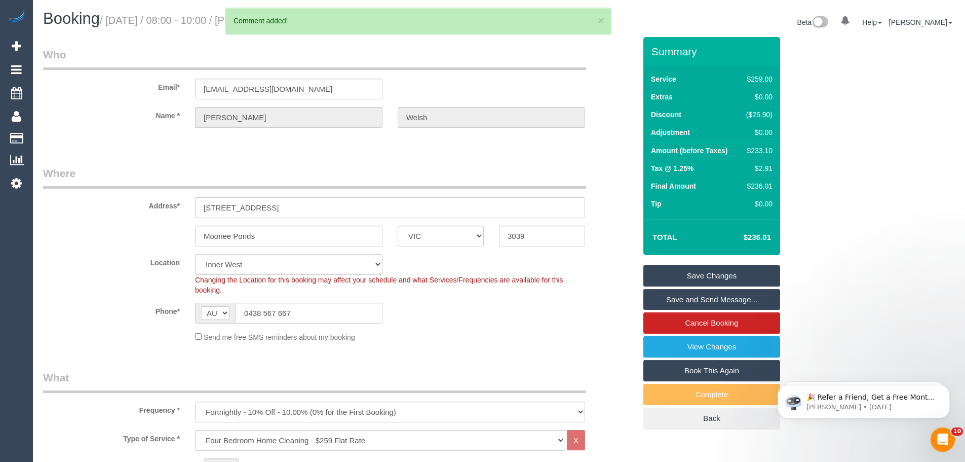
click at [712, 269] on link "Save Changes" at bounding box center [712, 275] width 137 height 21
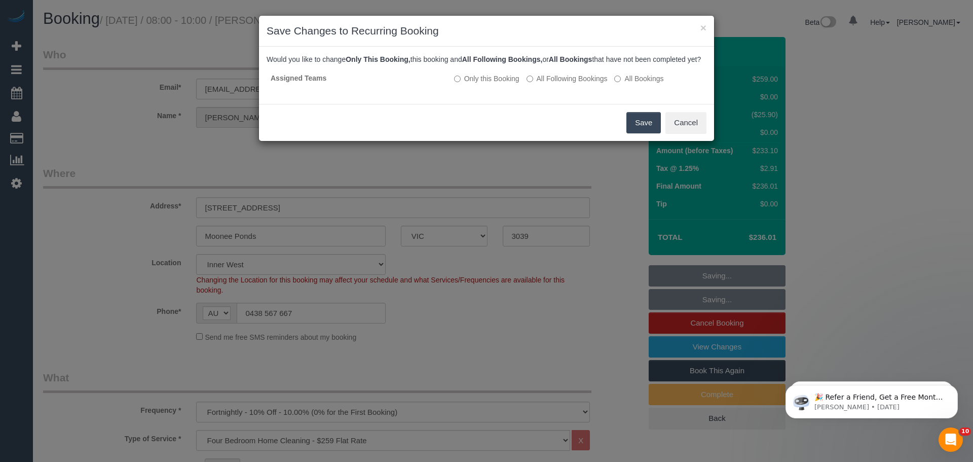
click at [634, 133] on button "Save" at bounding box center [643, 122] width 34 height 21
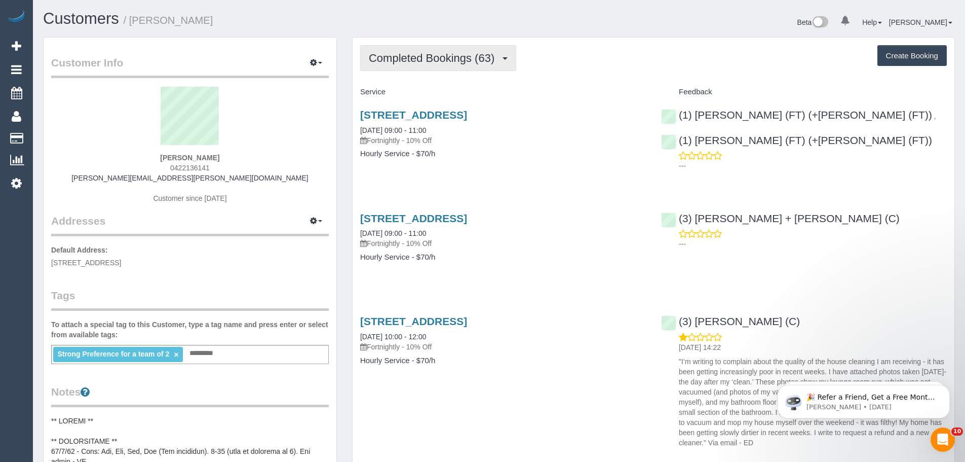
click at [426, 63] on span "Completed Bookings (63)" at bounding box center [434, 58] width 131 height 13
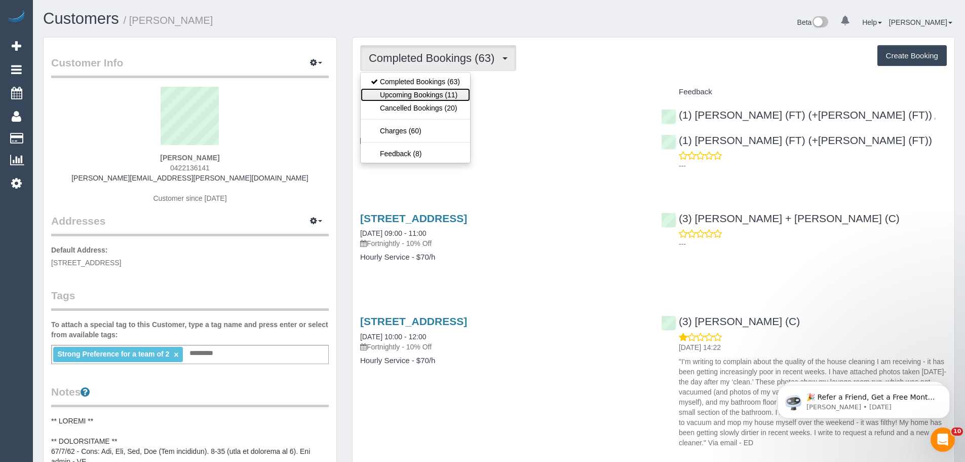
click at [431, 98] on link "Upcoming Bookings (11)" at bounding box center [415, 94] width 109 height 13
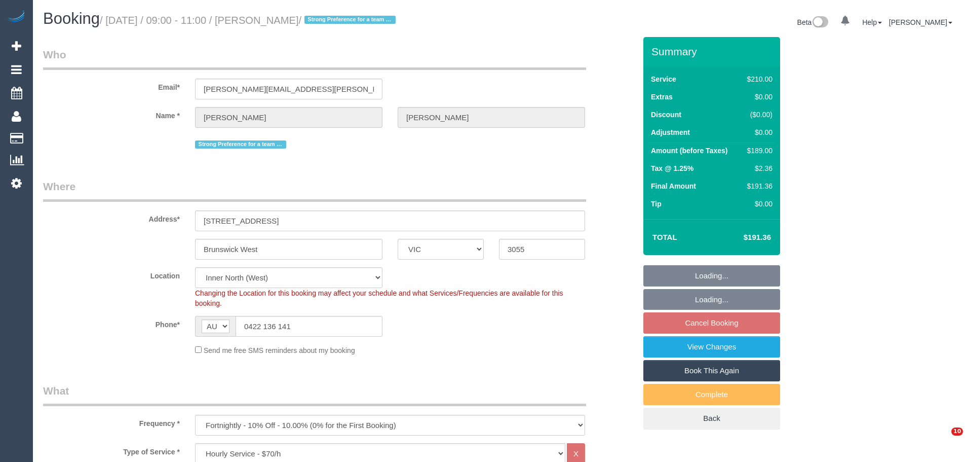
select select "VIC"
select select "180"
select select "number:28"
select select "number:17"
select select "number:19"
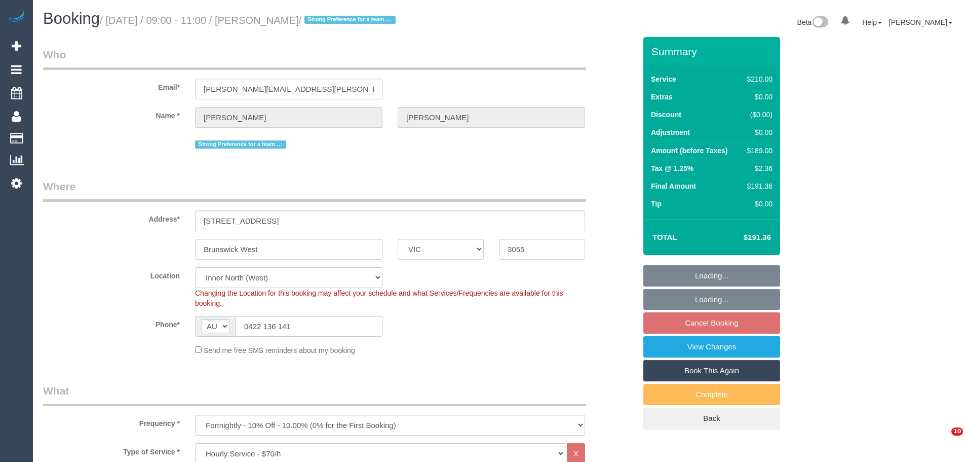
select select "number:22"
select select "number:34"
select select "number:13"
select select "object:1718"
select select "spot1"
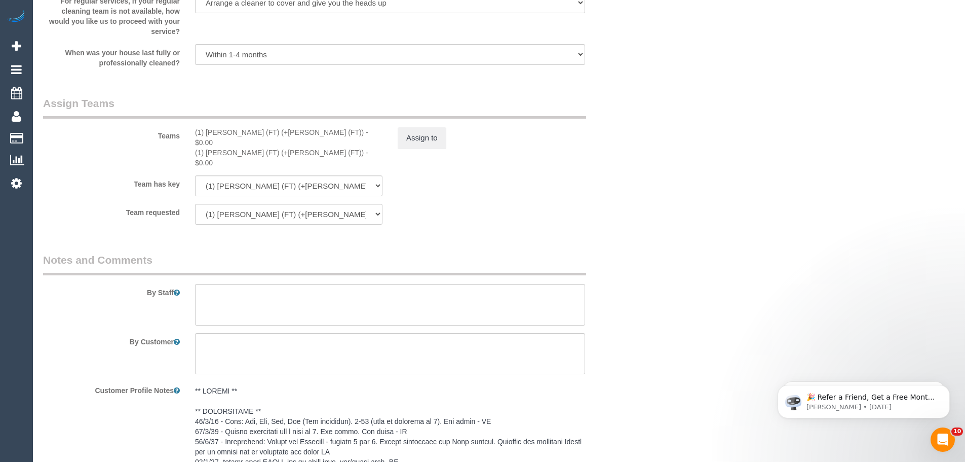
scroll to position [1469, 0]
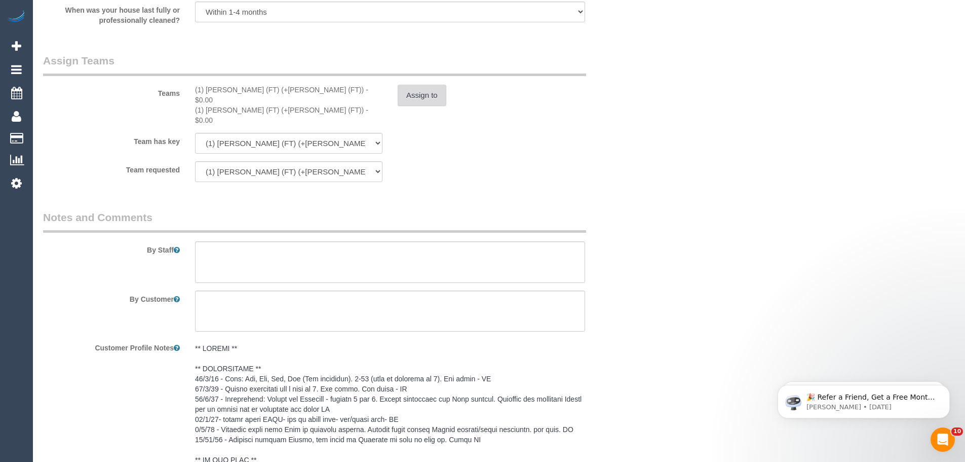
click at [428, 91] on button "Assign to" at bounding box center [422, 95] width 49 height 21
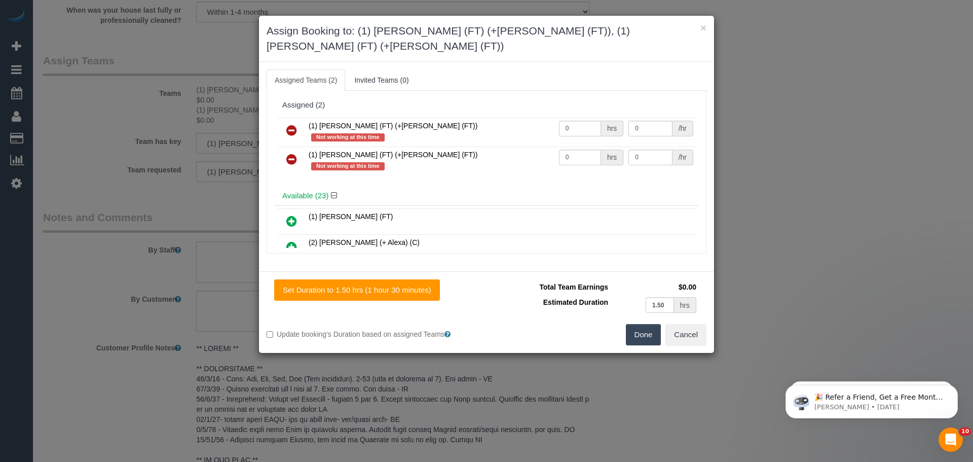
click at [288, 124] on icon at bounding box center [291, 130] width 11 height 12
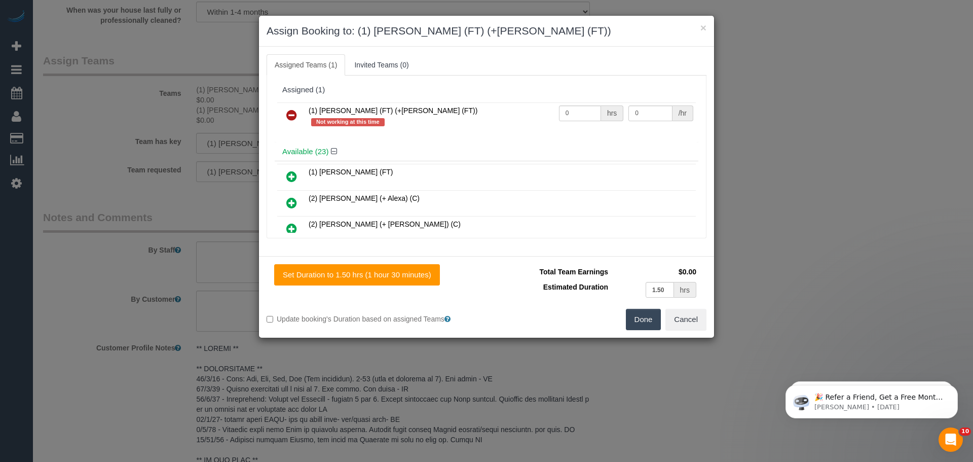
click at [288, 114] on icon at bounding box center [291, 115] width 11 height 12
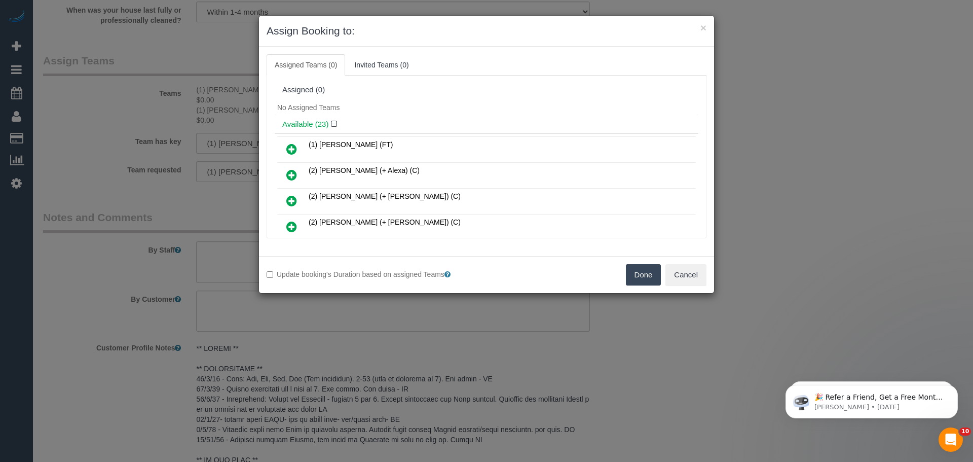
click at [642, 275] on button "Done" at bounding box center [643, 274] width 35 height 21
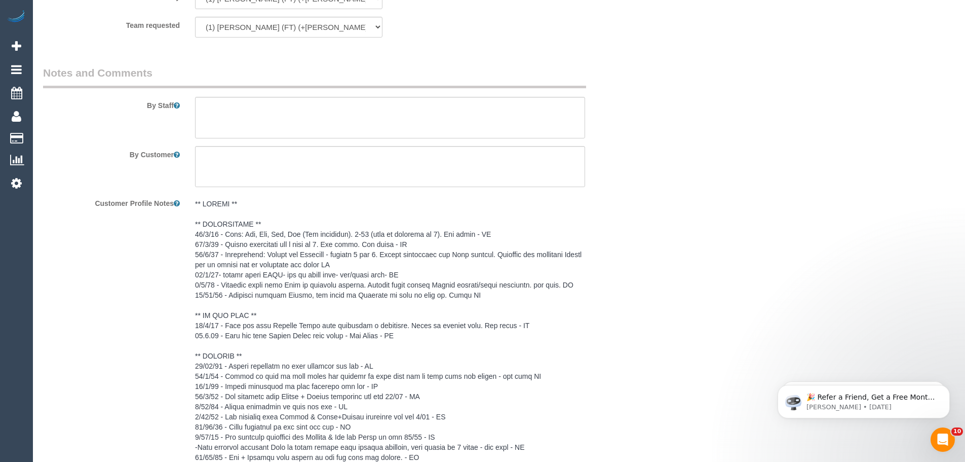
scroll to position [1723, 0]
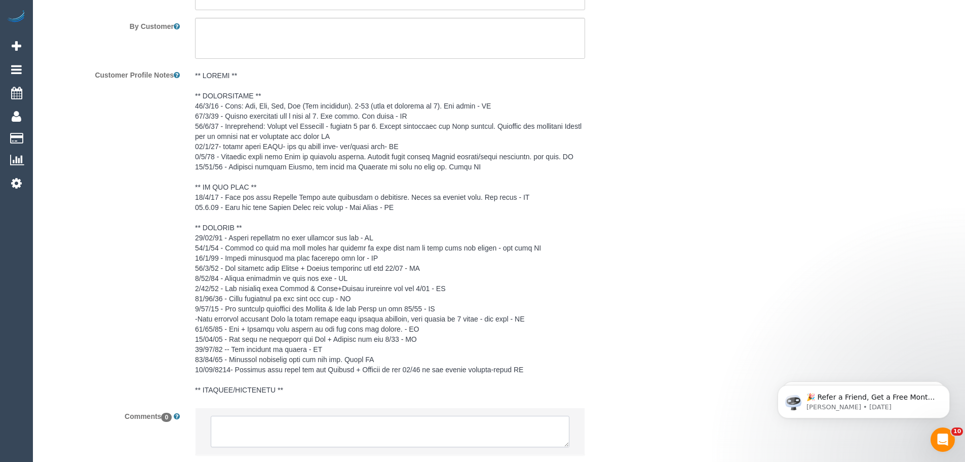
click at [291, 429] on textarea at bounding box center [390, 431] width 359 height 31
paste textarea "Cleaner(s) Unassigned: (1) Tony (FT) (+Tina (FT)) Reason Unassigned: Tony is ge…"
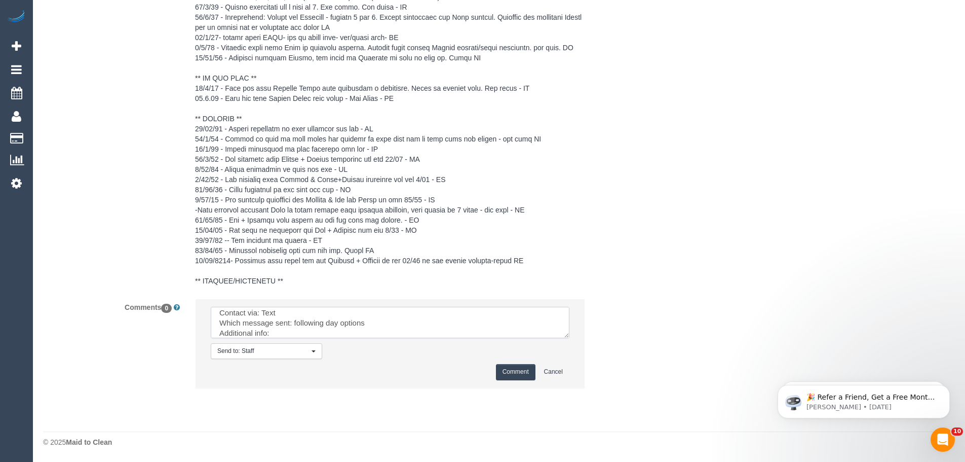
scroll to position [0, 0]
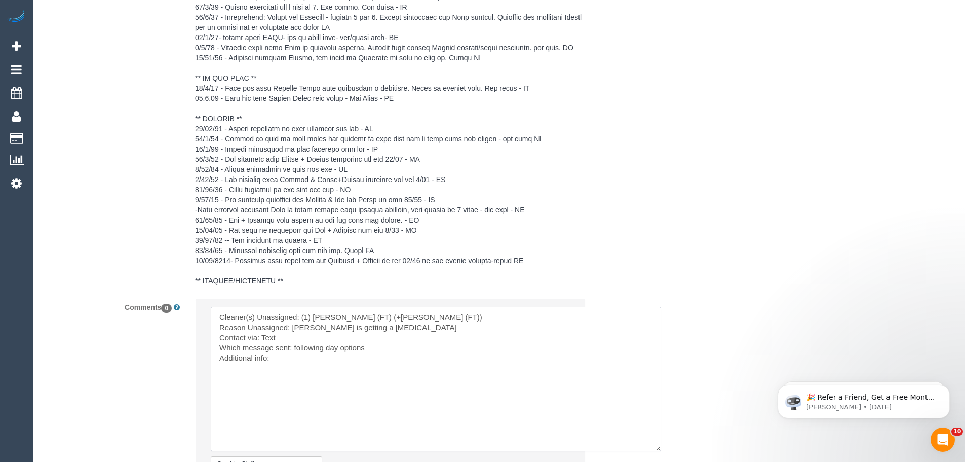
drag, startPoint x: 565, startPoint y: 332, endPoint x: 644, endPoint y: 433, distance: 127.8
click at [658, 446] on textarea at bounding box center [436, 379] width 450 height 144
click at [268, 338] on textarea at bounding box center [436, 379] width 451 height 145
click at [263, 335] on textarea at bounding box center [436, 379] width 451 height 145
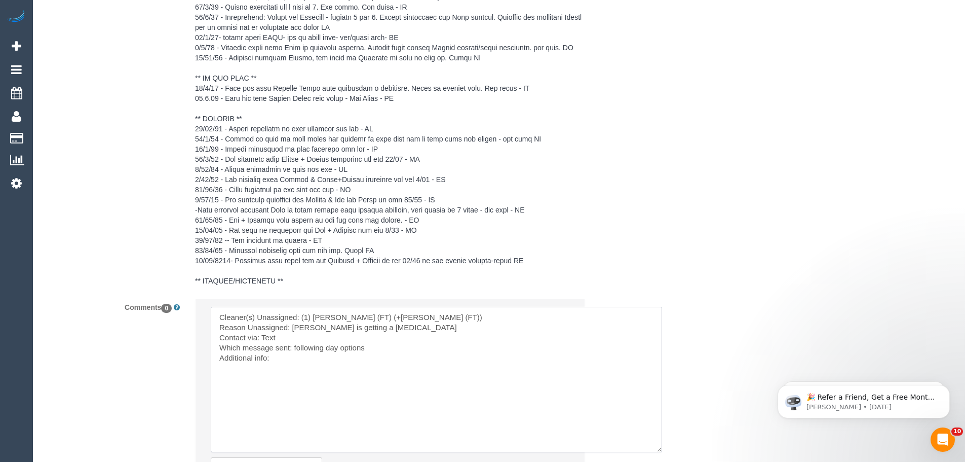
click at [267, 337] on textarea at bounding box center [436, 379] width 451 height 145
drag, startPoint x: 306, startPoint y: 348, endPoint x: 370, endPoint y: 345, distance: 64.9
click at [370, 345] on textarea at bounding box center [436, 379] width 451 height 145
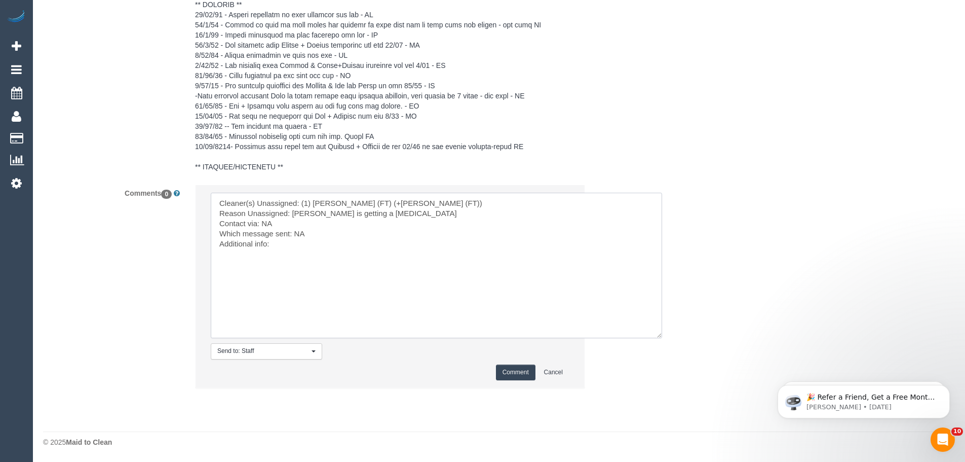
type textarea "Cleaner(s) Unassigned: (1) Tony (FT) (+Tina (FT)) Reason Unassigned: Tony is ge…"
click at [502, 365] on button "Comment" at bounding box center [516, 372] width 40 height 16
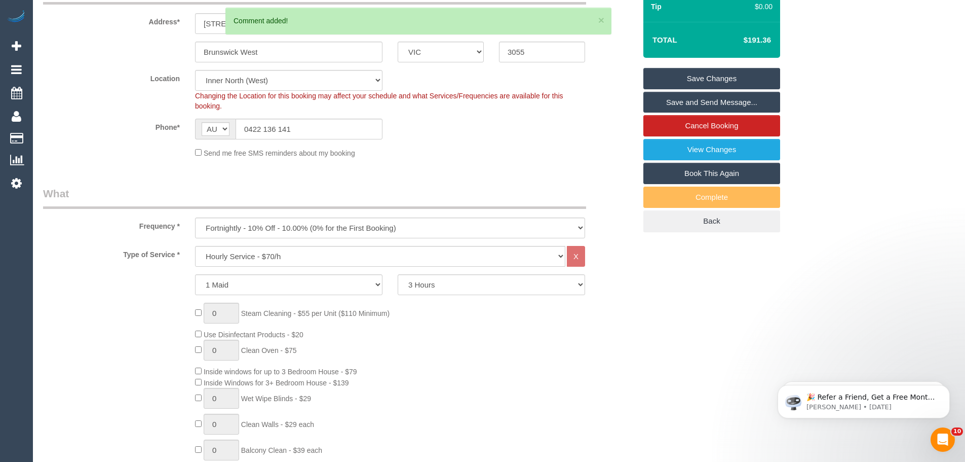
scroll to position [20, 0]
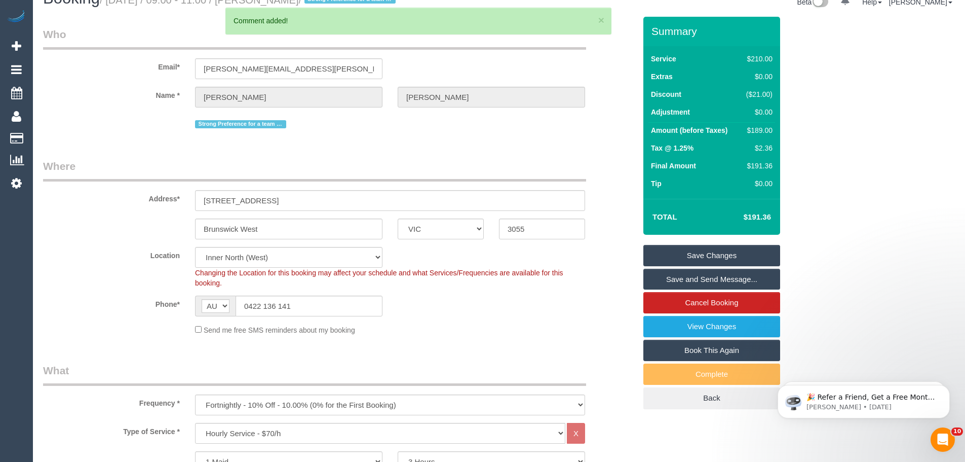
click at [679, 250] on link "Save Changes" at bounding box center [712, 255] width 137 height 21
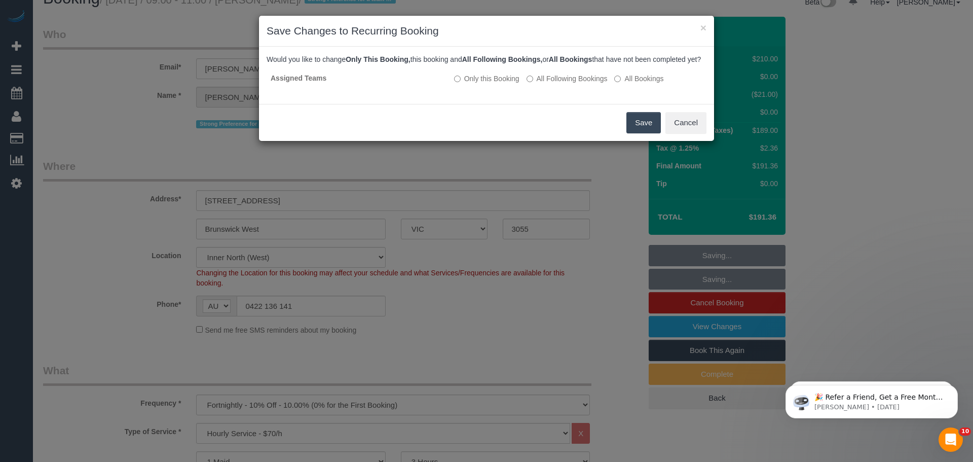
click at [648, 132] on button "Save" at bounding box center [643, 122] width 34 height 21
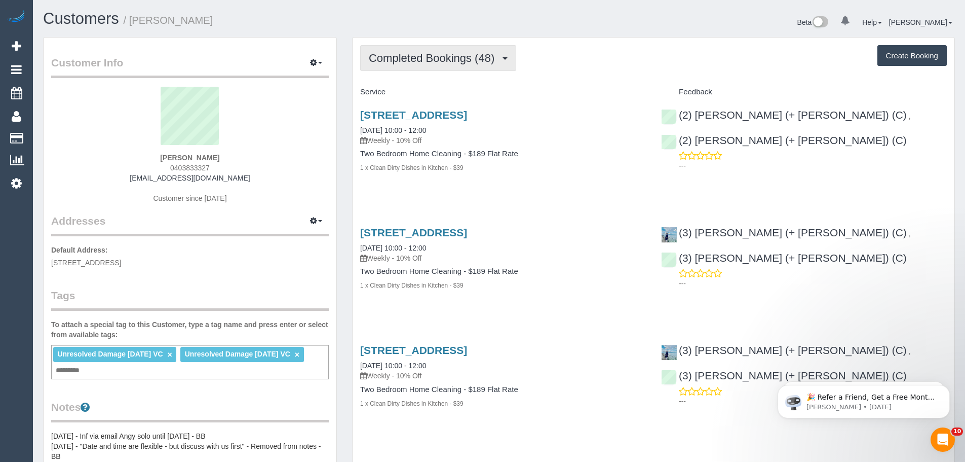
click at [410, 59] on span "Completed Bookings (48)" at bounding box center [434, 58] width 131 height 13
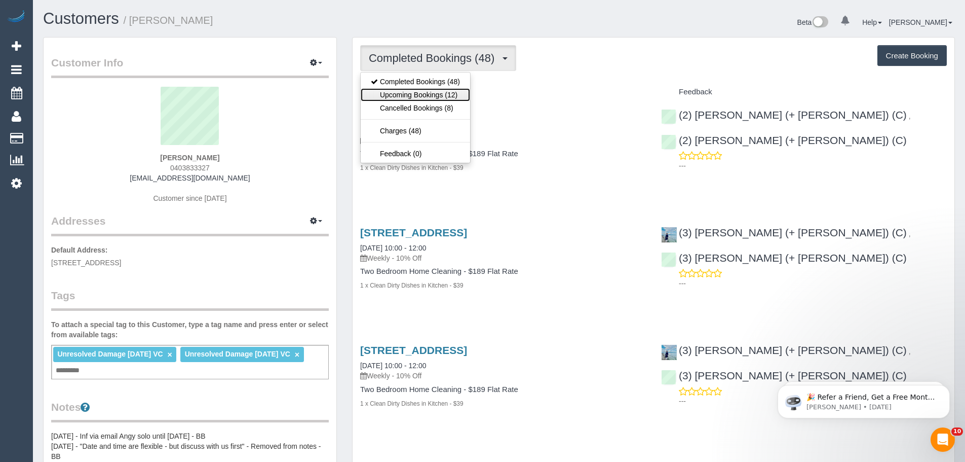
click at [412, 93] on link "Upcoming Bookings (12)" at bounding box center [415, 94] width 109 height 13
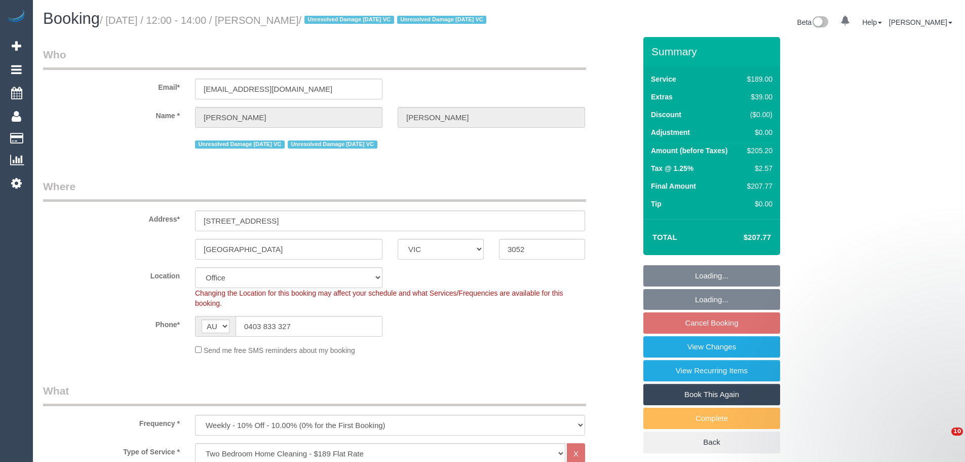
select select "VIC"
select select "string:stripe-pm_1PvTZw2GScqysDRVe0SddR0N"
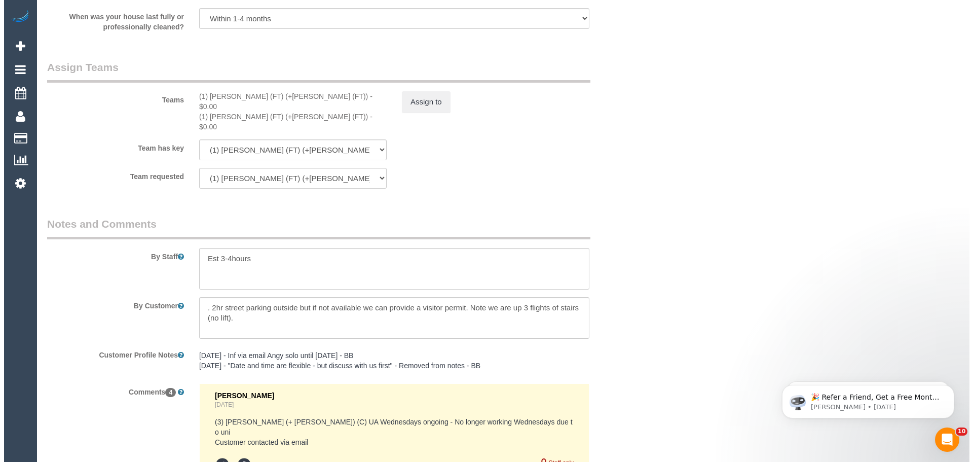
scroll to position [1672, 0]
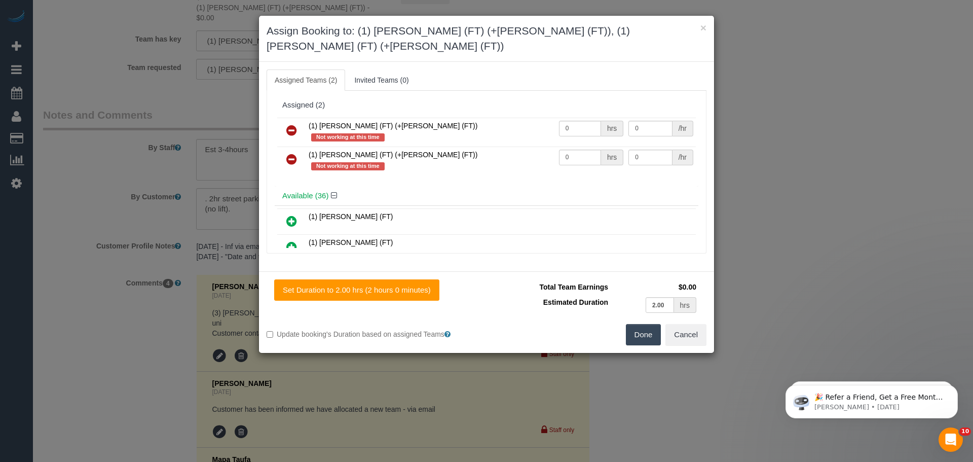
click at [295, 124] on icon at bounding box center [291, 130] width 11 height 12
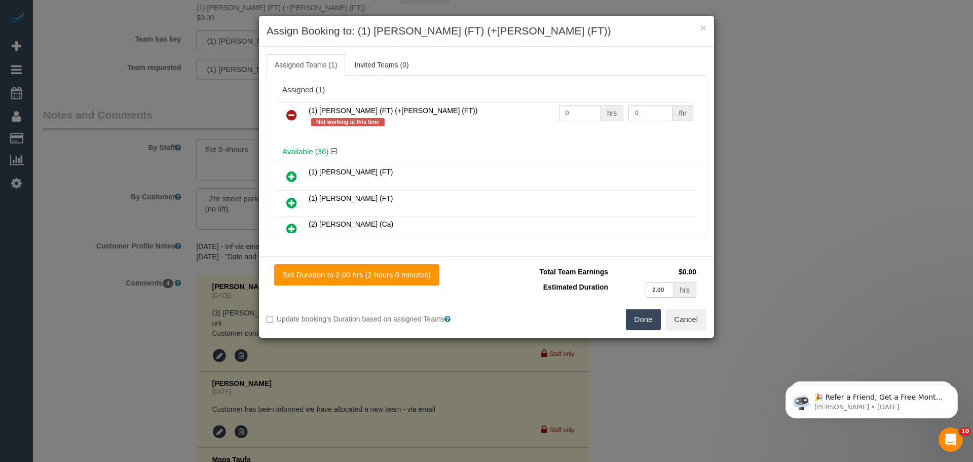
click at [295, 114] on icon at bounding box center [291, 115] width 11 height 12
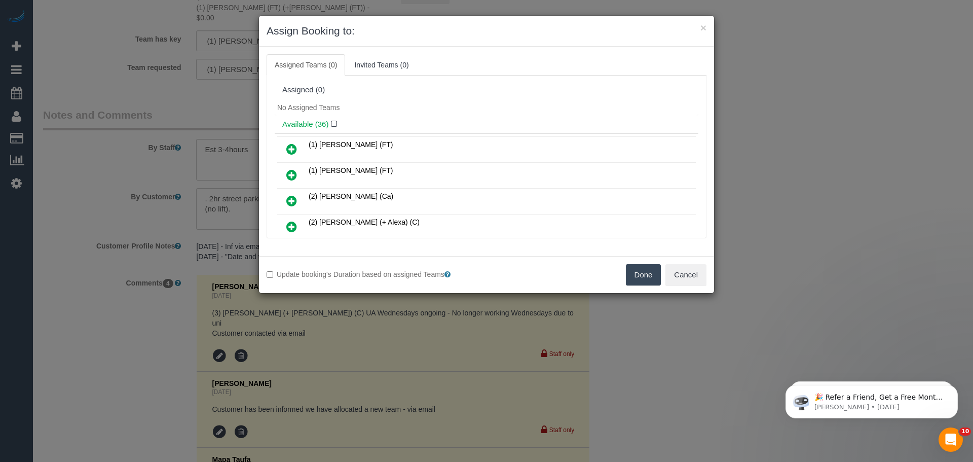
click at [652, 272] on button "Done" at bounding box center [643, 274] width 35 height 21
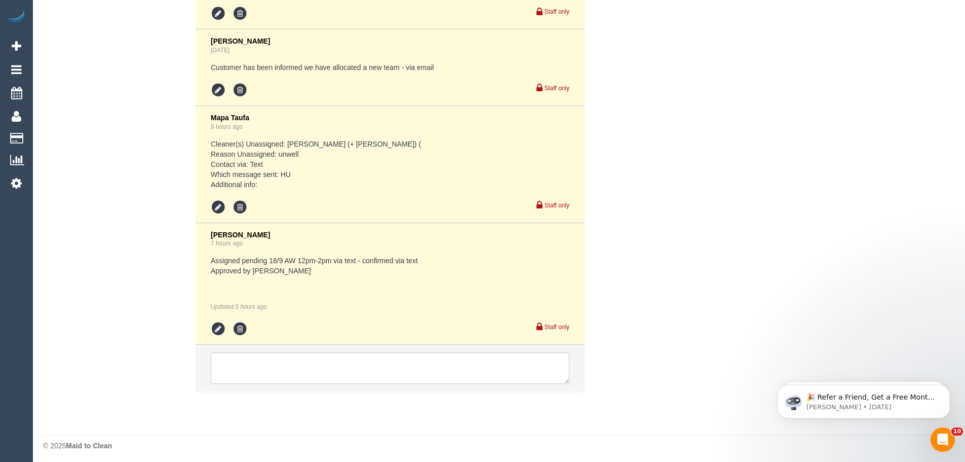
scroll to position [2000, 0]
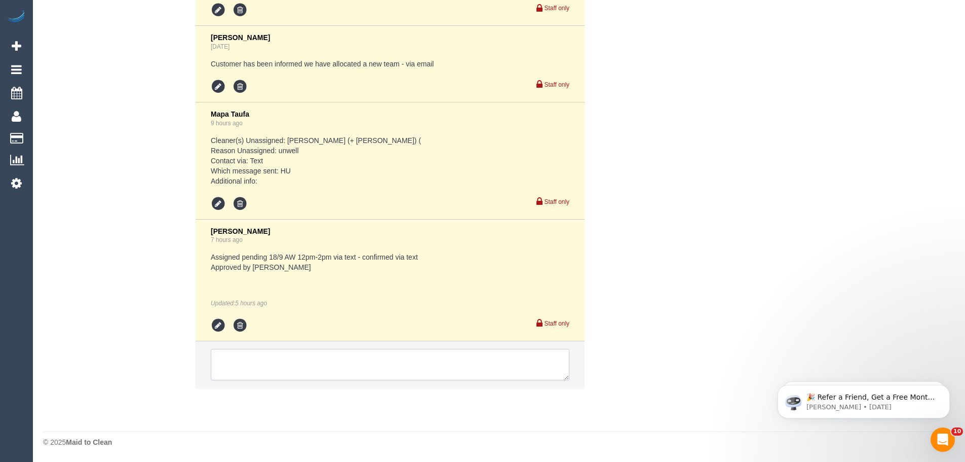
click at [274, 367] on textarea at bounding box center [390, 364] width 359 height 31
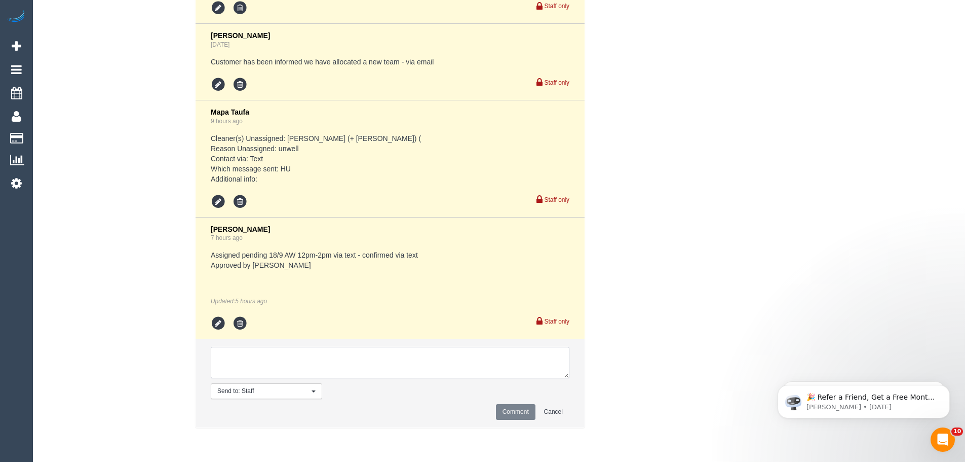
paste textarea "Cleaner(s) Unassigned: (1) Tony (FT) (+Tina (FT)) Reason Unassigned: Tony is ge…"
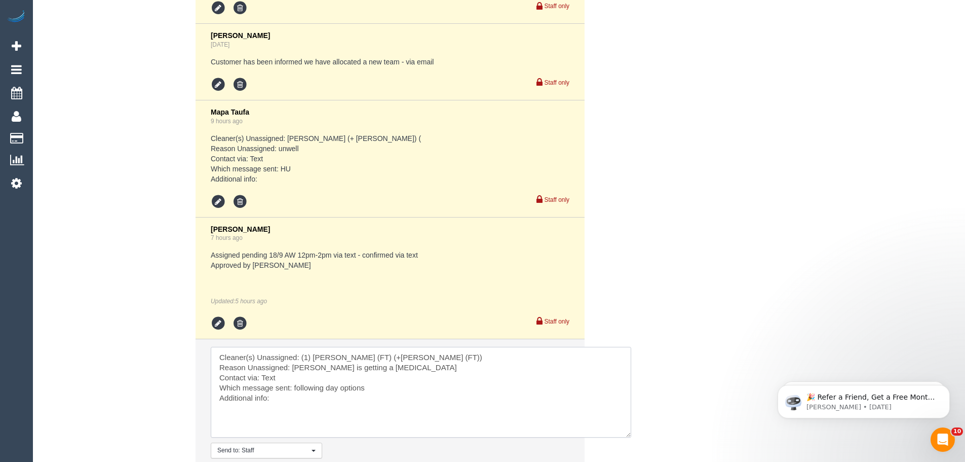
drag, startPoint x: 564, startPoint y: 375, endPoint x: 626, endPoint y: 435, distance: 86.0
click at [626, 435] on textarea at bounding box center [421, 392] width 421 height 91
click at [265, 380] on textarea at bounding box center [421, 392] width 421 height 91
drag, startPoint x: 294, startPoint y: 387, endPoint x: 370, endPoint y: 390, distance: 76.6
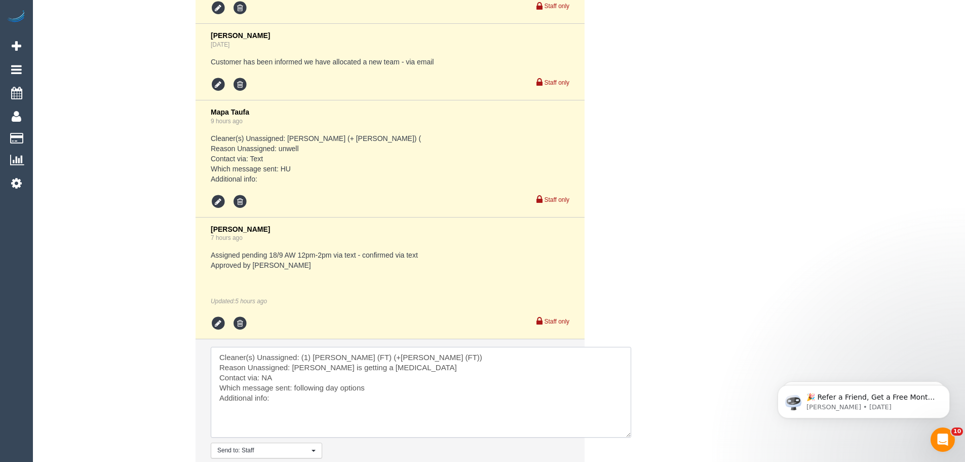
click at [370, 390] on textarea at bounding box center [421, 392] width 421 height 91
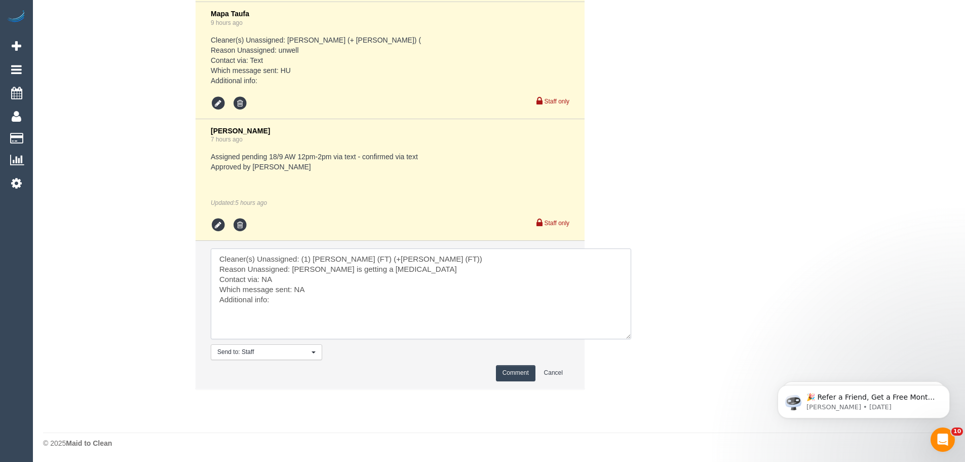
scroll to position [2101, 0]
type textarea "Cleaner(s) Unassigned: (1) Tony (FT) (+Tina (FT)) Reason Unassigned: Tony is ge…"
click at [514, 373] on button "Comment" at bounding box center [516, 372] width 40 height 16
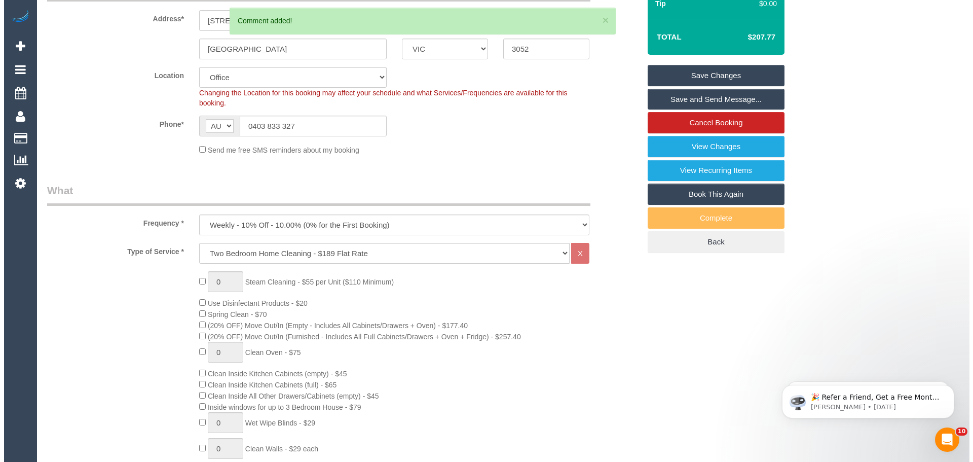
scroll to position [0, 0]
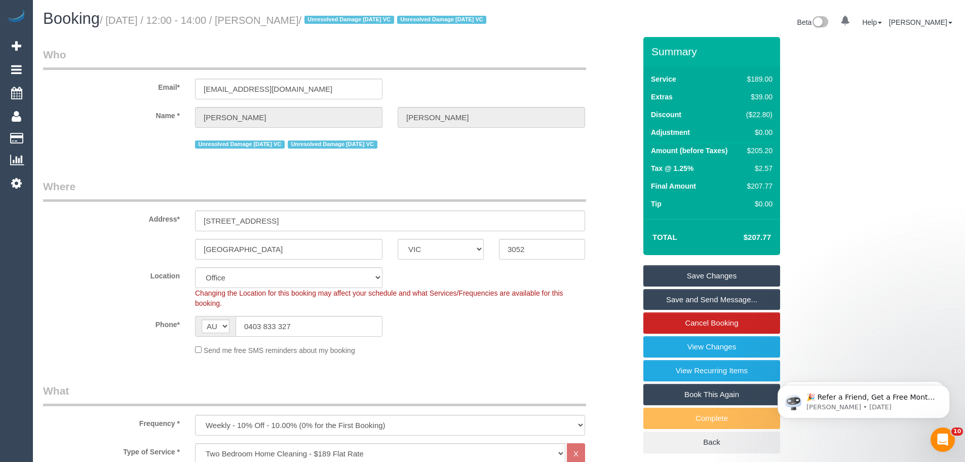
click at [706, 286] on link "Save Changes" at bounding box center [712, 275] width 137 height 21
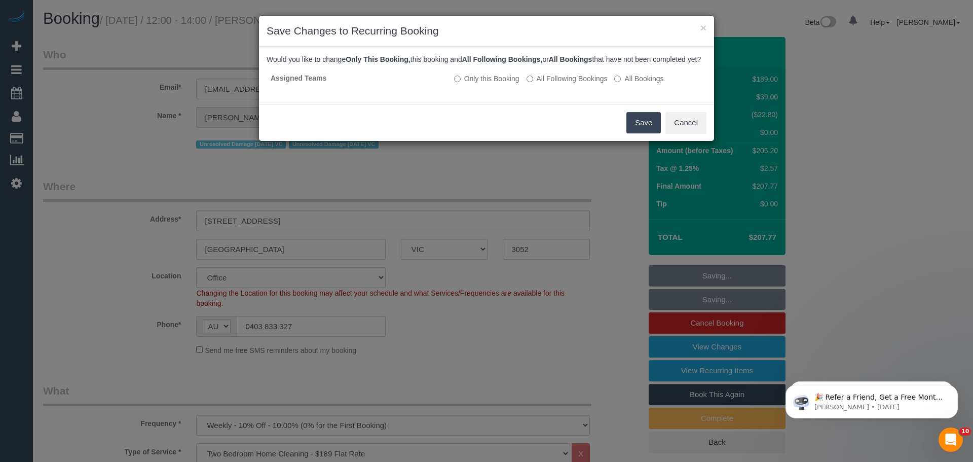
click at [633, 133] on button "Save" at bounding box center [643, 122] width 34 height 21
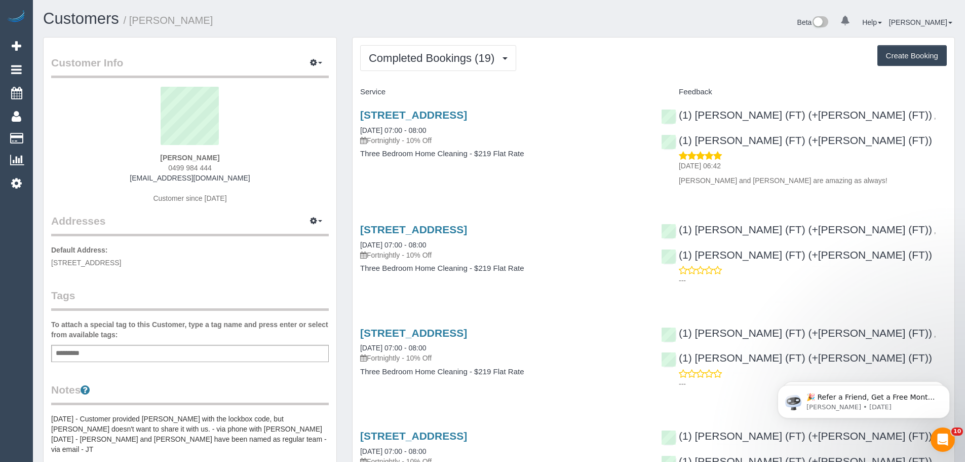
drag, startPoint x: 222, startPoint y: 166, endPoint x: 112, endPoint y: 163, distance: 110.0
click at [112, 163] on div "[PERSON_NAME] 0499 984 444 [EMAIL_ADDRESS][DOMAIN_NAME] Customer since [DATE]" at bounding box center [190, 150] width 278 height 127
copy span "0499 984 444"
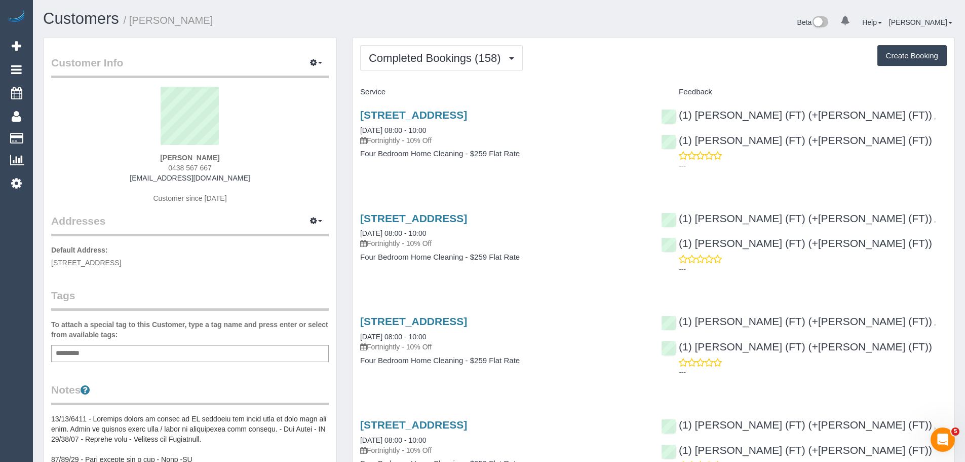
click at [212, 171] on div "Leah Welsh 0438 567 667 brendanandleah@gmail.com Customer since 2020" at bounding box center [190, 150] width 278 height 127
drag, startPoint x: 216, startPoint y: 167, endPoint x: 140, endPoint y: 167, distance: 76.5
click at [140, 167] on div "Leah Welsh 0438 567 667 brendanandleah@gmail.com Customer since 2020" at bounding box center [190, 150] width 278 height 127
copy span "0438 567 667"
click at [449, 63] on span "Completed Bookings (158)" at bounding box center [437, 58] width 137 height 13
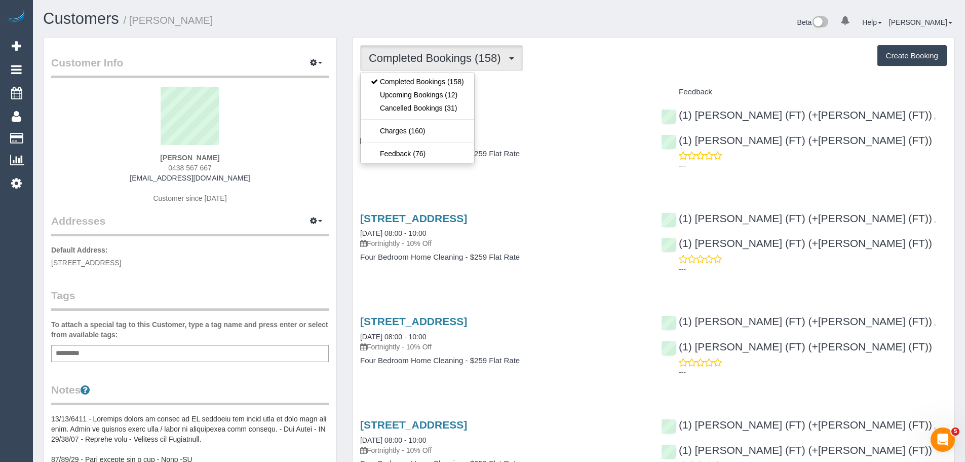
click at [554, 70] on div "Completed Bookings (158) Completed Bookings (158) Upcoming Bookings (12) Cancel…" at bounding box center [653, 58] width 587 height 26
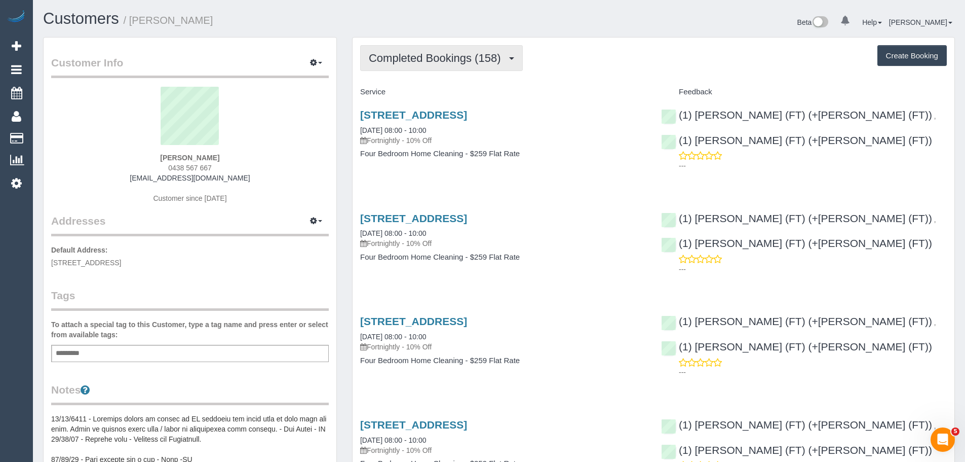
click at [444, 59] on span "Completed Bookings (158)" at bounding box center [437, 58] width 137 height 13
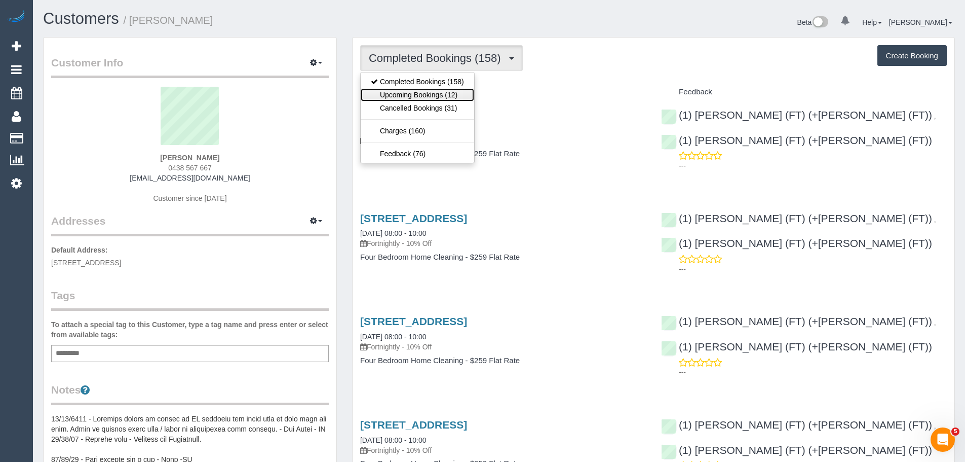
click at [424, 95] on link "Upcoming Bookings (12)" at bounding box center [418, 94] width 114 height 13
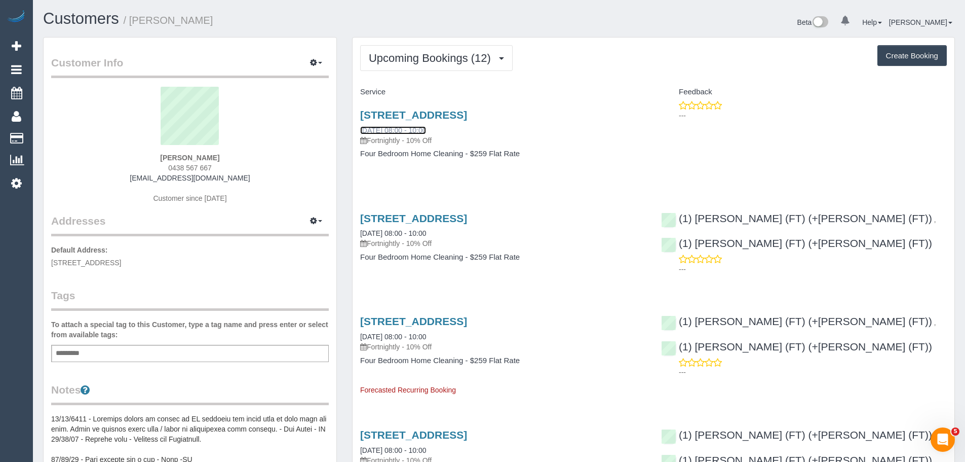
click at [390, 130] on link "18/09/2025 08:00 - 10:00" at bounding box center [393, 130] width 66 height 8
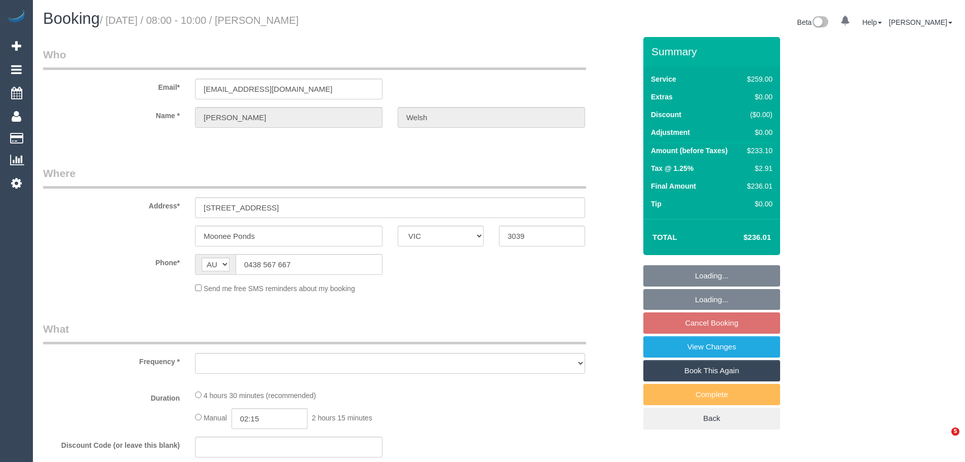
select select "VIC"
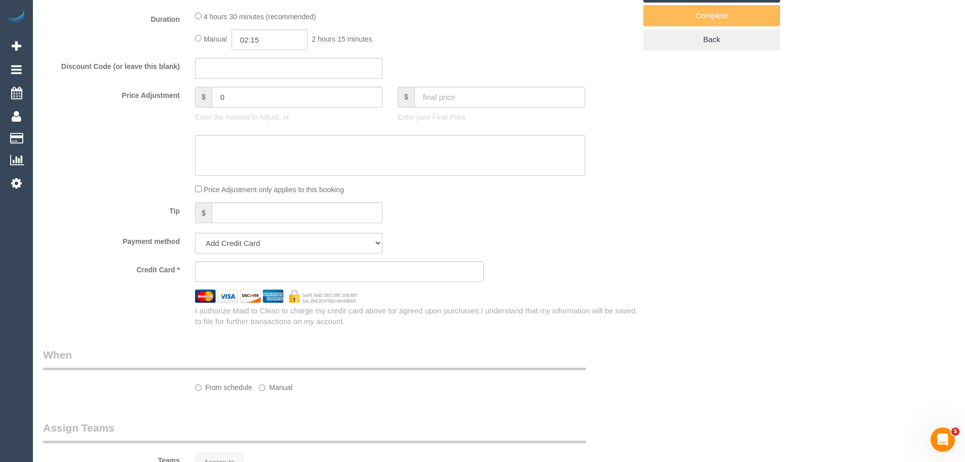
scroll to position [600, 0]
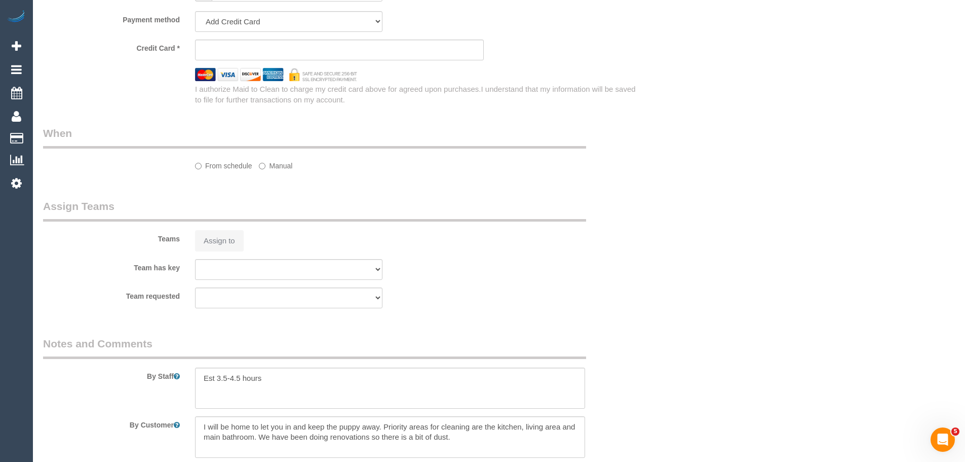
select select "object:548"
select select "string:stripe-pm_1N4BOX2GScqysDRV4yR4rGj5"
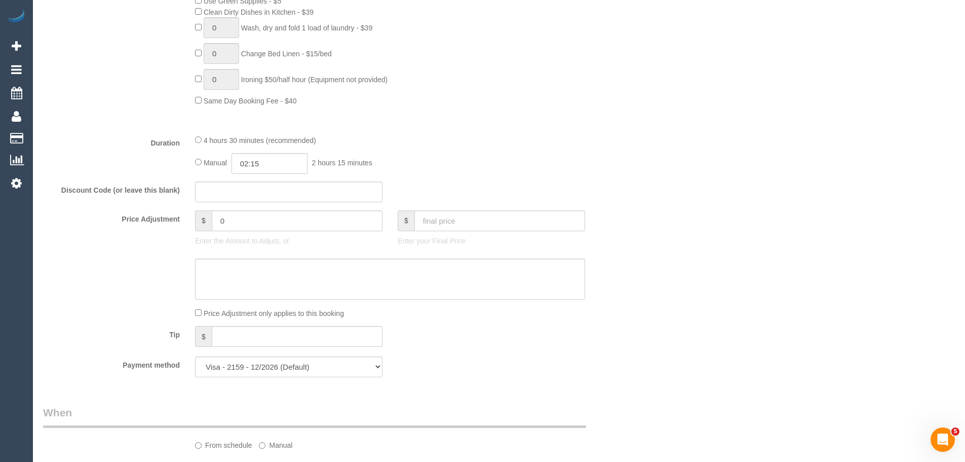
select select "object:817"
select select "number:27"
select select "number:14"
select select "number:19"
select select "number:24"
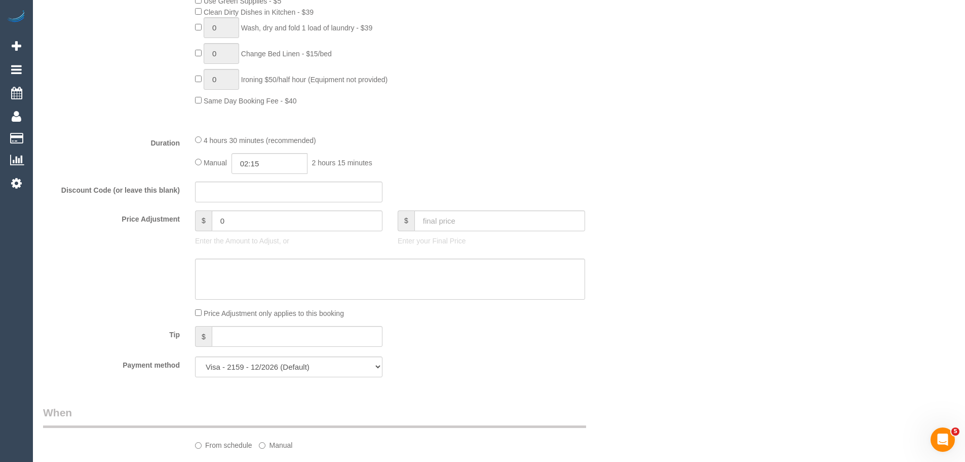
select select "number:35"
select select "number:11"
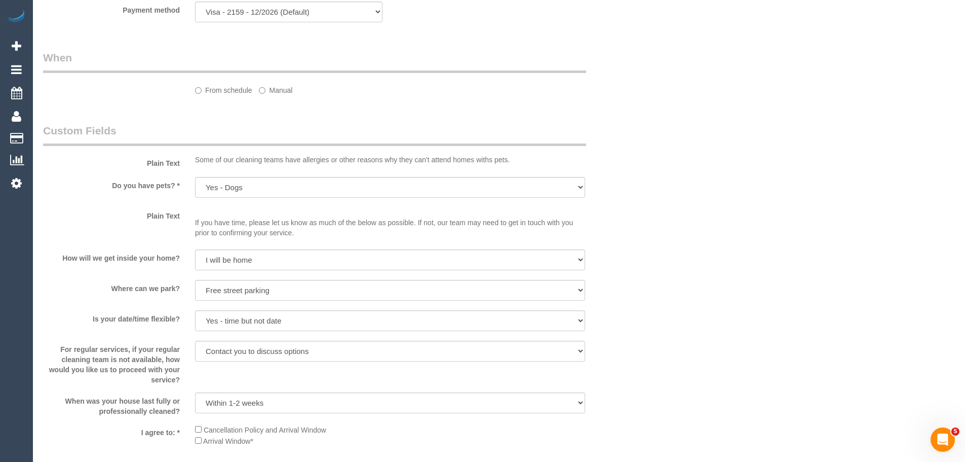
select select "23081"
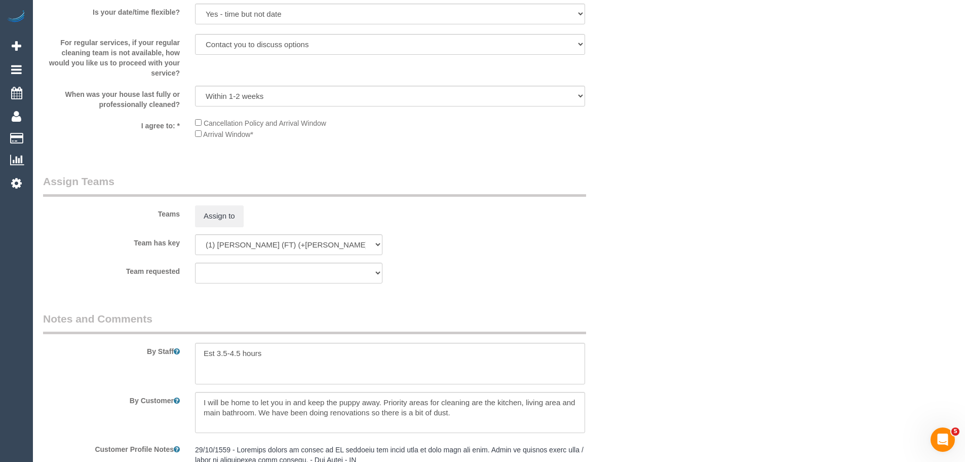
select select "spot1"
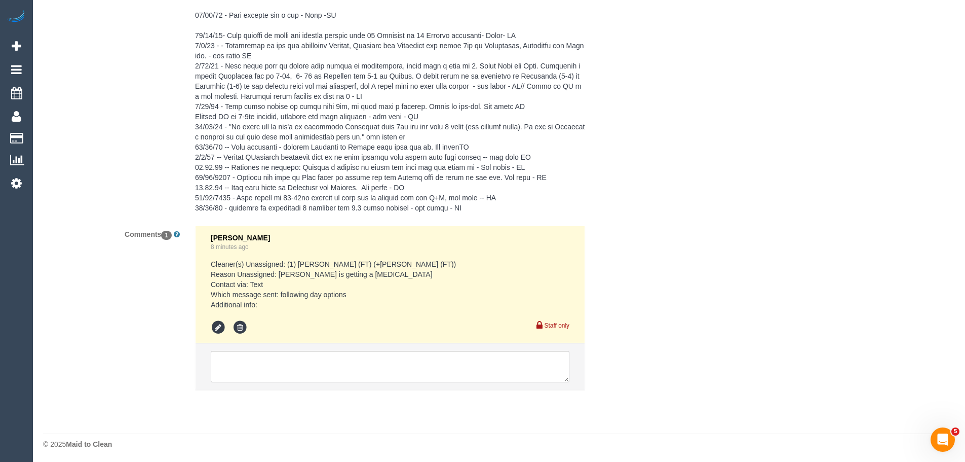
scroll to position [1894, 0]
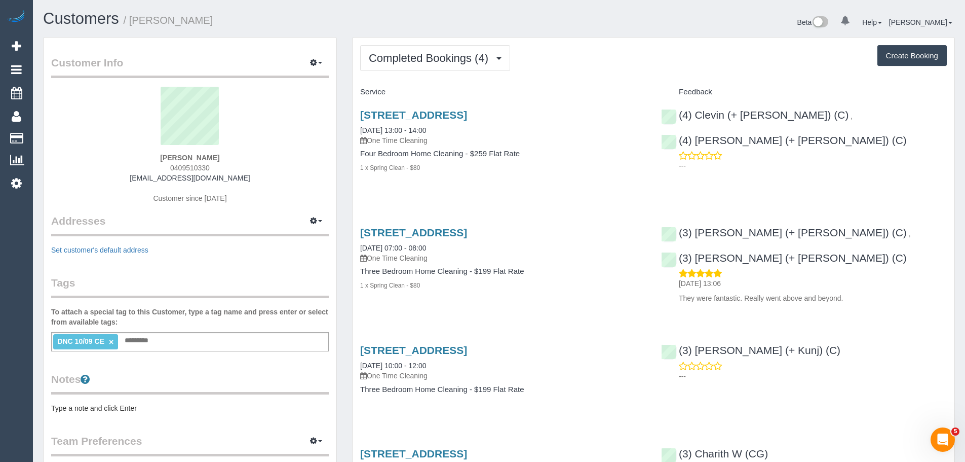
click at [557, 74] on div "Completed Bookings (4) Completed Bookings (4) Upcoming Bookings (0) Cancelled B…" at bounding box center [654, 300] width 602 height 527
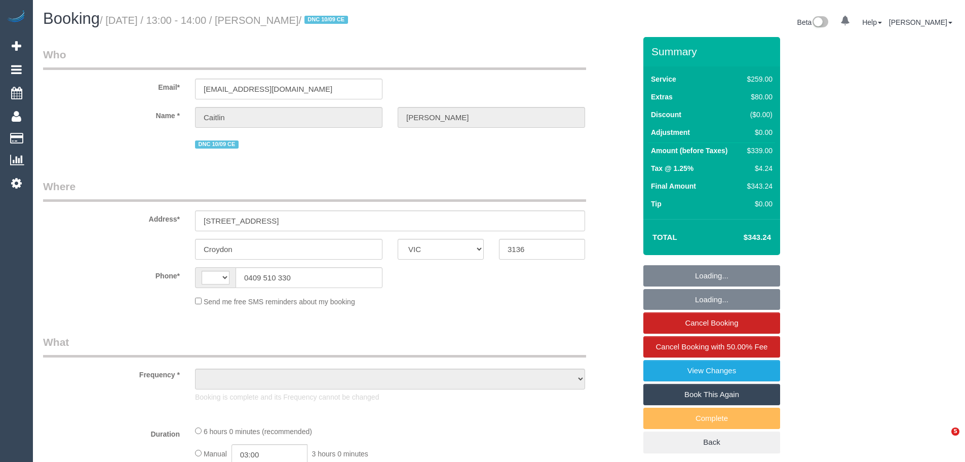
select select "VIC"
select select "string:AU"
select select "object:571"
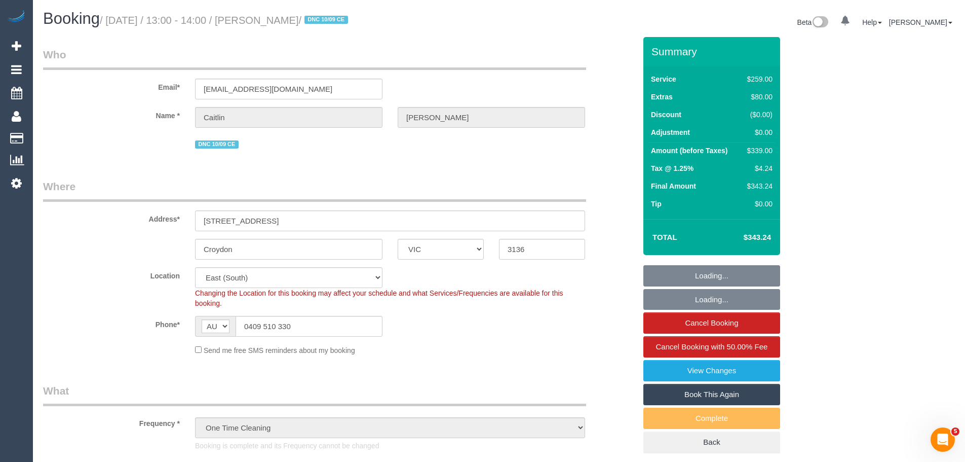
select select "string:stripe-pm_1S21nn2GScqysDRVW0YkaFVM"
select select "number:30"
select select "number:14"
select select "number:19"
select select "number:36"
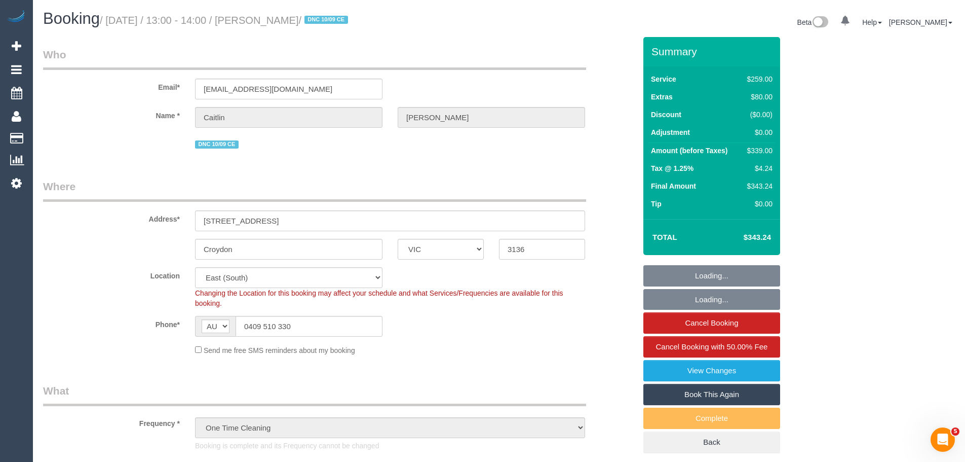
select select "number:33"
select select "number:26"
select select "object:1261"
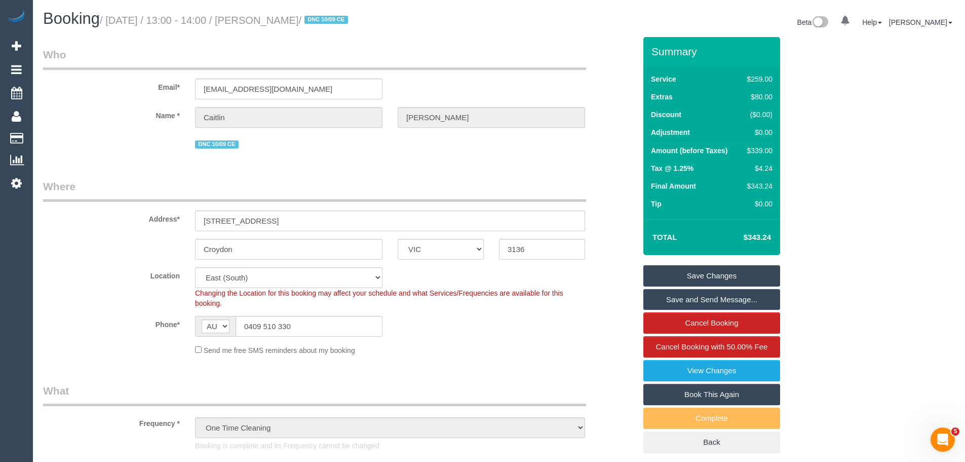
click at [715, 392] on link "Book This Again" at bounding box center [712, 394] width 137 height 21
select select "VIC"
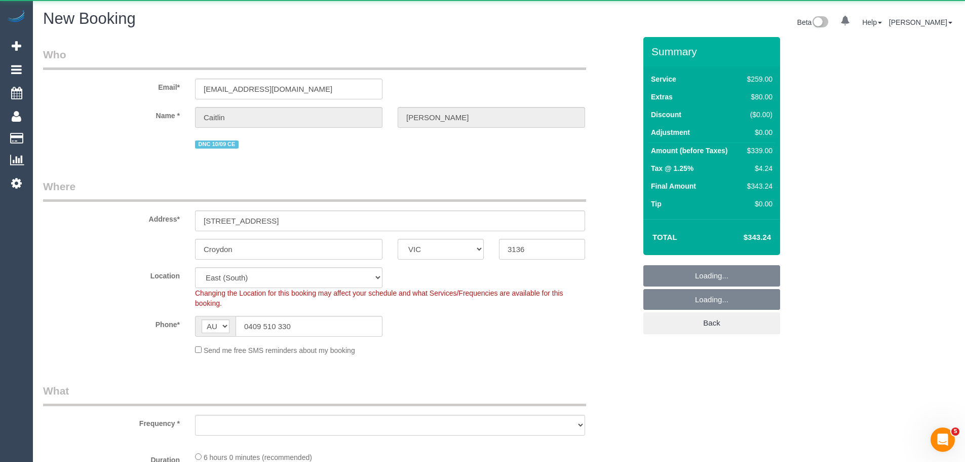
select select "string:stripe-pm_1S21nn2GScqysDRVW0YkaFVM"
select select "number:30"
select select "number:14"
select select "number:19"
select select "number:36"
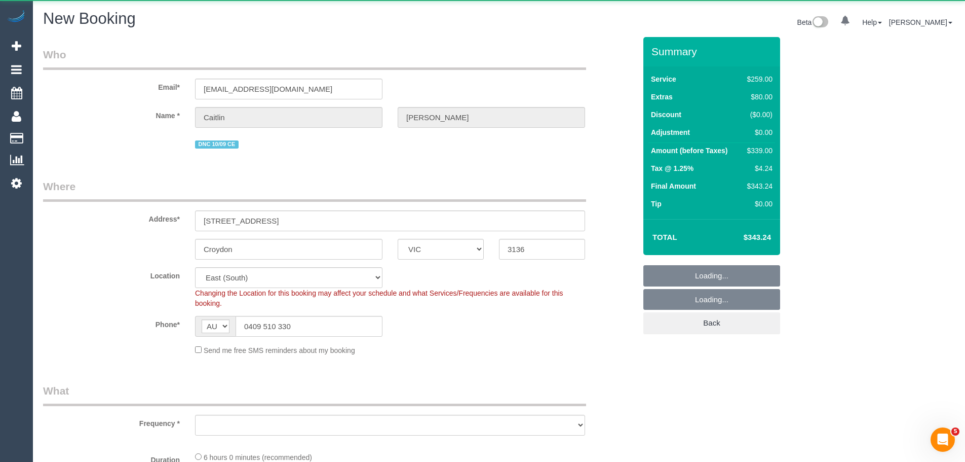
select select "number:33"
select select "number:26"
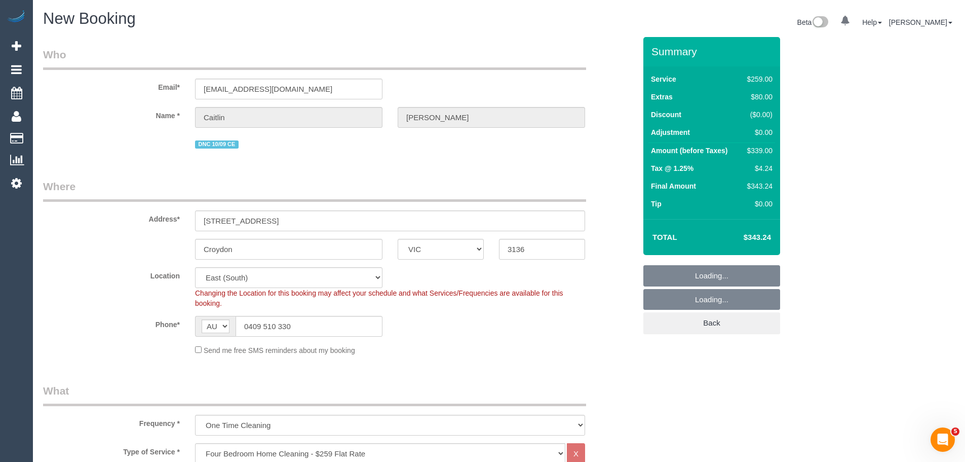
select select "object:2539"
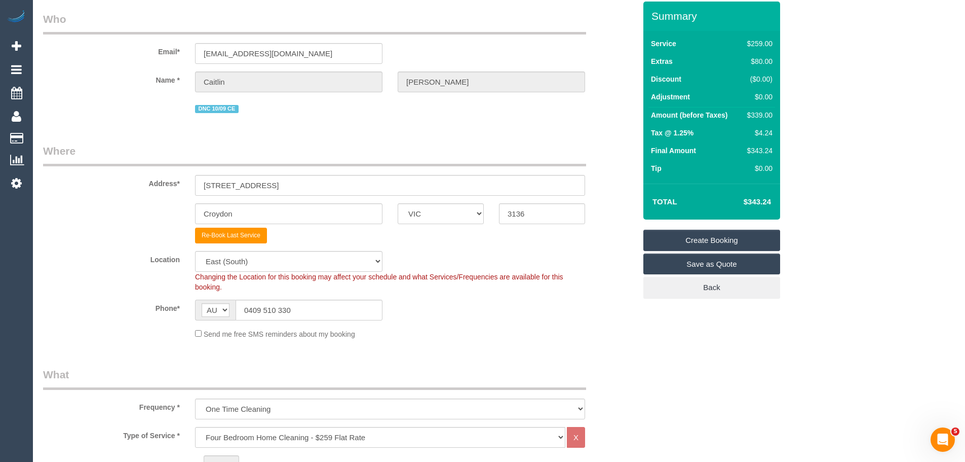
scroll to position [51, 0]
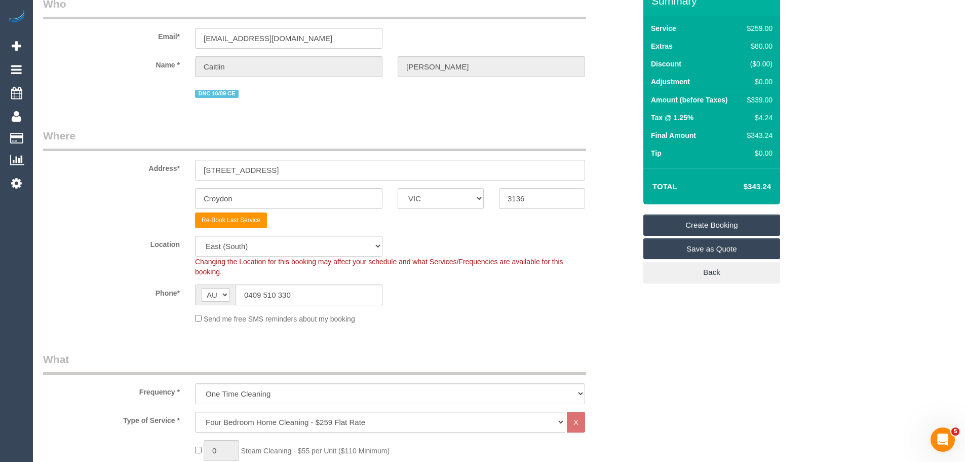
click at [573, 231] on fieldset "Where Address* [STREET_ADDRESS] [GEOGRAPHIC_DATA] ACT [GEOGRAPHIC_DATA] NT [GEO…" at bounding box center [339, 229] width 593 height 203
click at [245, 246] on select "Office [GEOGRAPHIC_DATA] (North) East (South) [GEOGRAPHIC_DATA] (East) [GEOGRAP…" at bounding box center [288, 246] width 187 height 21
select select "50"
click at [195, 236] on select "Office [GEOGRAPHIC_DATA] (North) East (South) [GEOGRAPHIC_DATA] (East) [GEOGRAP…" at bounding box center [288, 246] width 187 height 21
select select "object:2551"
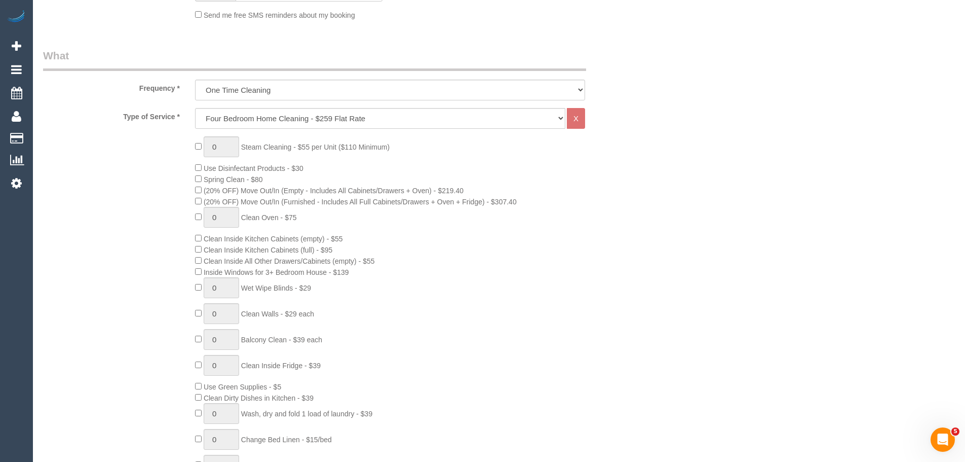
scroll to position [355, 0]
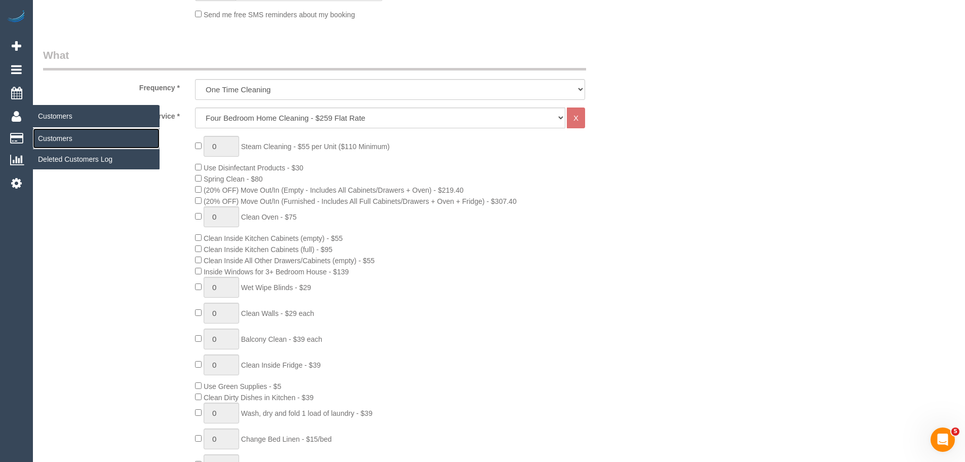
drag, startPoint x: 53, startPoint y: 138, endPoint x: 68, endPoint y: 130, distance: 17.2
click at [53, 138] on link "Customers" at bounding box center [96, 138] width 127 height 20
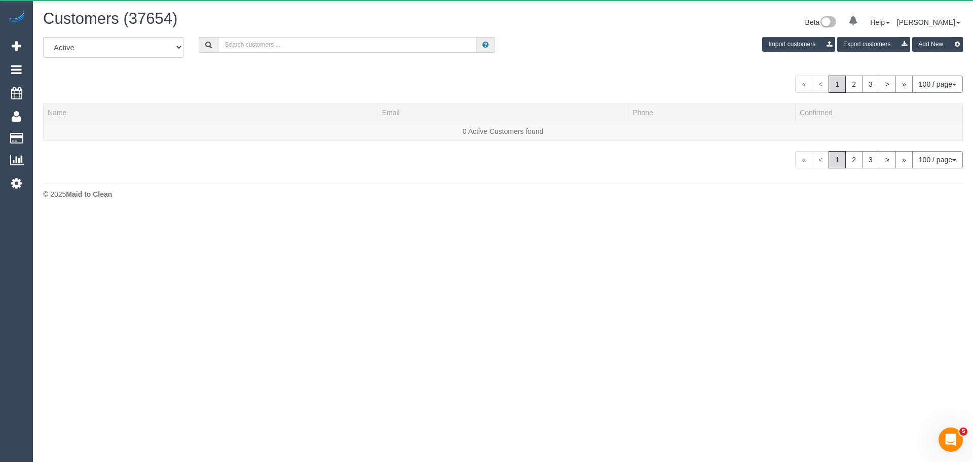
click at [263, 47] on input "text" at bounding box center [347, 45] width 258 height 16
paste input "[EMAIL_ADDRESS][DOMAIN_NAME]"
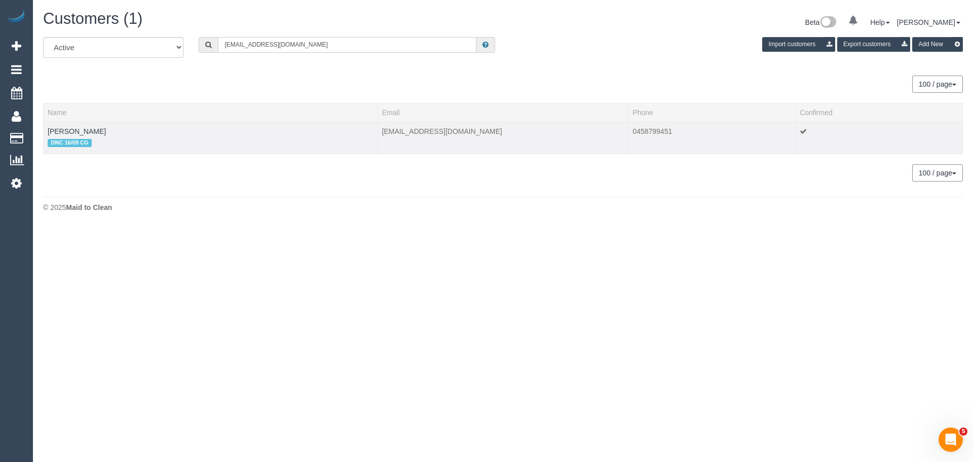
type input "[EMAIL_ADDRESS][DOMAIN_NAME]"
drag, startPoint x: 99, startPoint y: 130, endPoint x: 54, endPoint y: 129, distance: 45.6
click at [45, 128] on td "[PERSON_NAME] DNC 16/09 CG" at bounding box center [211, 138] width 334 height 32
copy link "[PERSON_NAME]"
click at [69, 130] on link "[PERSON_NAME]" at bounding box center [77, 131] width 58 height 8
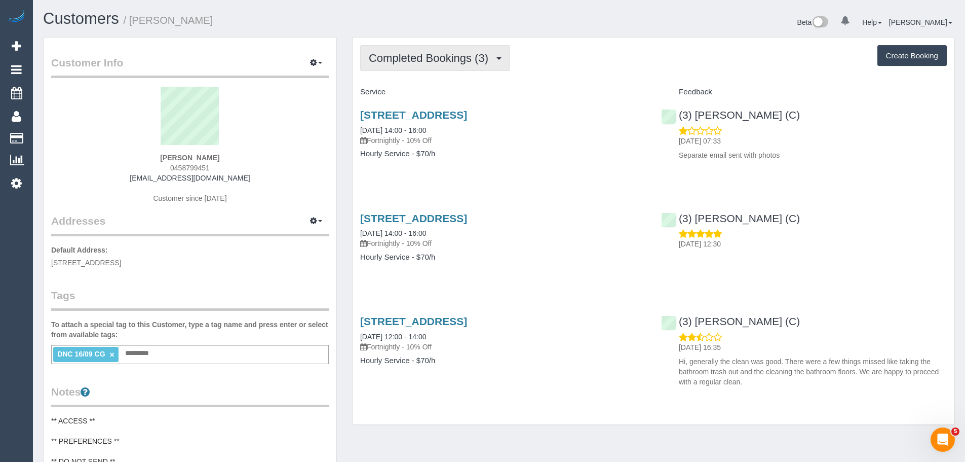
click at [410, 57] on span "Completed Bookings (3)" at bounding box center [431, 58] width 125 height 13
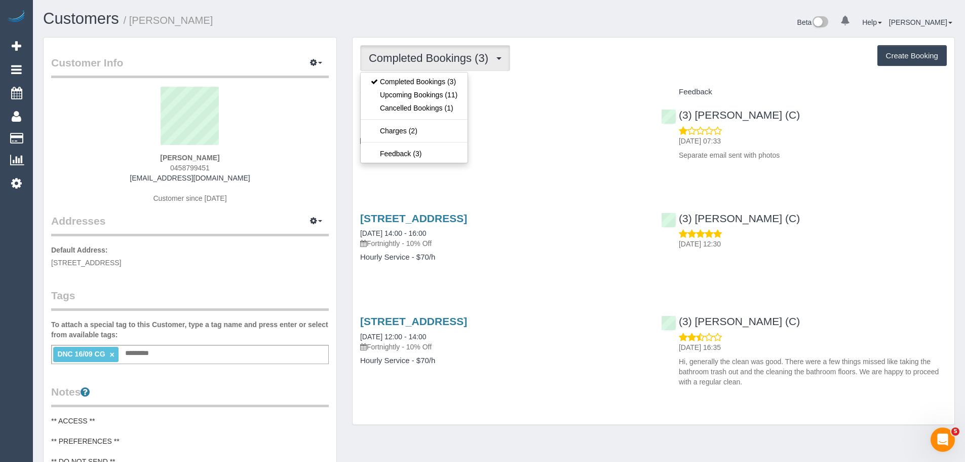
click at [610, 81] on div "Completed Bookings (3) Completed Bookings (3) Upcoming Bookings (11) Cancelled …" at bounding box center [654, 230] width 602 height 387
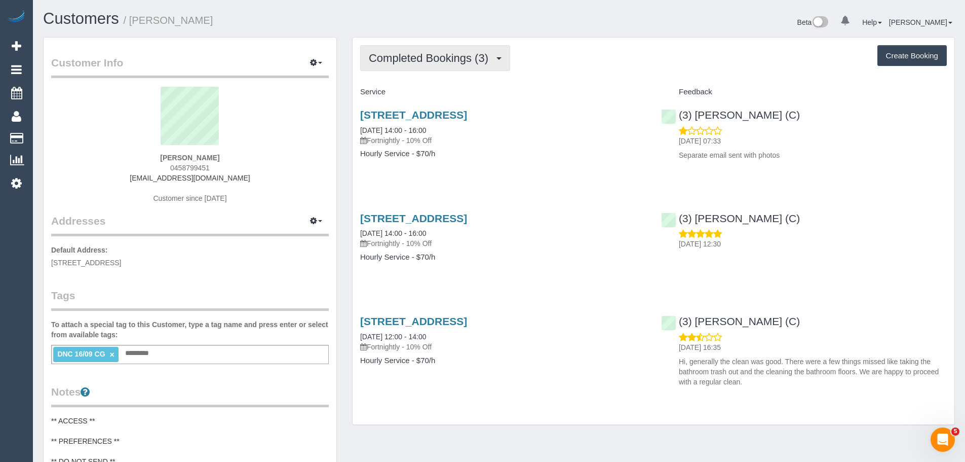
click at [412, 53] on span "Completed Bookings (3)" at bounding box center [431, 58] width 125 height 13
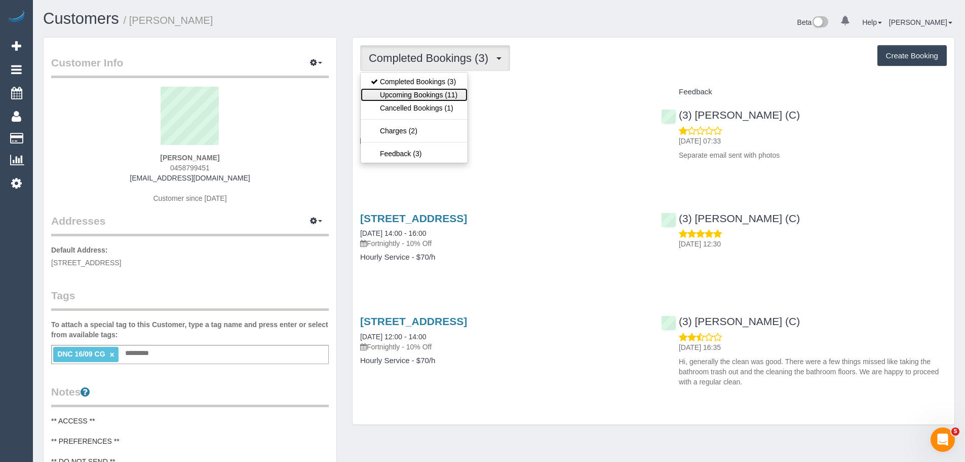
click at [429, 100] on link "Upcoming Bookings (11)" at bounding box center [414, 94] width 107 height 13
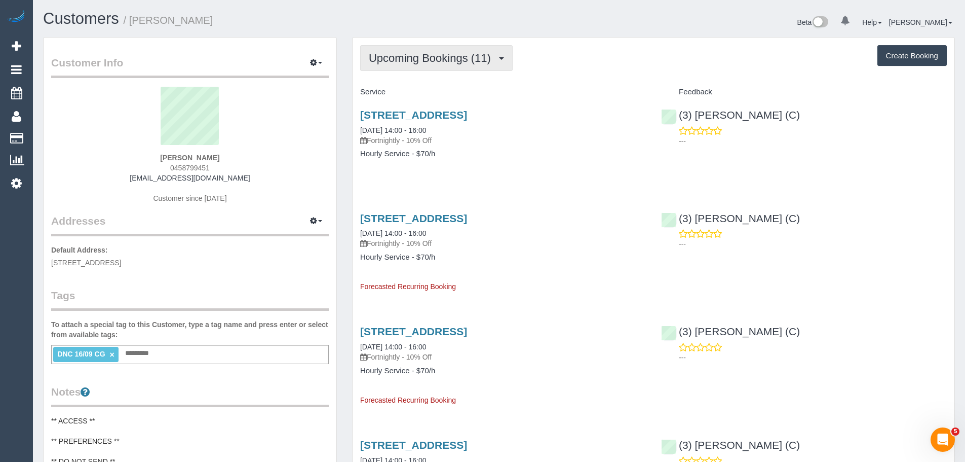
click at [391, 57] on span "Upcoming Bookings (11)" at bounding box center [432, 58] width 127 height 13
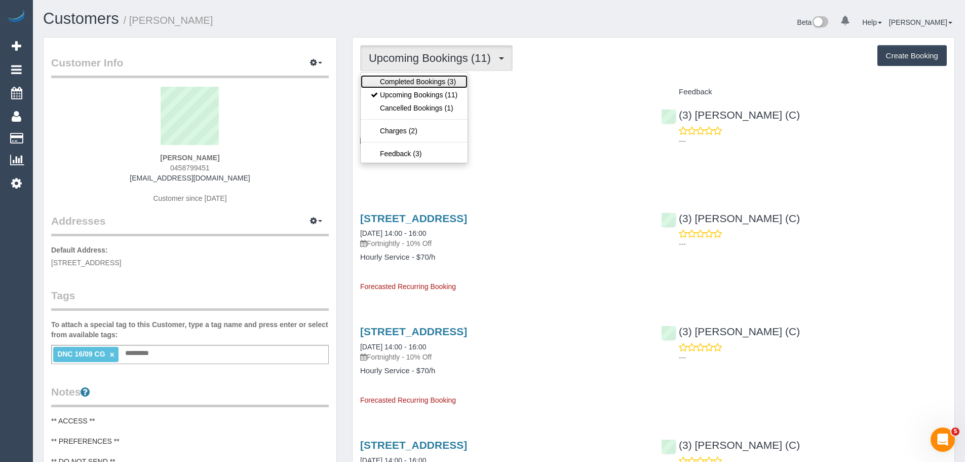
click at [396, 80] on link "Completed Bookings (3)" at bounding box center [414, 81] width 107 height 13
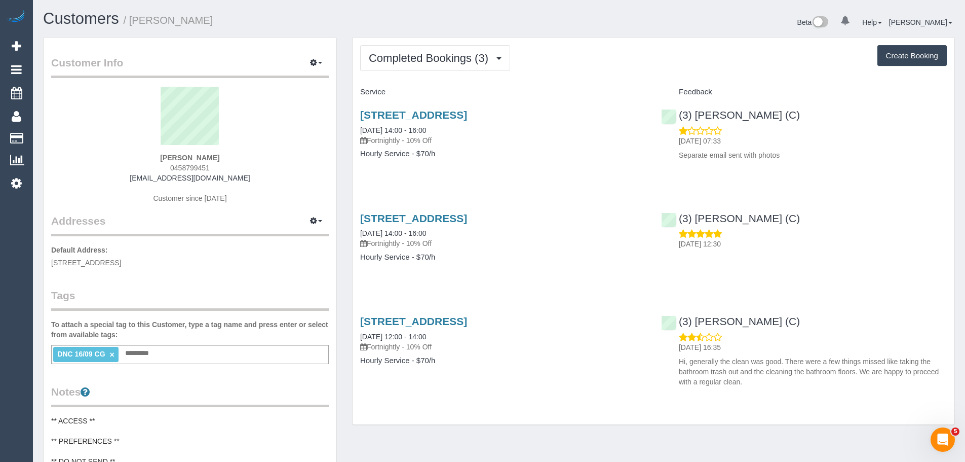
drag, startPoint x: 358, startPoint y: 127, endPoint x: 486, endPoint y: 167, distance: 134.3
click at [486, 168] on div "[STREET_ADDRESS] [DATE] 14:00 - 16:00 Fortnightly - 10% Off Hourly Service - $7…" at bounding box center [503, 139] width 301 height 78
copy div "[DATE] 14:00 - 16:00 Fortnightly - 10% Off Hourly Service - $70/h"
